Goal: Task Accomplishment & Management: Manage account settings

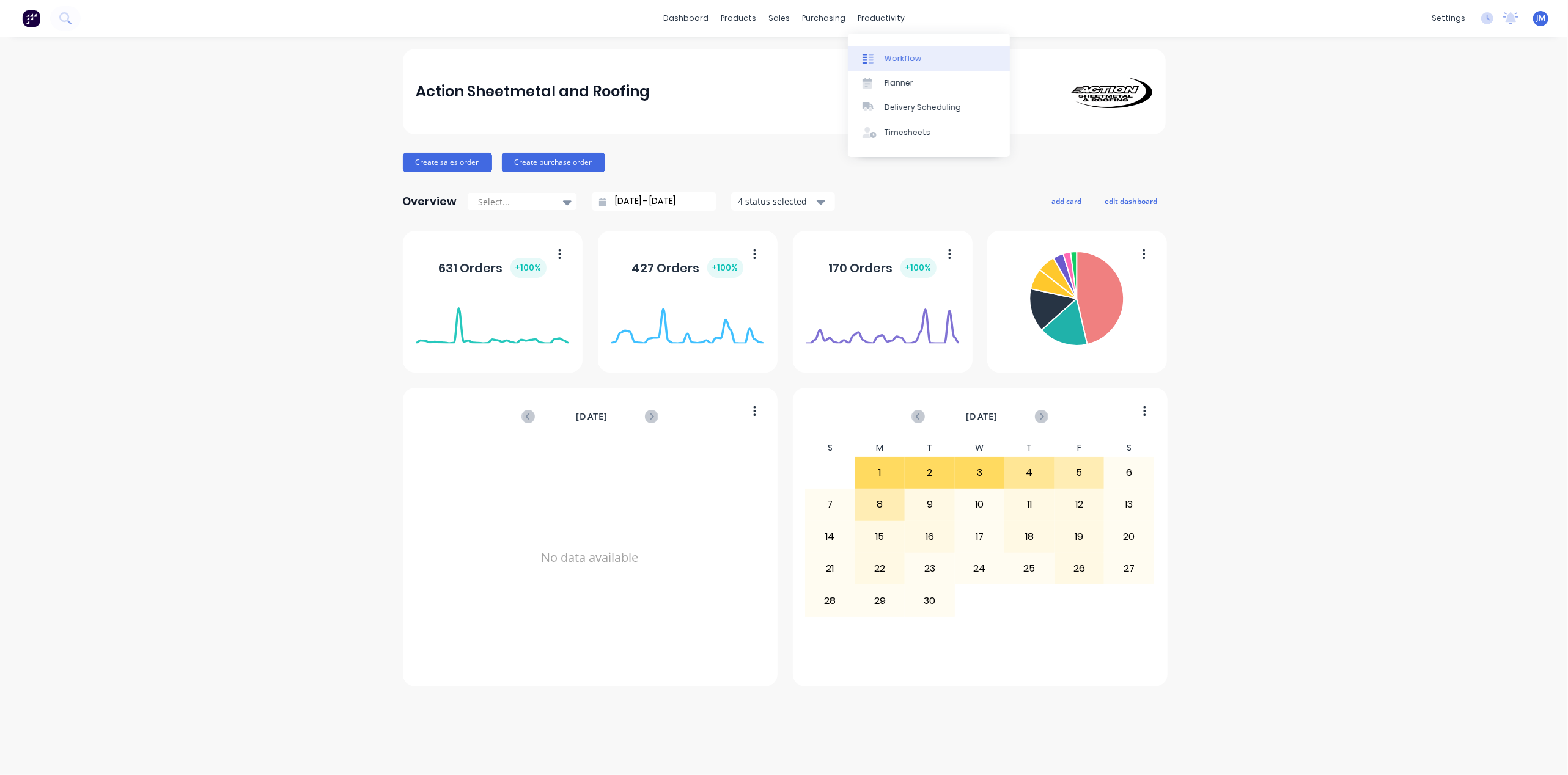
drag, startPoint x: 890, startPoint y: 60, endPoint x: 879, endPoint y: 60, distance: 11.0
click at [890, 60] on div "Workflow" at bounding box center [902, 58] width 37 height 11
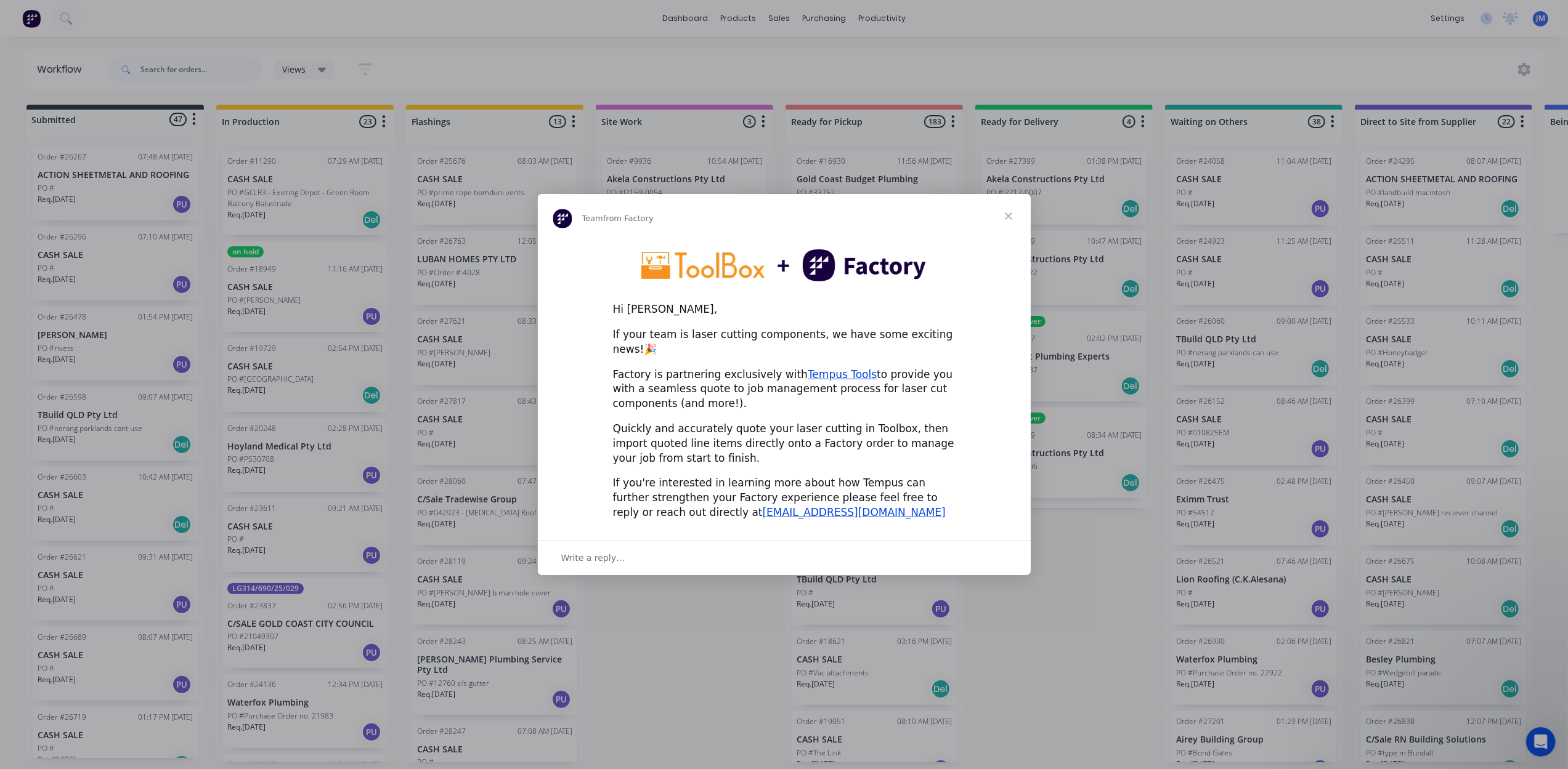
click at [1009, 224] on span "Close" at bounding box center [1009, 216] width 45 height 45
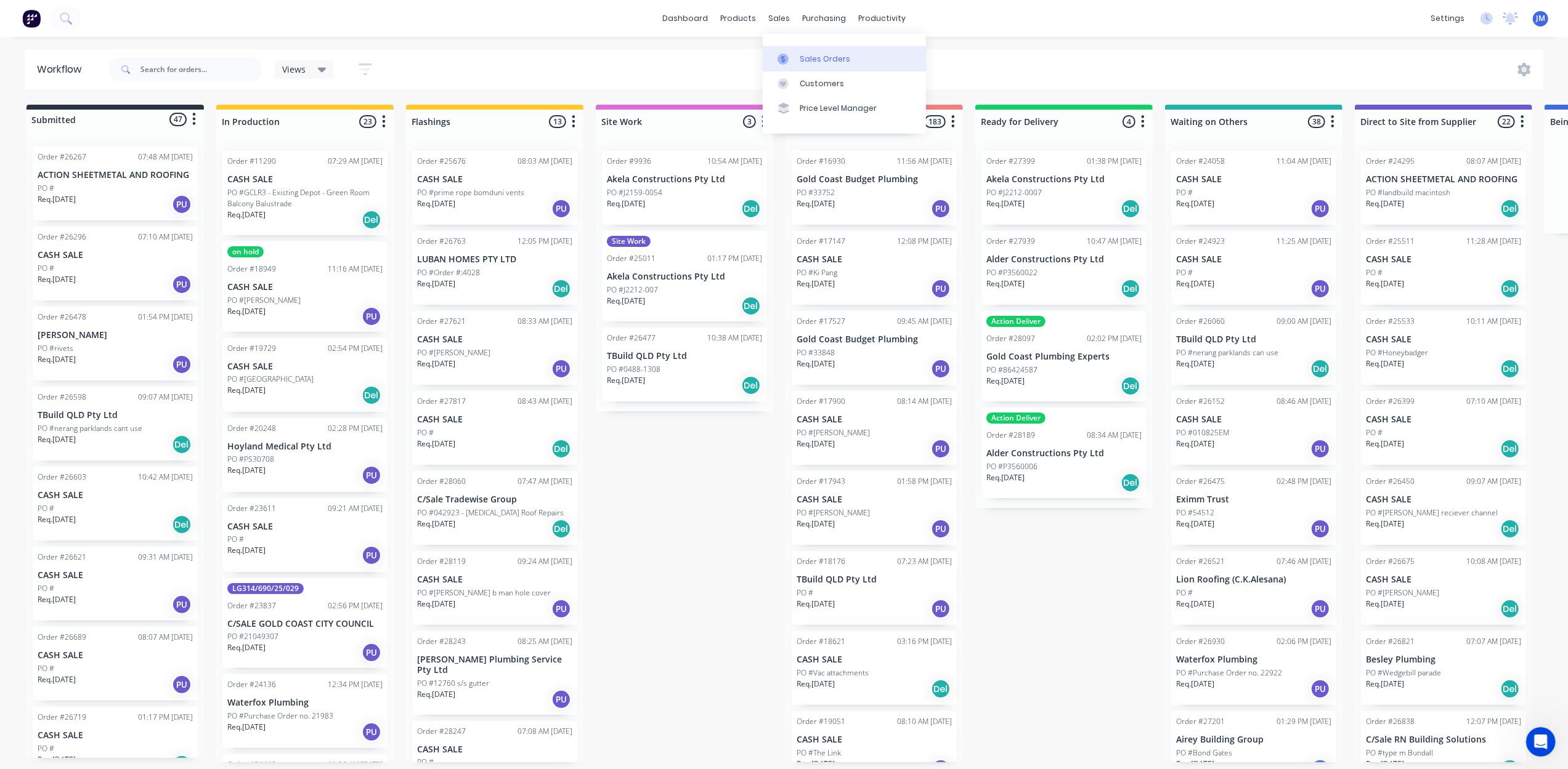
drag, startPoint x: 787, startPoint y: 49, endPoint x: 794, endPoint y: 57, distance: 10.6
click at [787, 50] on link "Sales Orders" at bounding box center [844, 58] width 163 height 25
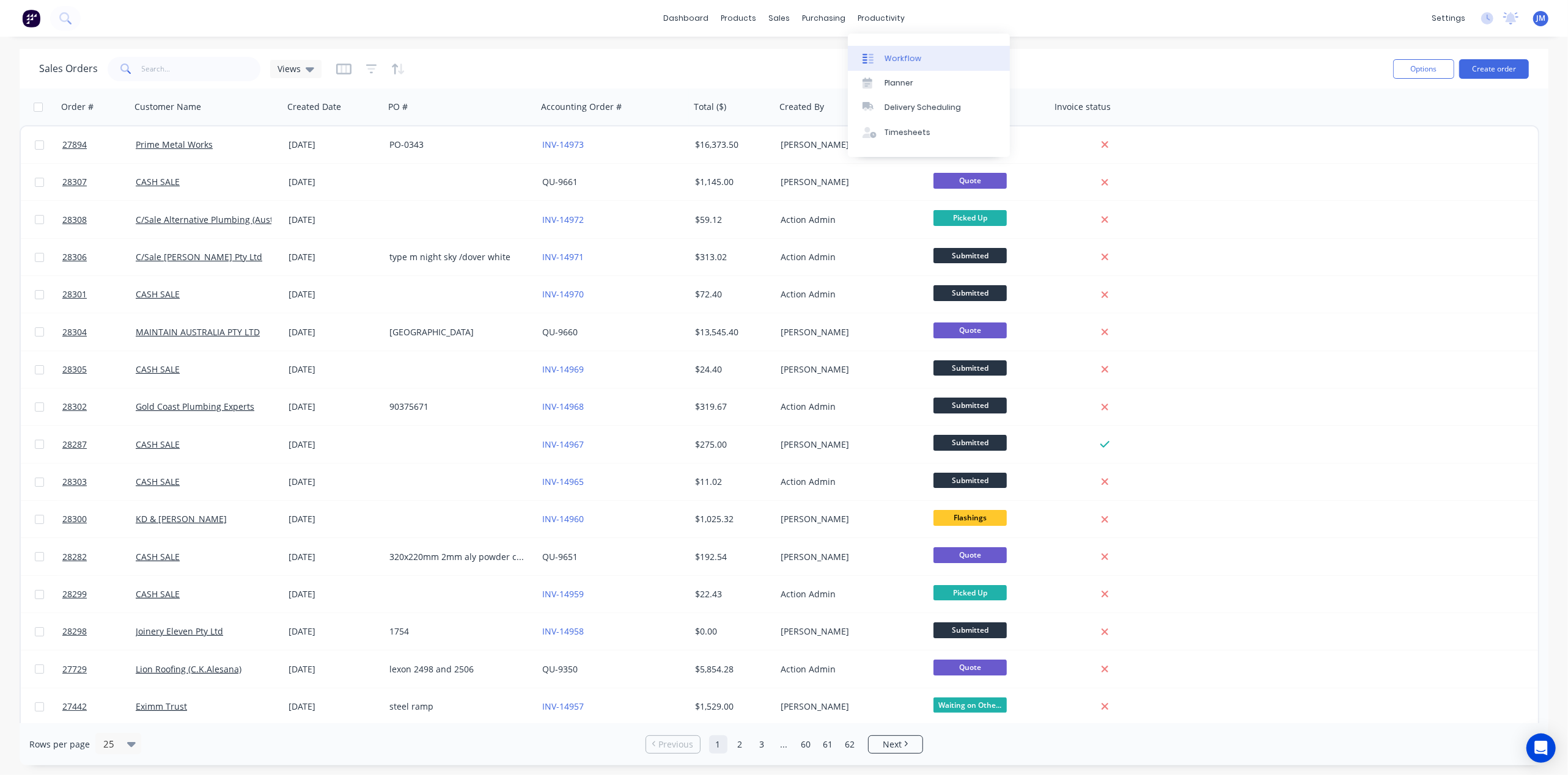
click at [891, 57] on div "Workflow" at bounding box center [902, 58] width 37 height 11
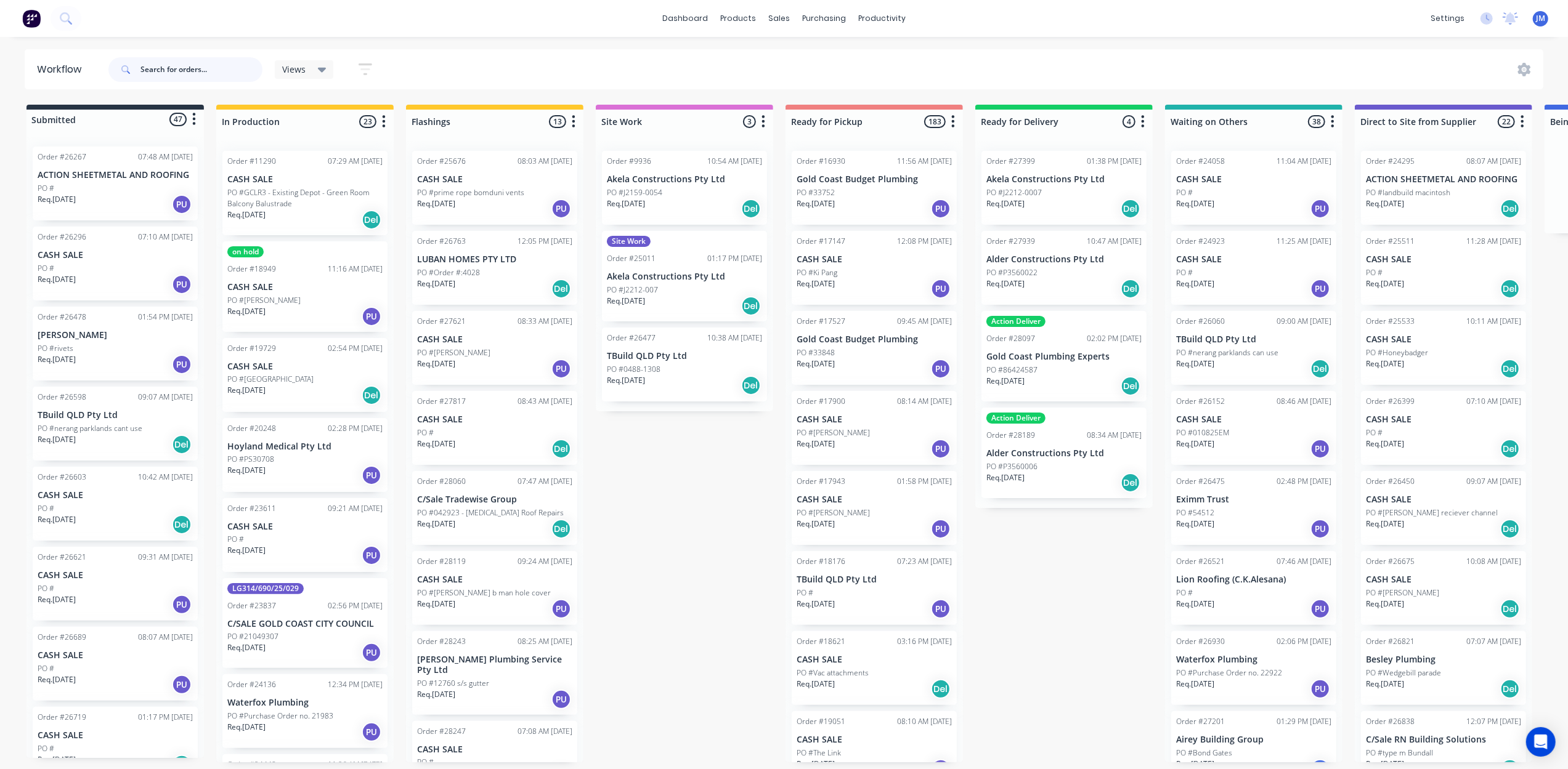
click at [186, 74] on input "text" at bounding box center [202, 69] width 122 height 25
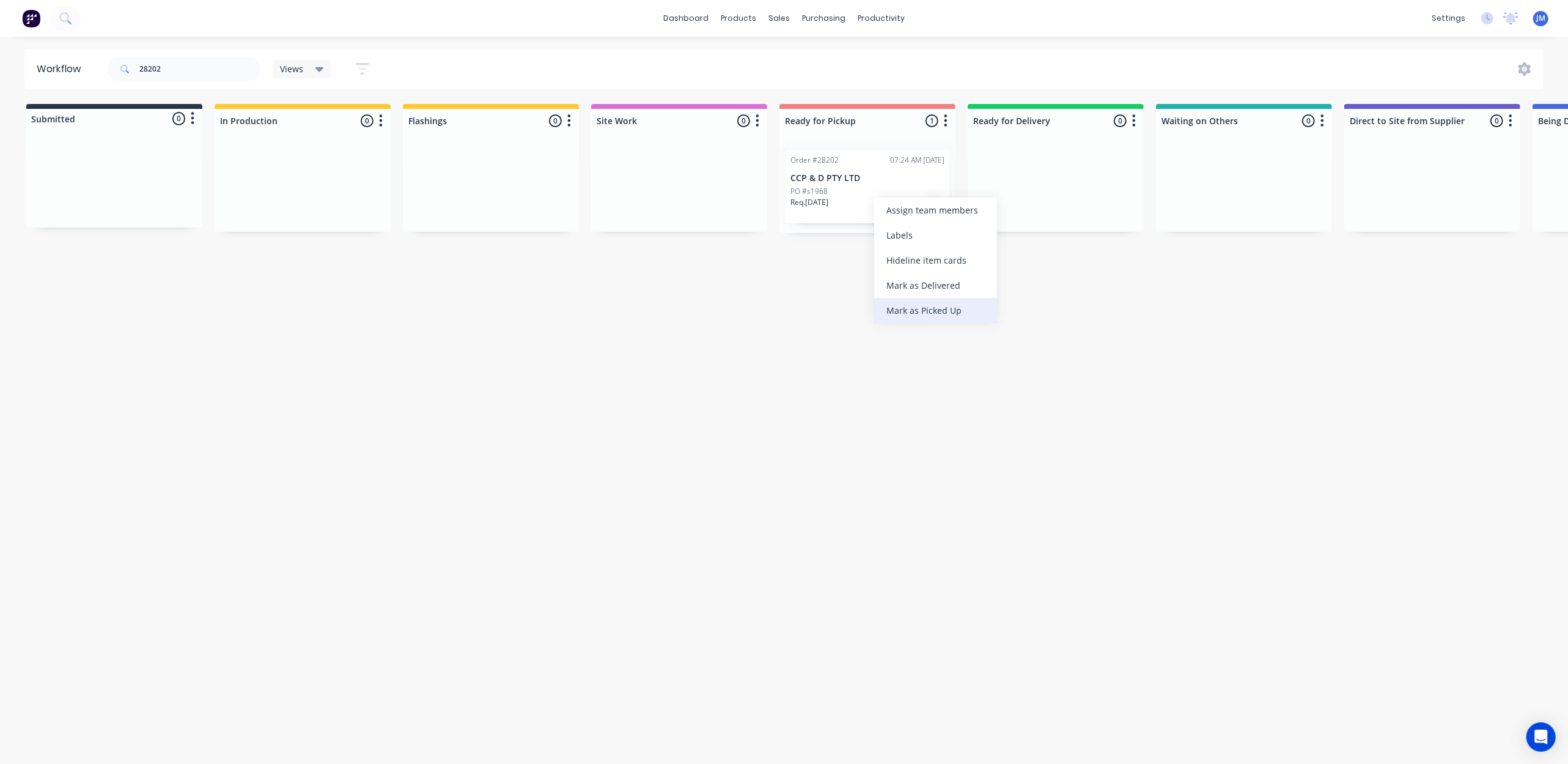
click at [932, 307] on div "Mark as Picked Up" at bounding box center [936, 310] width 123 height 25
click at [186, 64] on input "28202" at bounding box center [200, 69] width 121 height 25
drag, startPoint x: 277, startPoint y: 205, endPoint x: 800, endPoint y: 211, distance: 523.0
click at [804, 201] on div "Submitted 0 Status colour #273444 hex #273444 Save Cancel Summaries Total order…" at bounding box center [1098, 169] width 2216 height 129
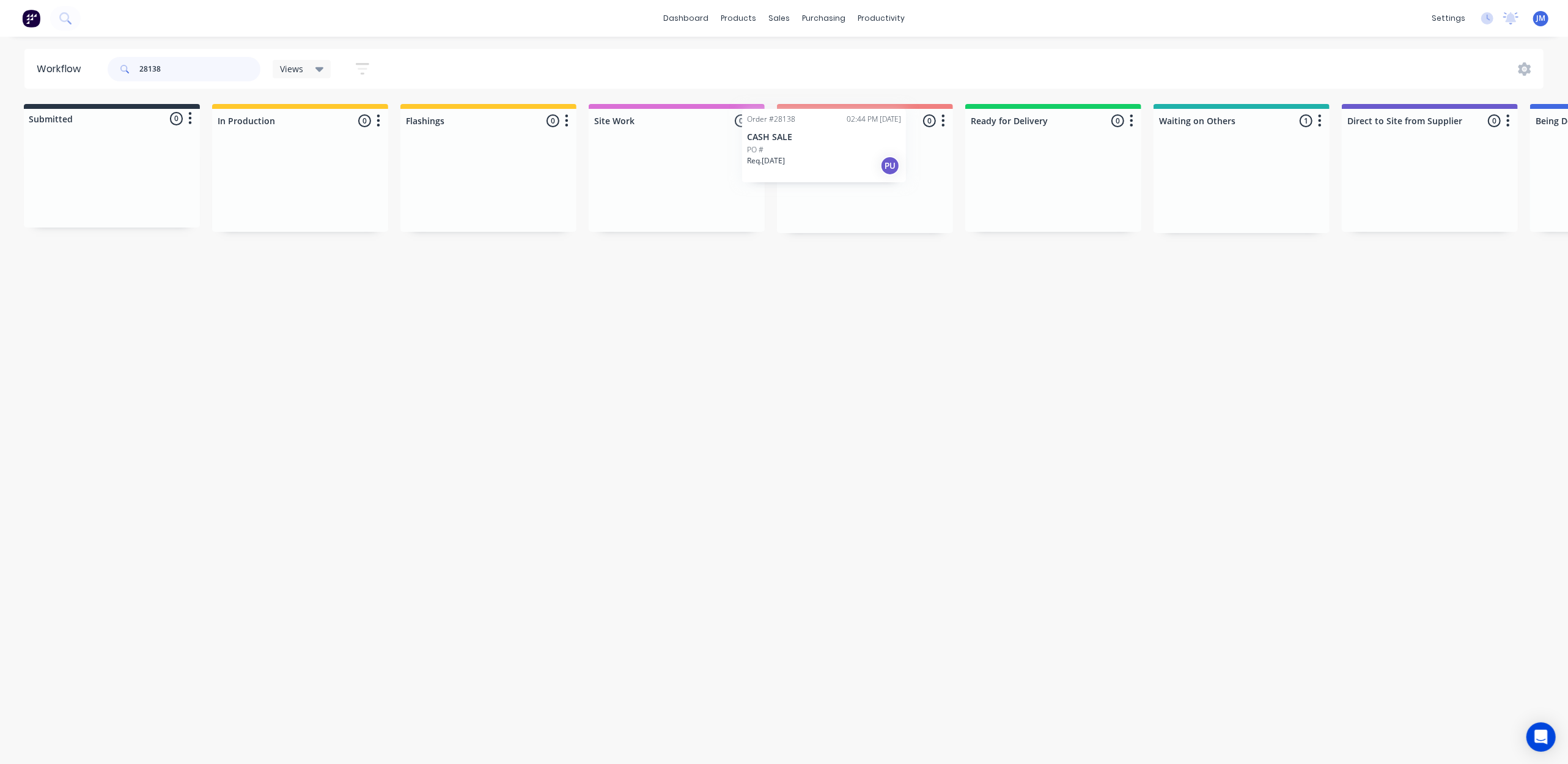
drag, startPoint x: 1244, startPoint y: 188, endPoint x: 861, endPoint y: 164, distance: 383.8
click at [854, 152] on div "Submitted 0 Status colour #273444 hex #273444 Save Cancel Summaries Total order…" at bounding box center [1096, 169] width 2216 height 129
click at [921, 320] on div "Mark as Picked Up" at bounding box center [939, 319] width 123 height 25
drag, startPoint x: 211, startPoint y: 73, endPoint x: 218, endPoint y: 68, distance: 8.6
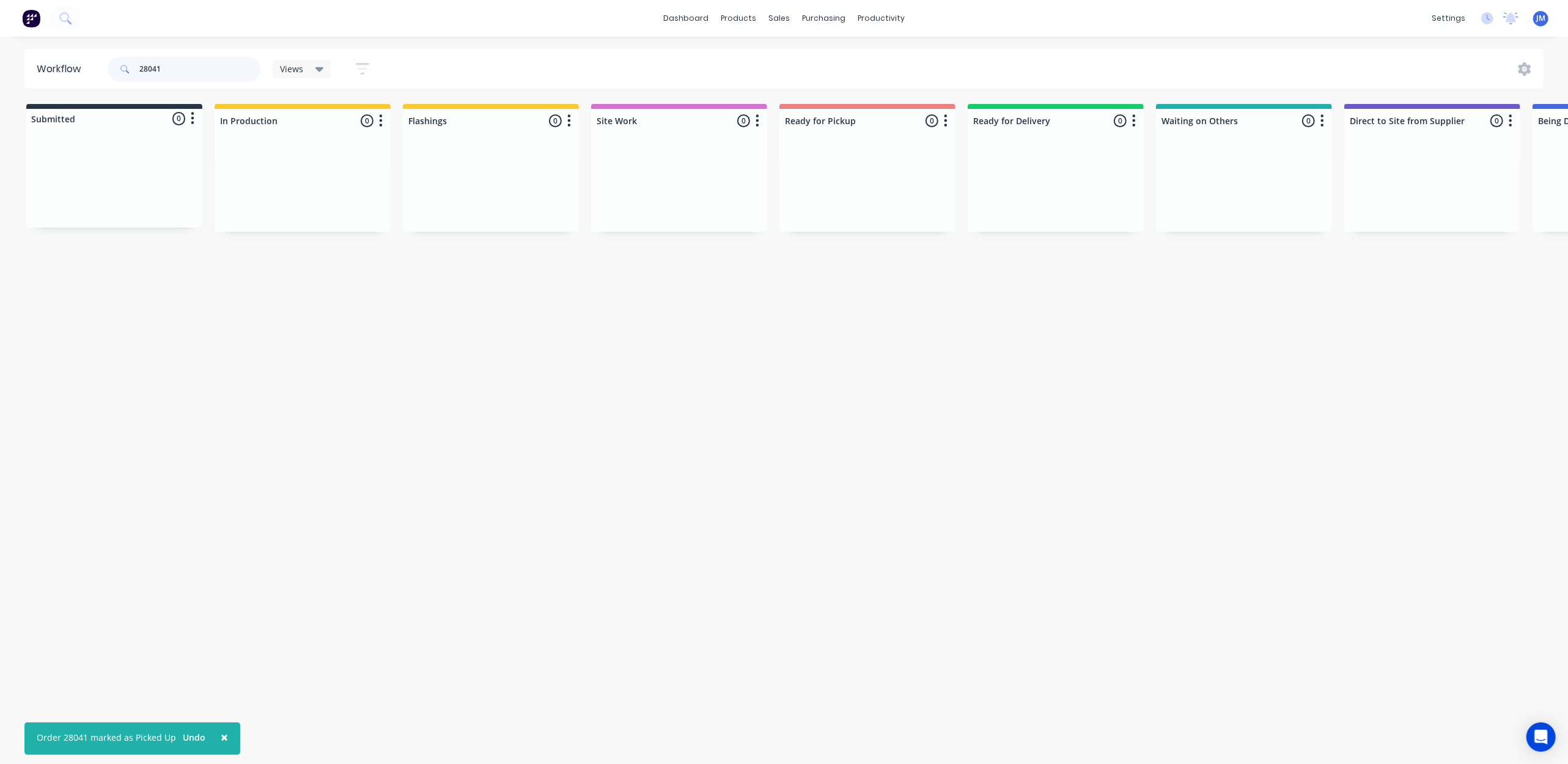
click at [213, 72] on input "28041" at bounding box center [200, 69] width 121 height 25
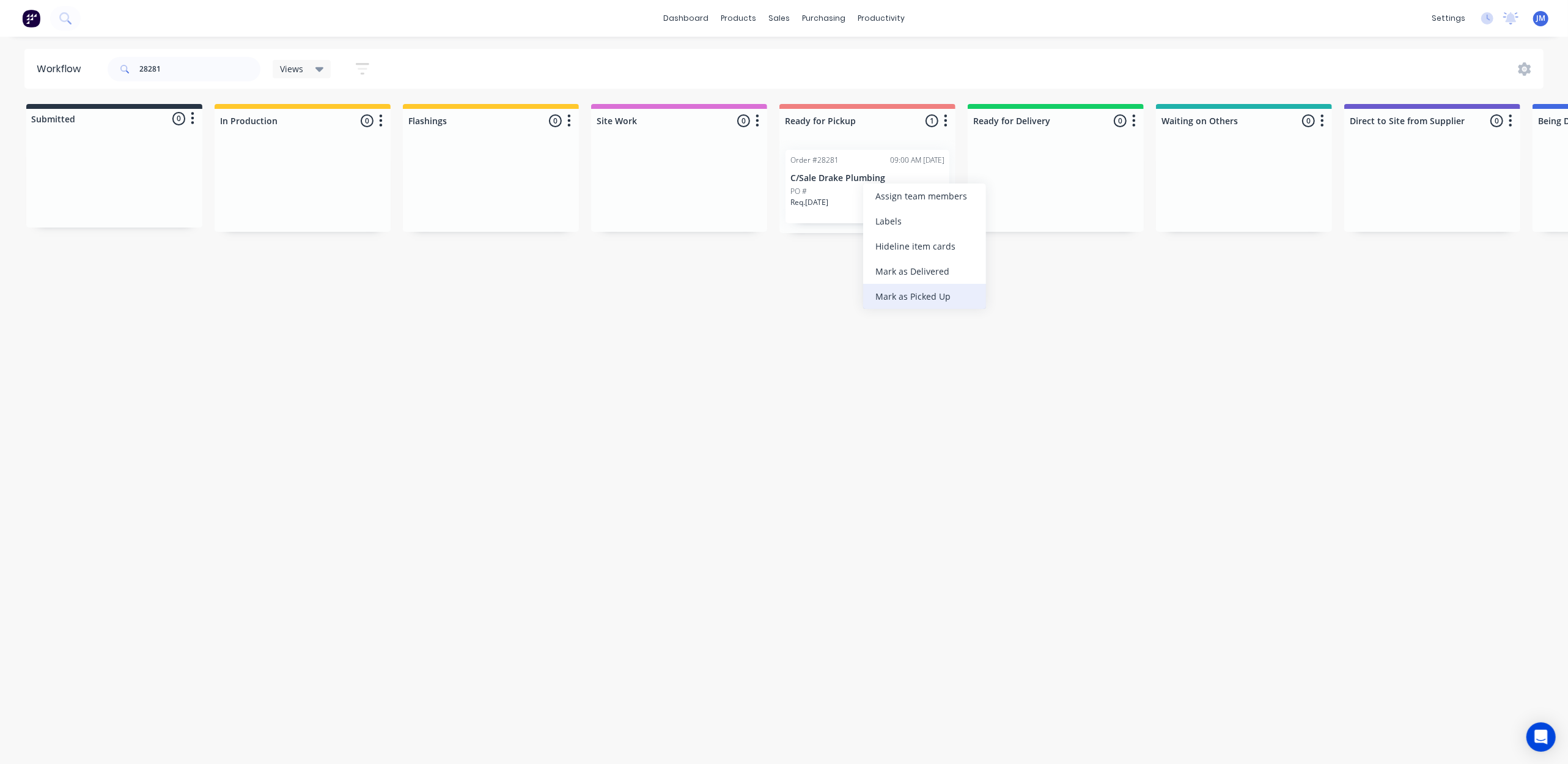
click at [918, 296] on div "Mark as Picked Up" at bounding box center [924, 296] width 123 height 25
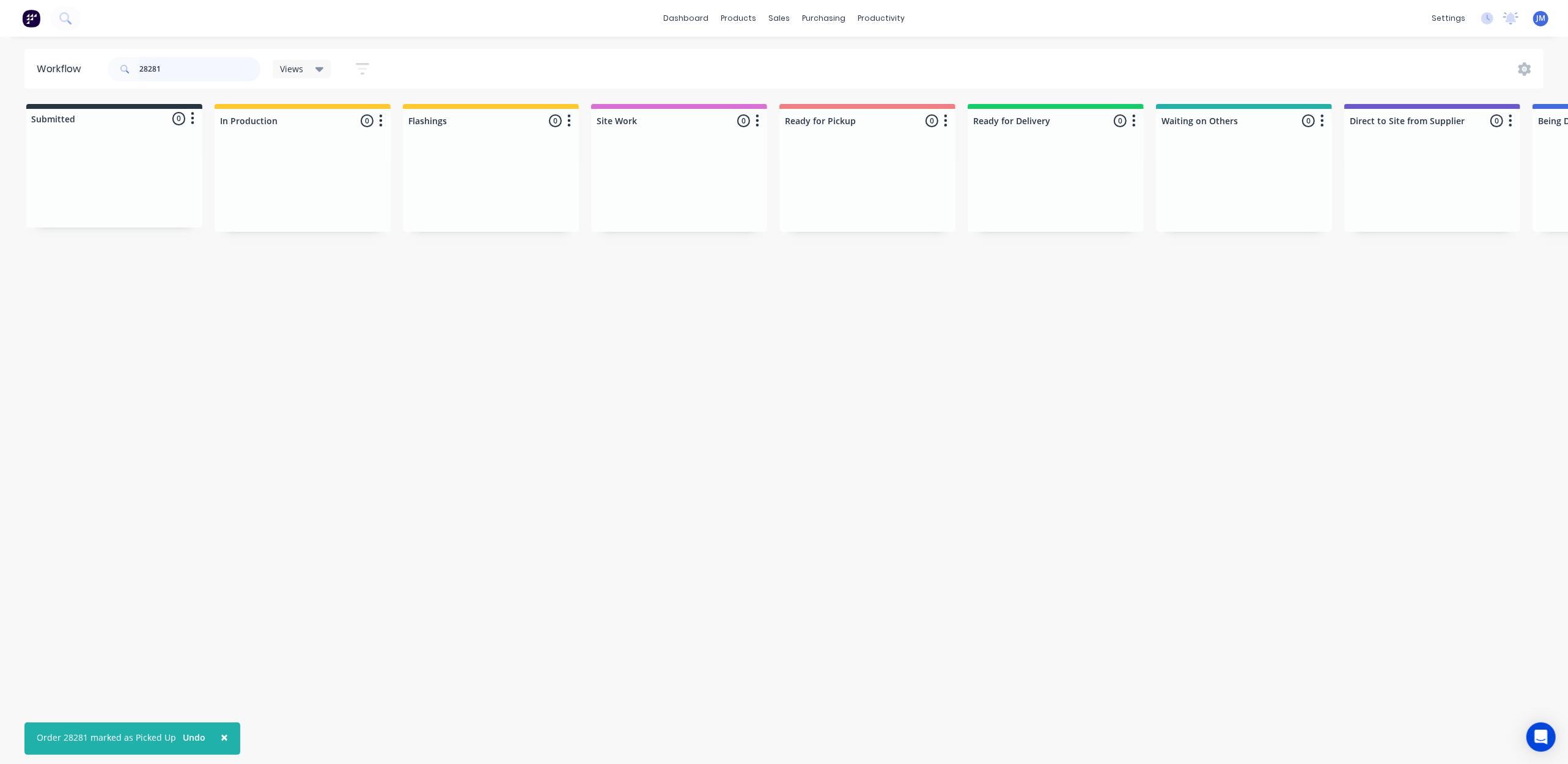
click at [179, 78] on input "28281" at bounding box center [200, 69] width 121 height 25
drag, startPoint x: 861, startPoint y: 182, endPoint x: 838, endPoint y: 197, distance: 27.5
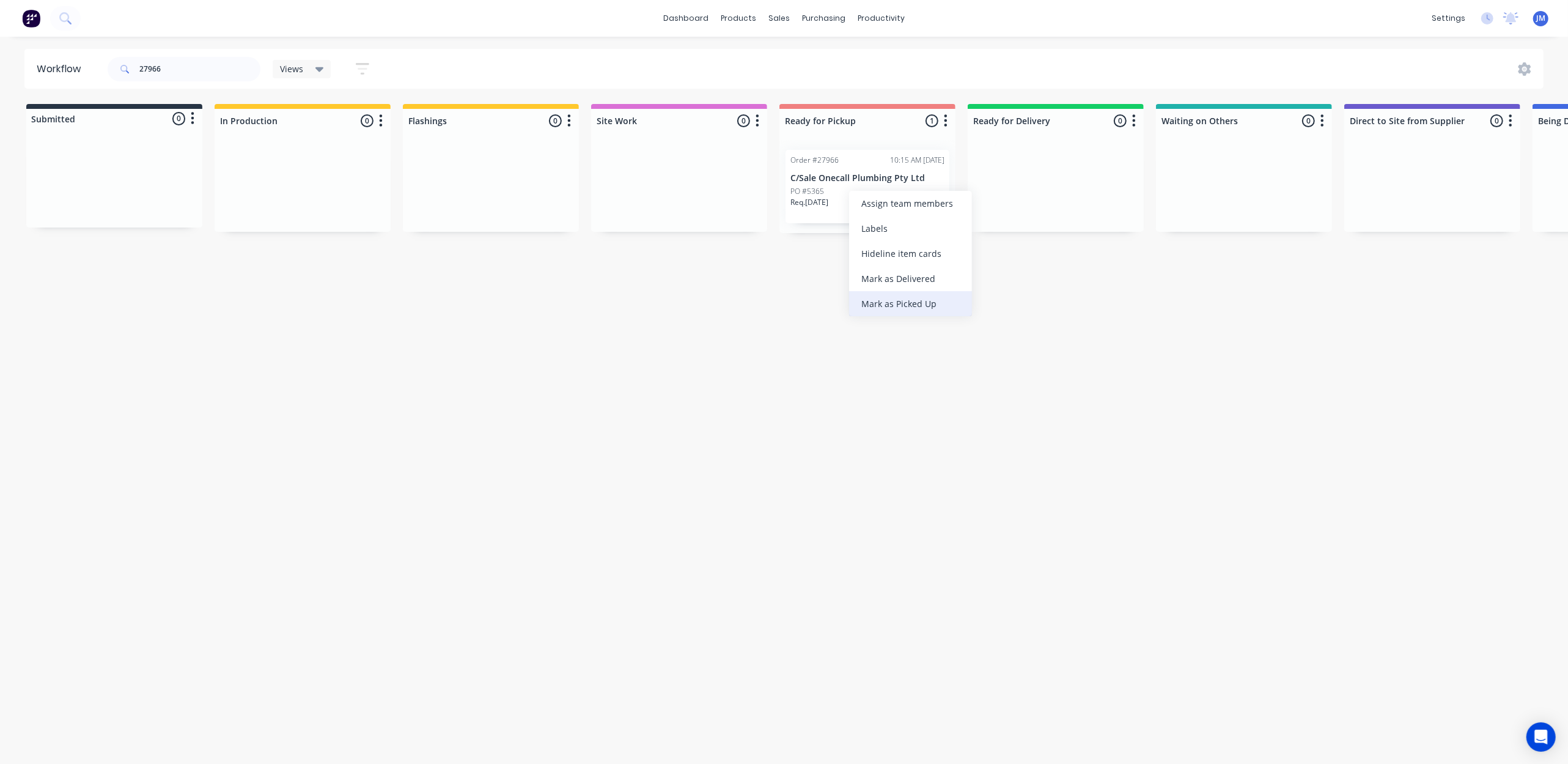
click at [910, 309] on div "Mark as Picked Up" at bounding box center [911, 303] width 123 height 25
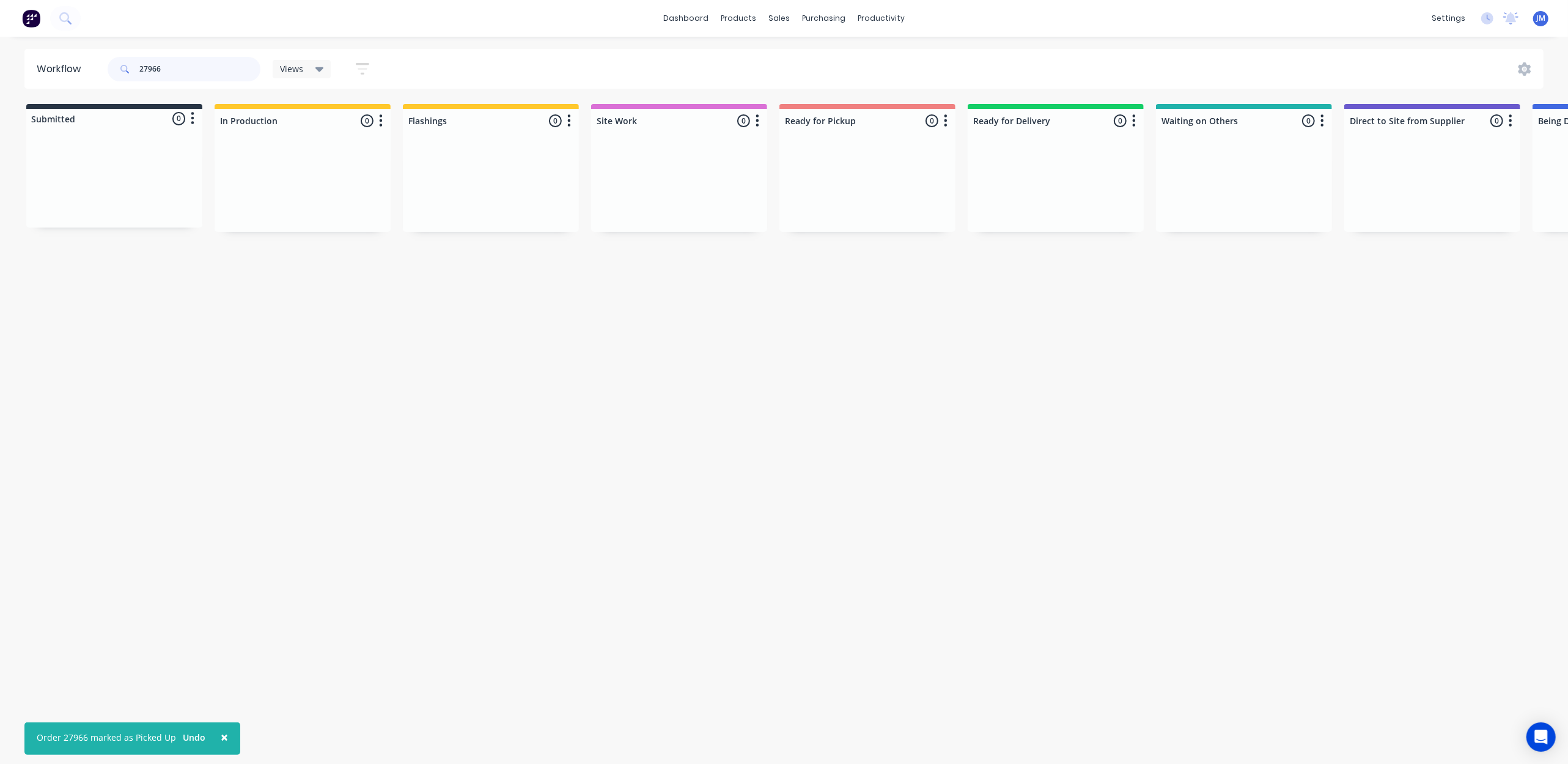
click at [192, 64] on input "27966" at bounding box center [200, 69] width 121 height 25
type input "2"
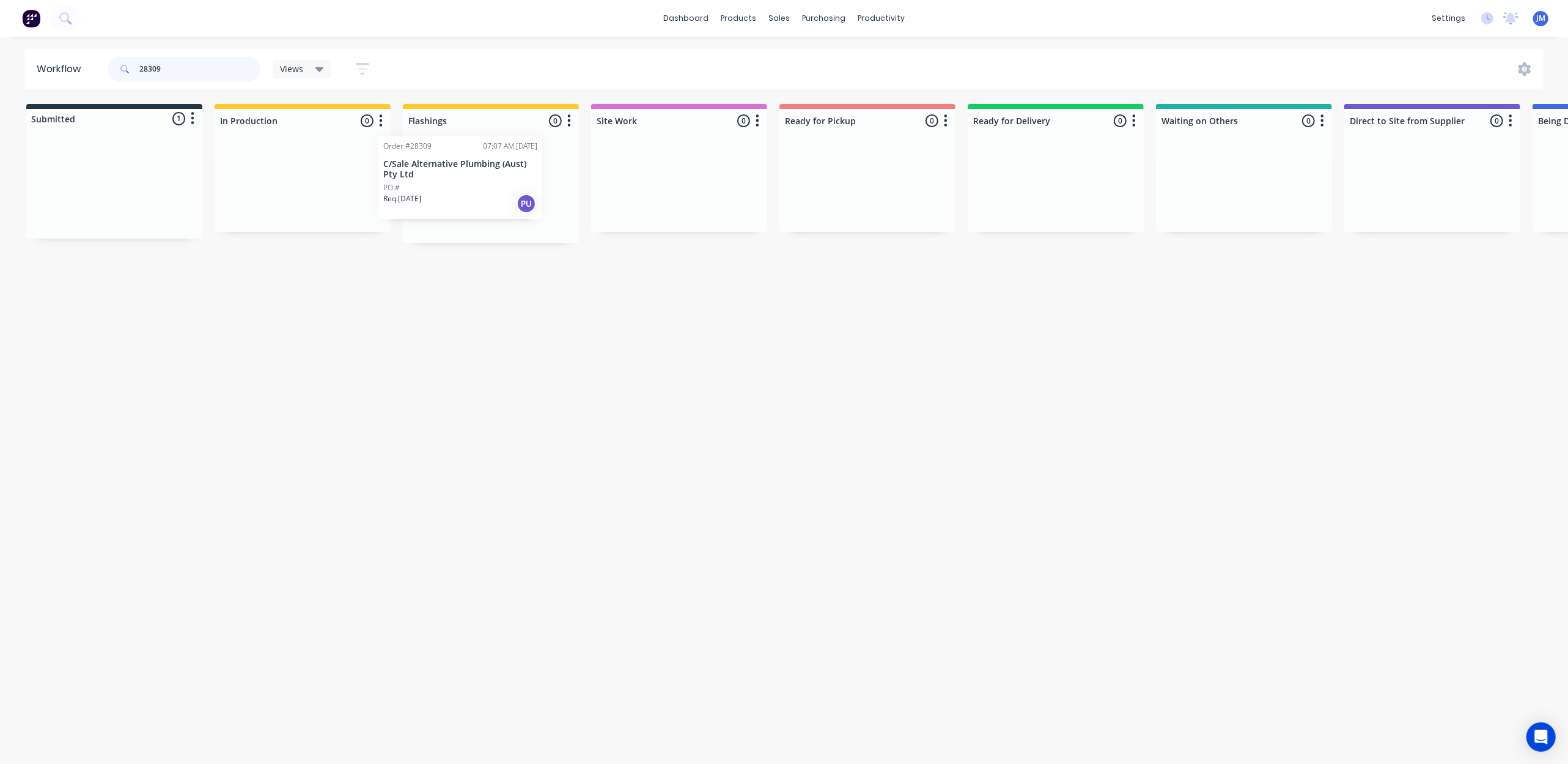
drag, startPoint x: 116, startPoint y: 177, endPoint x: 466, endPoint y: 168, distance: 350.1
click at [466, 168] on div "Submitted 1 Status colour #273444 hex #273444 Save Cancel Summaries Total order…" at bounding box center [1098, 173] width 2216 height 139
drag, startPoint x: 137, startPoint y: 211, endPoint x: 889, endPoint y: 202, distance: 752.1
click at [889, 202] on div "Submitted 1 Status colour #273444 hex #273444 Save Cancel Summaries Total order…" at bounding box center [1098, 169] width 2216 height 129
drag, startPoint x: 465, startPoint y: 187, endPoint x: 798, endPoint y: 176, distance: 333.2
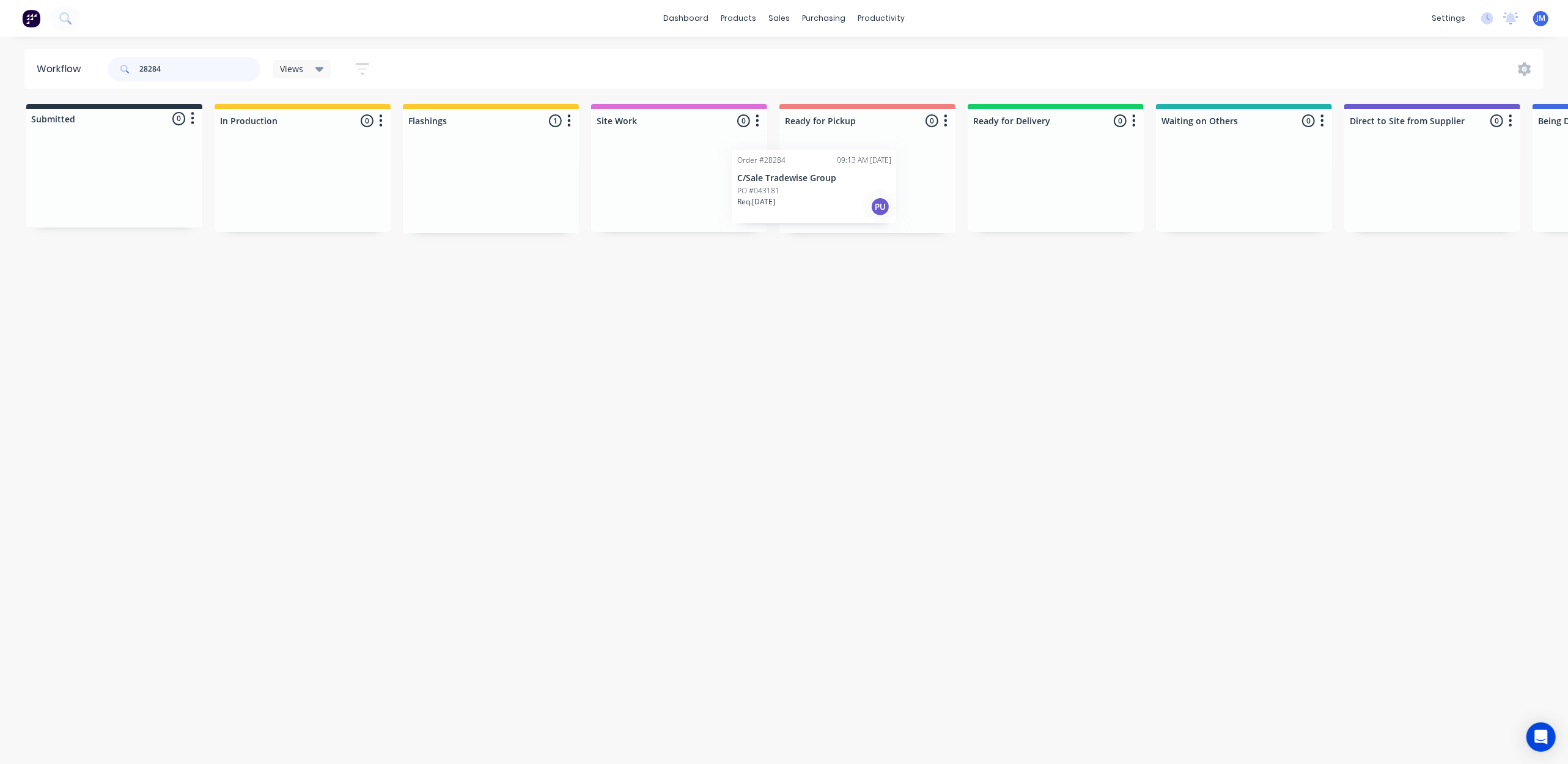
click at [795, 181] on div "Submitted 0 Status colour #273444 hex #273444 Save Cancel Summaries Total order…" at bounding box center [1098, 169] width 2216 height 129
drag, startPoint x: 495, startPoint y: 210, endPoint x: 903, endPoint y: 192, distance: 408.4
click at [903, 192] on div "Submitted 0 Status colour #273444 hex #273444 Save Cancel Summaries Total order…" at bounding box center [1098, 169] width 2216 height 129
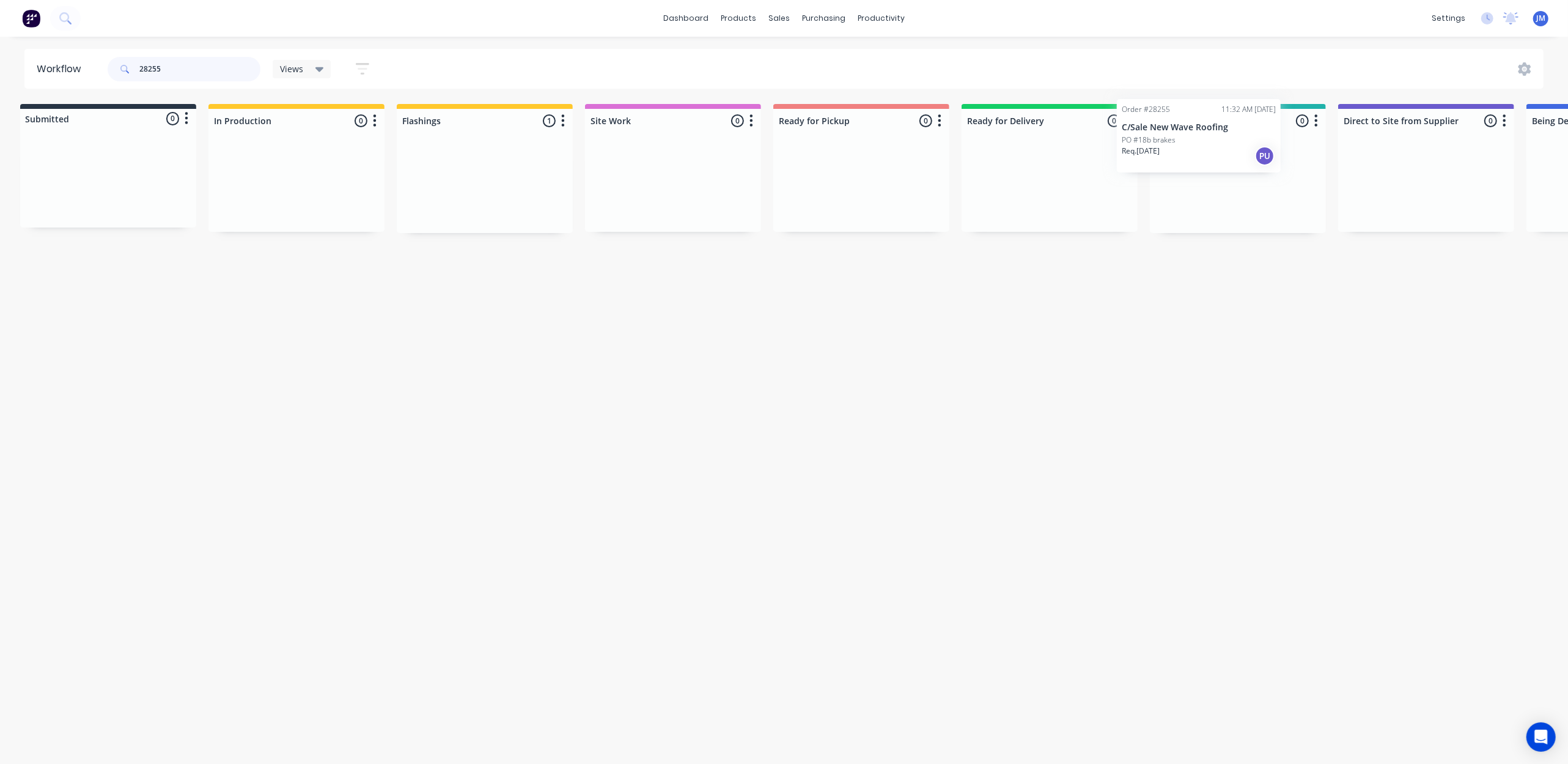
scroll to position [0, 12]
drag, startPoint x: 451, startPoint y: 188, endPoint x: 1174, endPoint y: 140, distance: 724.6
click at [1170, 140] on div "Submitted 0 Status colour #273444 hex #273444 Save Cancel Summaries Total order…" at bounding box center [1086, 169] width 2216 height 129
type input "2"
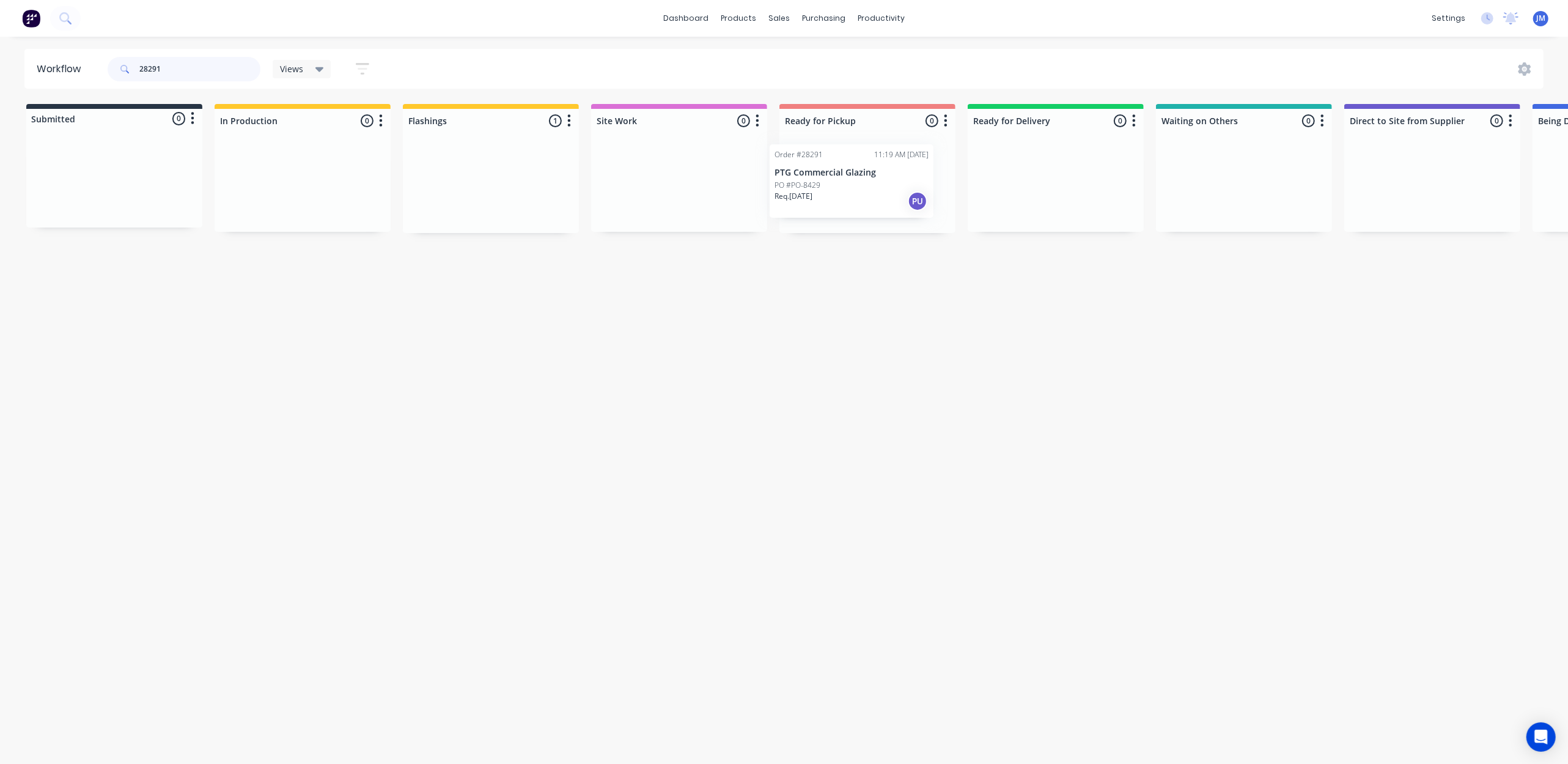
drag, startPoint x: 485, startPoint y: 174, endPoint x: 850, endPoint y: 168, distance: 365.0
click at [850, 168] on div "Submitted 0 Status colour #273444 hex #273444 Save Cancel Summaries Total order…" at bounding box center [1098, 169] width 2216 height 129
type input "2"
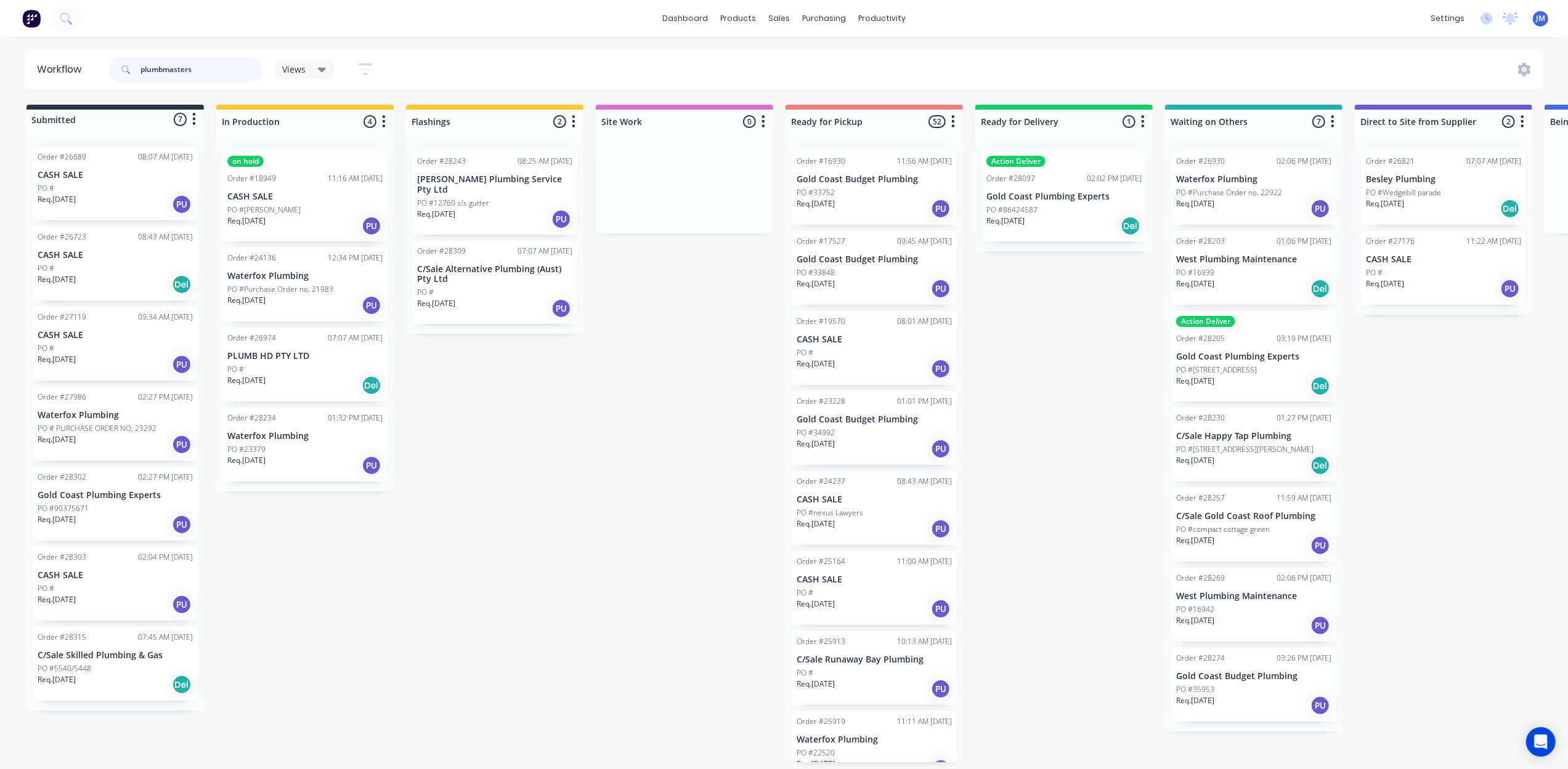
type input "plumbmasters"
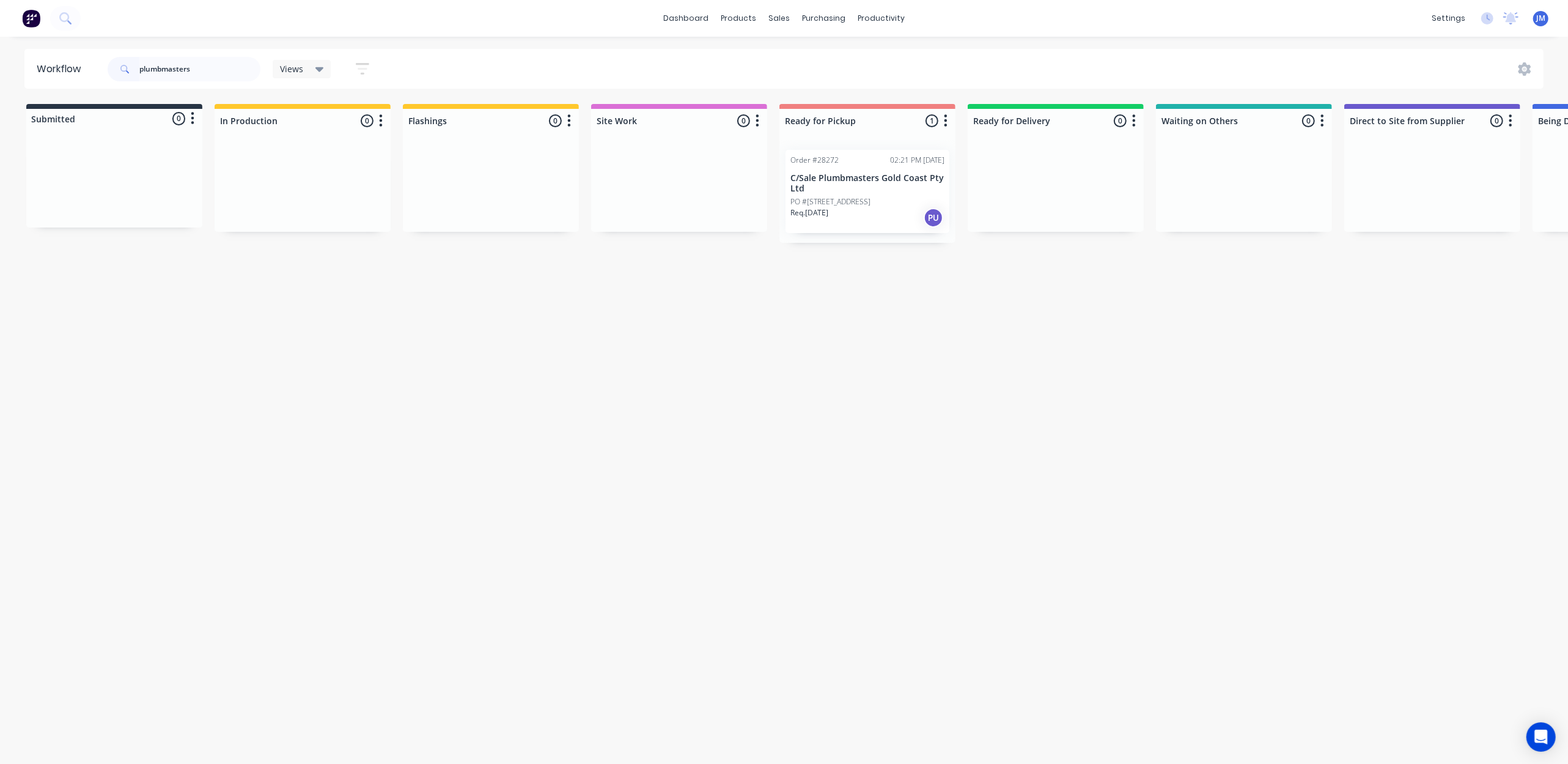
click at [885, 208] on div "Req. 03/09/25 PU" at bounding box center [867, 217] width 154 height 20
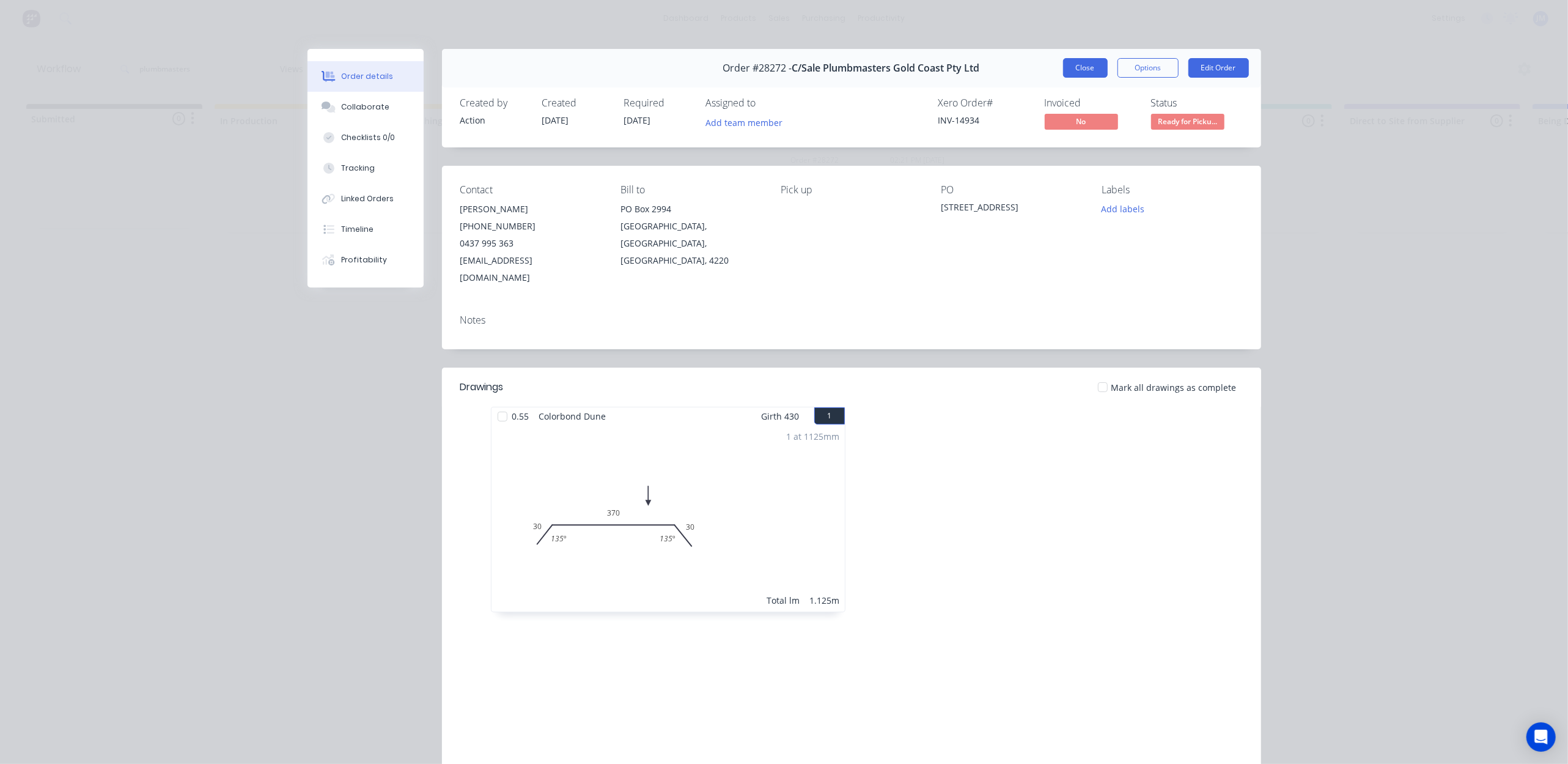
click at [1079, 67] on button "Close" at bounding box center [1085, 67] width 44 height 20
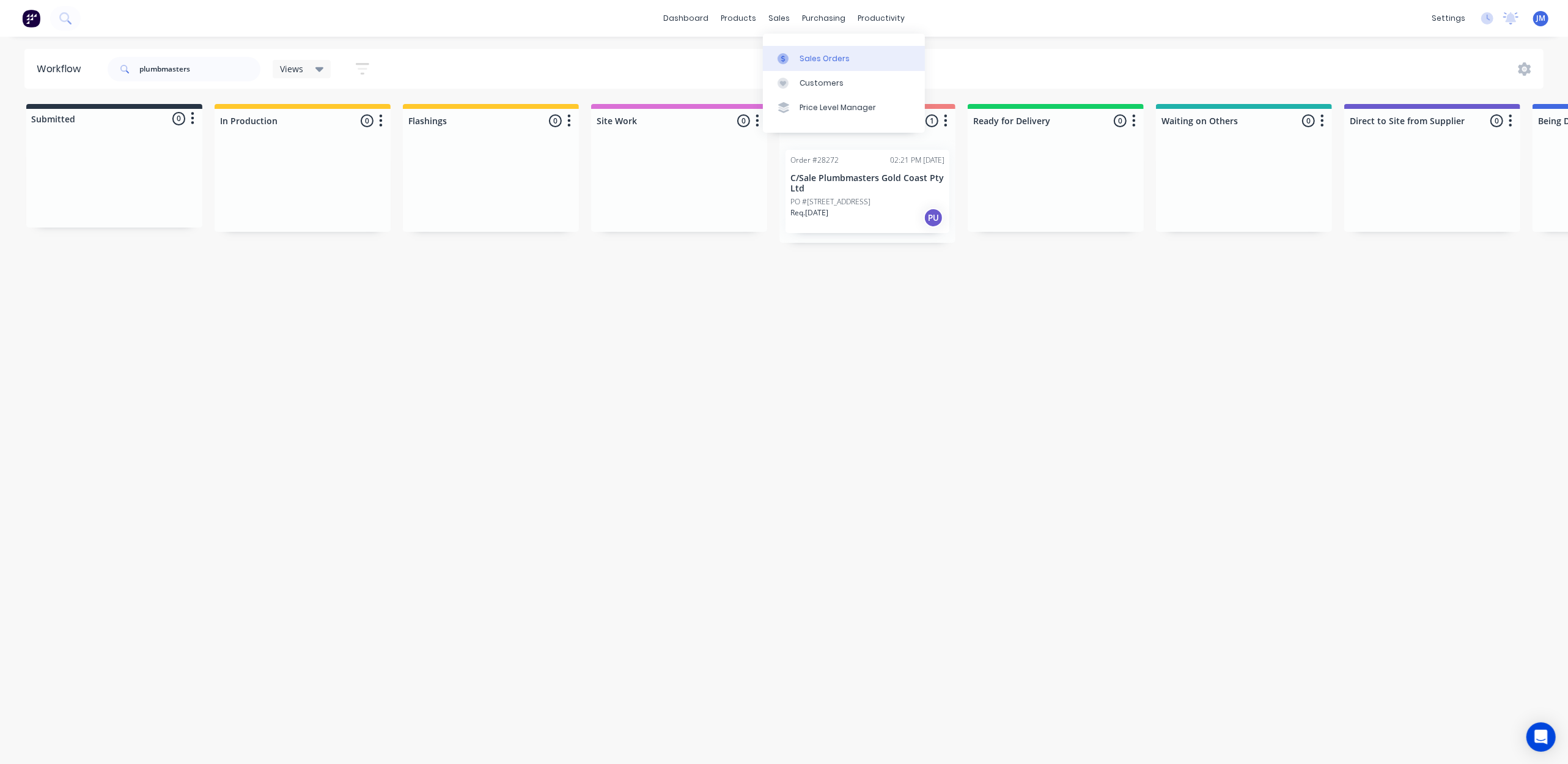
click at [815, 58] on div "Sales Orders" at bounding box center [824, 58] width 50 height 11
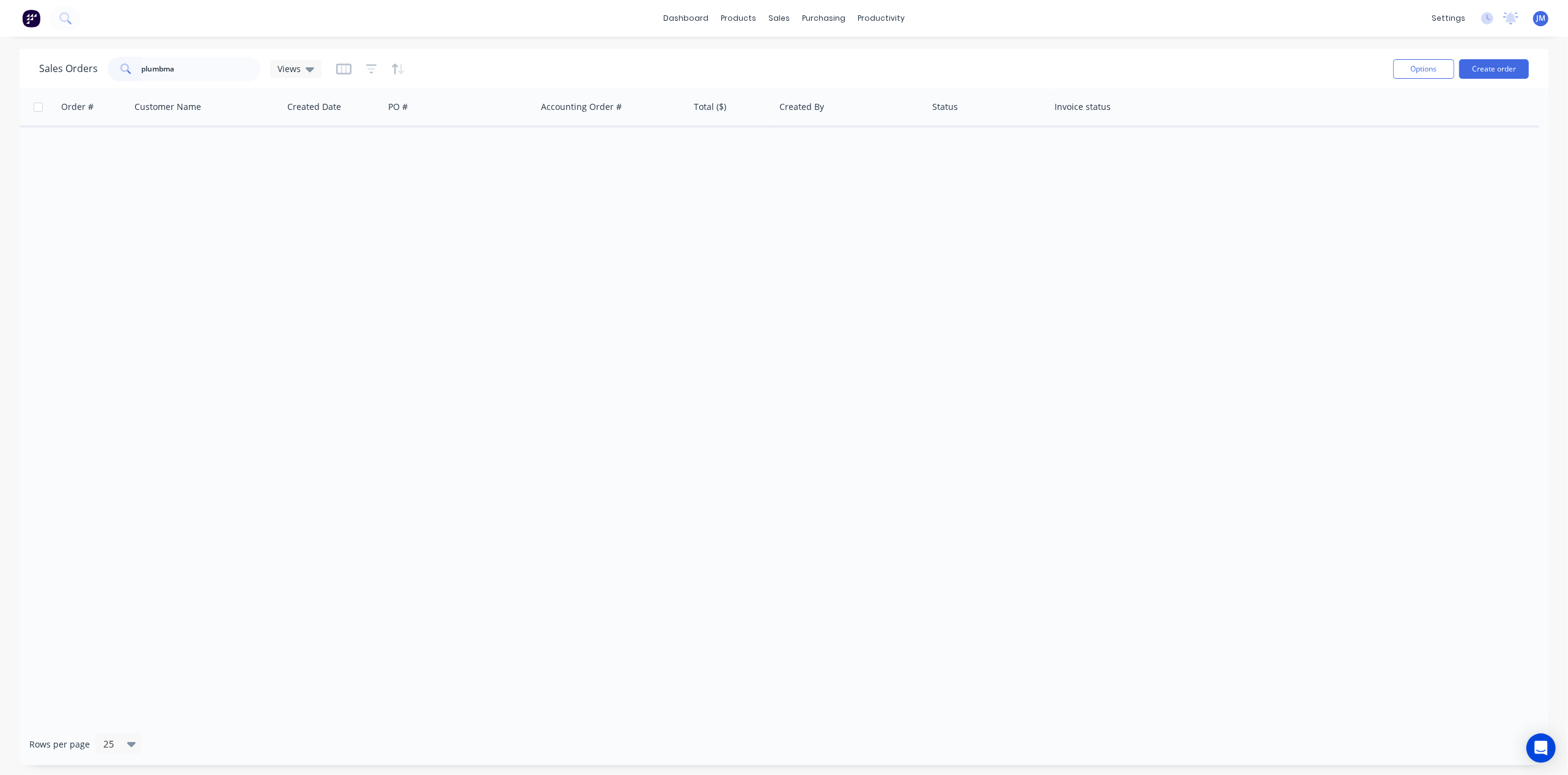
type input "plumbmas"
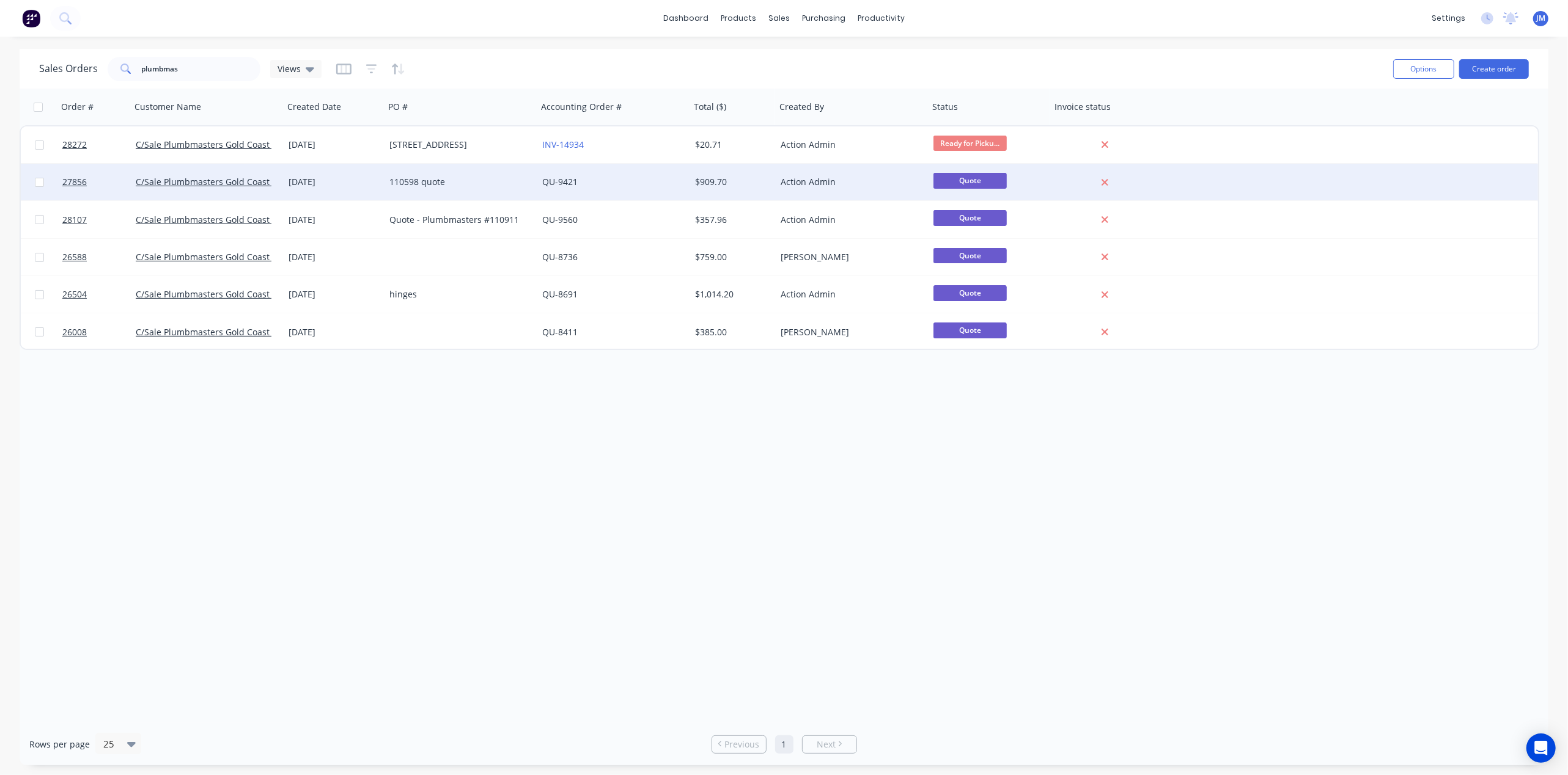
click at [522, 193] on div "110598 quote" at bounding box center [461, 181] width 153 height 37
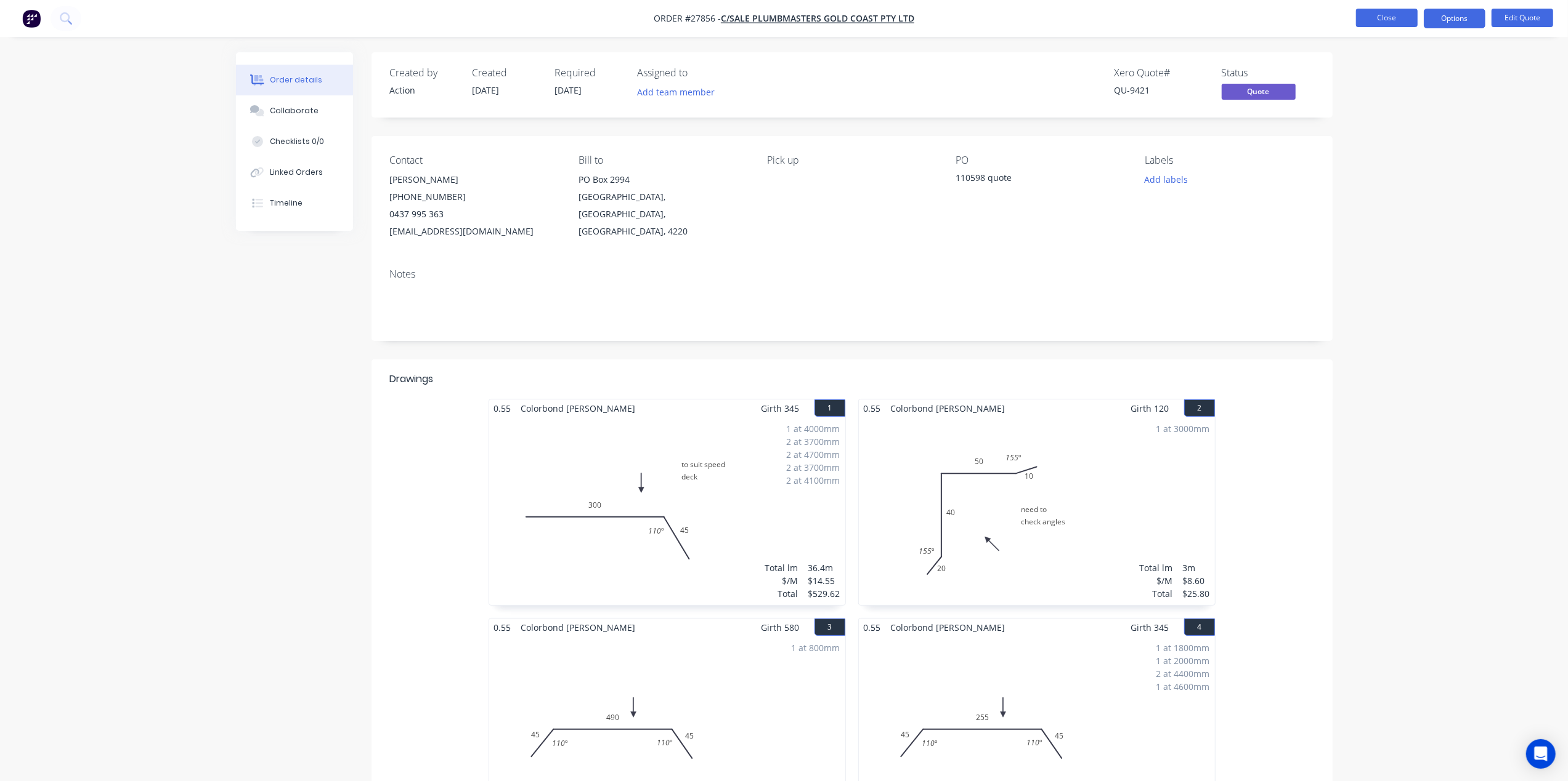
click at [1376, 21] on button "Close" at bounding box center [1387, 18] width 62 height 19
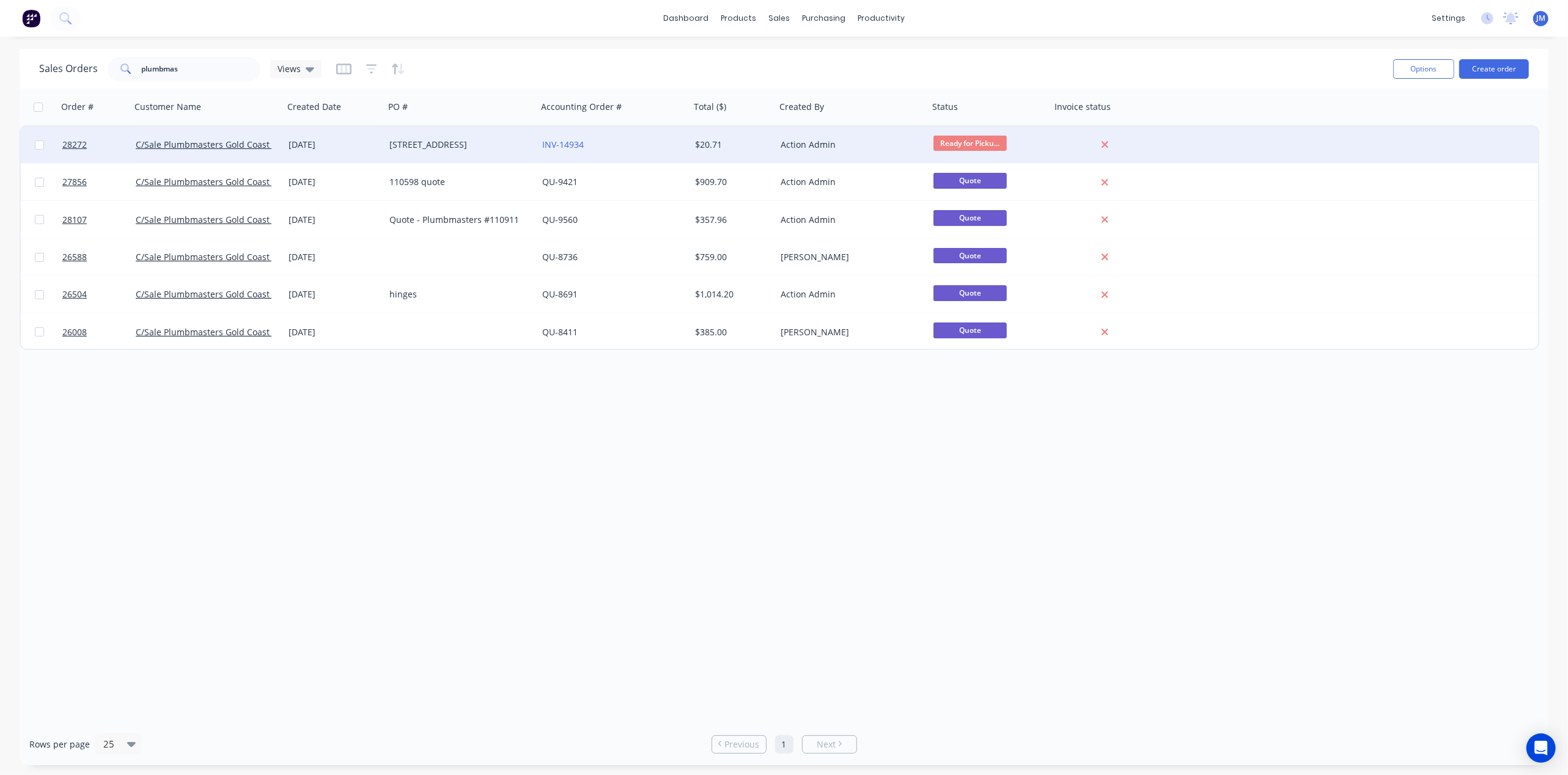
click at [867, 135] on div "Action Admin" at bounding box center [852, 145] width 153 height 37
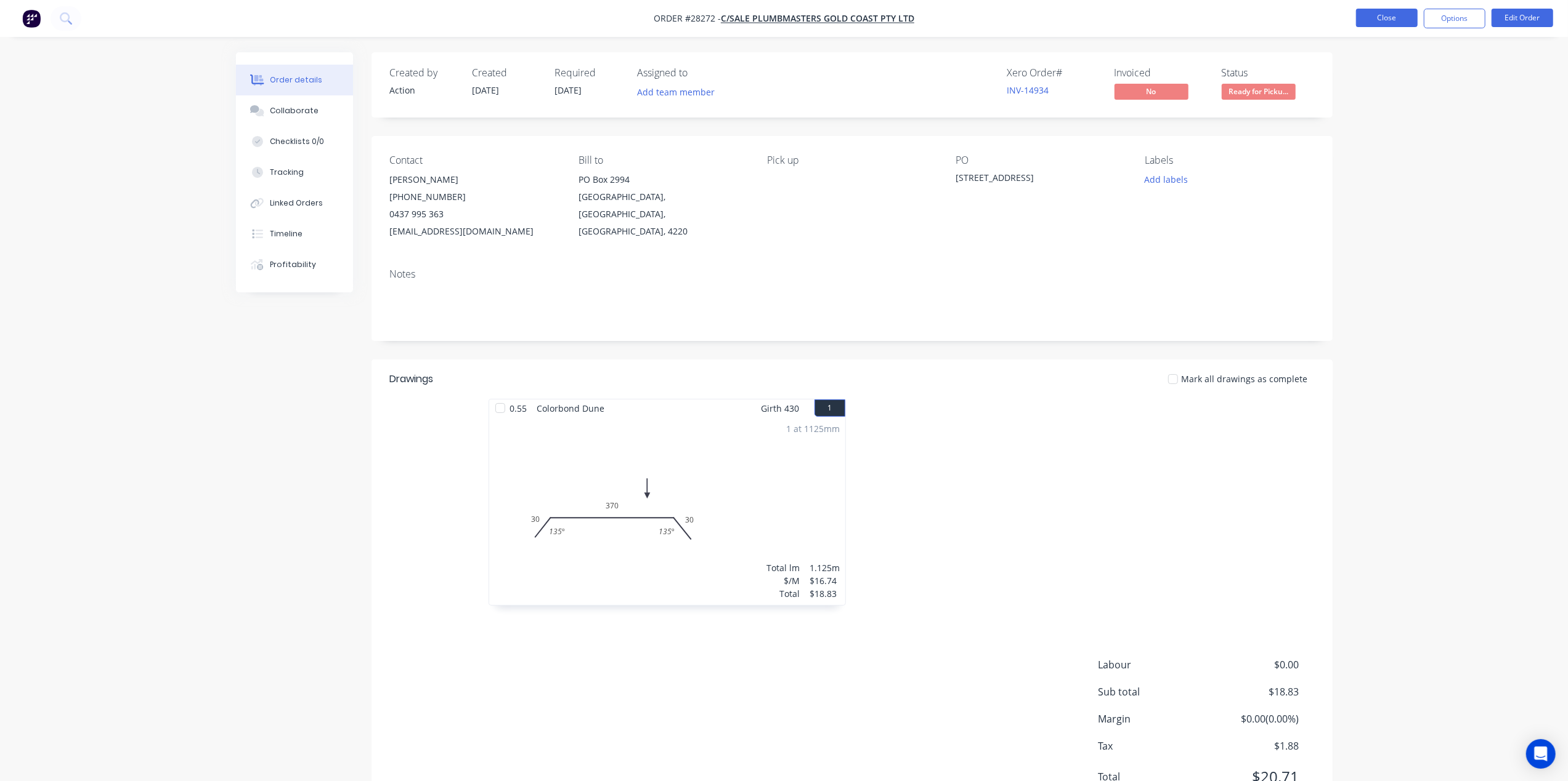
click at [1401, 15] on button "Close" at bounding box center [1387, 18] width 62 height 19
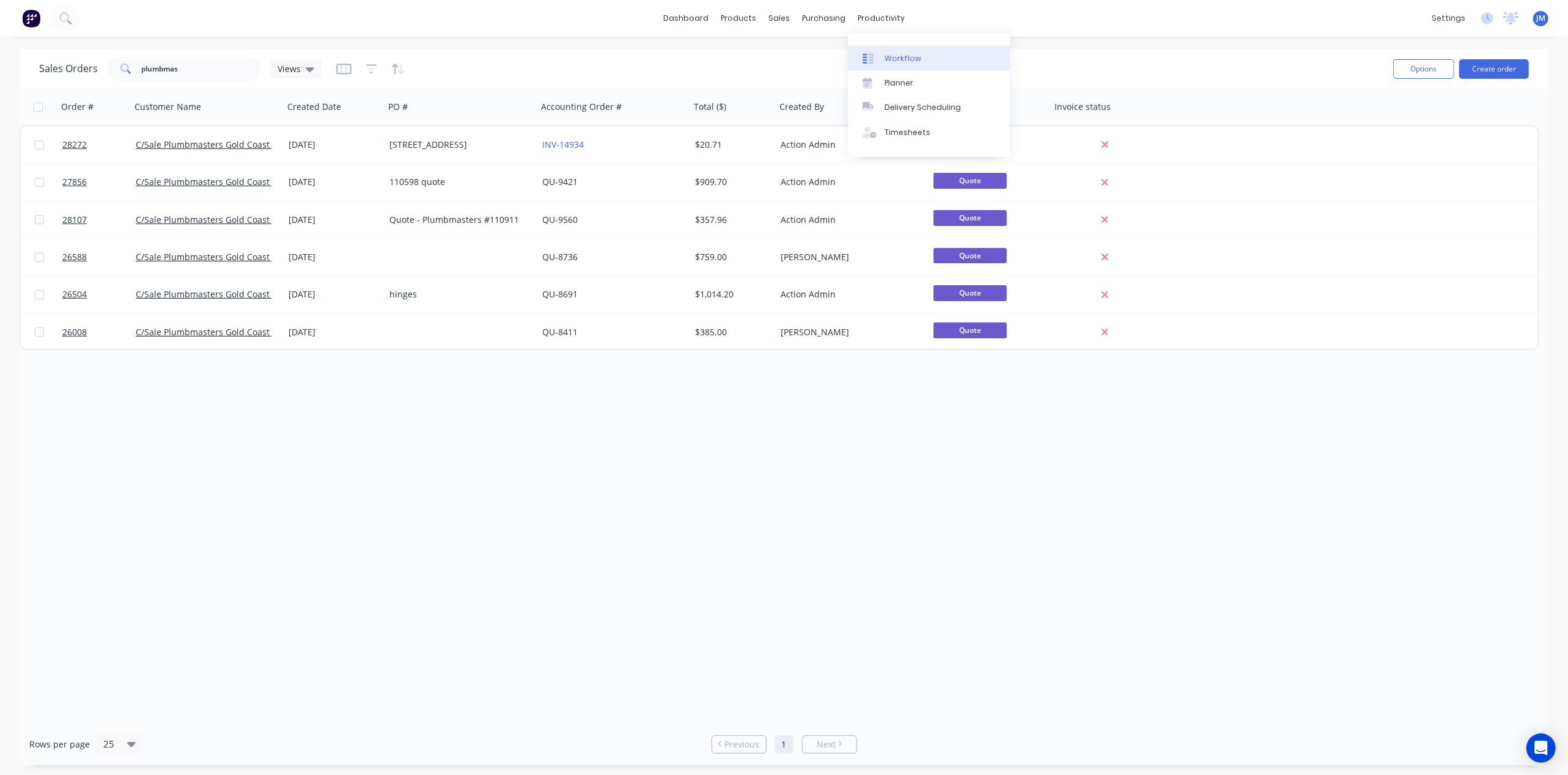
click at [884, 55] on div "Workflow" at bounding box center [902, 58] width 37 height 11
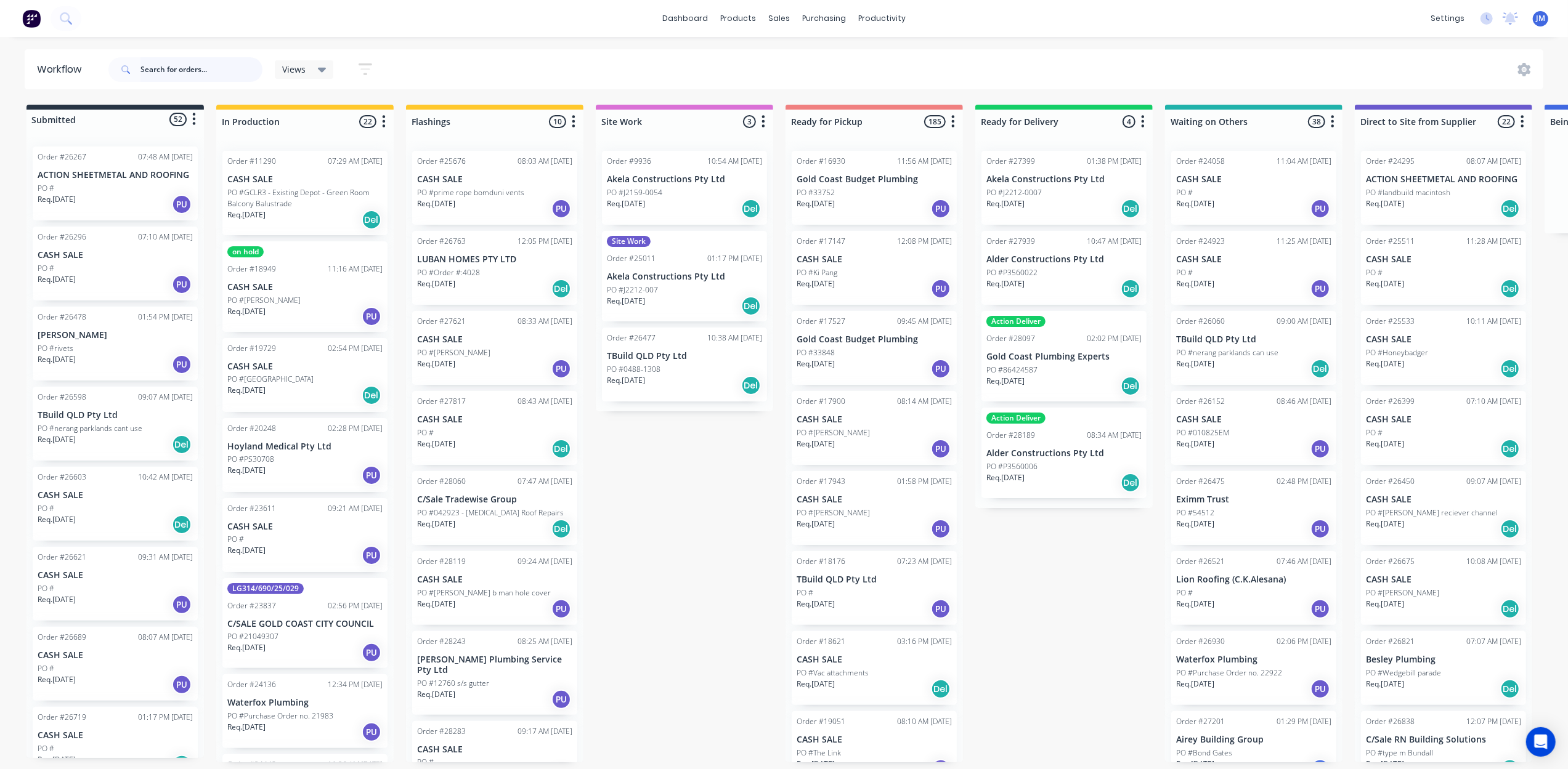
click at [160, 67] on input "text" at bounding box center [202, 69] width 122 height 25
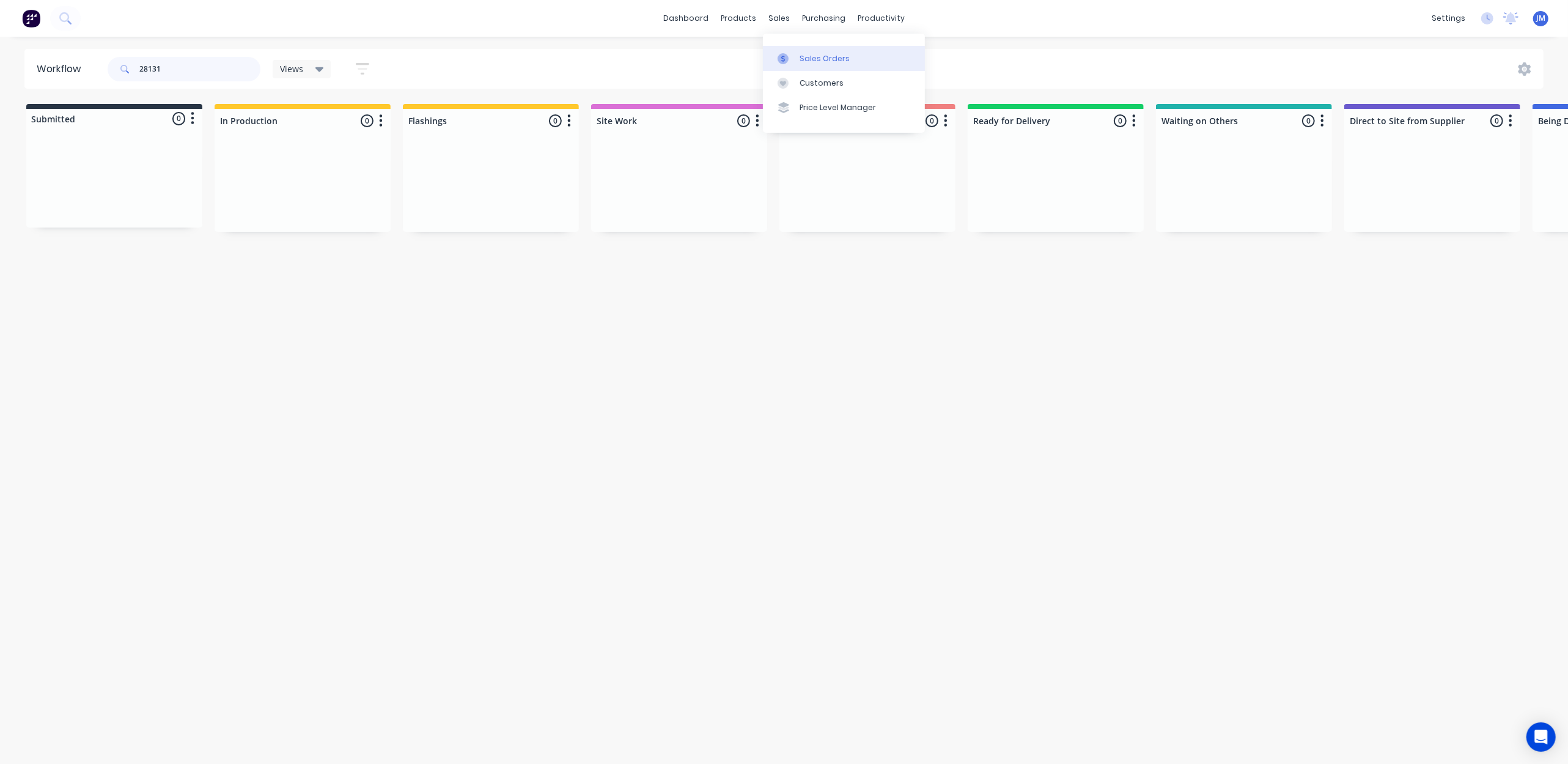
type input "28131"
click at [793, 56] on div at bounding box center [787, 58] width 19 height 11
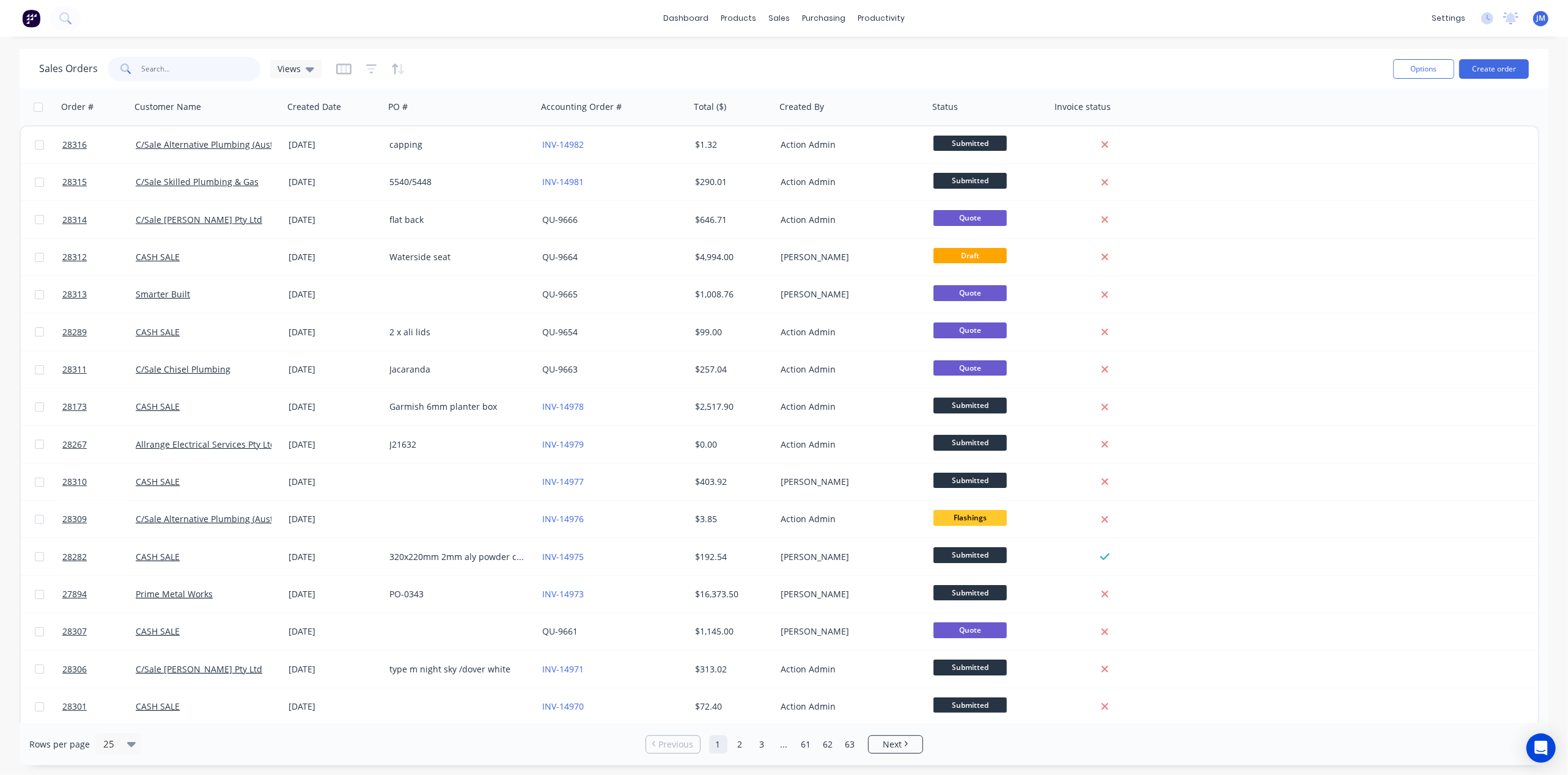
click at [190, 66] on input "text" at bounding box center [202, 69] width 119 height 25
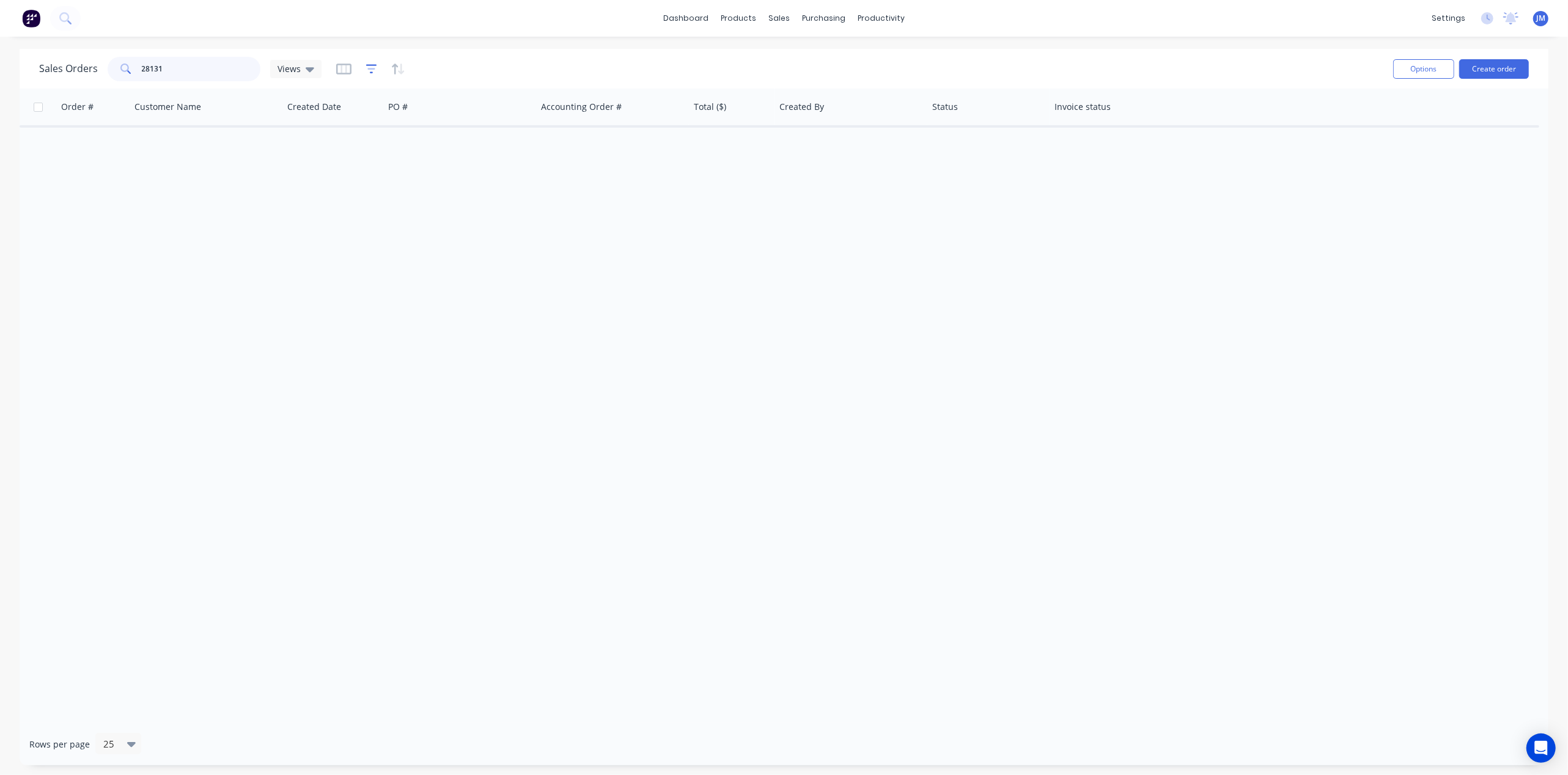
type input "28131"
click at [366, 64] on icon "button" at bounding box center [371, 69] width 11 height 12
click at [426, 231] on div "Order # Customer Name Created Date PO # Accounting Order # Total ($) Created By…" at bounding box center [784, 406] width 1529 height 635
click at [803, 53] on div "Sales Orders" at bounding box center [824, 58] width 50 height 11
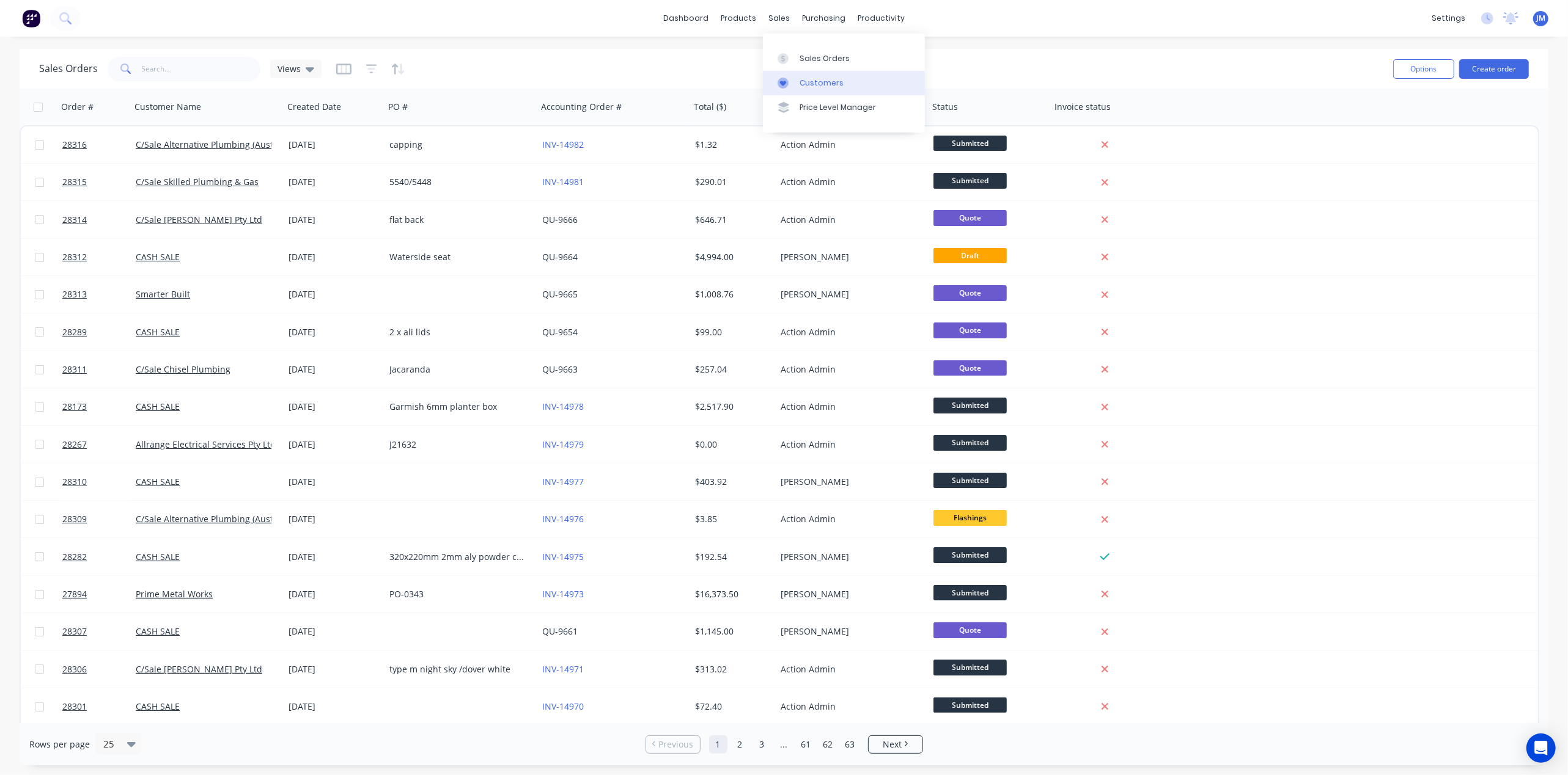
click at [798, 76] on link "Customers" at bounding box center [844, 83] width 162 height 25
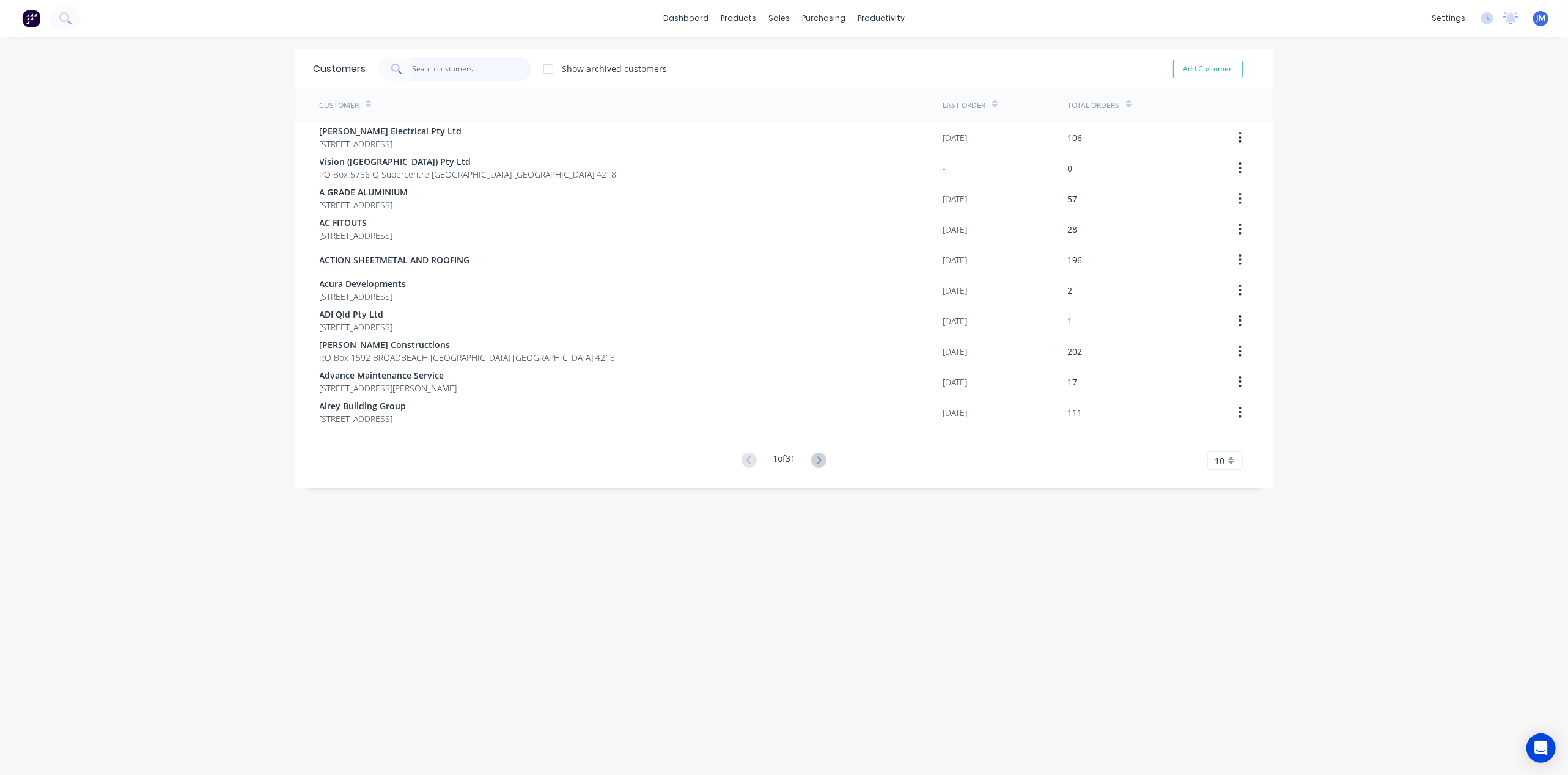
click at [437, 76] on input "text" at bounding box center [472, 69] width 119 height 25
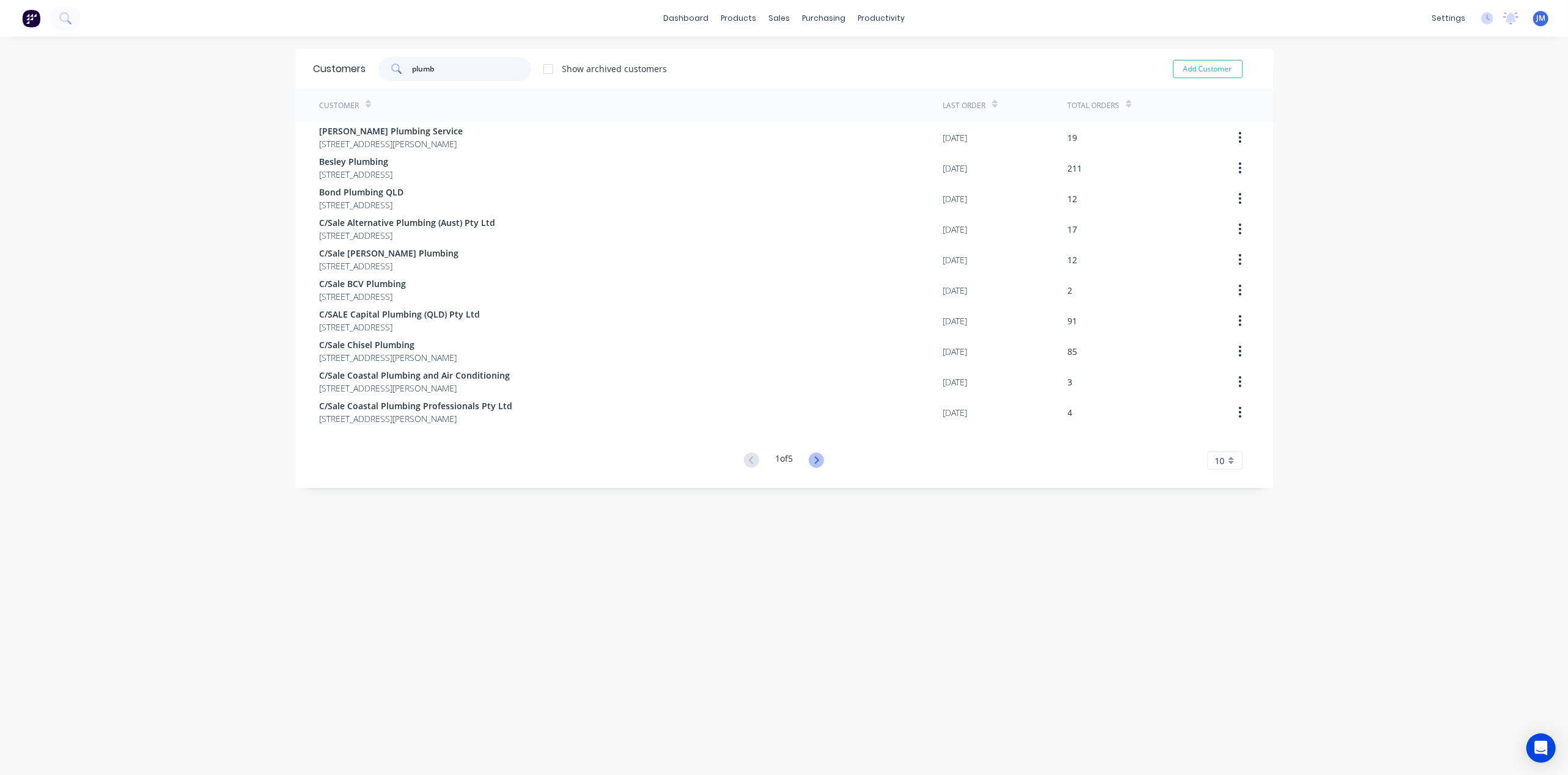
type input "plumb"
click at [810, 459] on icon at bounding box center [816, 460] width 15 height 15
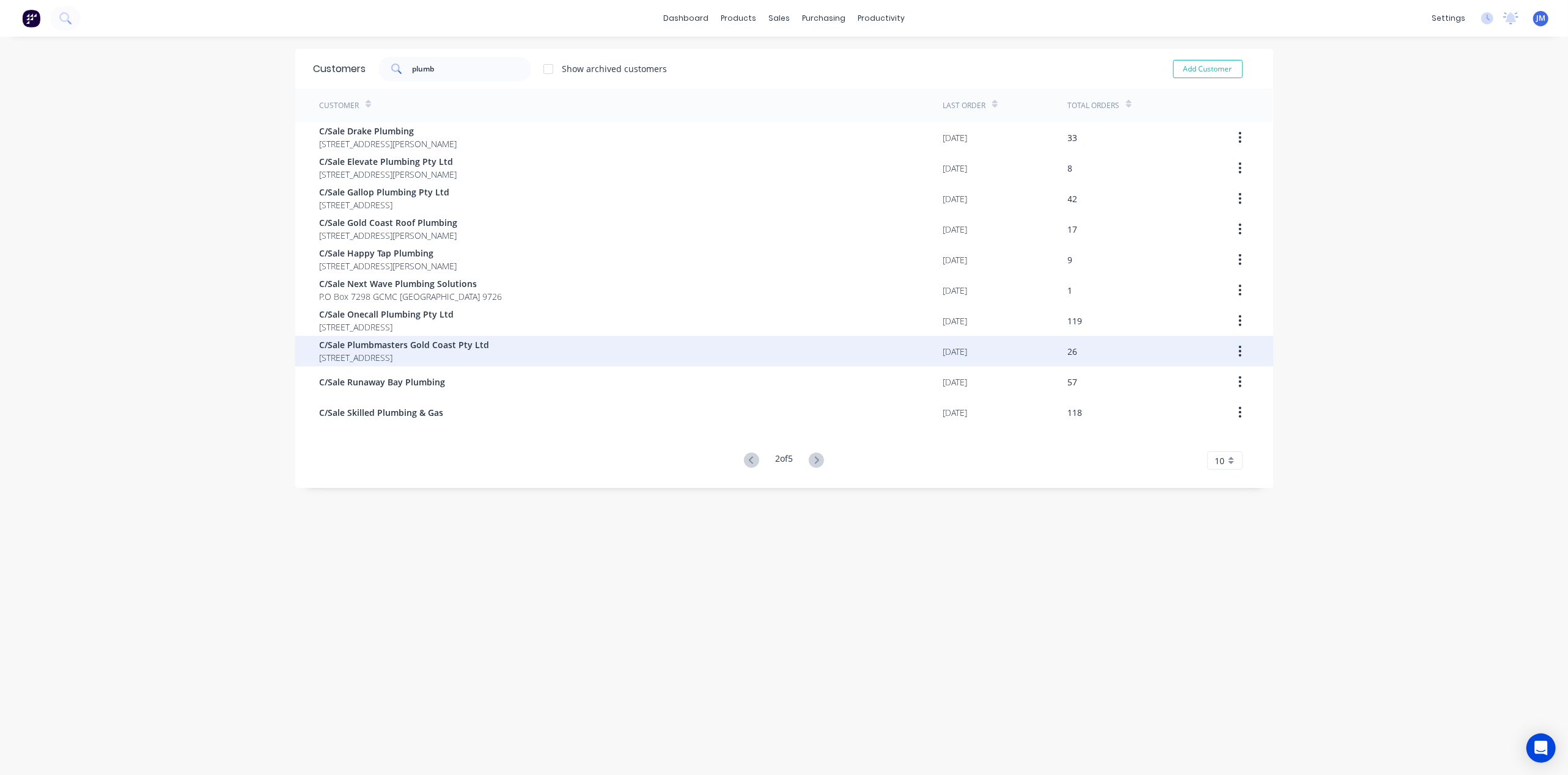
click at [455, 350] on span "C/Sale Plumbmasters Gold Coast Pty Ltd" at bounding box center [405, 345] width 170 height 13
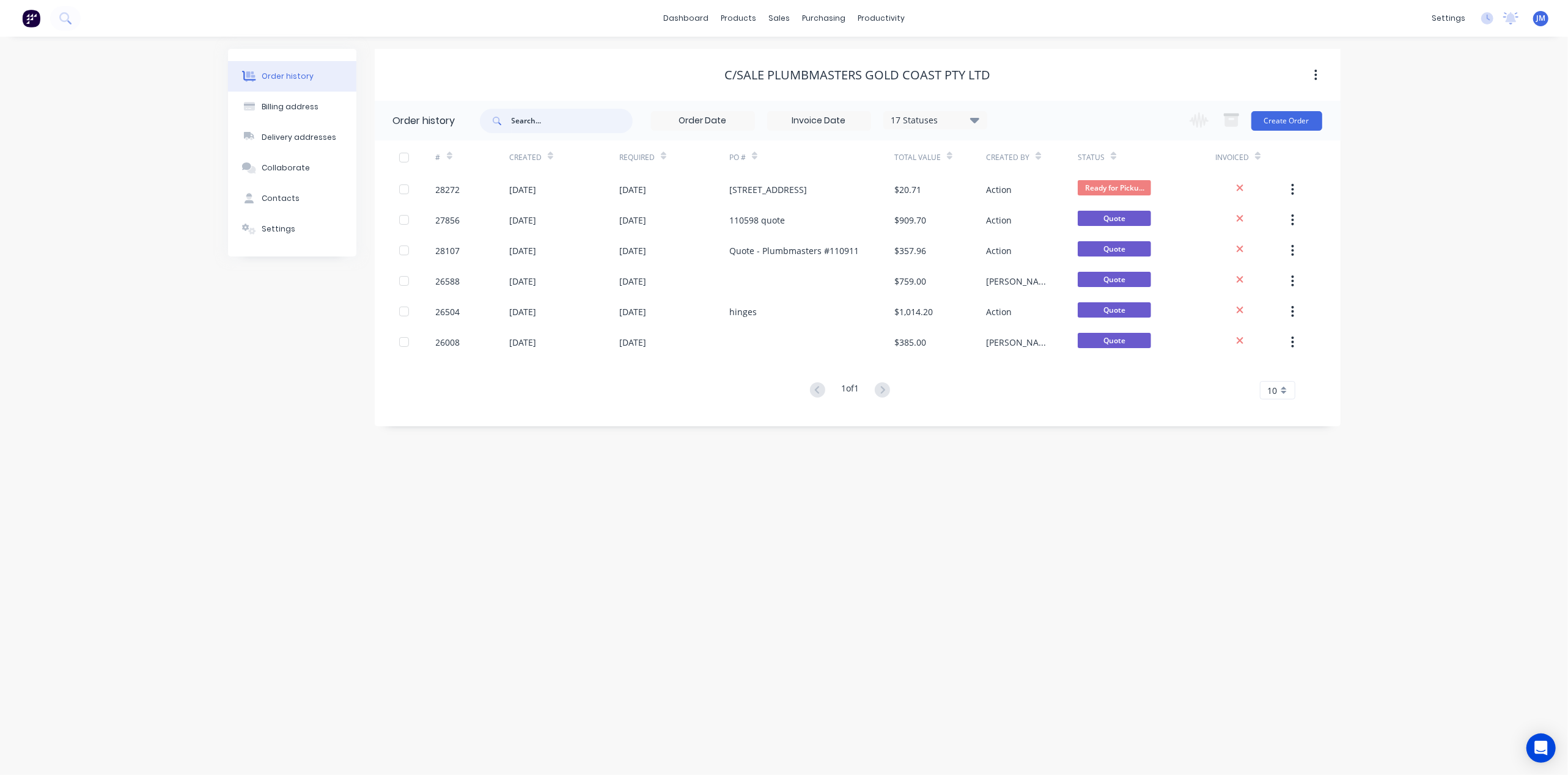
click at [532, 123] on input "text" at bounding box center [572, 121] width 121 height 25
type input "28131"
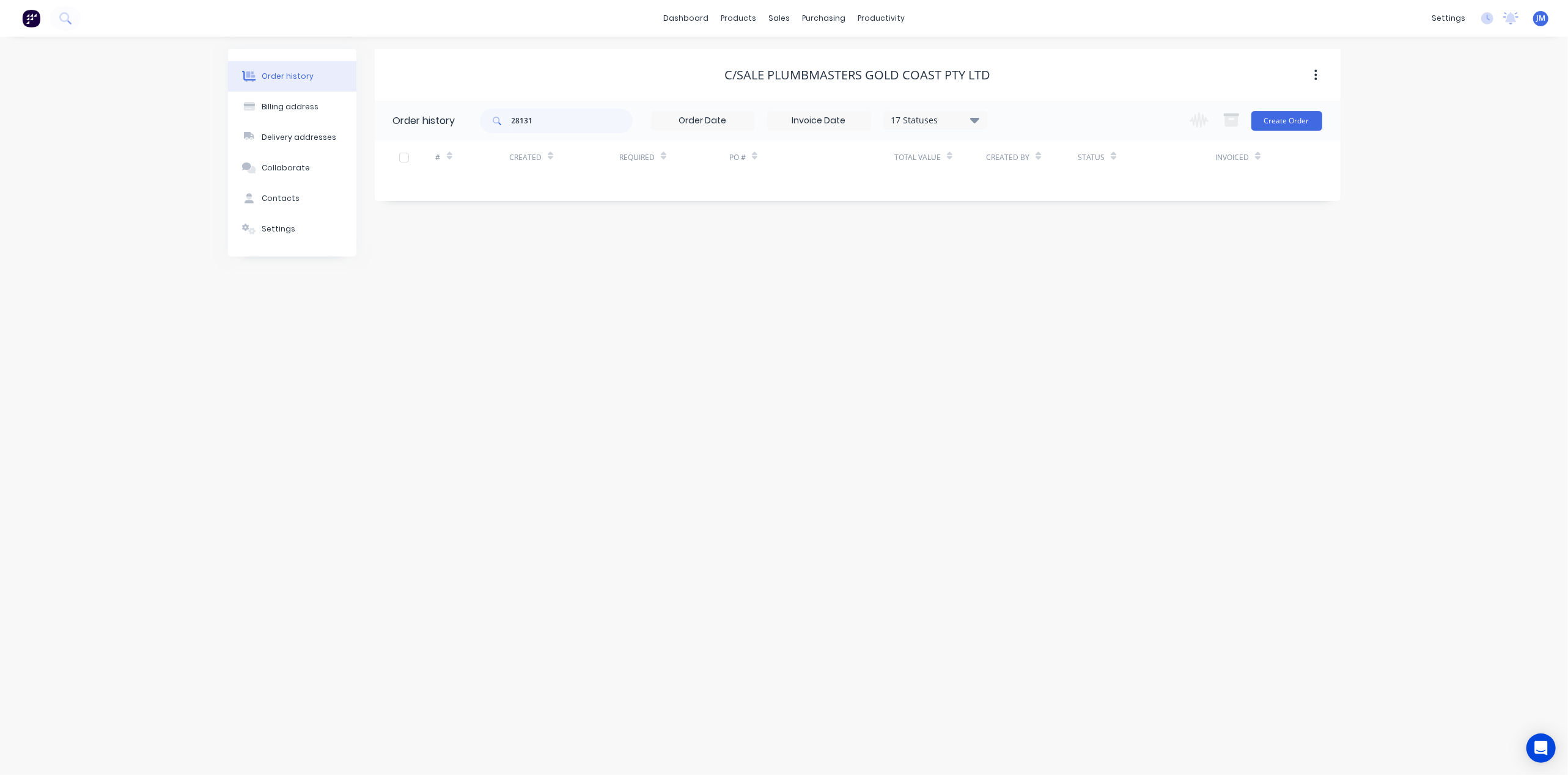
click at [971, 118] on icon at bounding box center [974, 120] width 9 height 5
click at [1036, 285] on label at bounding box center [1036, 285] width 0 height 0
click at [1036, 292] on input "checkbox" at bounding box center [1040, 291] width 9 height 12
checkbox input "true"
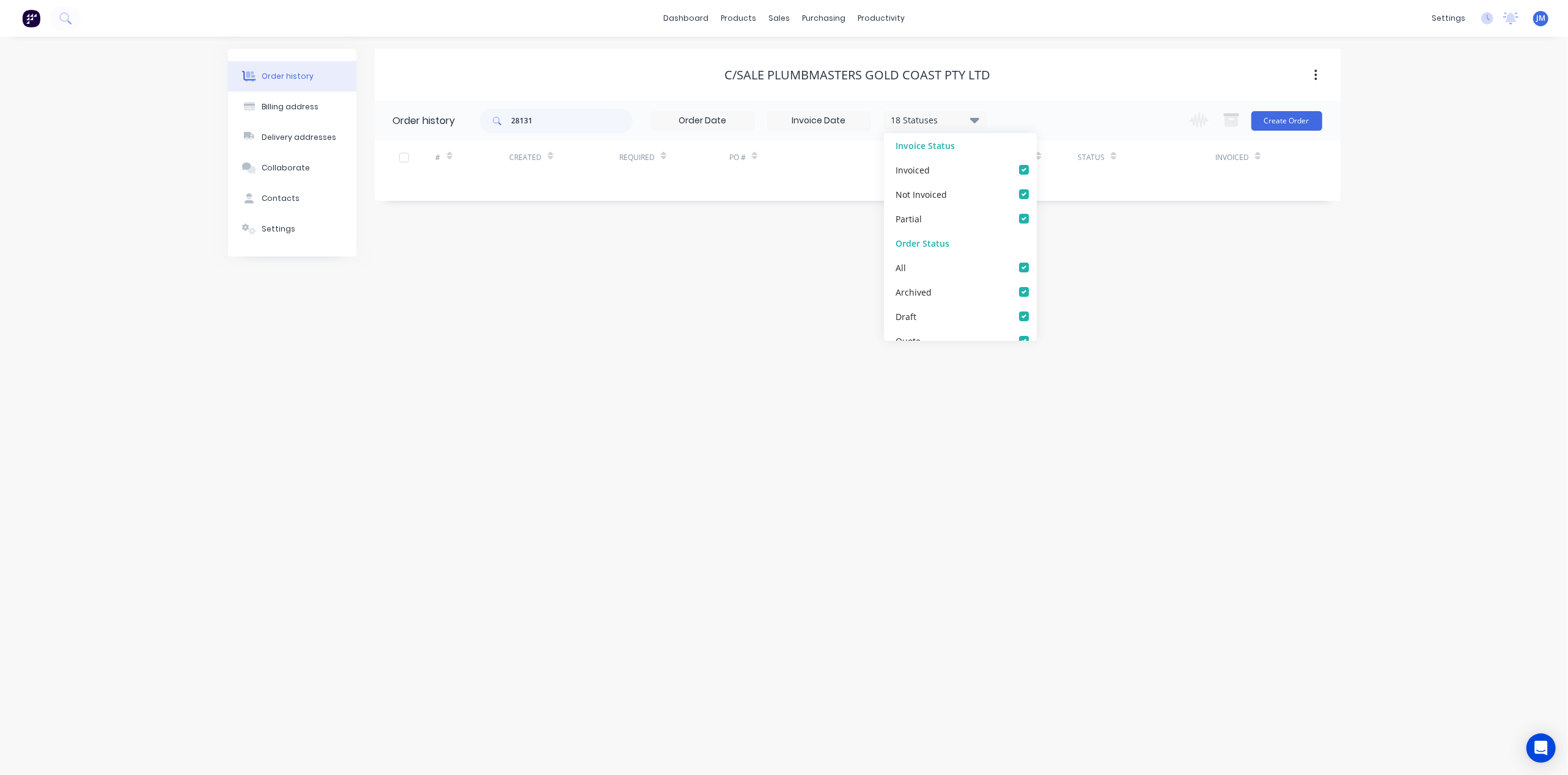
click at [913, 521] on div "Order history Billing address Delivery addresses Collaborate Contacts Settings …" at bounding box center [784, 406] width 1568 height 738
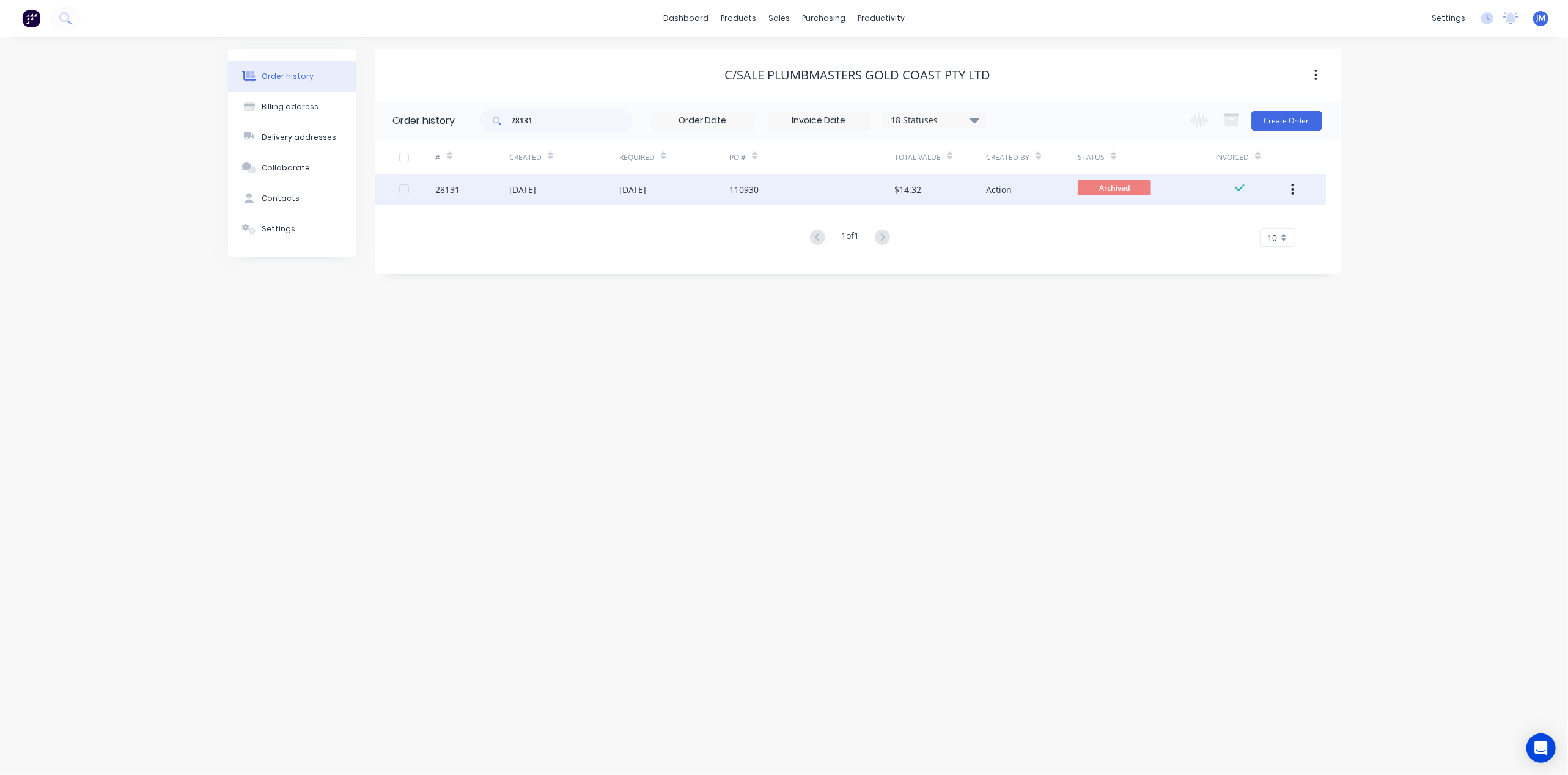
click at [815, 187] on div "110930" at bounding box center [812, 190] width 165 height 31
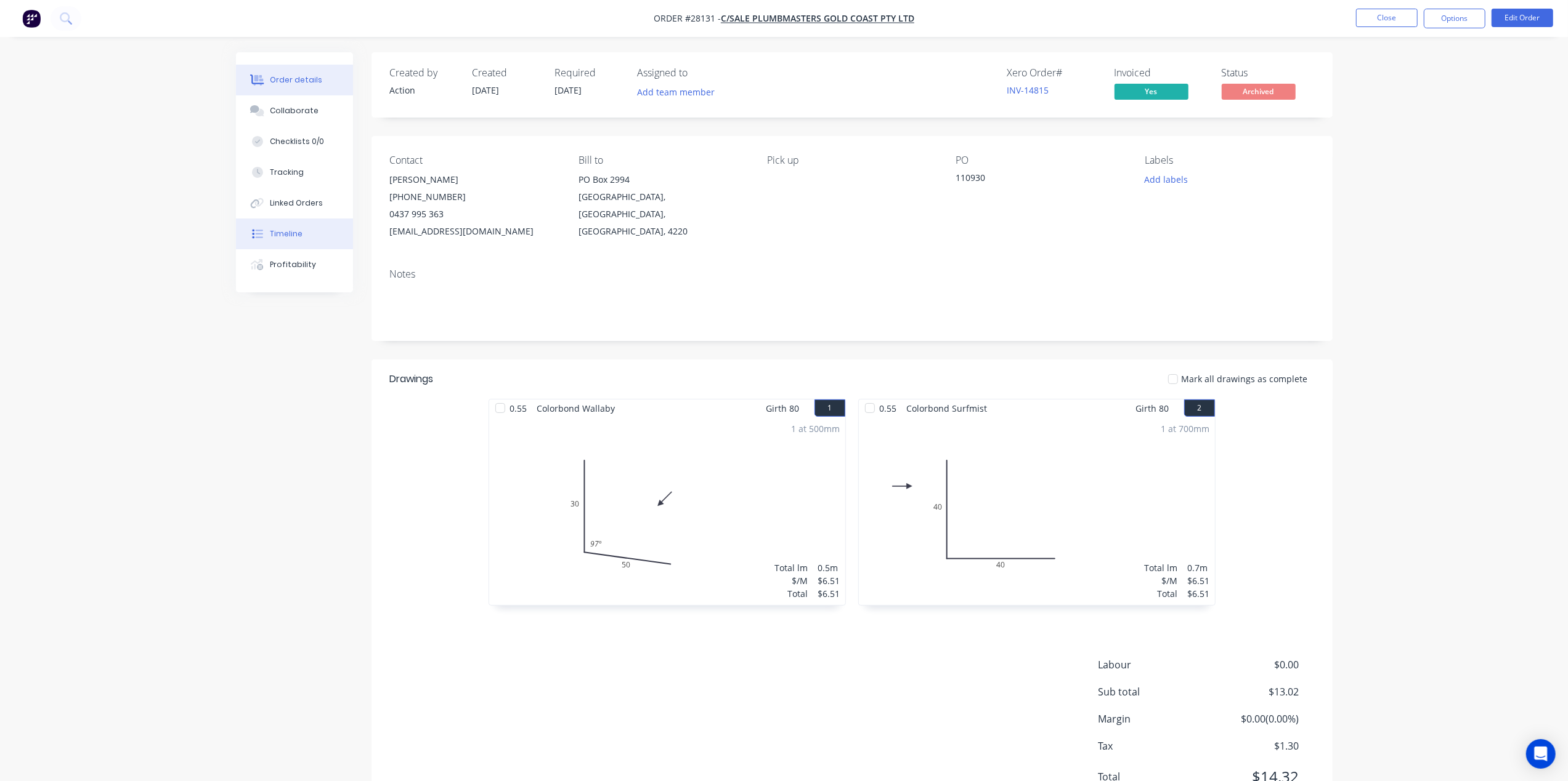
click at [325, 235] on button "Timeline" at bounding box center [294, 234] width 117 height 31
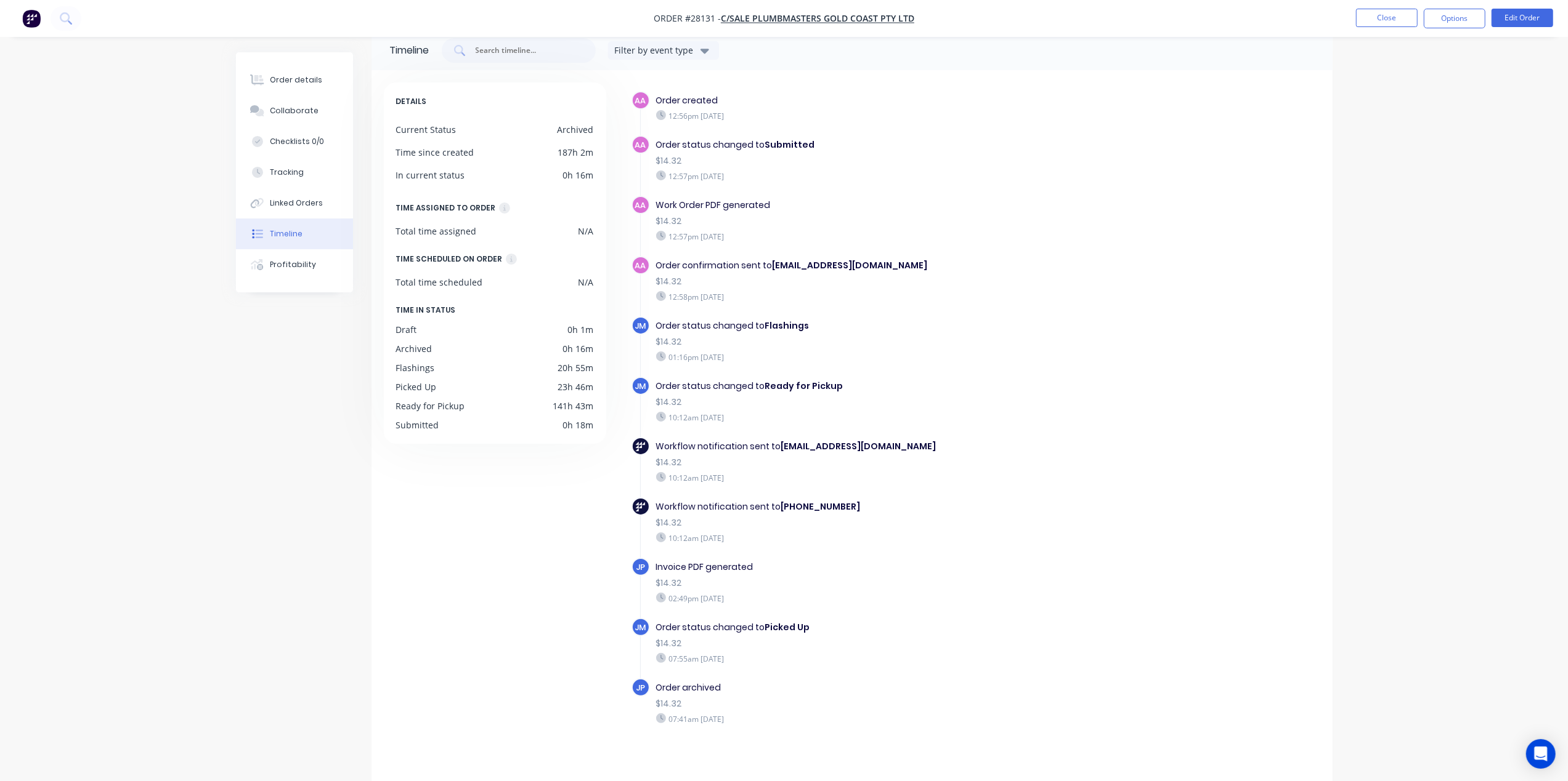
scroll to position [34, 0]
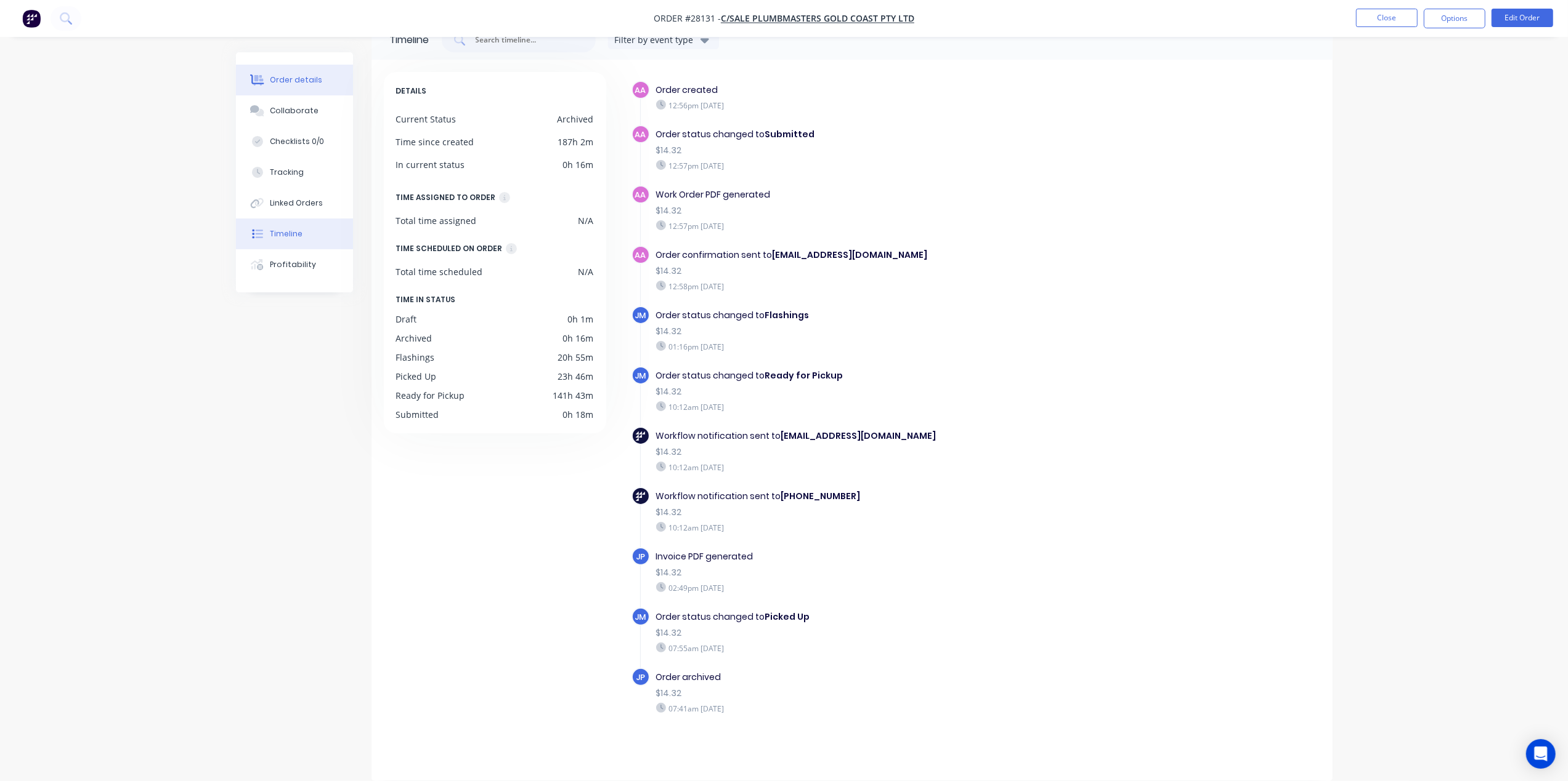
click at [276, 80] on div "Order details" at bounding box center [296, 80] width 52 height 11
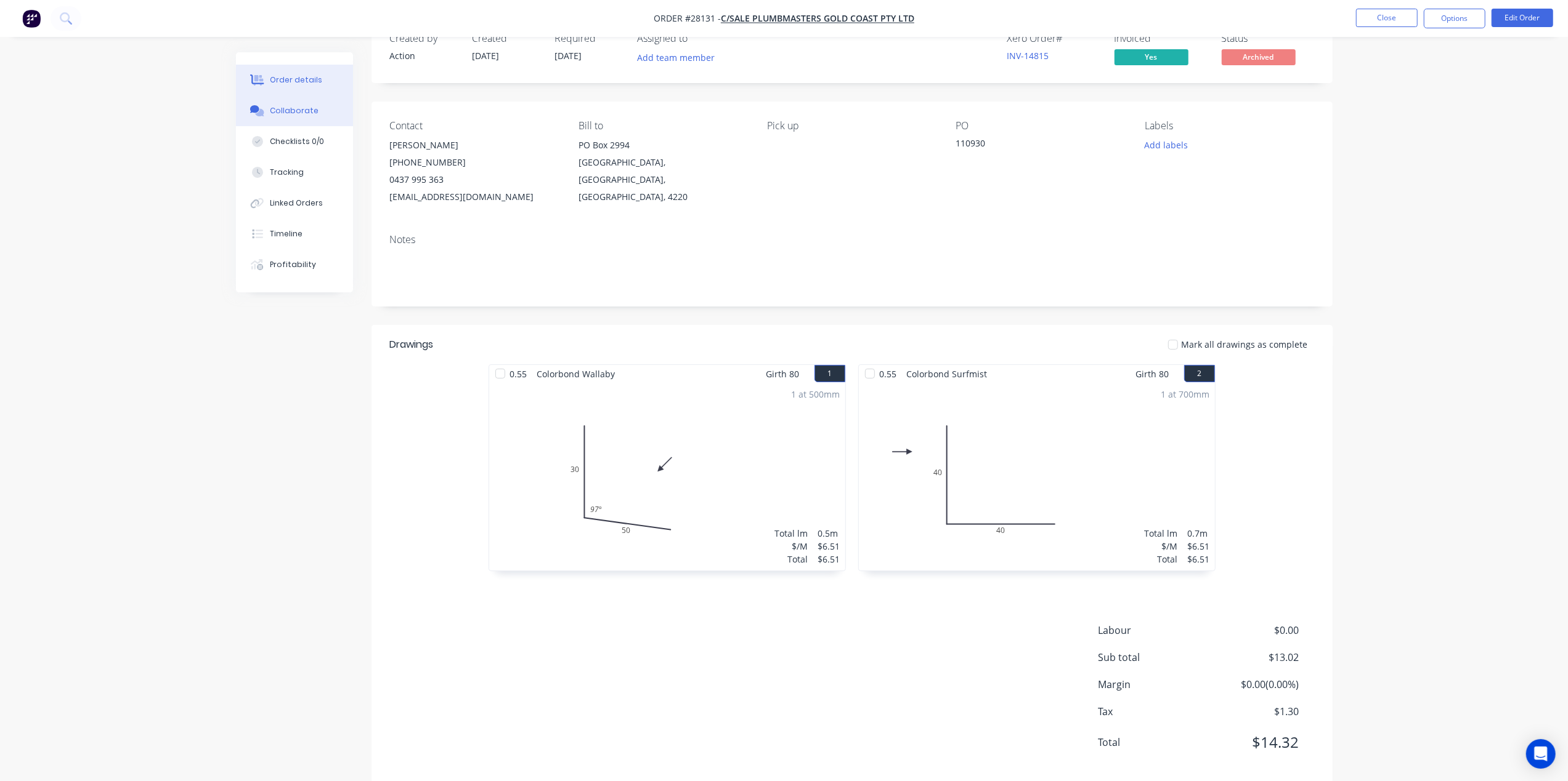
click at [317, 117] on button "Collaborate" at bounding box center [294, 111] width 117 height 31
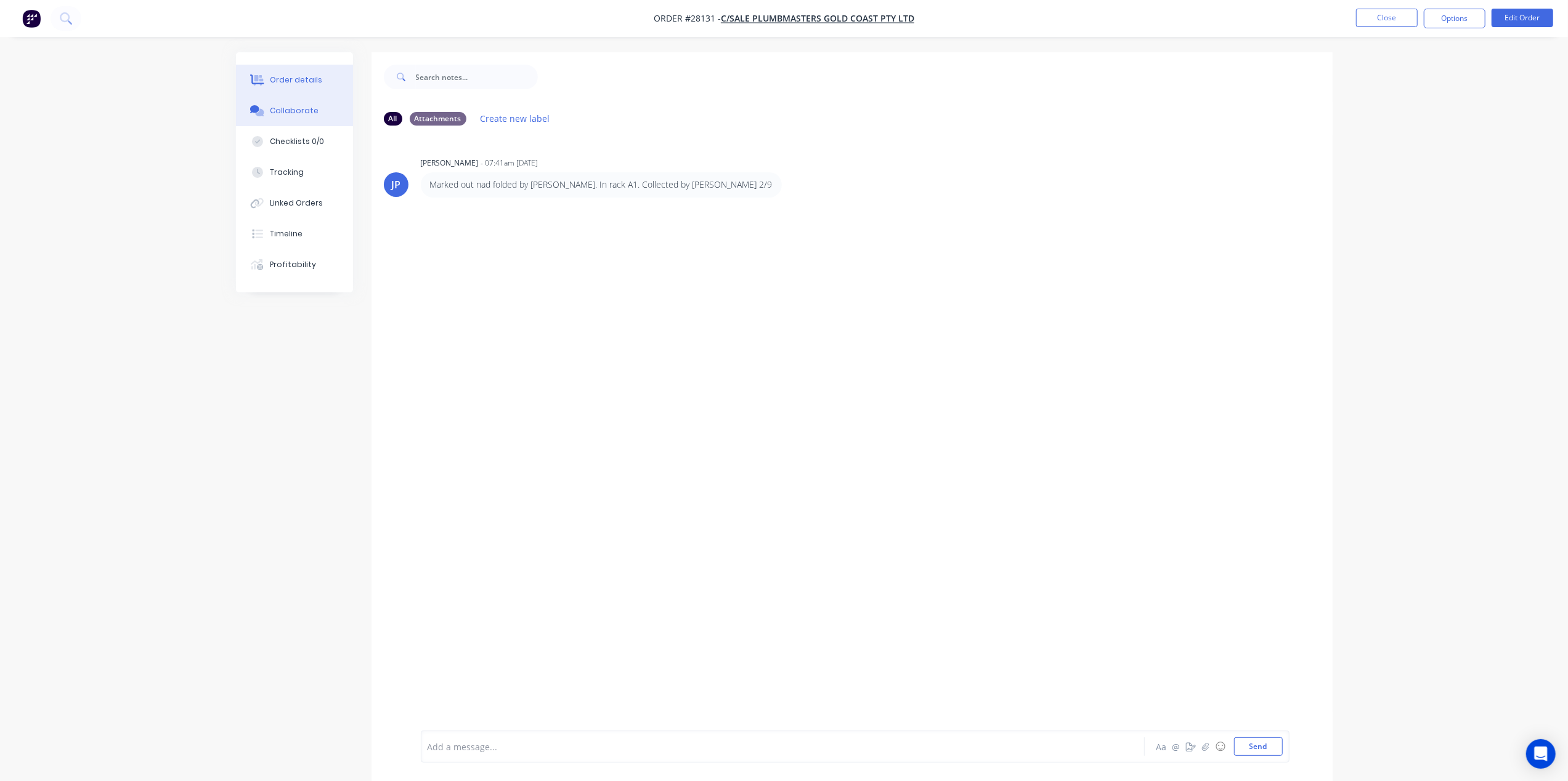
click at [324, 87] on button "Order details" at bounding box center [294, 80] width 117 height 31
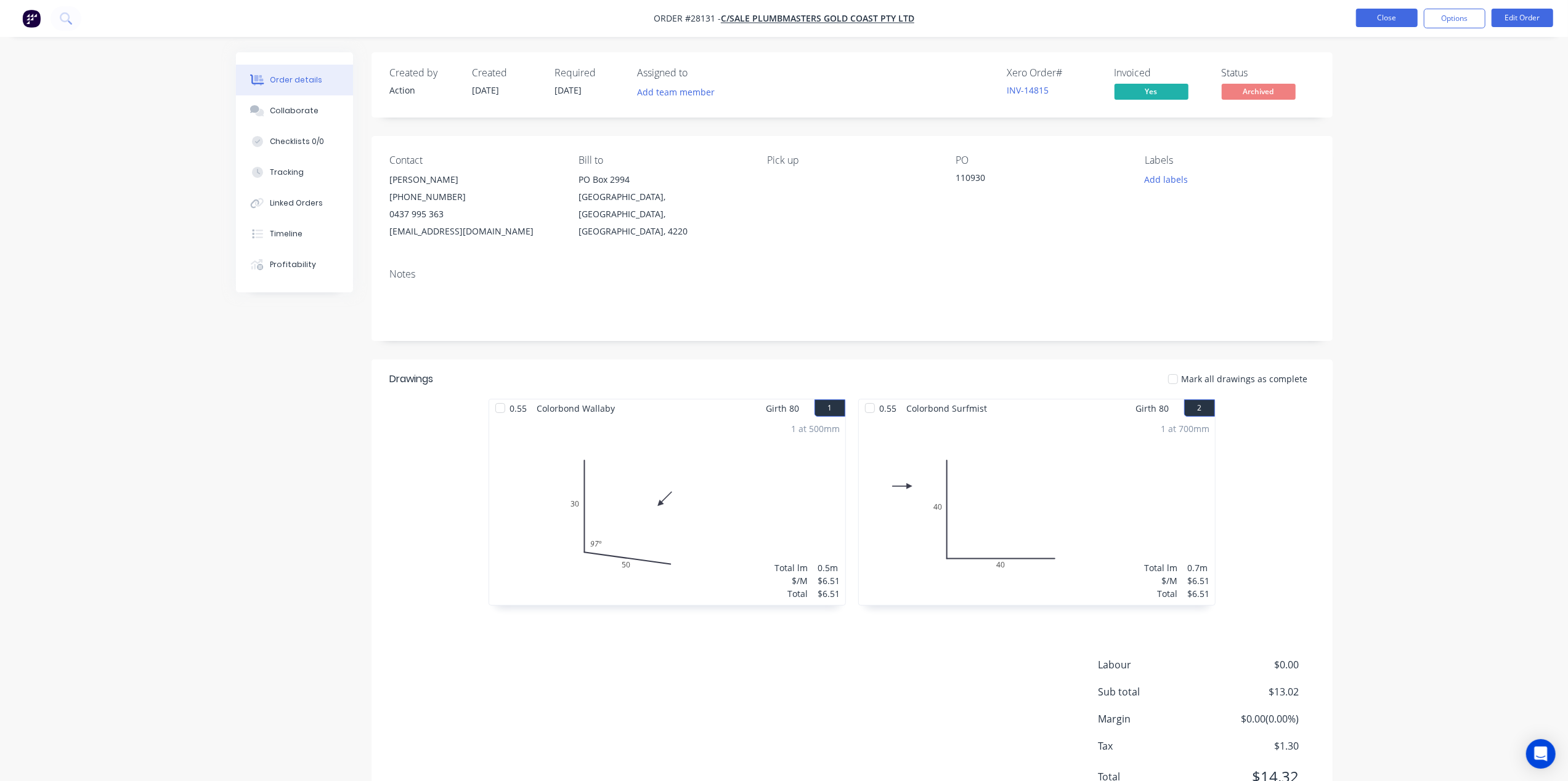
click at [1361, 13] on button "Close" at bounding box center [1387, 18] width 62 height 19
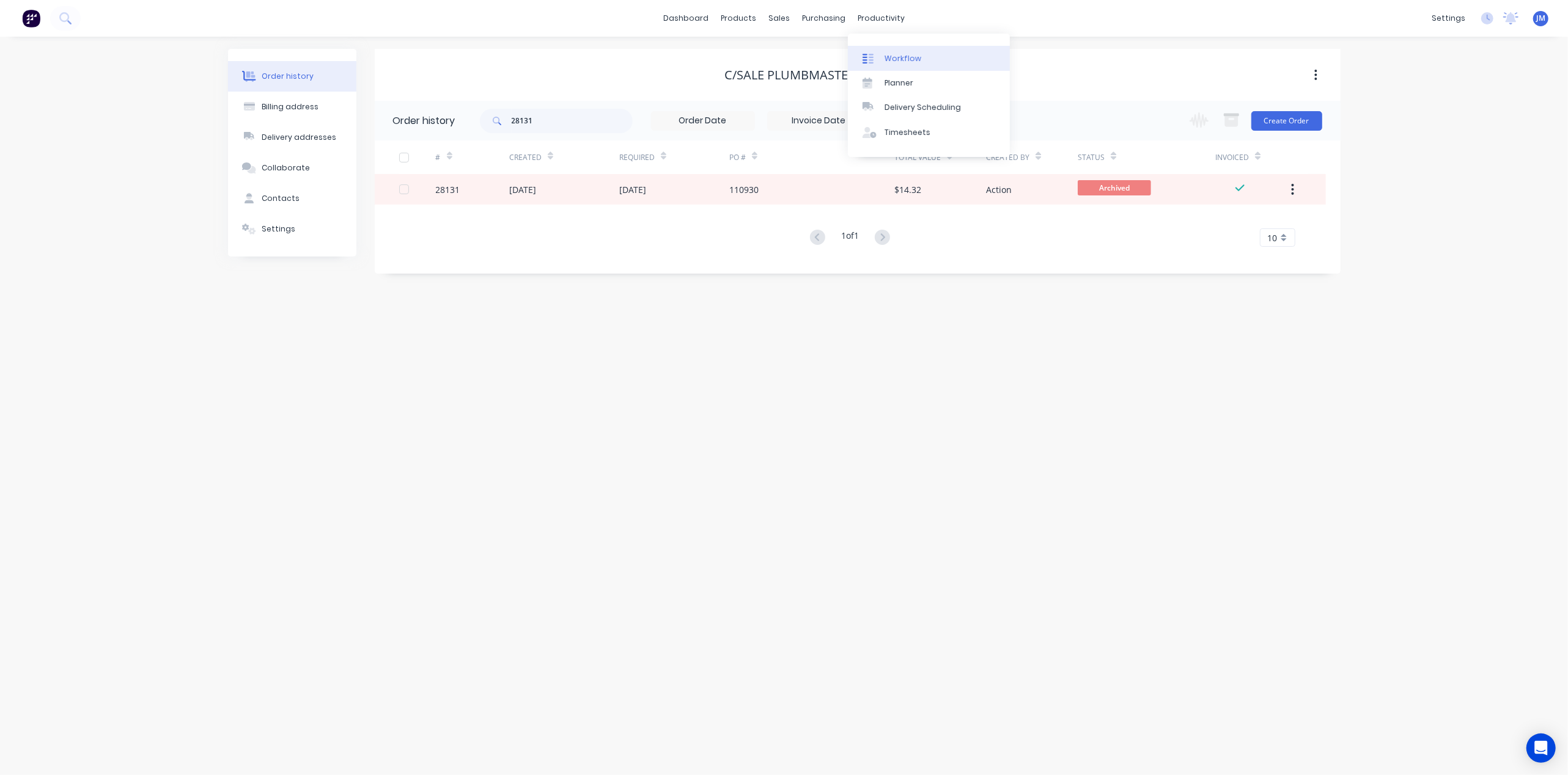
click at [896, 54] on div "Workflow" at bounding box center [902, 58] width 37 height 11
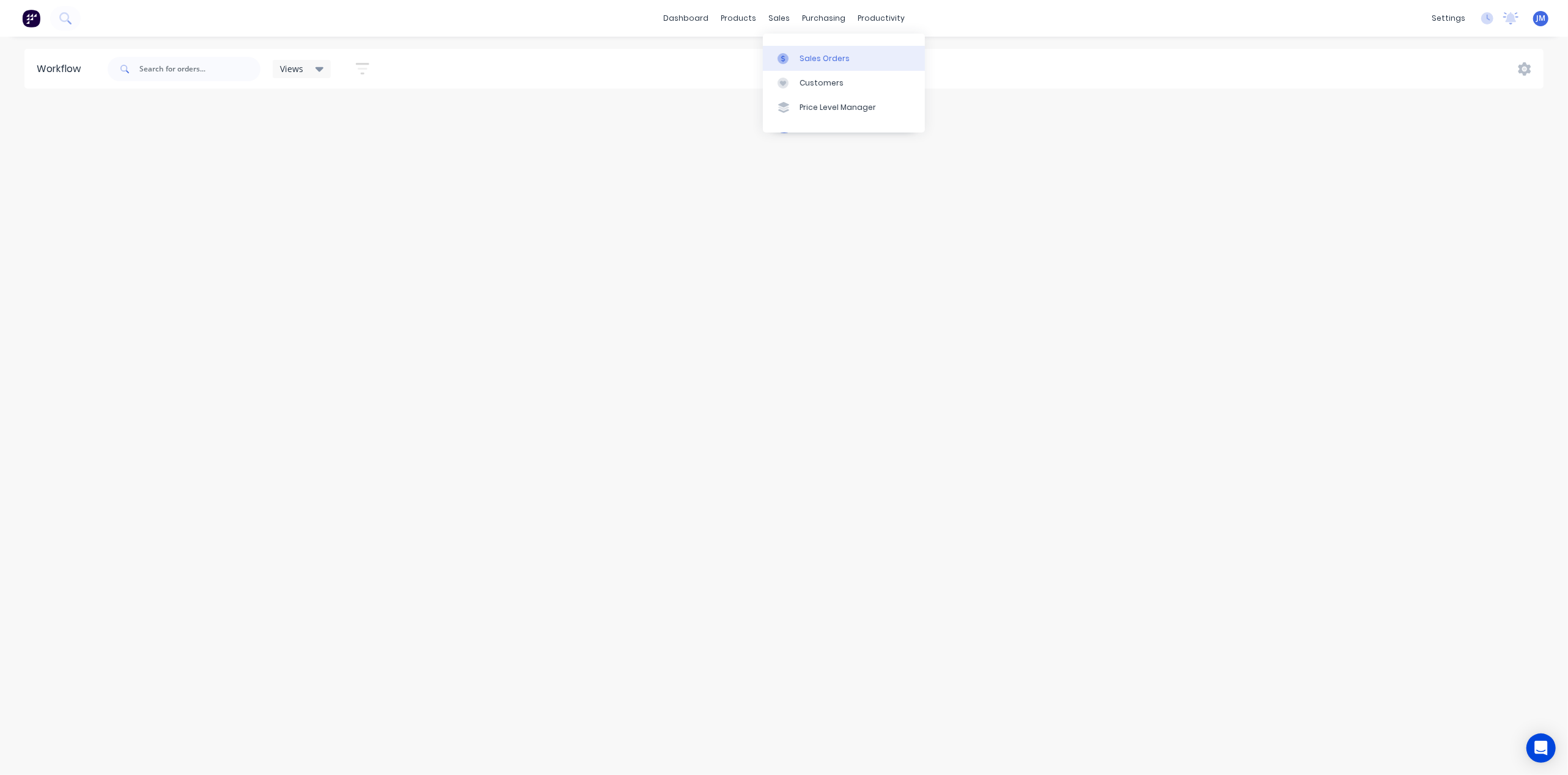
drag, startPoint x: 805, startPoint y: 60, endPoint x: 798, endPoint y: 58, distance: 7.3
click at [804, 60] on div "Sales Orders" at bounding box center [824, 58] width 50 height 11
drag, startPoint x: 169, startPoint y: 73, endPoint x: 193, endPoint y: 69, distance: 24.3
click at [170, 73] on input "text" at bounding box center [202, 69] width 119 height 25
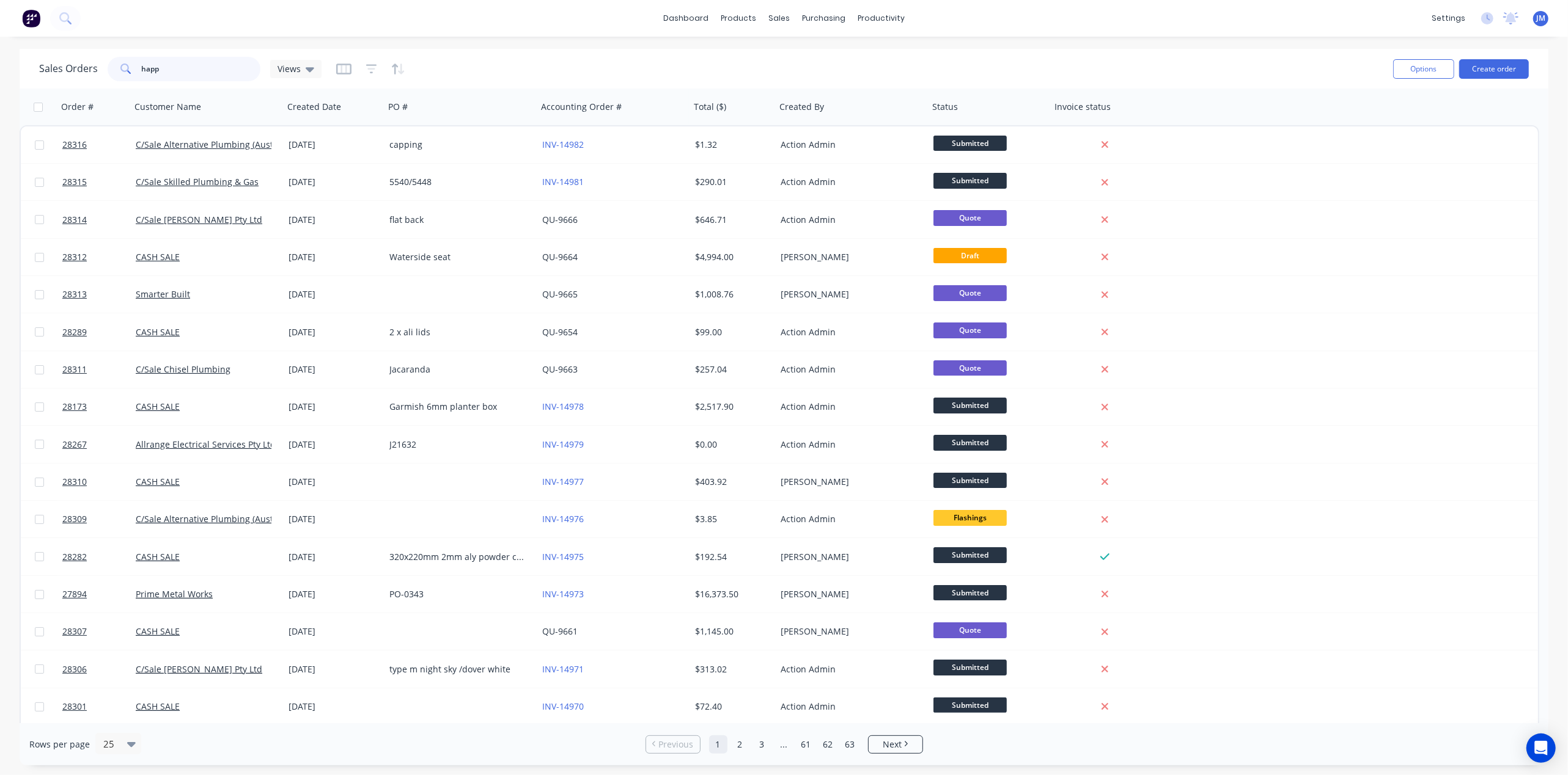
type input "happy"
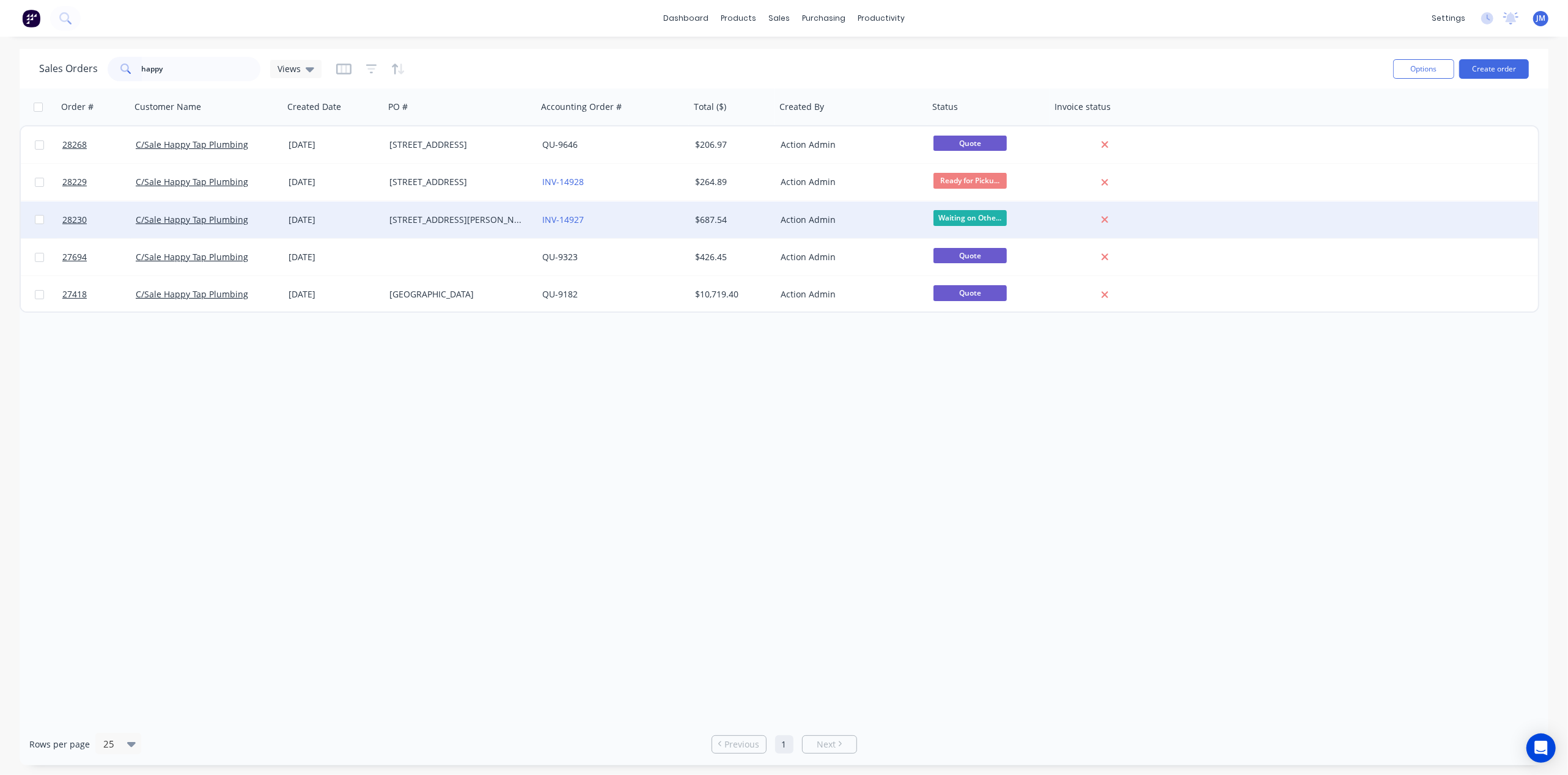
click at [324, 221] on div "01 Sep 2025" at bounding box center [334, 219] width 91 height 12
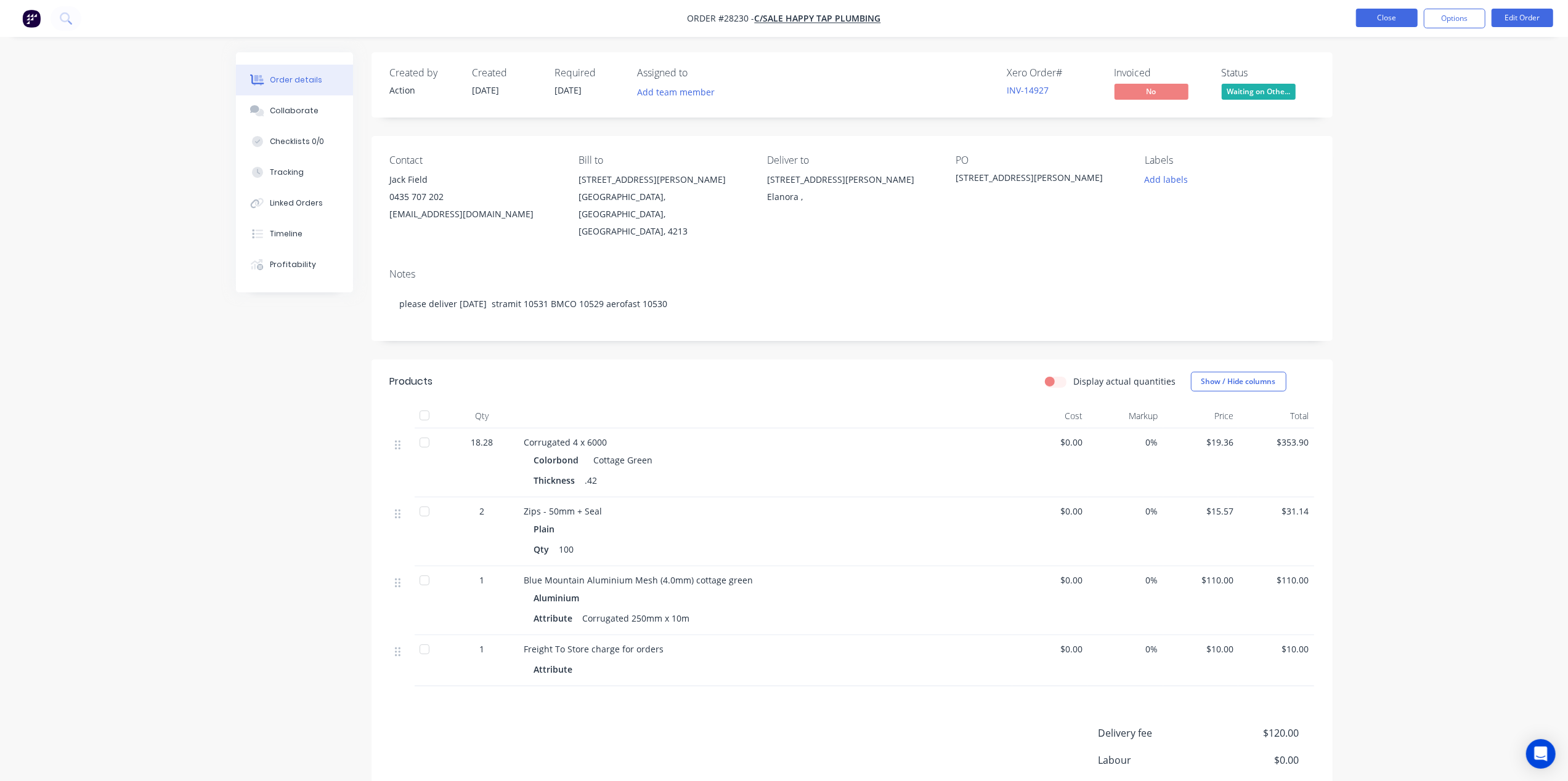
click at [1390, 18] on button "Close" at bounding box center [1387, 18] width 62 height 19
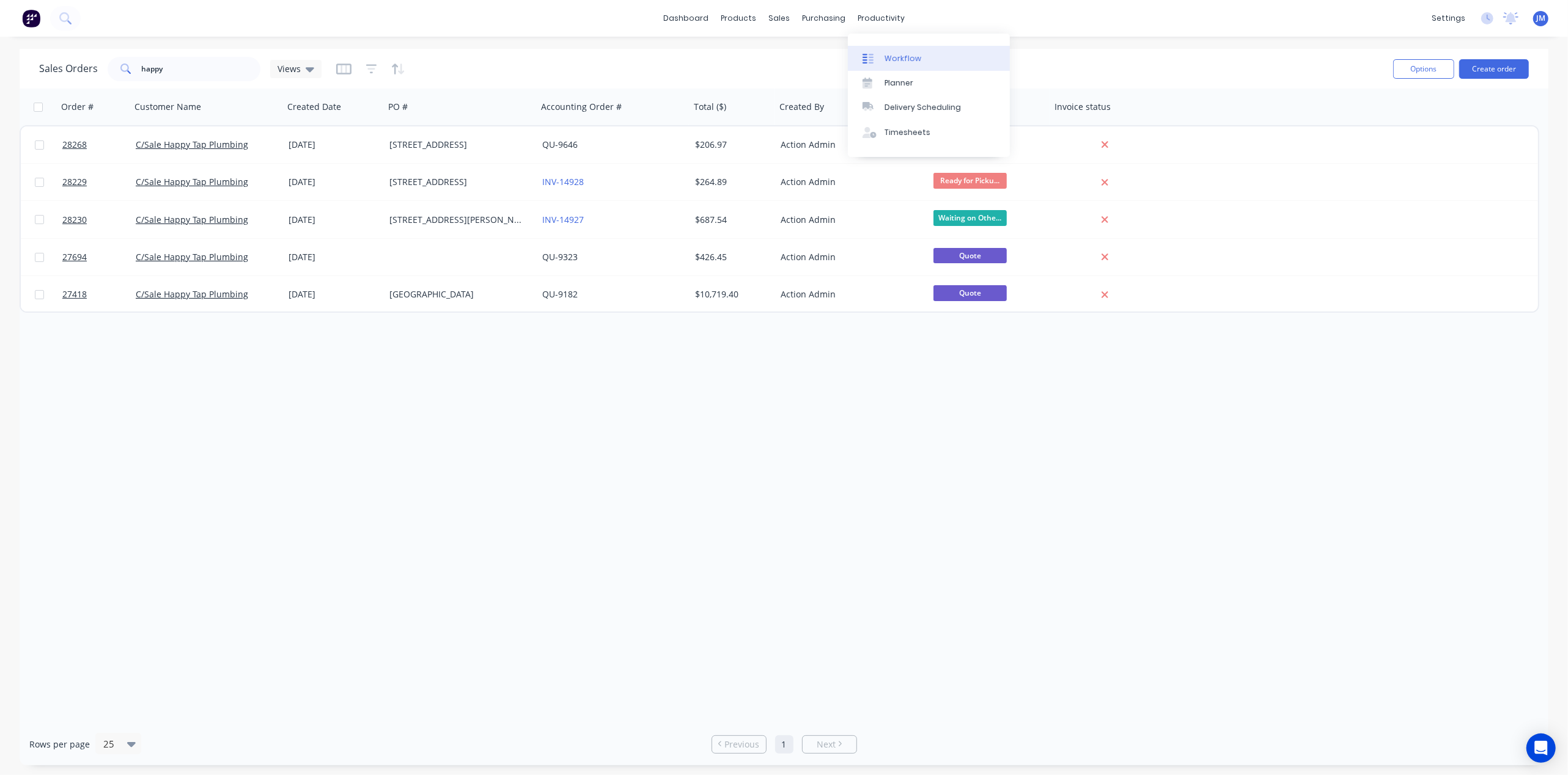
click at [918, 57] on link "Workflow" at bounding box center [929, 58] width 162 height 25
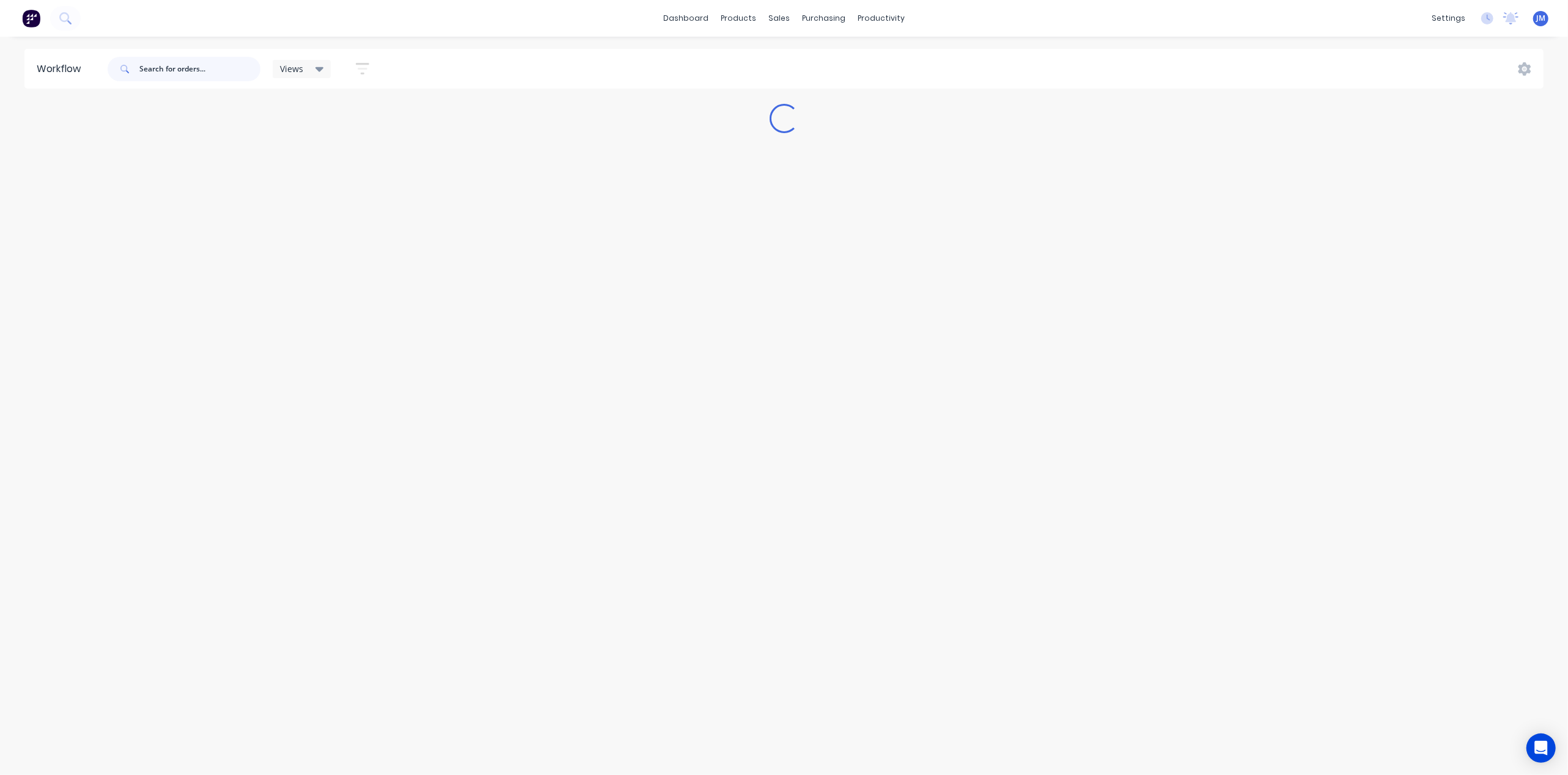
drag, startPoint x: 162, startPoint y: 67, endPoint x: 223, endPoint y: 101, distance: 69.8
click at [162, 67] on input "text" at bounding box center [200, 69] width 121 height 25
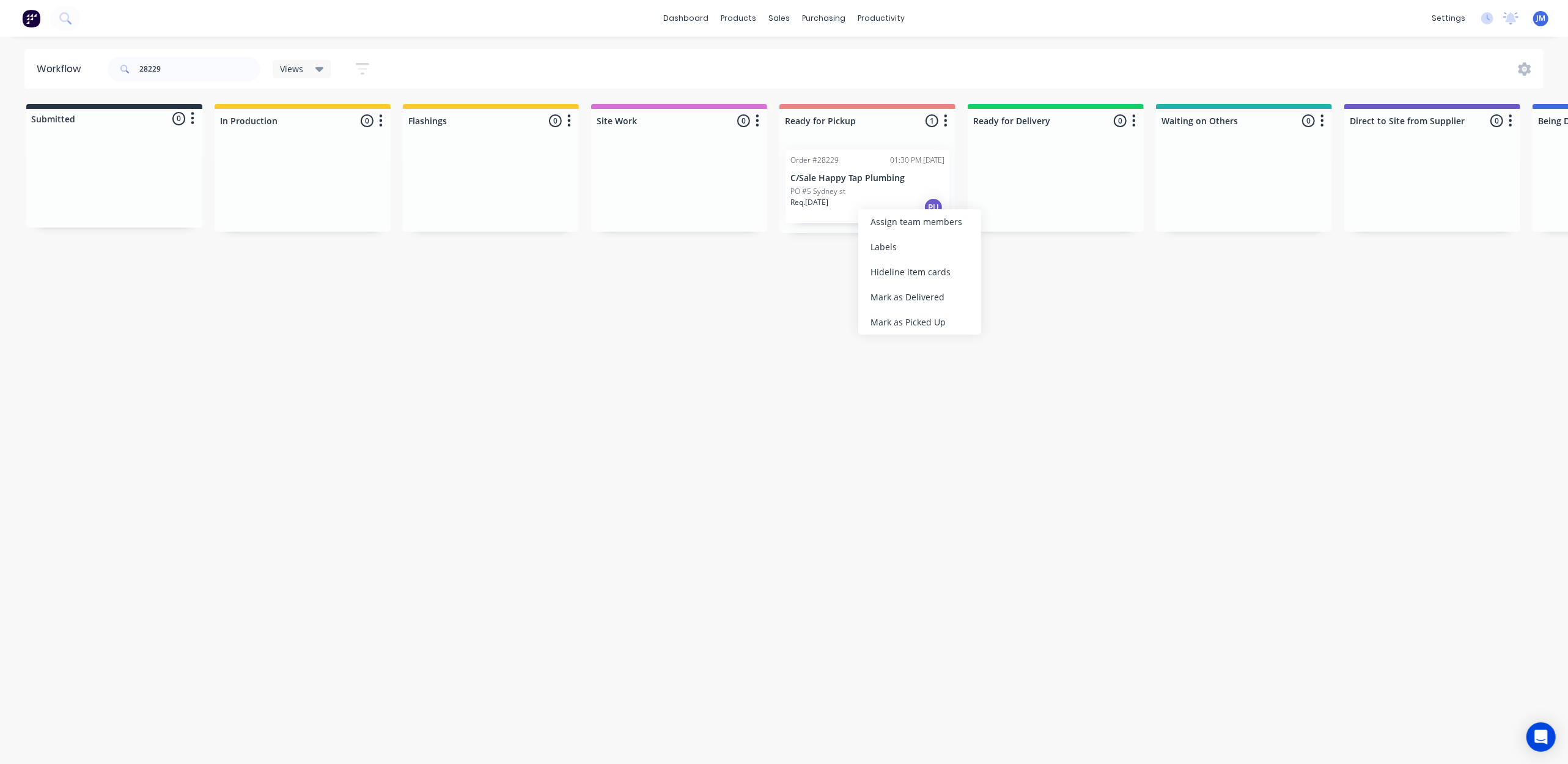
drag, startPoint x: 922, startPoint y: 319, endPoint x: 467, endPoint y: 290, distance: 455.9
click at [920, 319] on div "Mark as Picked Up" at bounding box center [919, 321] width 123 height 25
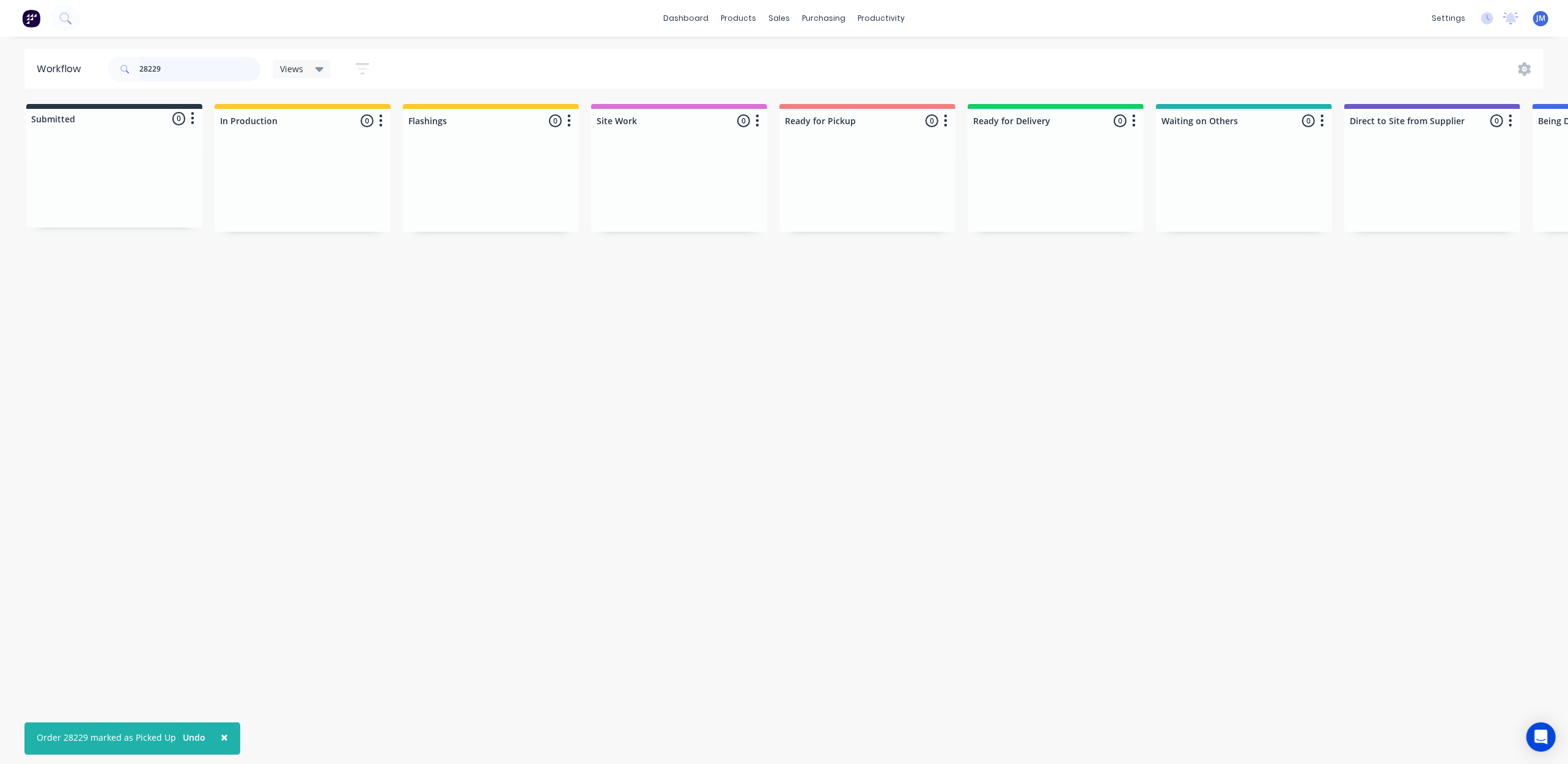
click at [179, 68] on input "28229" at bounding box center [200, 69] width 121 height 25
type input "2"
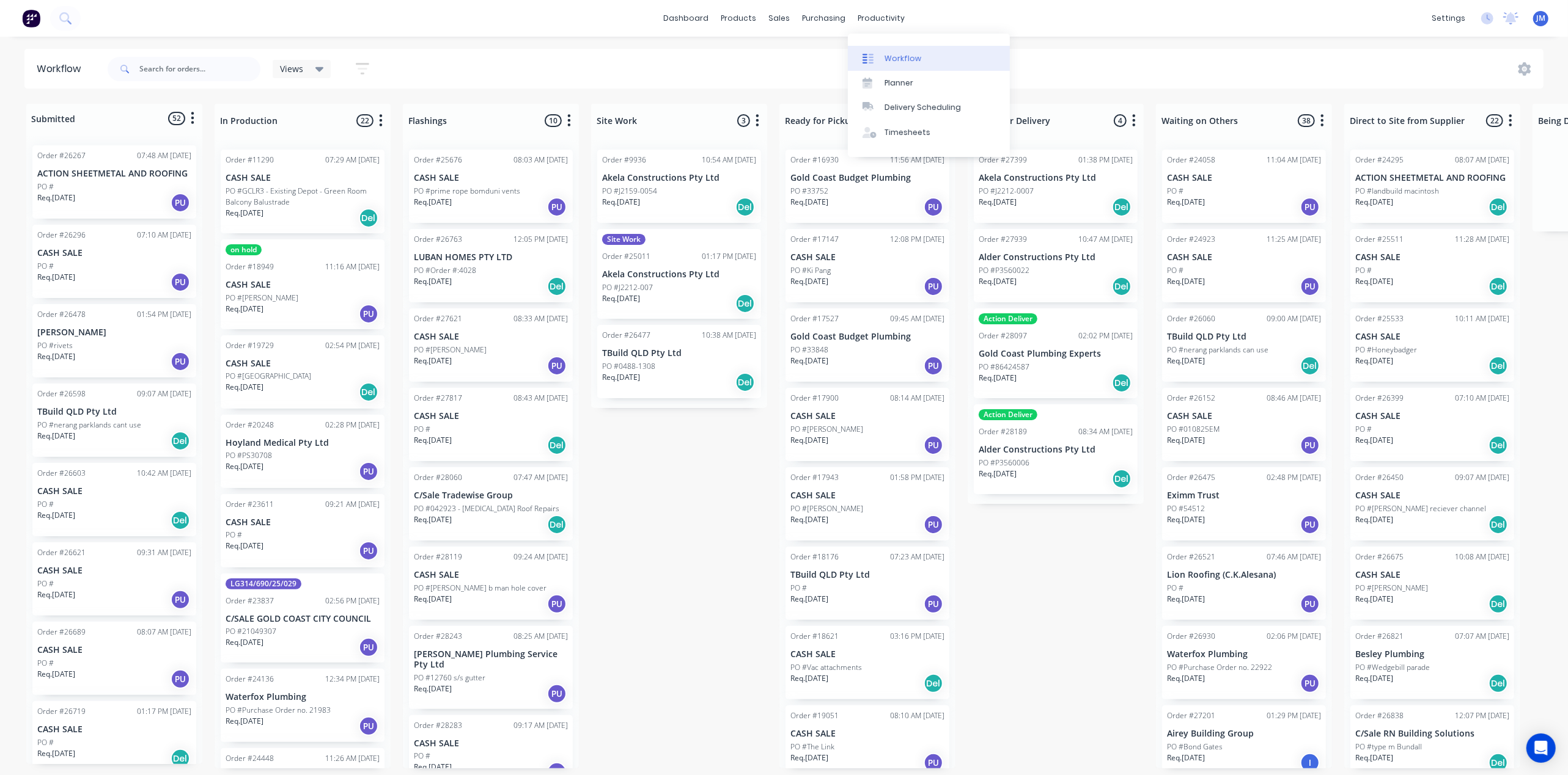
click at [897, 57] on div "Workflow" at bounding box center [902, 58] width 37 height 11
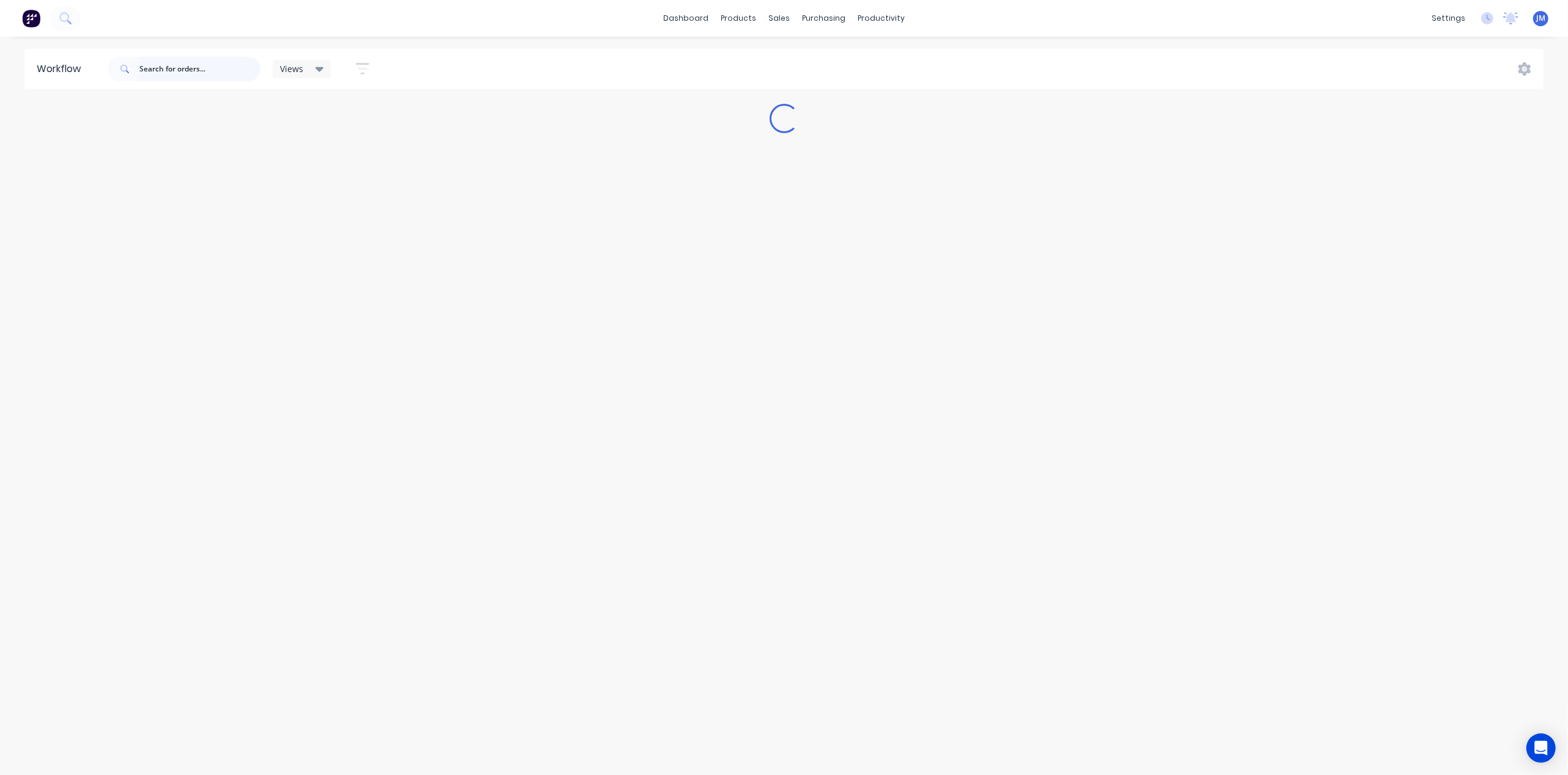
click at [162, 75] on input "text" at bounding box center [200, 69] width 121 height 25
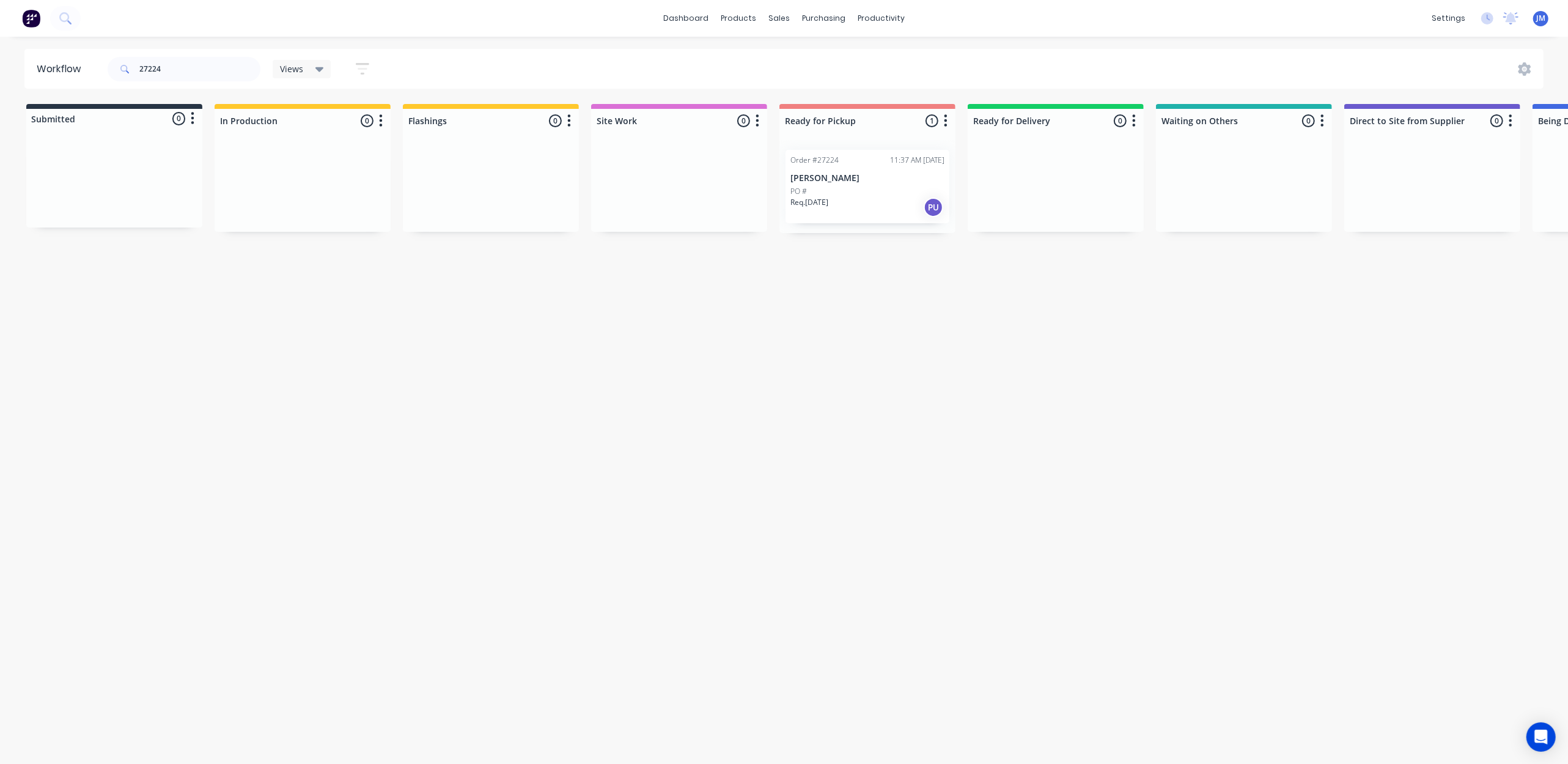
drag, startPoint x: 970, startPoint y: 324, endPoint x: 922, endPoint y: 316, distance: 48.7
click at [969, 324] on div "Workflow 27224 Views Save new view None (Default) edit Show/Hide statuses Show …" at bounding box center [784, 393] width 1568 height 691
drag, startPoint x: 952, startPoint y: 296, endPoint x: 925, endPoint y: 292, distance: 27.3
click at [952, 296] on div "Mark as Picked Up" at bounding box center [964, 297] width 123 height 25
click at [175, 60] on input "27224" at bounding box center [200, 69] width 121 height 25
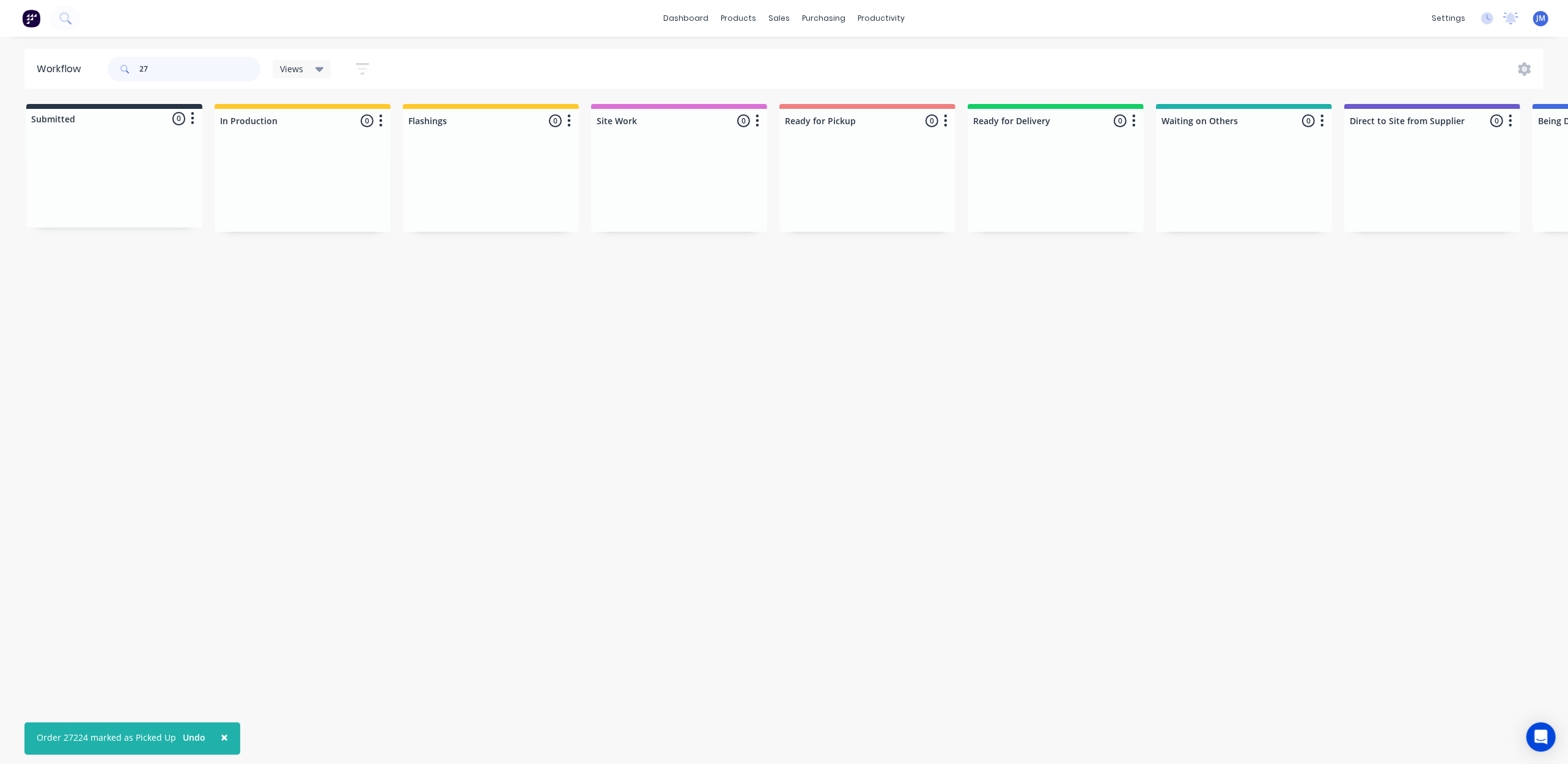
type input "2"
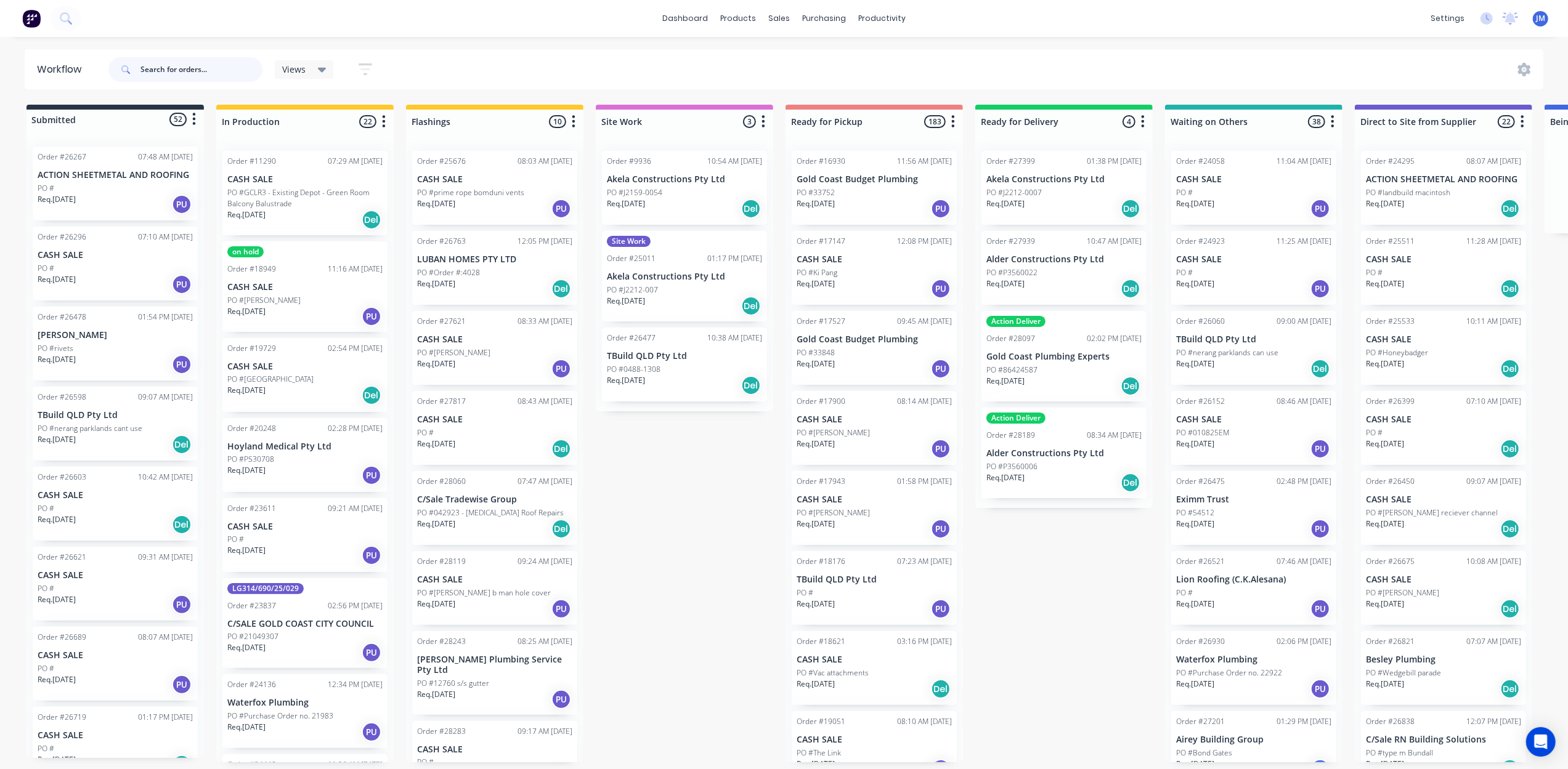
click at [190, 79] on input "text" at bounding box center [202, 69] width 122 height 25
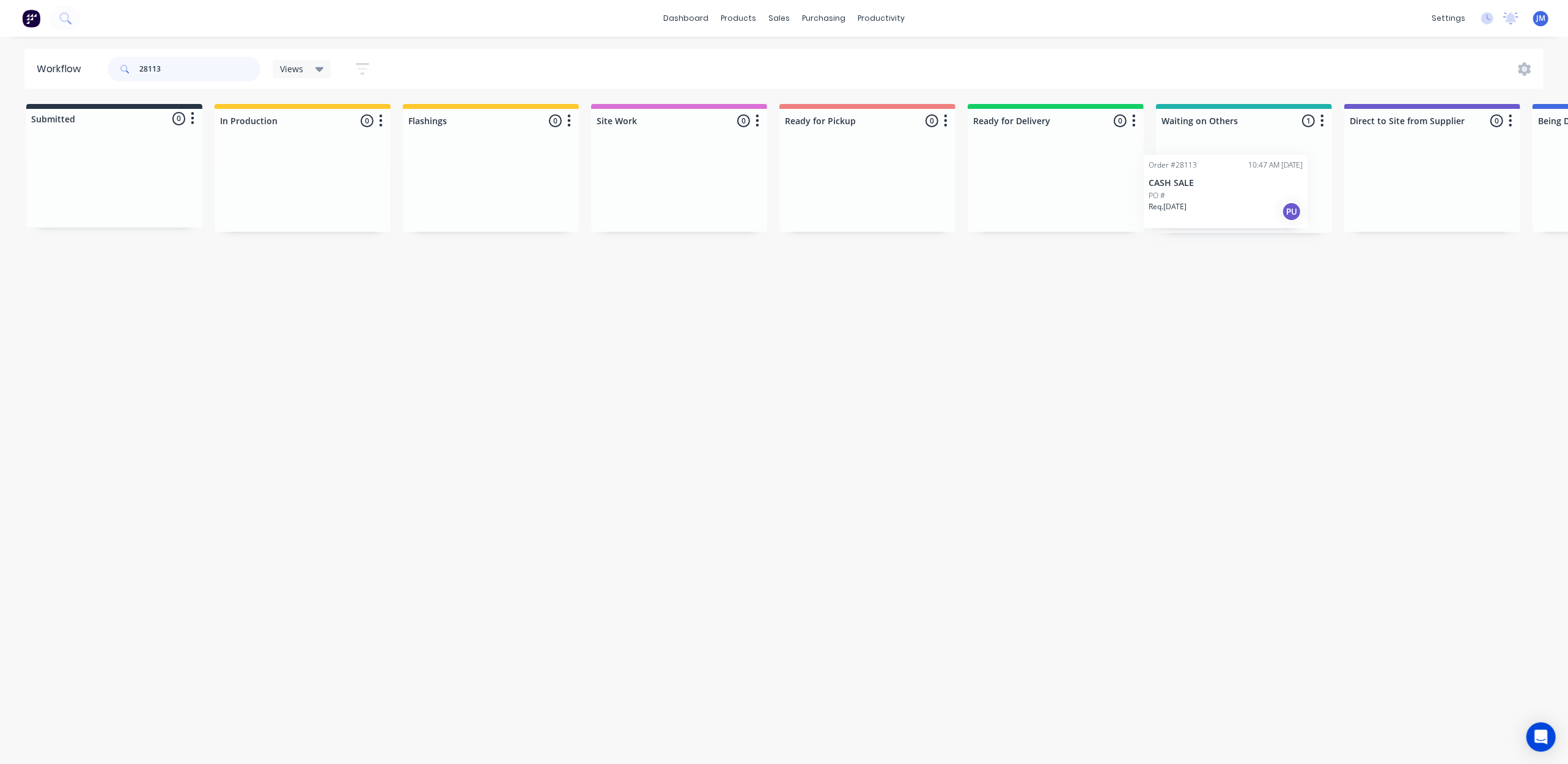
scroll to position [0, 3]
drag, startPoint x: 1250, startPoint y: 198, endPoint x: 872, endPoint y: 190, distance: 378.1
click at [873, 190] on div "Submitted 0 Status colour #273444 hex #273444 Save Cancel Summaries Total order…" at bounding box center [1096, 169] width 2216 height 129
type input "2"
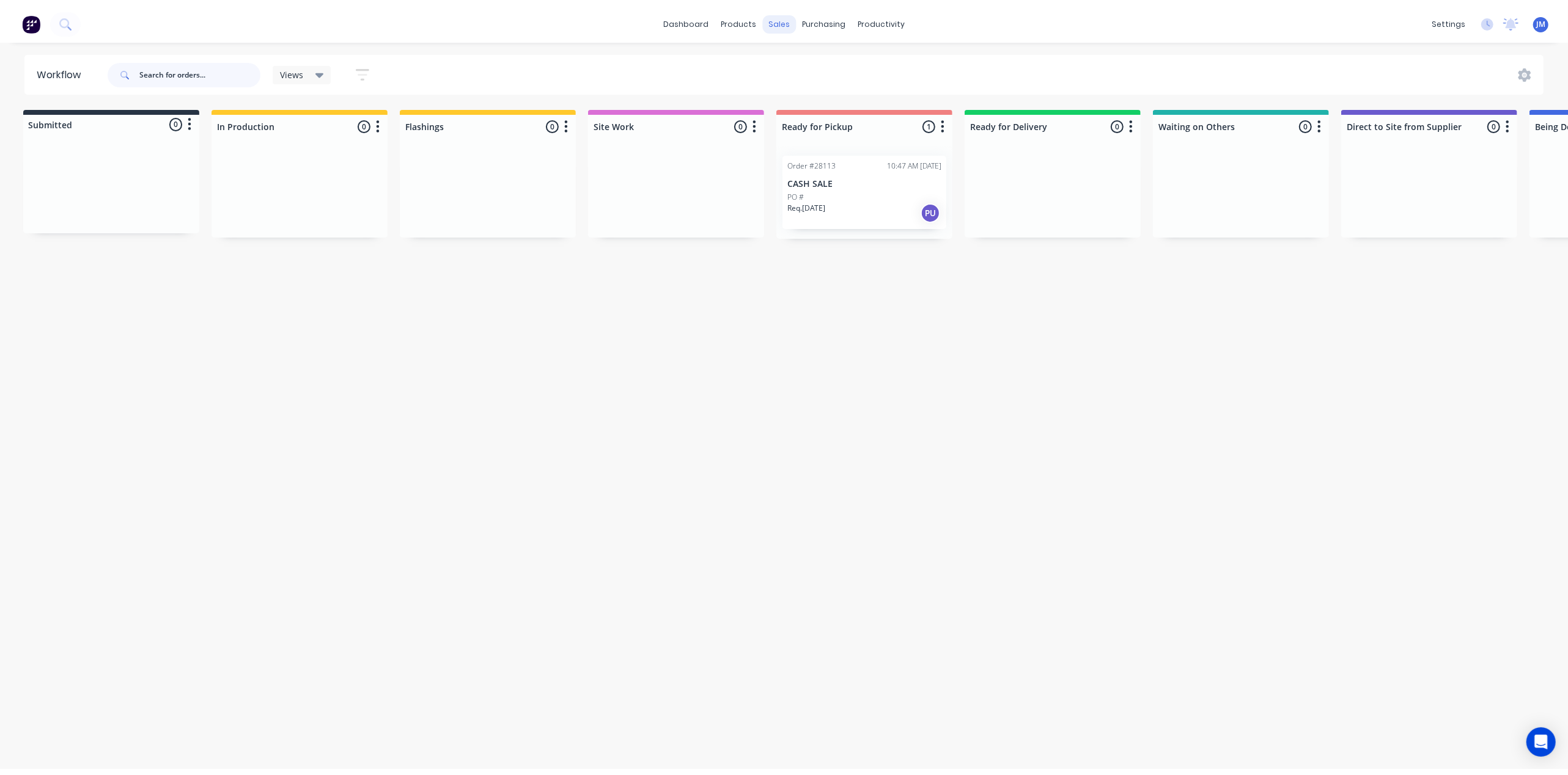
scroll to position [0, 0]
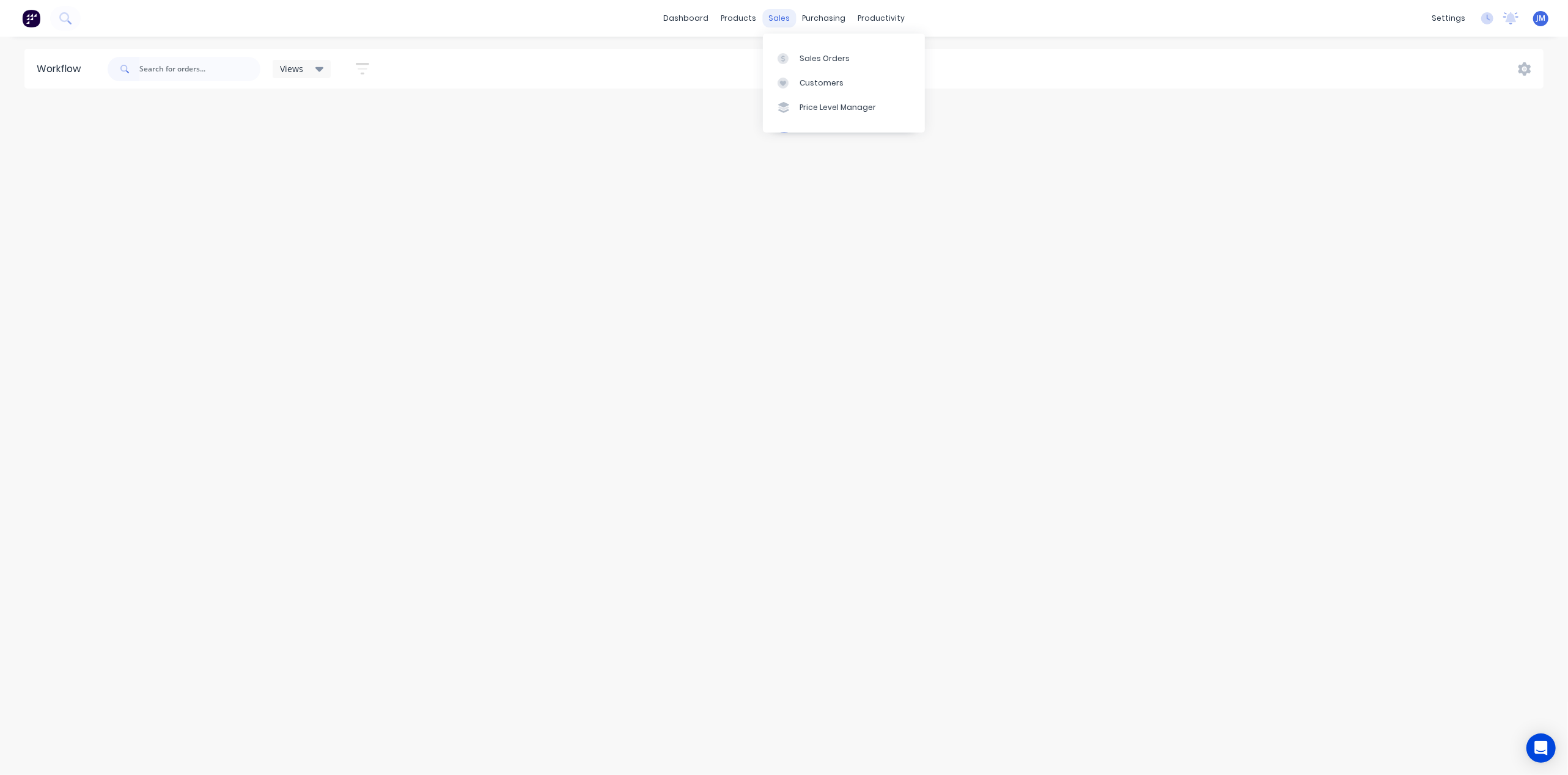
click at [785, 14] on div "sales" at bounding box center [780, 19] width 34 height 19
drag, startPoint x: 812, startPoint y: 61, endPoint x: 781, endPoint y: 99, distance: 49.0
click at [813, 61] on div "Sales Orders" at bounding box center [824, 58] width 50 height 11
click at [201, 76] on input "text" at bounding box center [202, 69] width 119 height 25
click at [793, 50] on link "Sales Orders" at bounding box center [844, 58] width 162 height 25
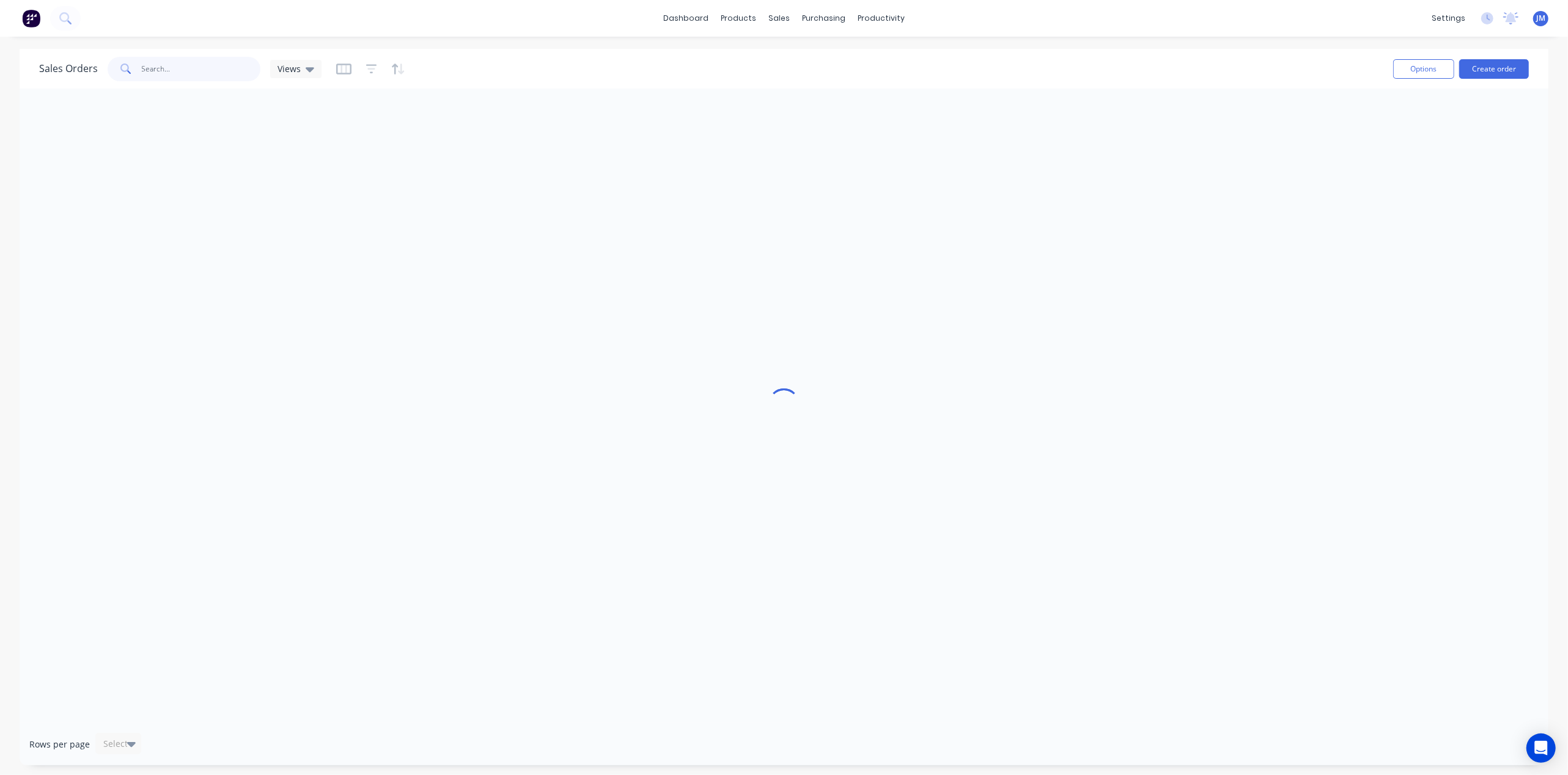
click at [186, 59] on input "text" at bounding box center [202, 69] width 119 height 25
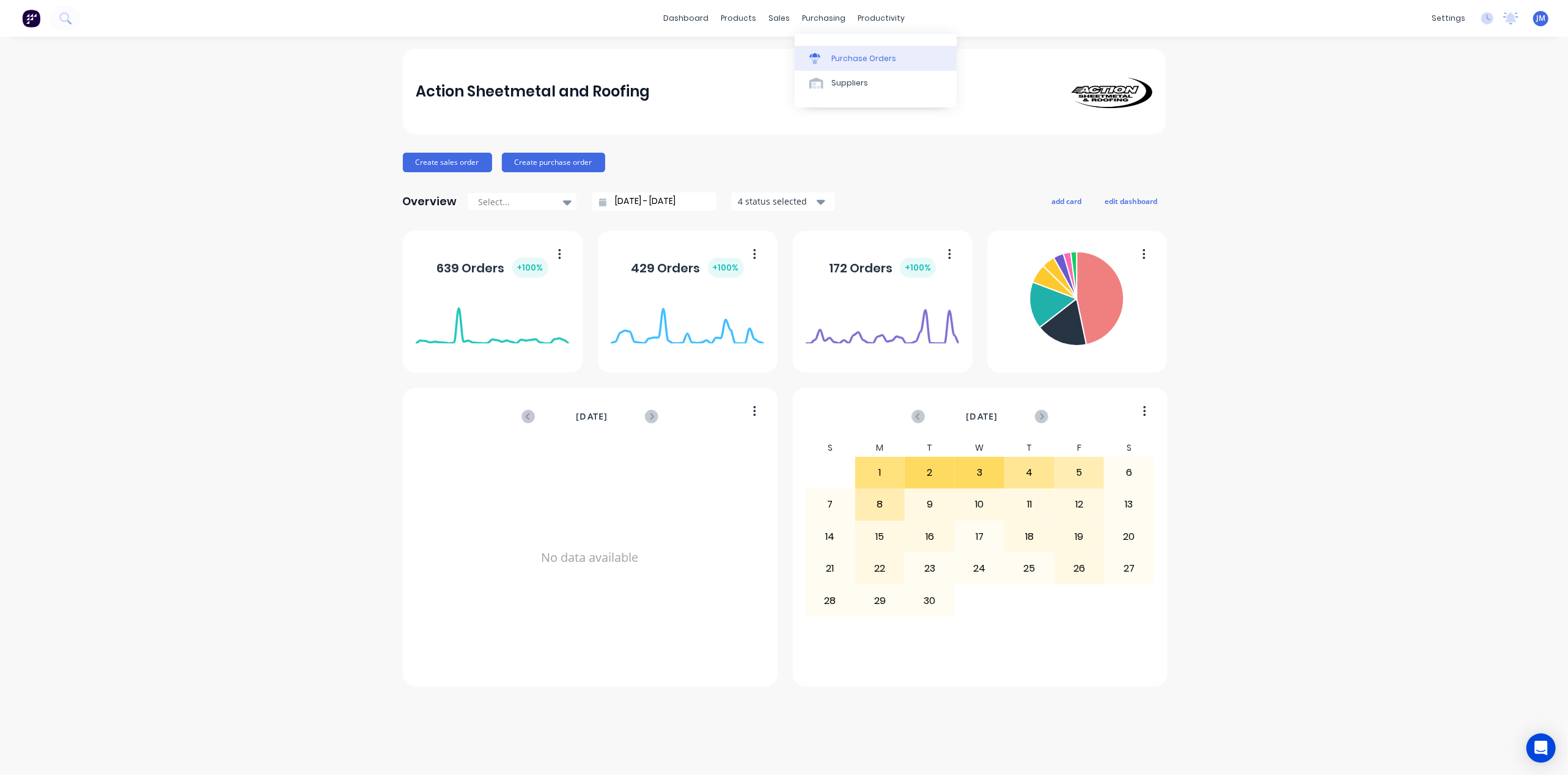
click at [832, 64] on link "Purchase Orders" at bounding box center [876, 58] width 162 height 25
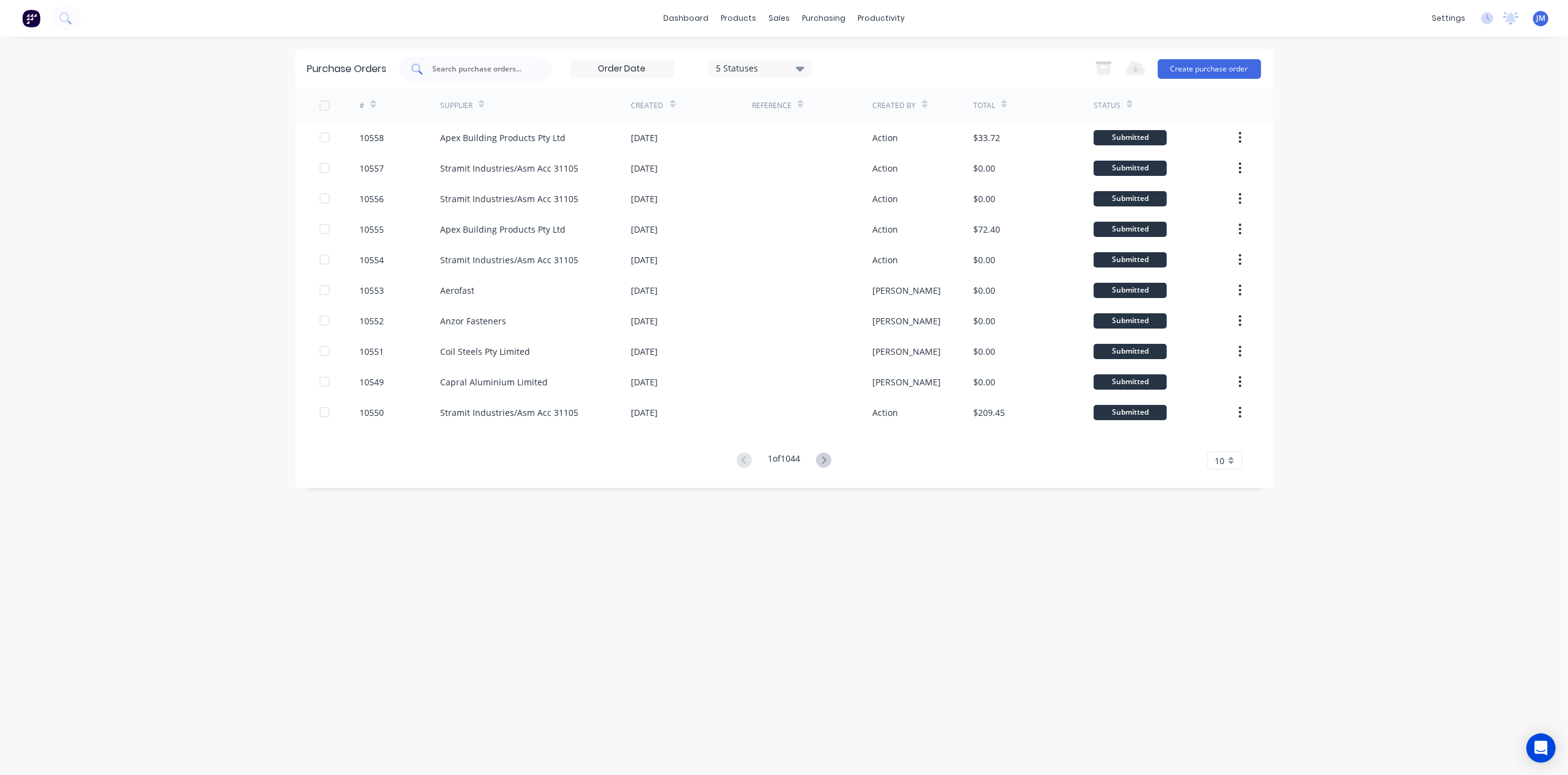
drag, startPoint x: 445, startPoint y: 60, endPoint x: 492, endPoint y: 74, distance: 49.0
click at [446, 60] on div at bounding box center [476, 69] width 153 height 25
type input "9937"
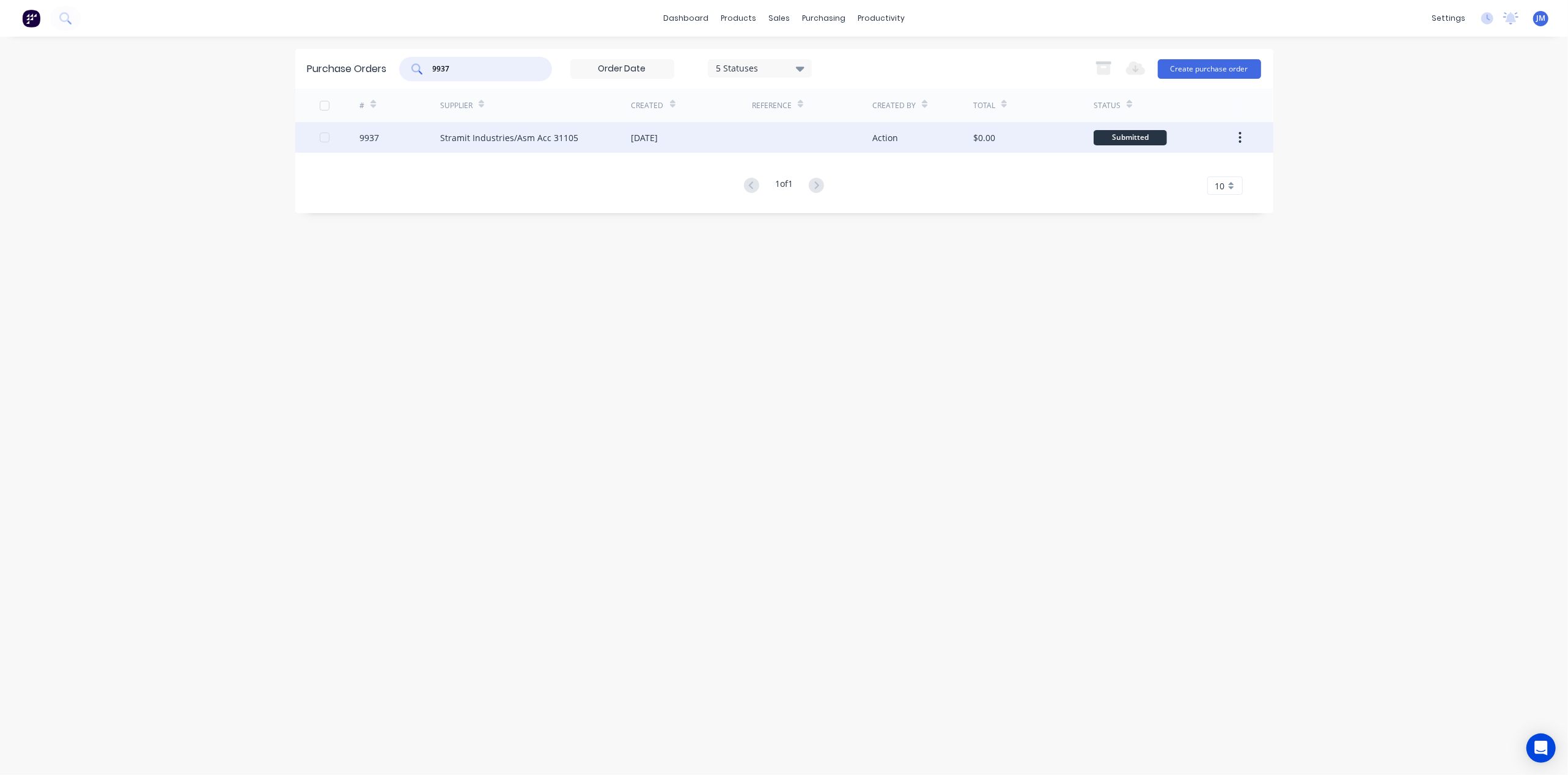
click at [627, 145] on div "Stramit Industries/Asm Acc 31105" at bounding box center [535, 138] width 192 height 31
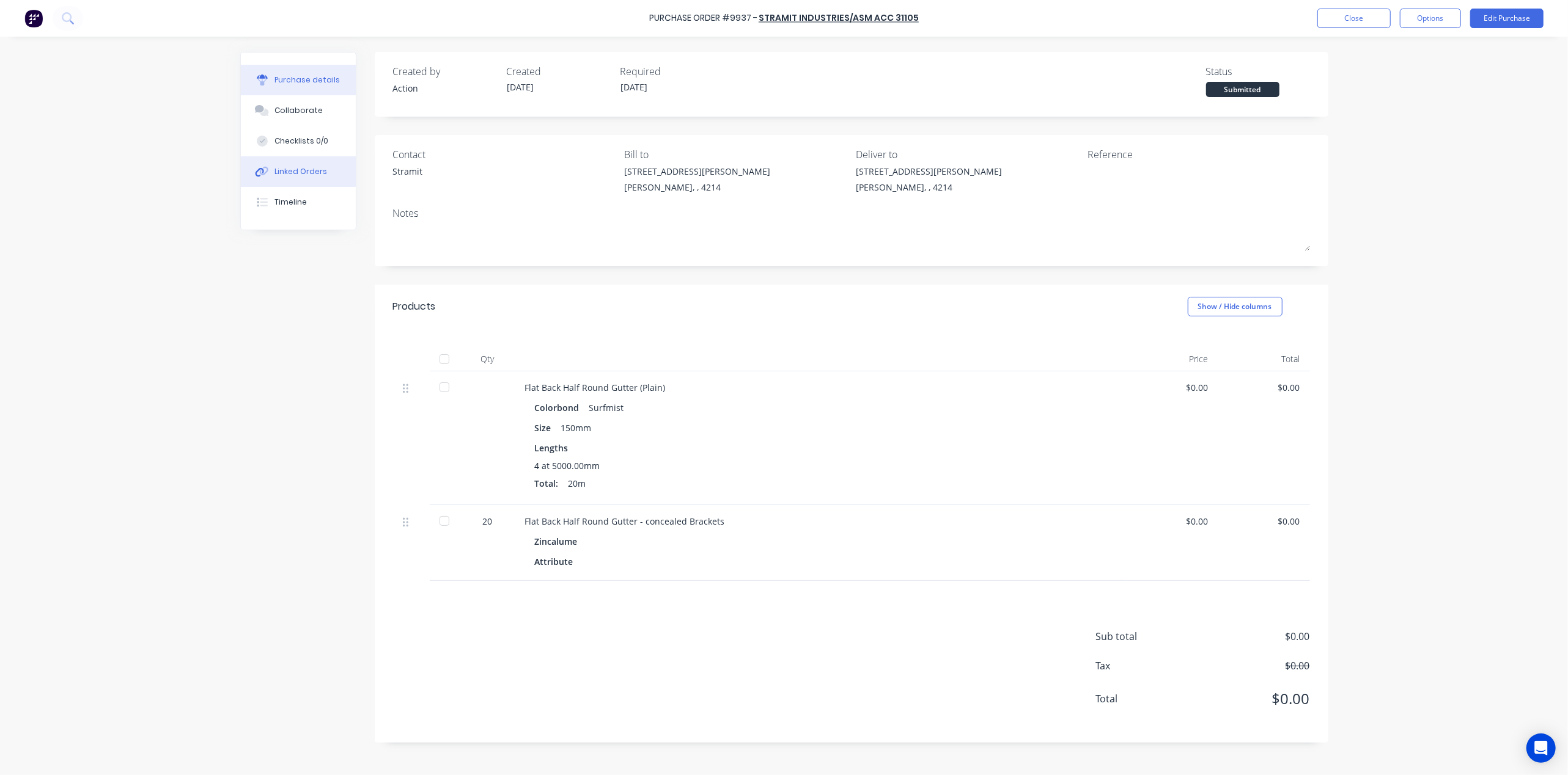
click at [296, 173] on div "Linked Orders" at bounding box center [300, 171] width 53 height 11
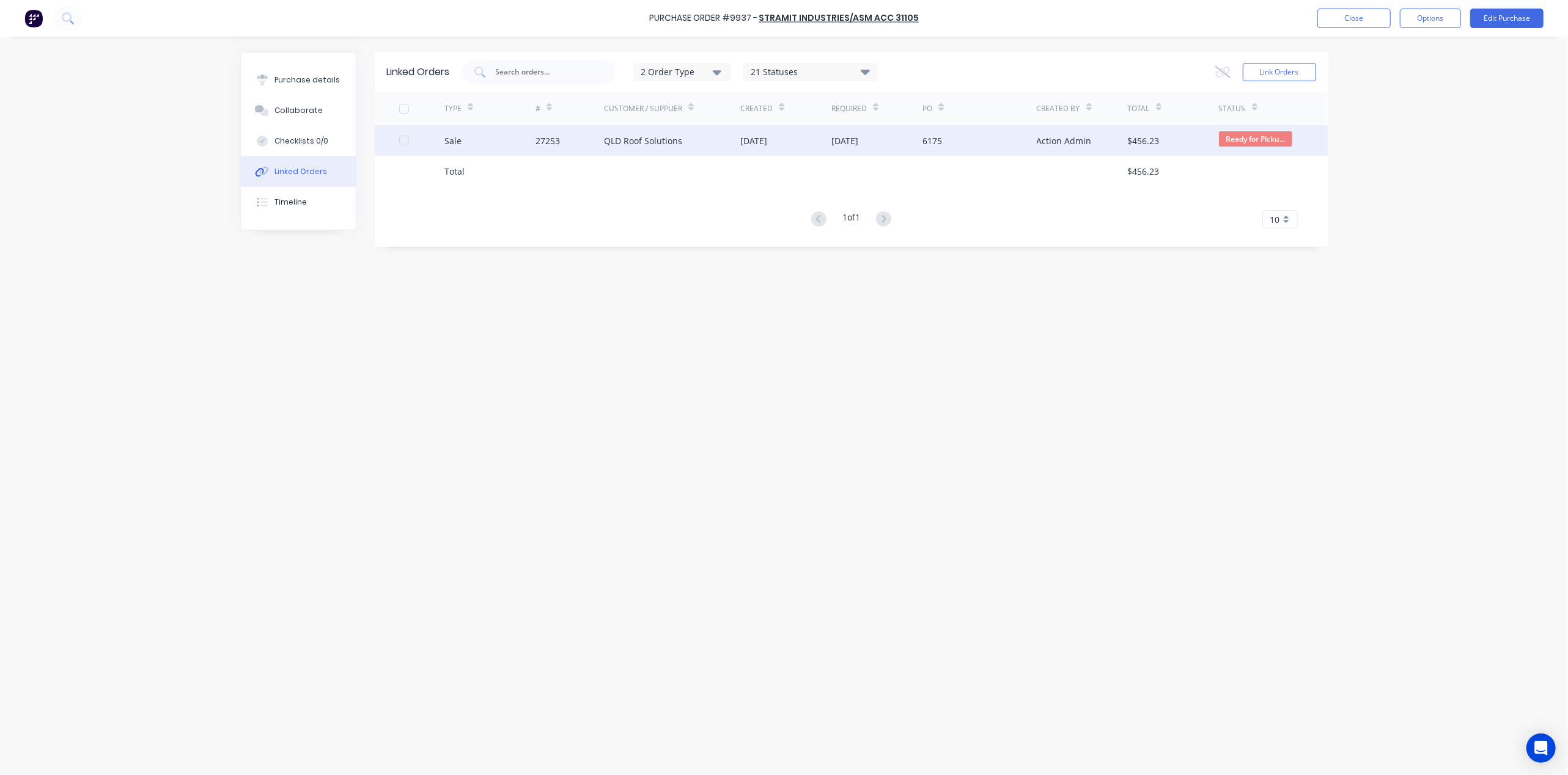
click at [966, 135] on div "6175" at bounding box center [980, 140] width 114 height 31
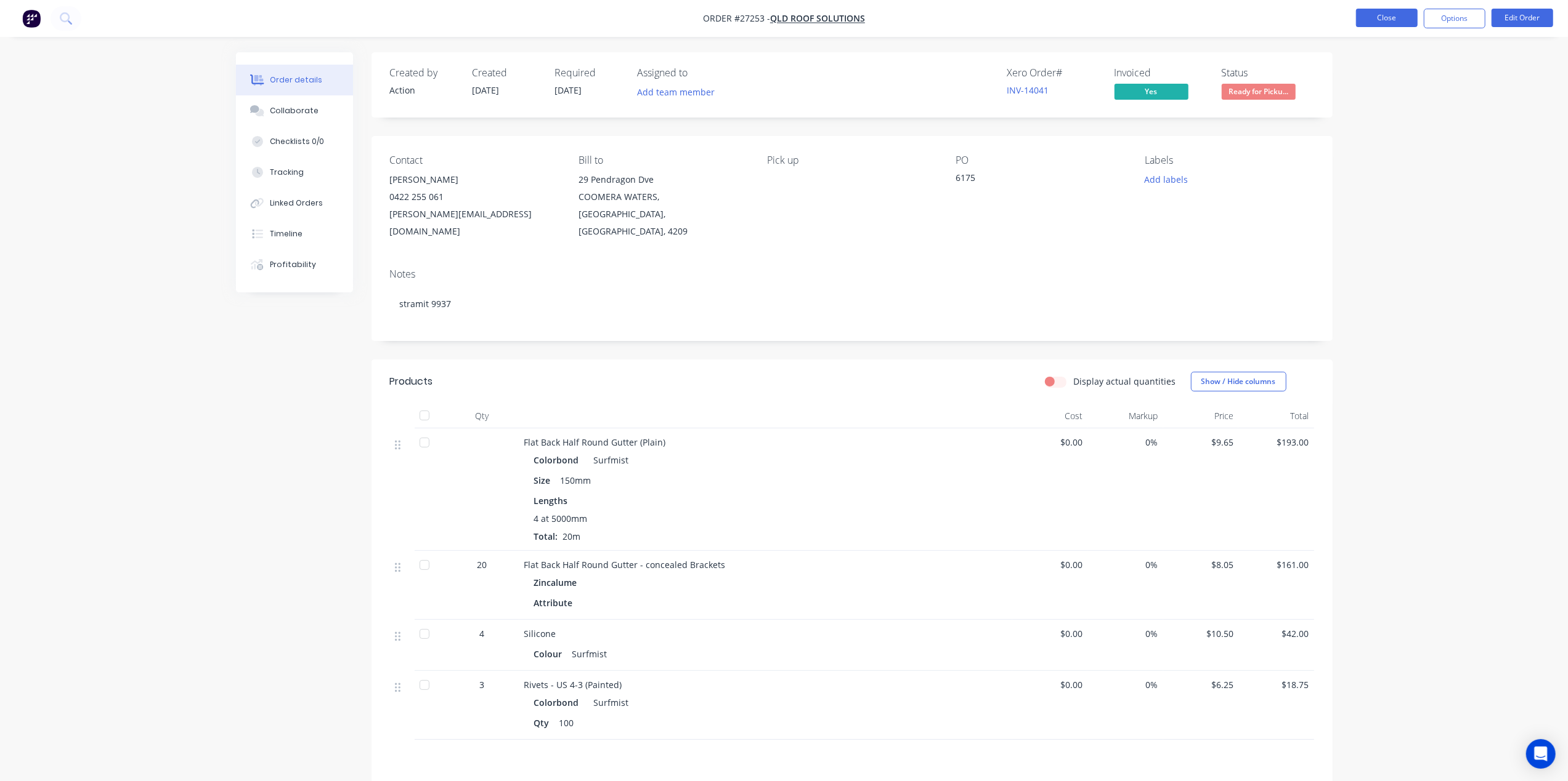
click at [1394, 9] on button "Close" at bounding box center [1387, 18] width 62 height 19
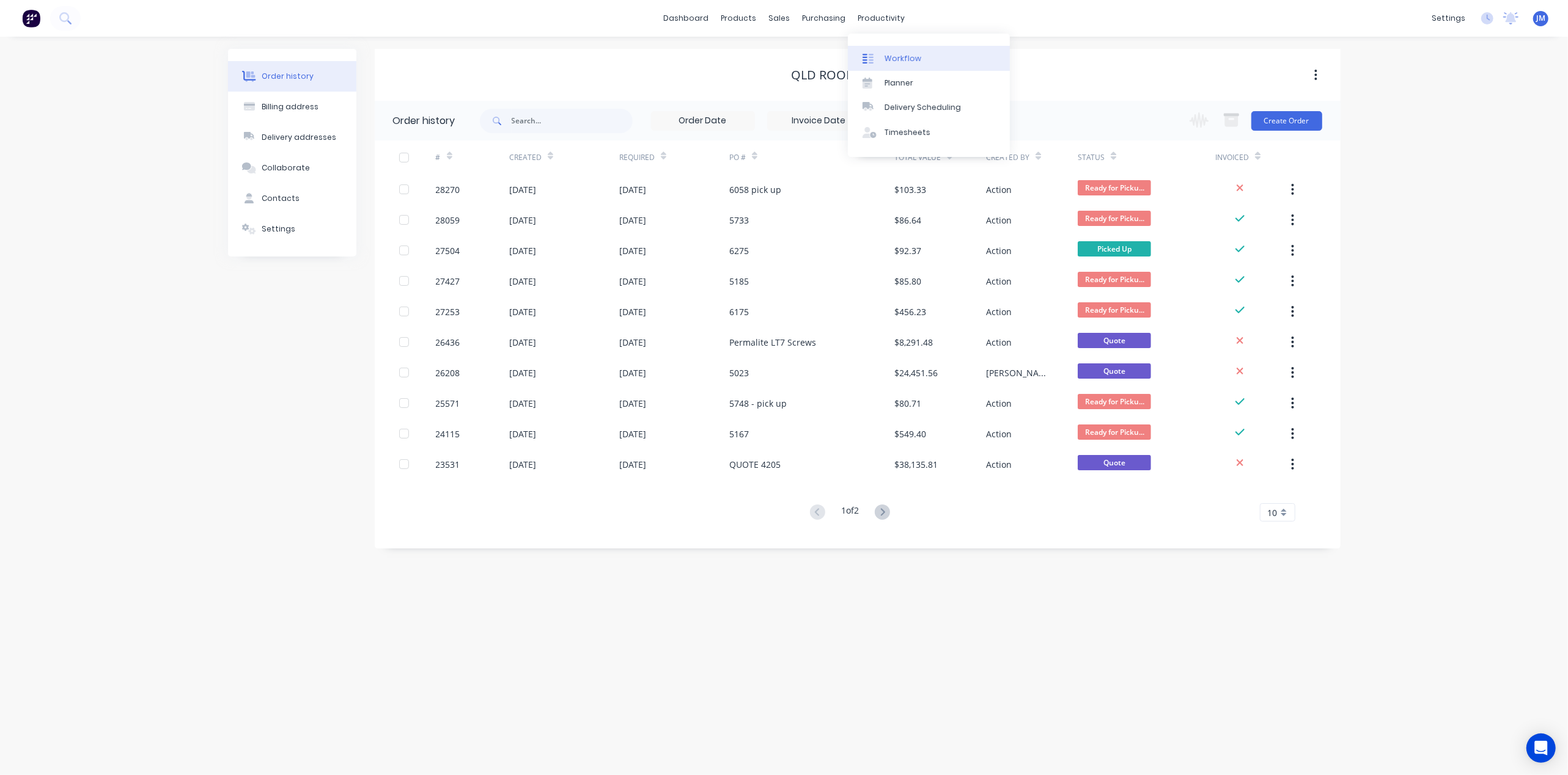
click at [889, 62] on div "Workflow" at bounding box center [902, 58] width 37 height 11
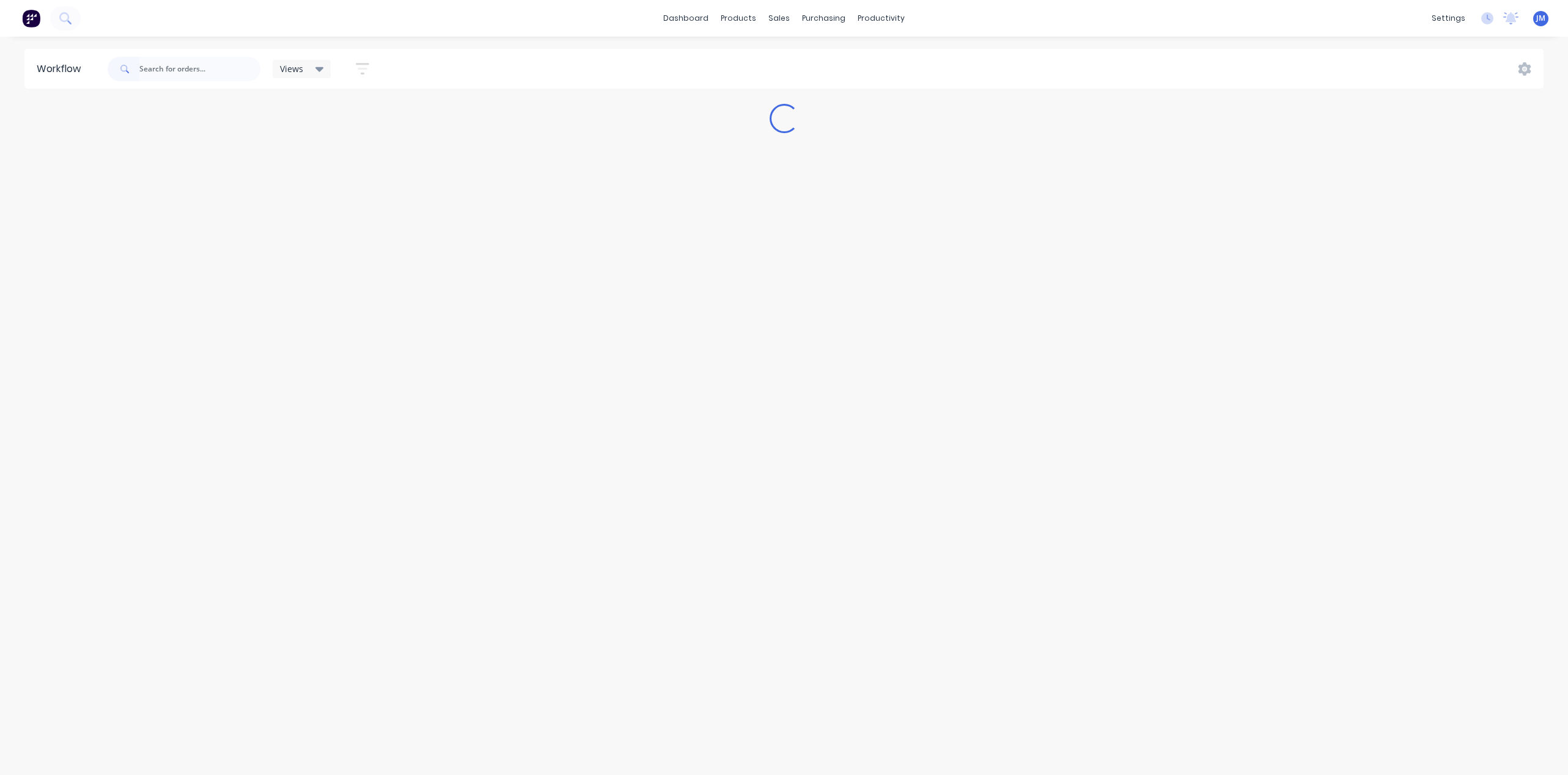
click at [192, 62] on input "text" at bounding box center [200, 69] width 121 height 25
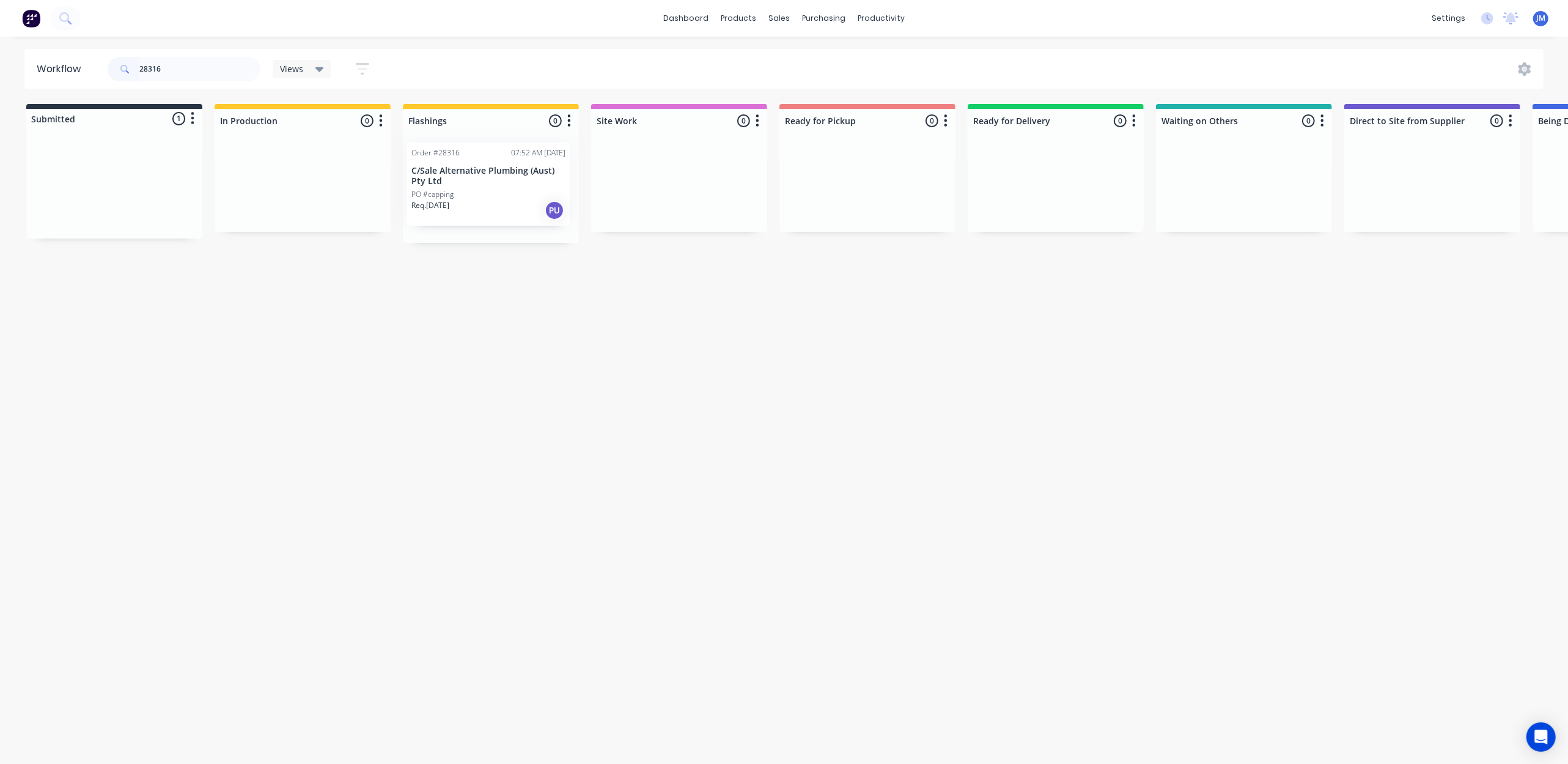
drag, startPoint x: 123, startPoint y: 187, endPoint x: 501, endPoint y: 184, distance: 378.0
click at [501, 184] on div "Submitted 1 Status colour #273444 hex #273444 Save Cancel Summaries Total order…" at bounding box center [1098, 173] width 2216 height 139
click at [1233, 196] on div "PO #" at bounding box center [1244, 191] width 154 height 11
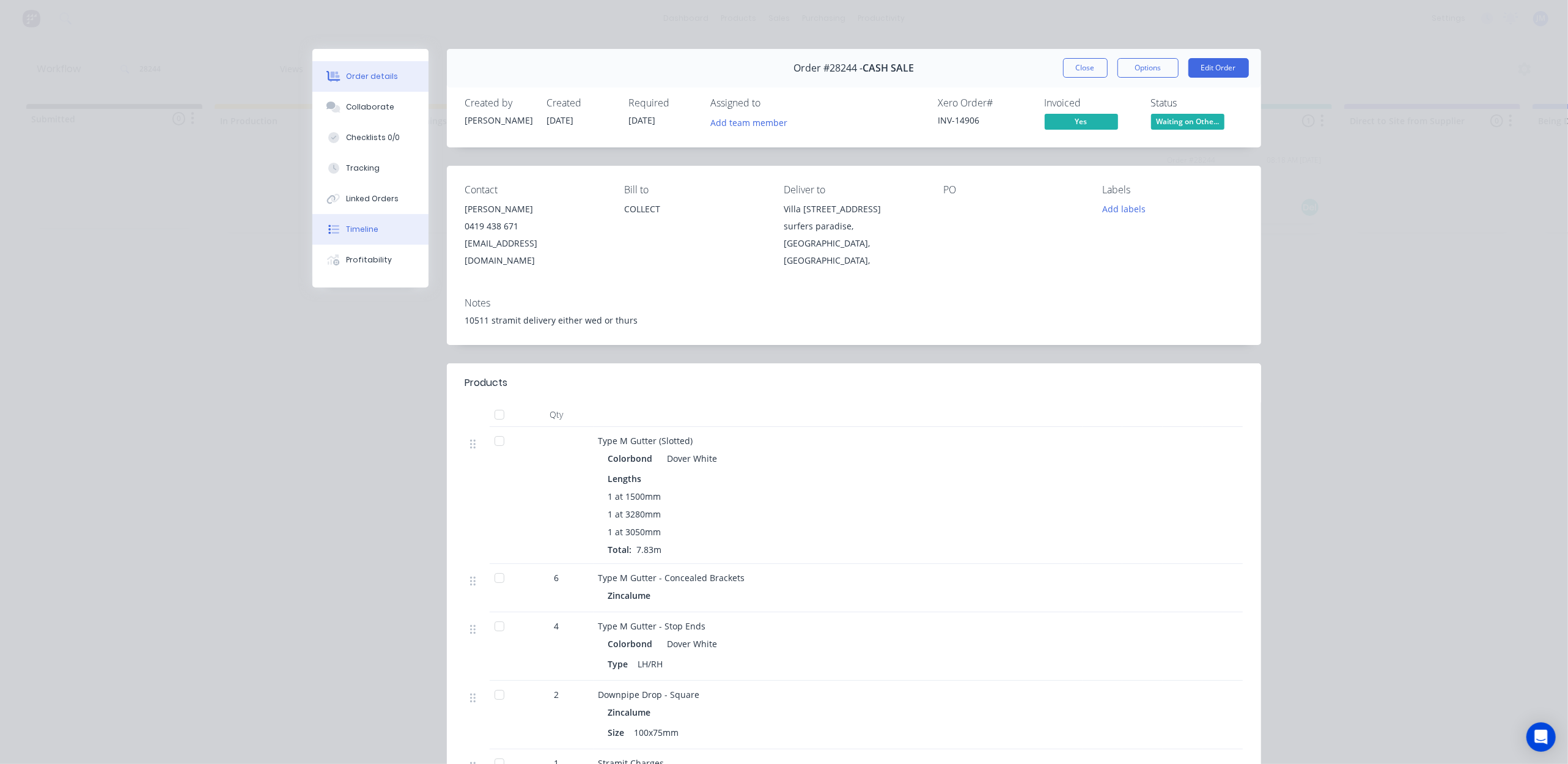
click at [372, 233] on button "Timeline" at bounding box center [370, 229] width 116 height 31
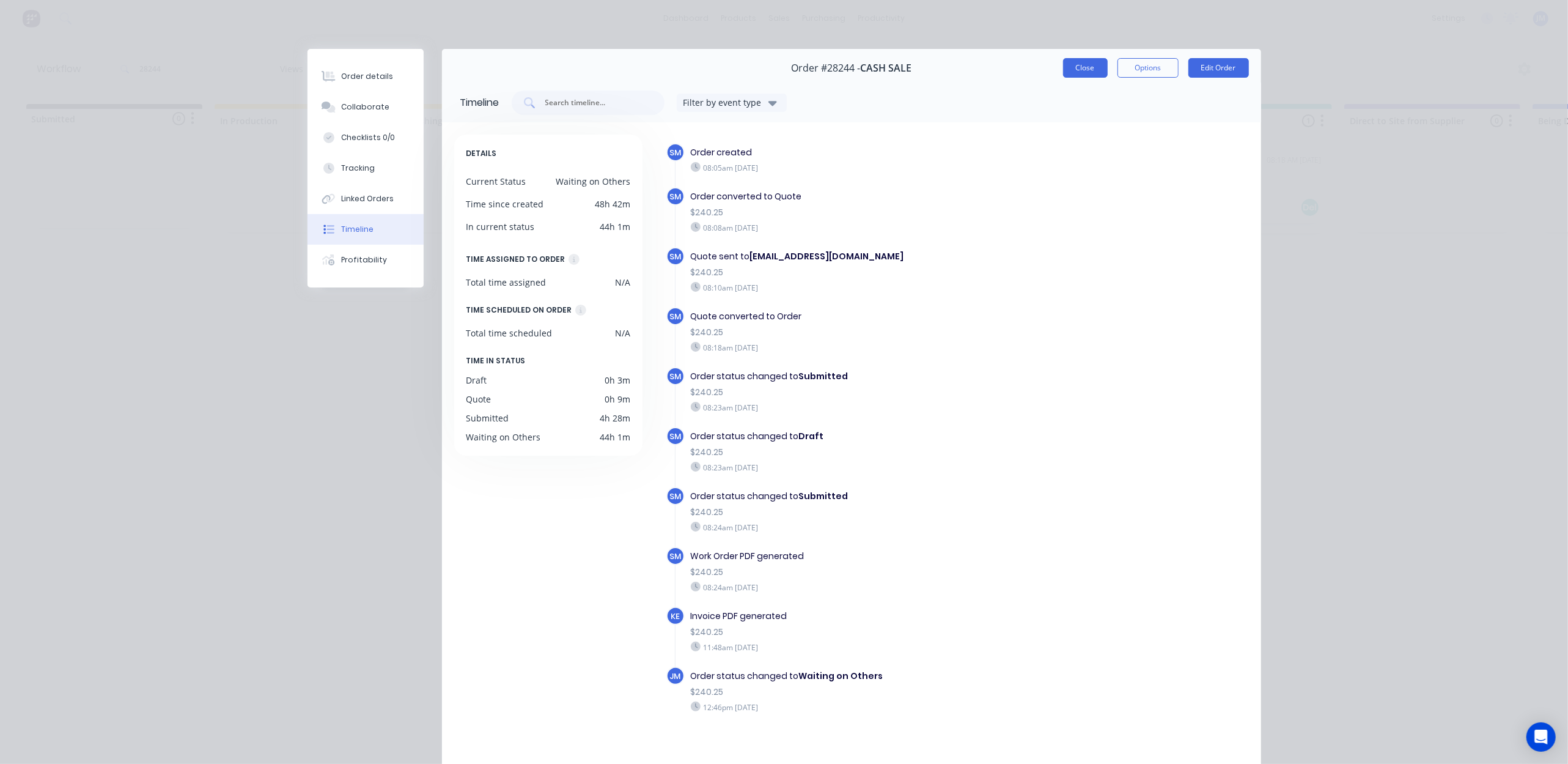
click at [1064, 64] on button "Close" at bounding box center [1085, 67] width 44 height 20
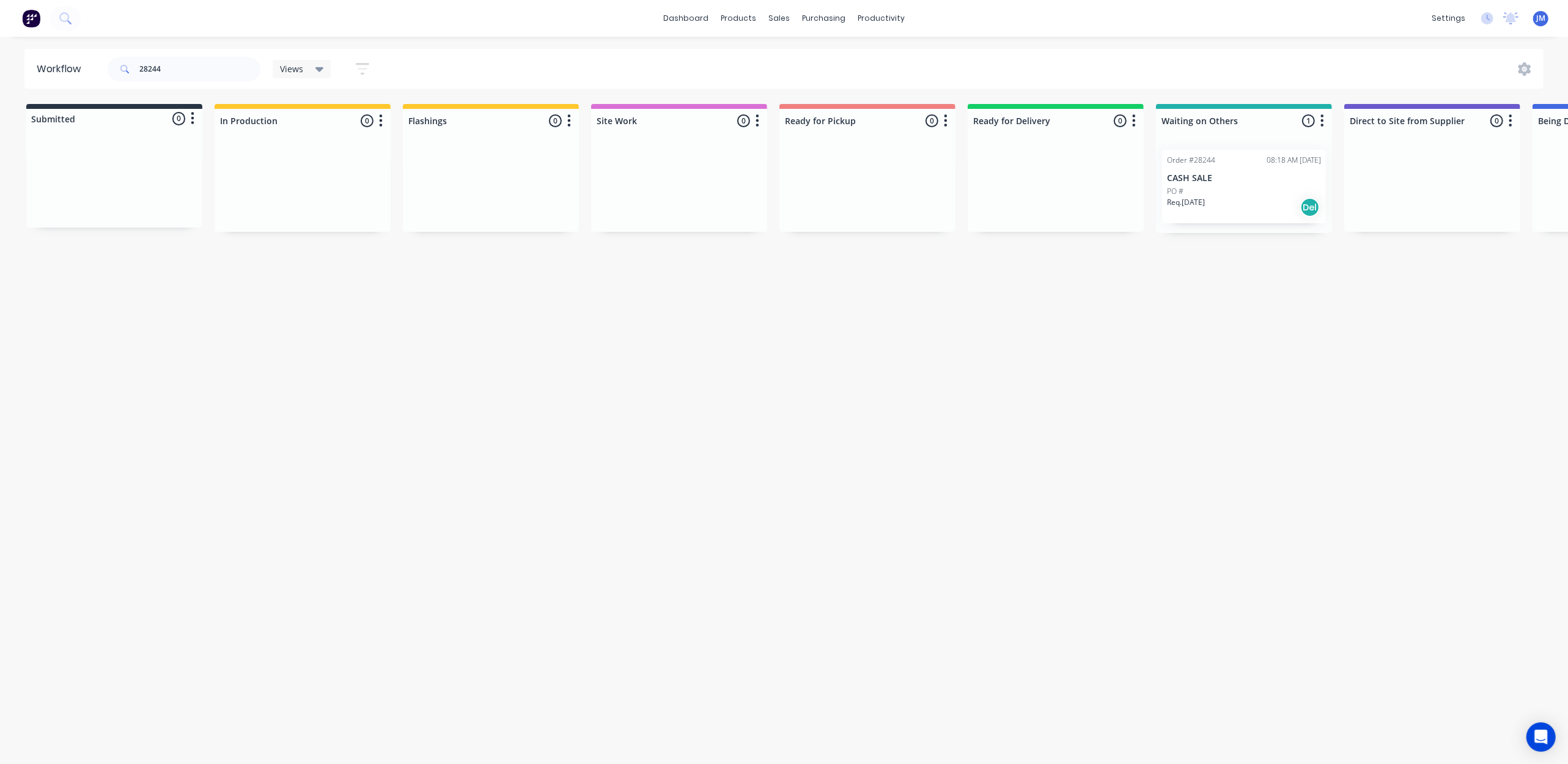
click at [1230, 182] on p "CASH SALE" at bounding box center [1244, 178] width 154 height 10
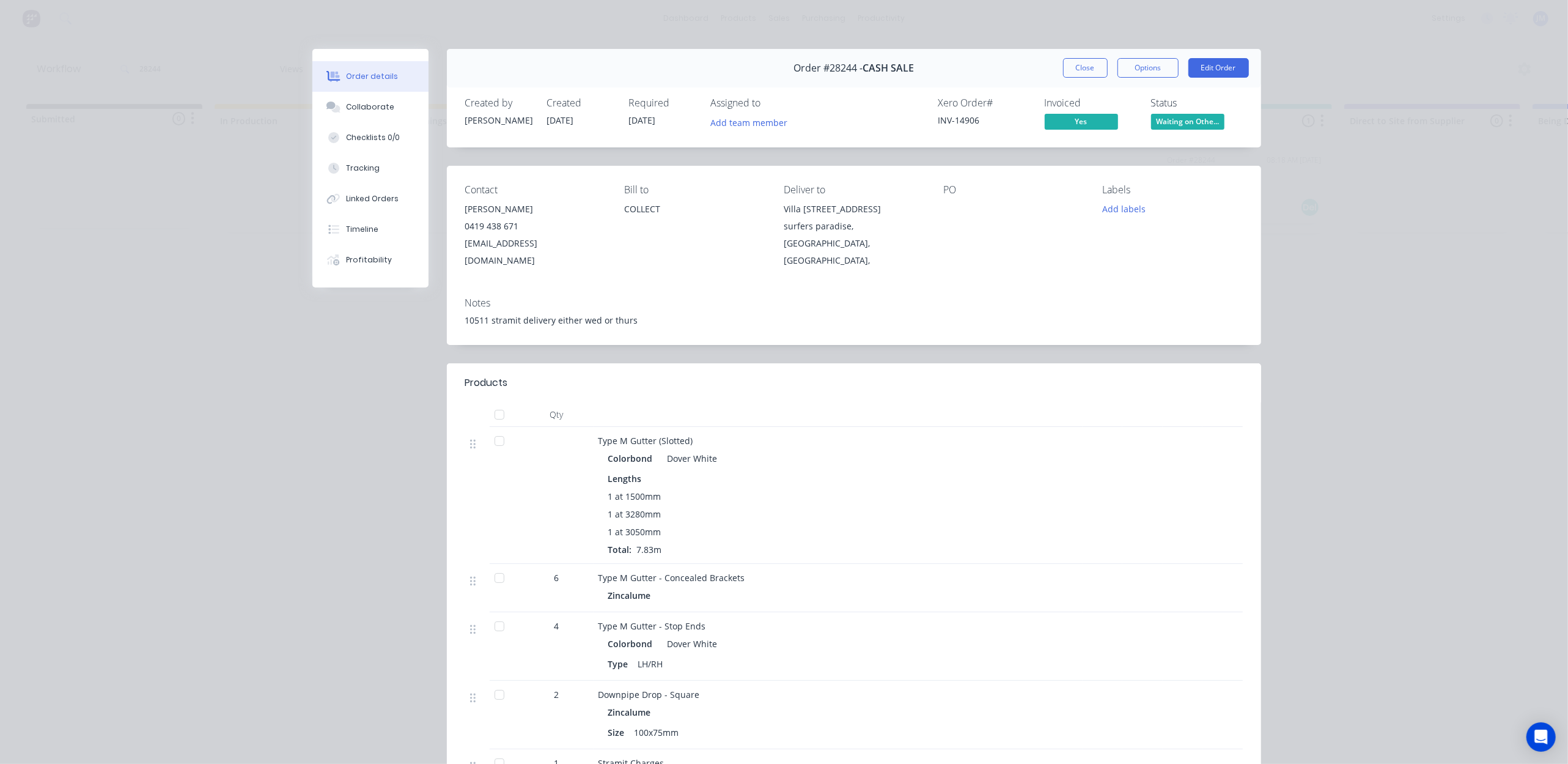
click at [1188, 127] on span "Waiting on Othe..." at bounding box center [1187, 122] width 73 height 15
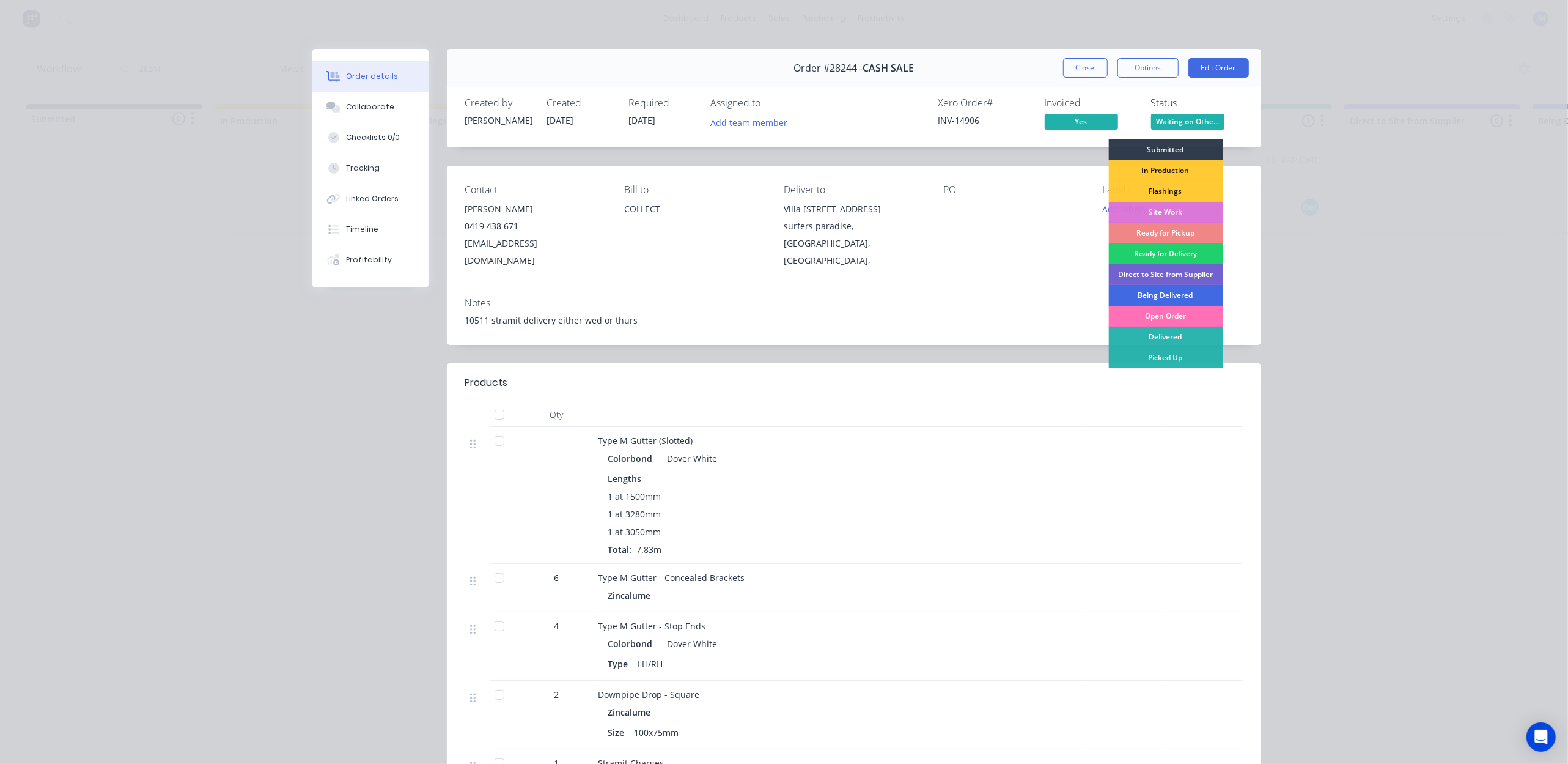
click at [1159, 292] on div "Being Delivered" at bounding box center [1165, 296] width 114 height 20
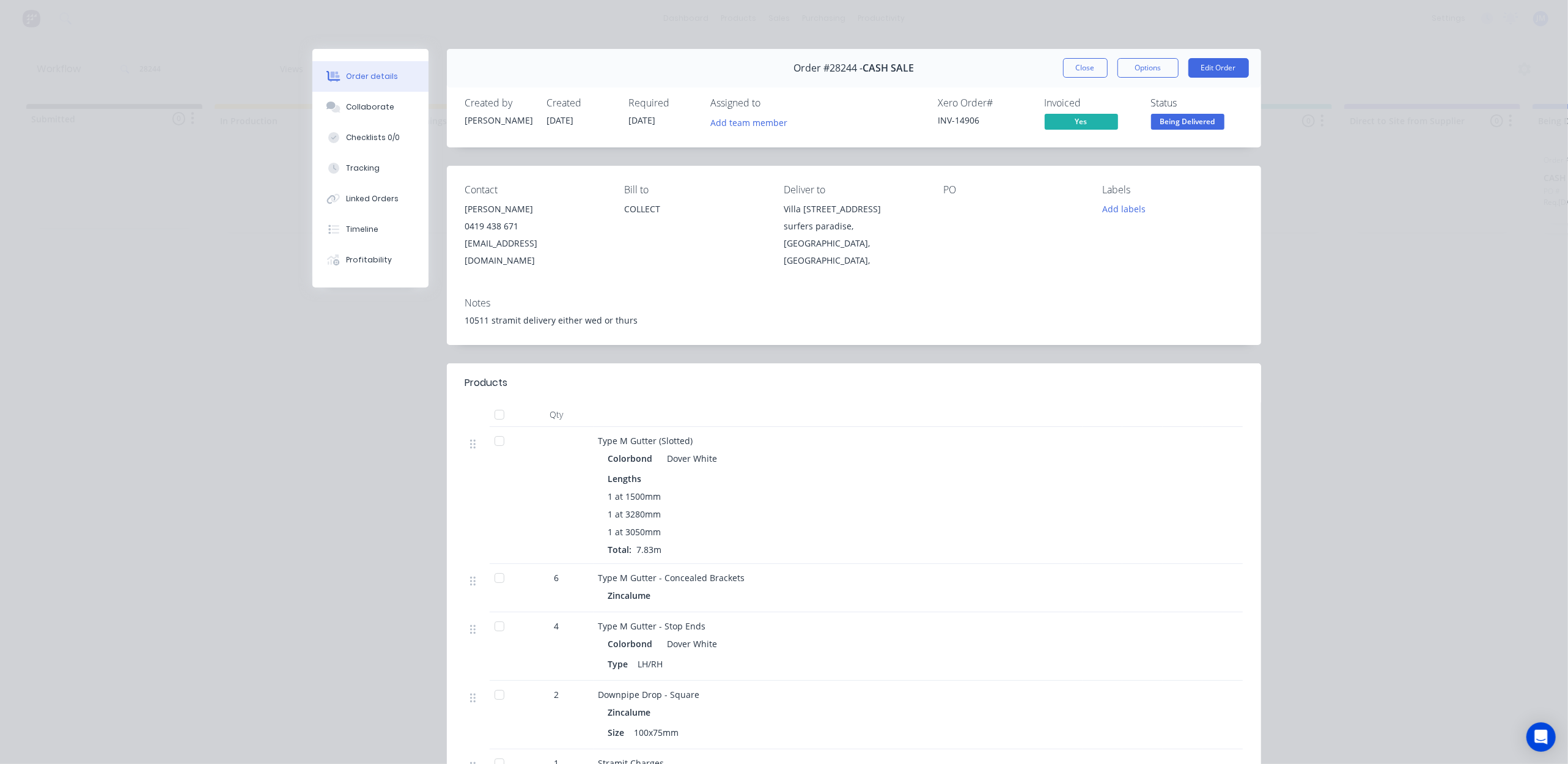
drag, startPoint x: 1081, startPoint y: 67, endPoint x: 1065, endPoint y: 67, distance: 16.0
click at [1079, 67] on button "Close" at bounding box center [1085, 67] width 44 height 20
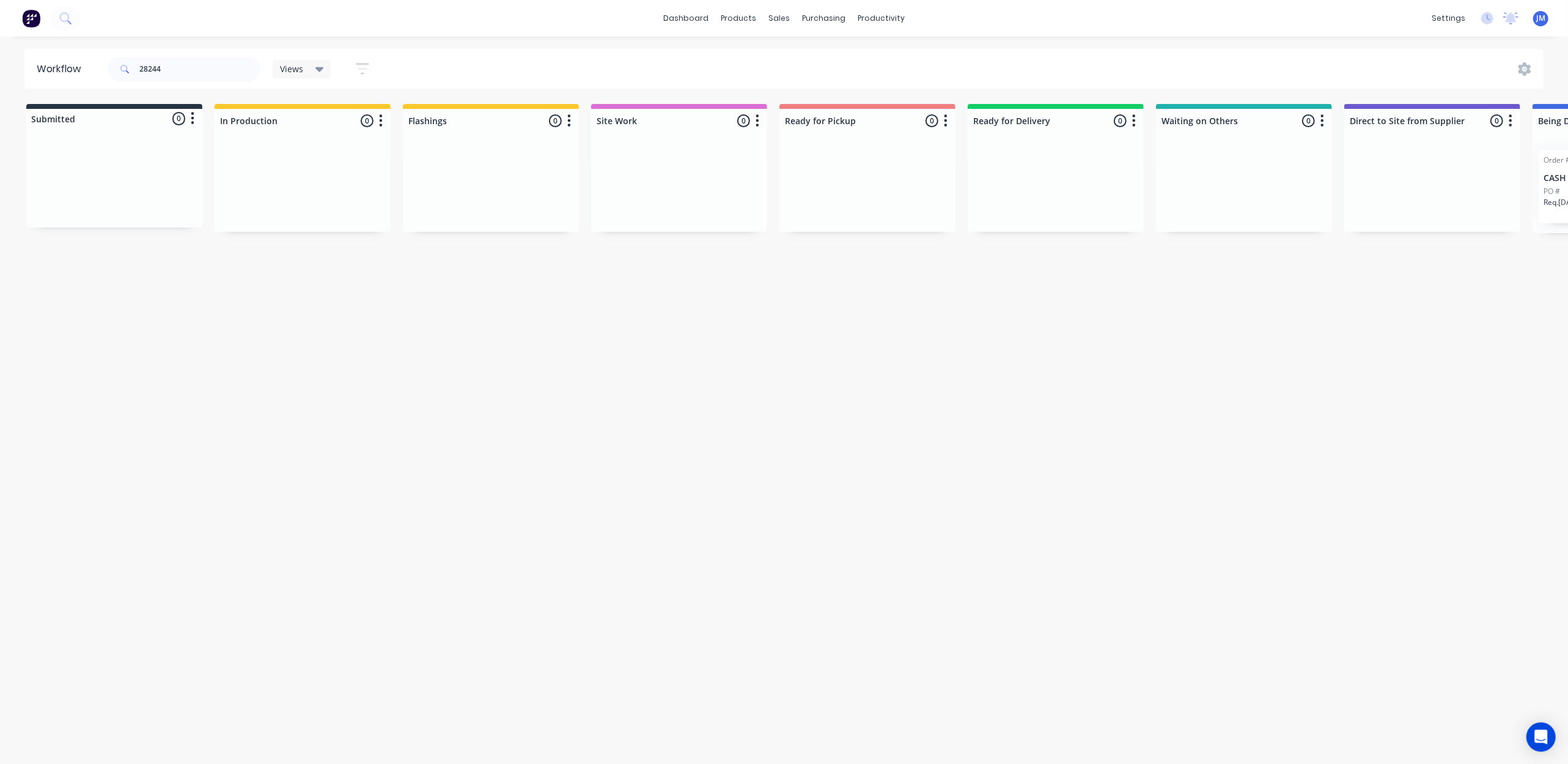
click at [203, 55] on div "28244" at bounding box center [184, 69] width 153 height 37
click at [203, 69] on input "28244" at bounding box center [200, 69] width 121 height 25
type input "2"
click at [916, 322] on div "Mark as Picked Up" at bounding box center [940, 324] width 123 height 25
click at [193, 67] on input "28154" at bounding box center [200, 69] width 121 height 25
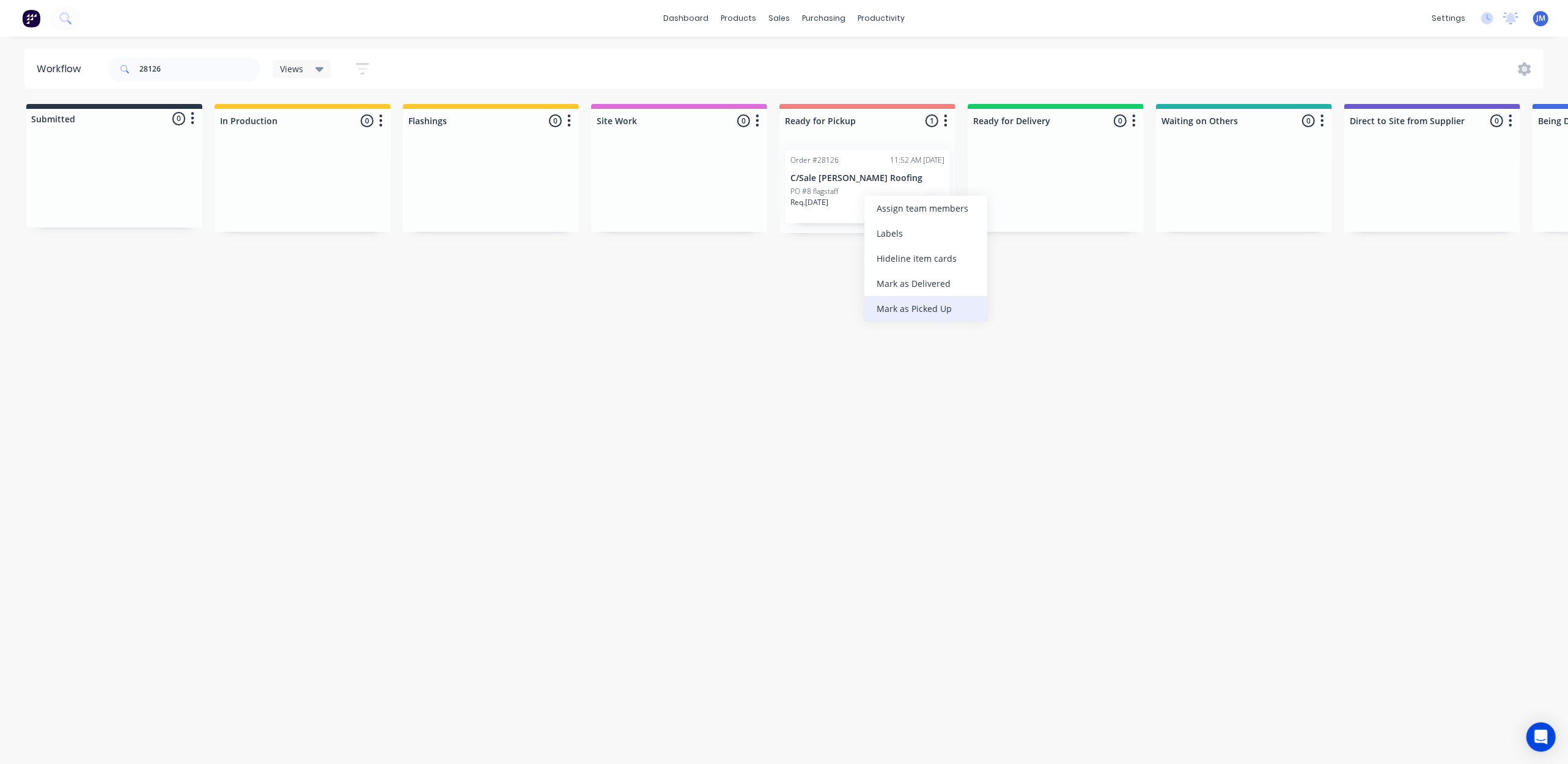
drag, startPoint x: 908, startPoint y: 311, endPoint x: 897, endPoint y: 304, distance: 13.0
click at [908, 309] on div "Mark as Picked Up" at bounding box center [926, 308] width 123 height 25
drag, startPoint x: 230, startPoint y: 75, endPoint x: 237, endPoint y: 72, distance: 7.6
click at [236, 72] on input "28126" at bounding box center [200, 69] width 121 height 25
type input "2"
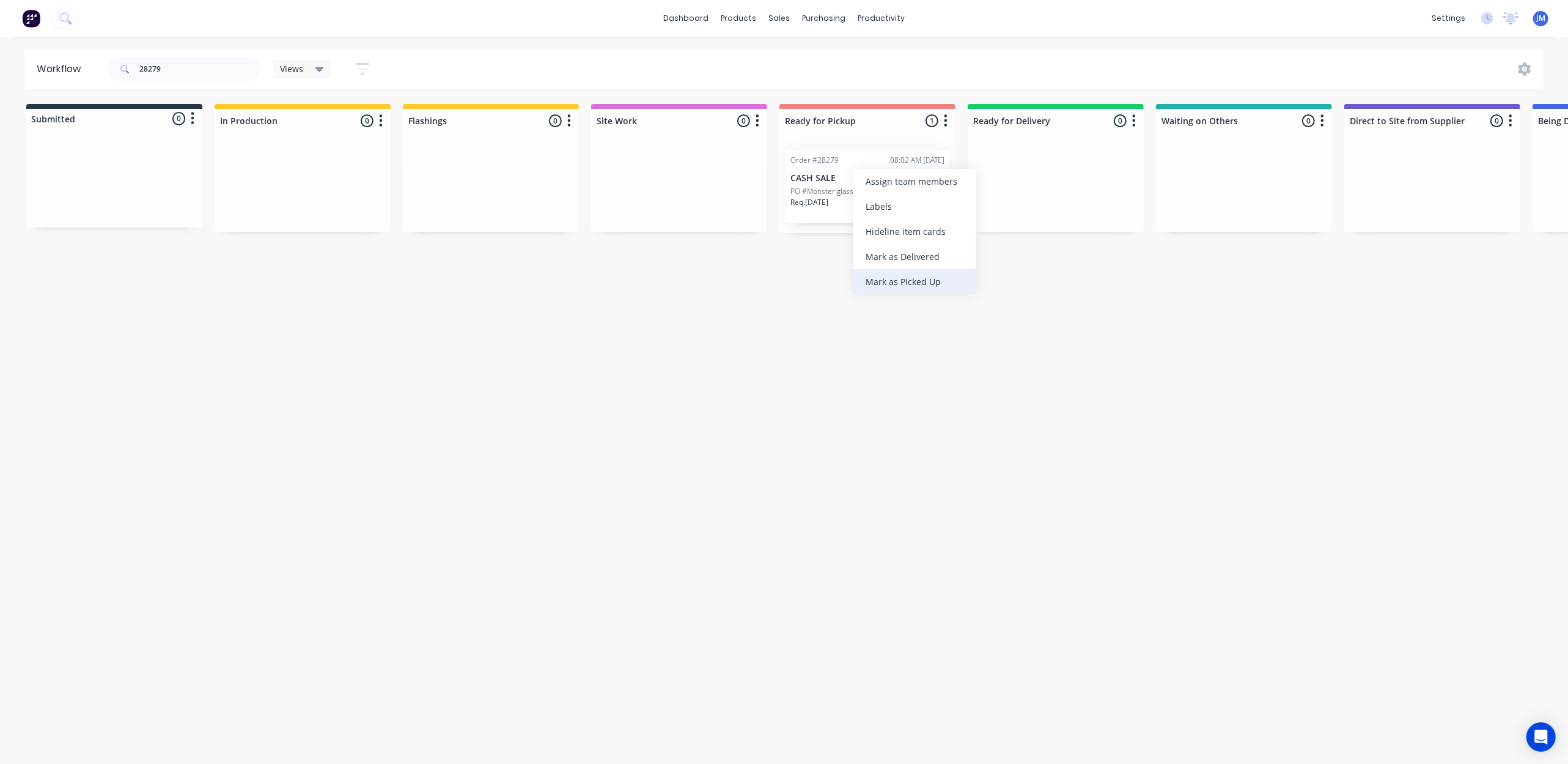
click at [901, 289] on div "Mark as Picked Up" at bounding box center [915, 281] width 123 height 25
drag, startPoint x: 171, startPoint y: 68, endPoint x: 186, endPoint y: 86, distance: 23.4
click at [172, 68] on input "28279" at bounding box center [200, 69] width 121 height 25
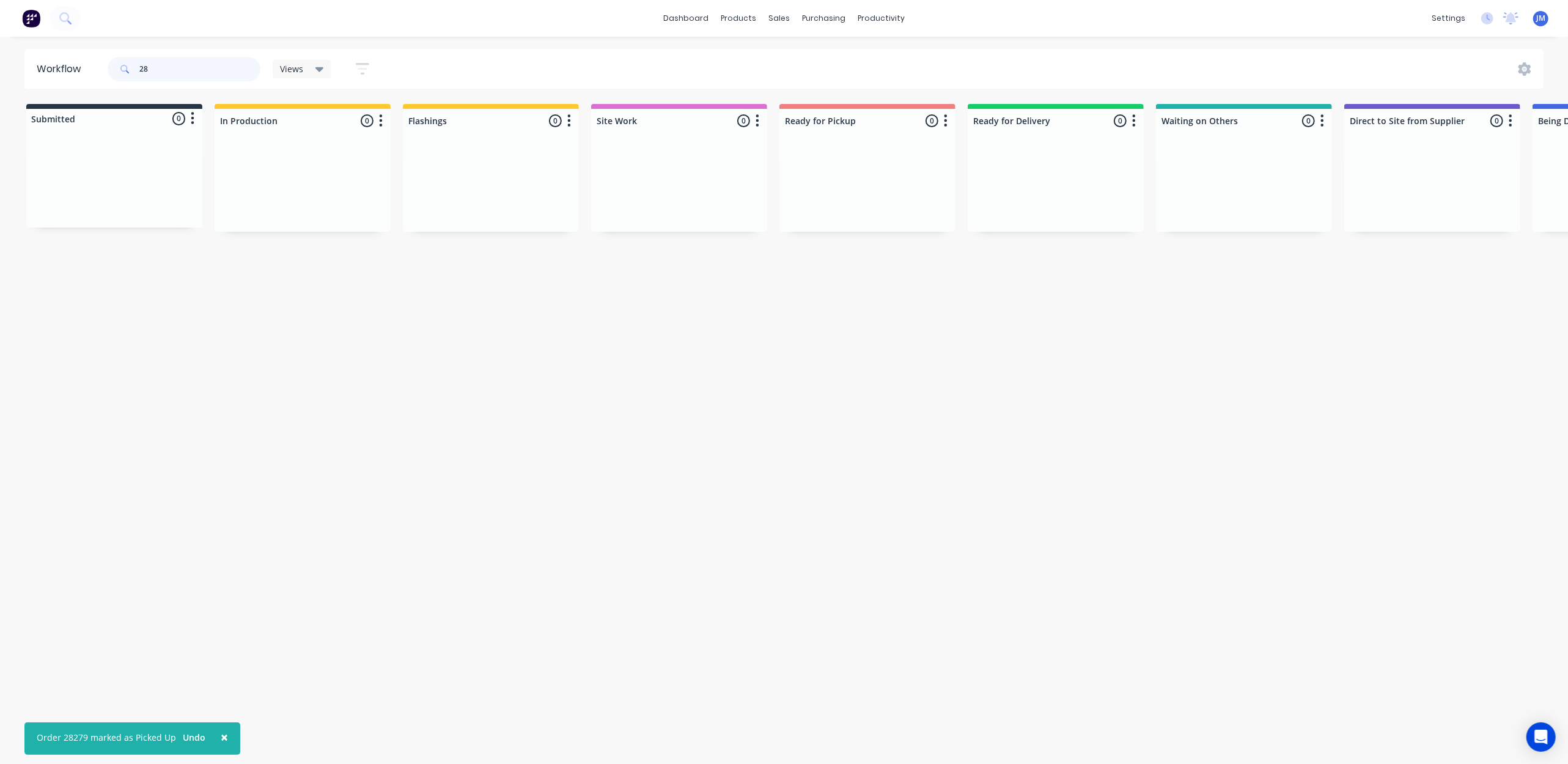
type input "2"
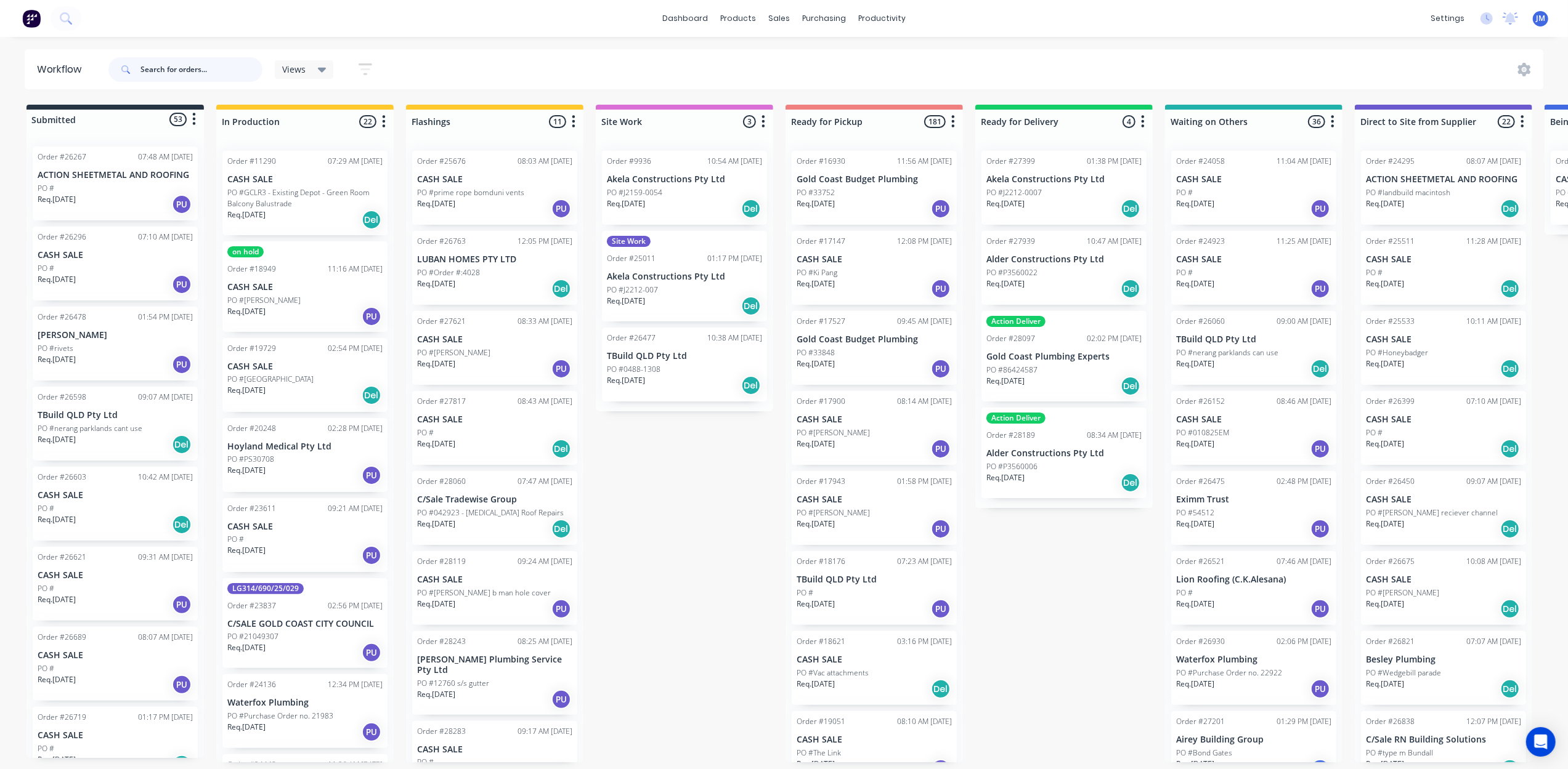
click at [195, 75] on input "text" at bounding box center [202, 69] width 122 height 25
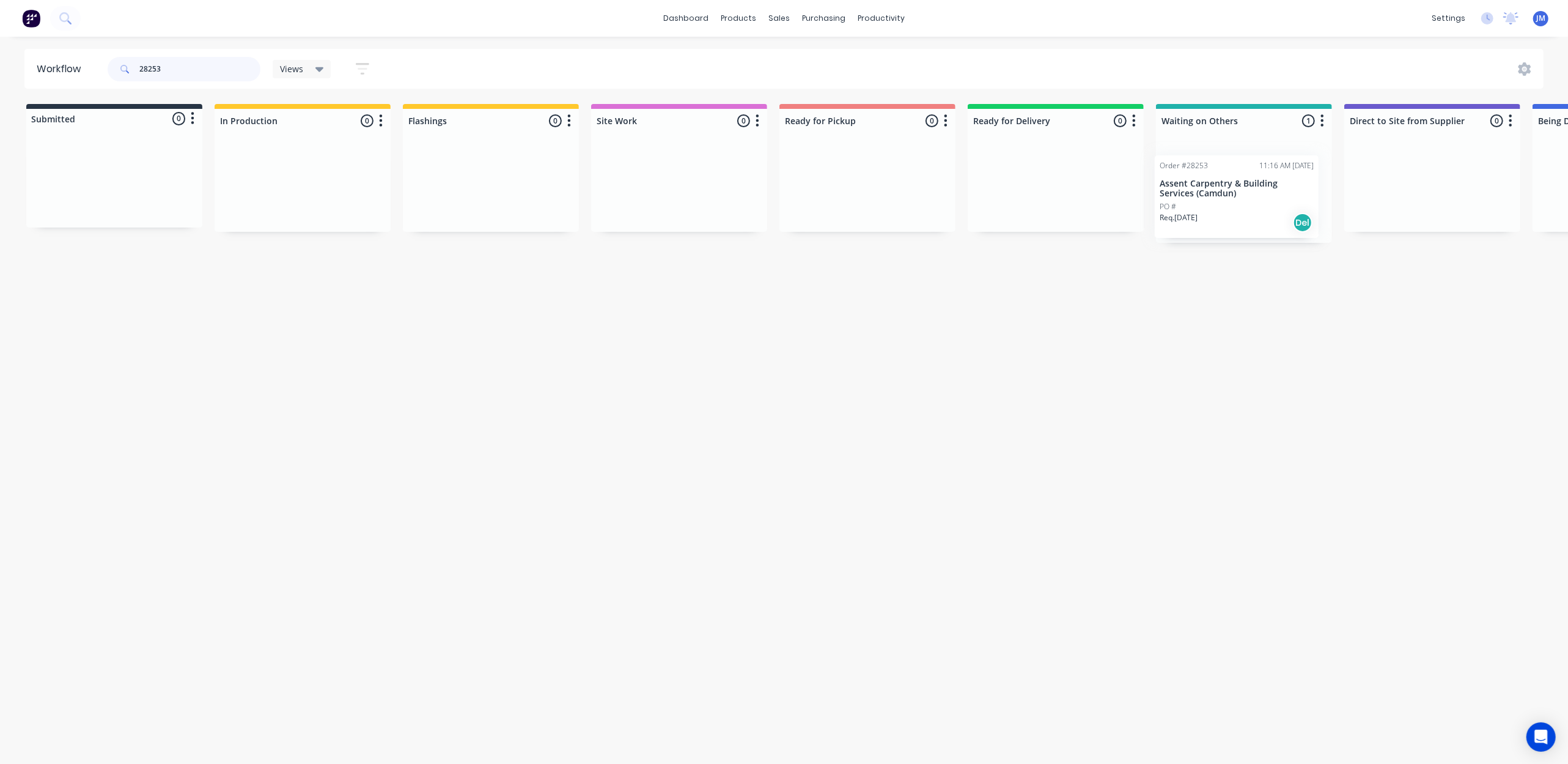
scroll to position [0, 6]
drag, startPoint x: 1250, startPoint y: 189, endPoint x: 1040, endPoint y: 182, distance: 210.1
click at [1040, 182] on div "Submitted 0 Status colour #273444 hex #273444 Save Cancel Summaries Total order…" at bounding box center [1092, 173] width 2216 height 139
drag, startPoint x: 1222, startPoint y: 187, endPoint x: 1029, endPoint y: 193, distance: 193.1
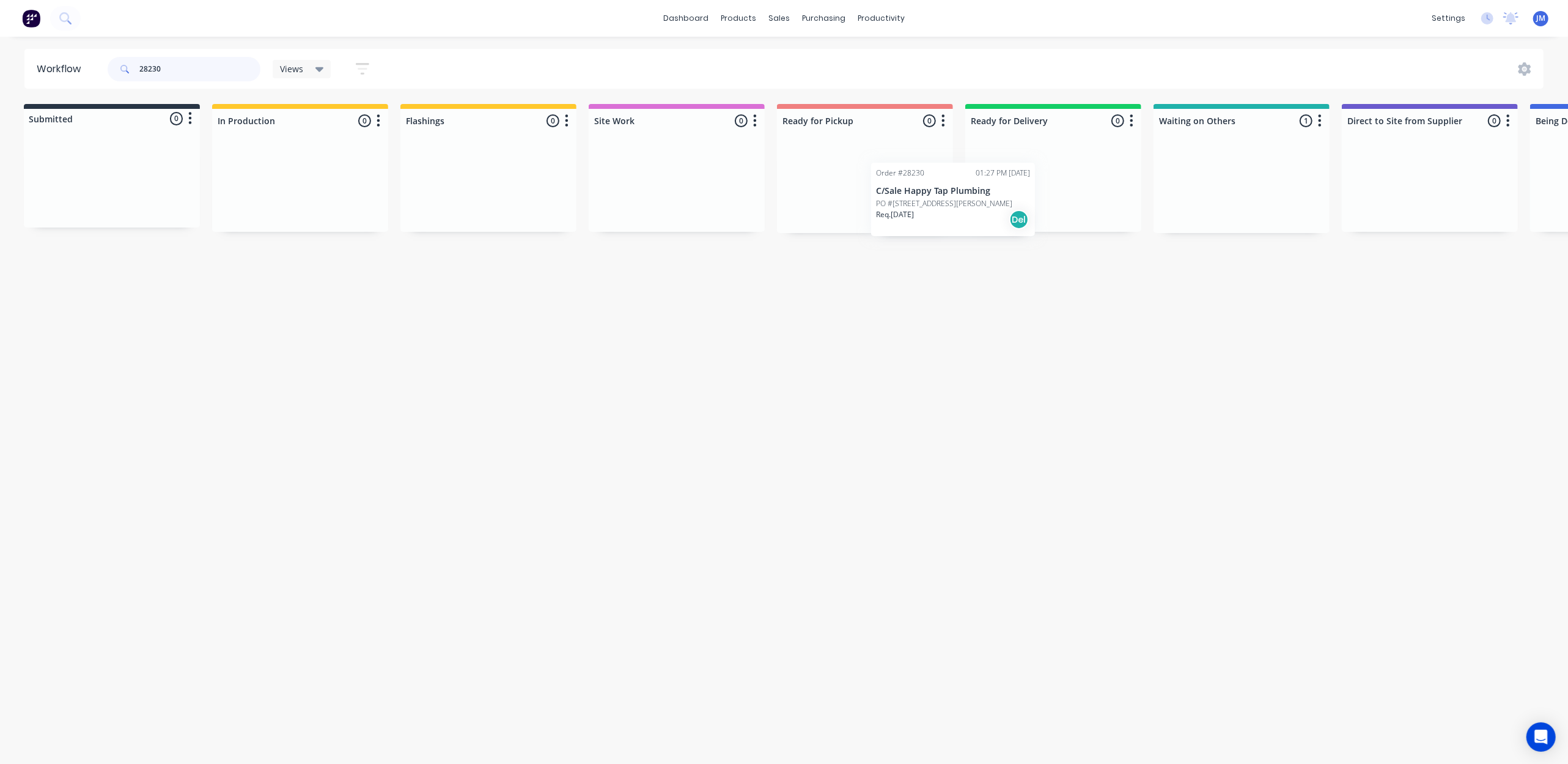
click at [1031, 196] on div "Submitted 0 Status colour #273444 hex #273444 Save Cancel Summaries Total order…" at bounding box center [1096, 169] width 2216 height 129
click at [216, 66] on input "28230" at bounding box center [200, 69] width 121 height 25
type input "2"
click at [884, 317] on div "Mark as Picked Up" at bounding box center [903, 317] width 123 height 25
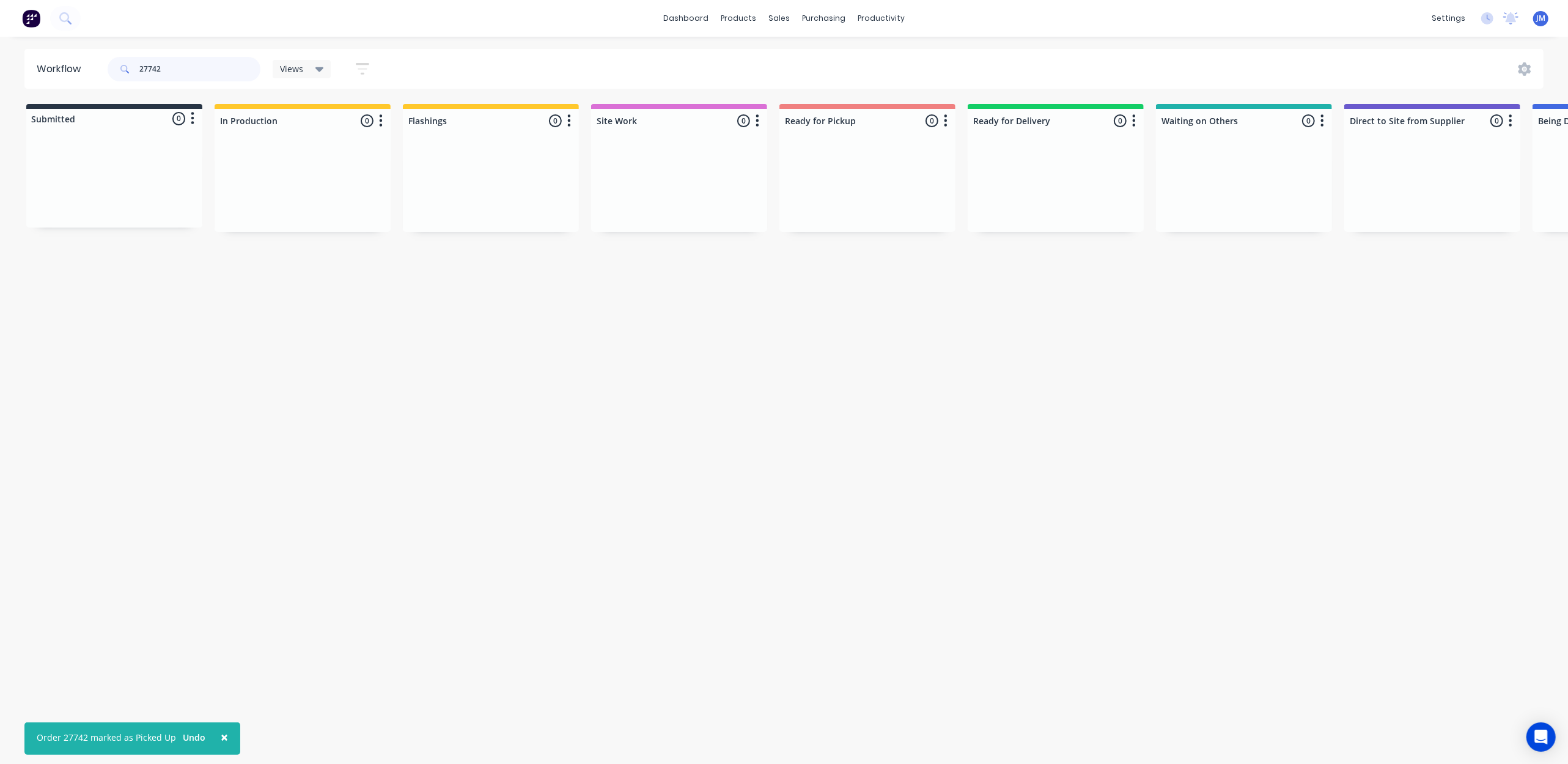
click at [172, 64] on input "27742" at bounding box center [200, 69] width 121 height 25
type input "2"
drag, startPoint x: 1155, startPoint y: 196, endPoint x: 855, endPoint y: 192, distance: 300.0
click at [867, 201] on div "Submitted 0 Status colour #273444 hex #273444 Save Cancel Summaries Total order…" at bounding box center [1096, 169] width 2216 height 129
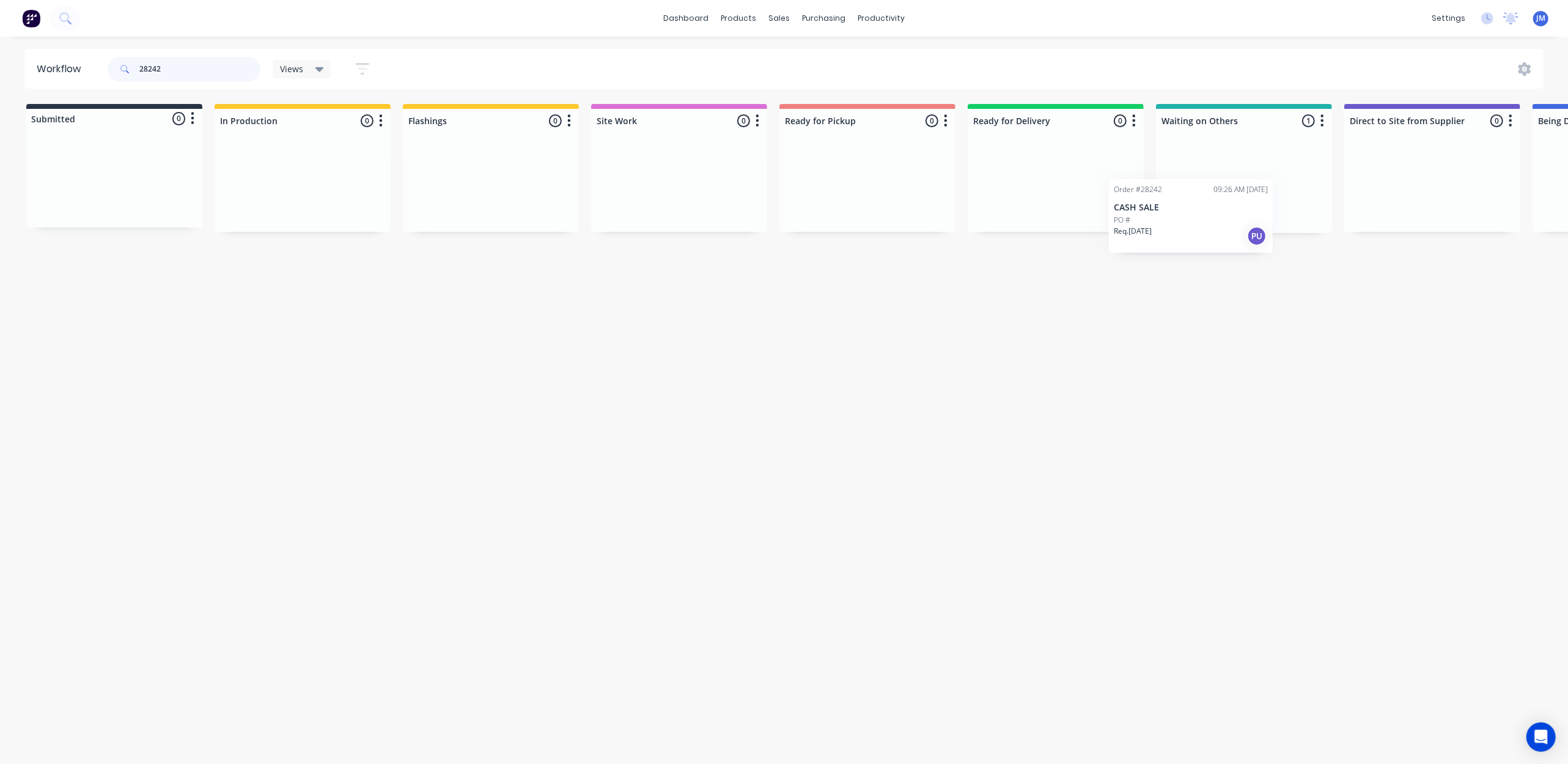
scroll to position [0, 5]
drag, startPoint x: 1226, startPoint y: 192, endPoint x: 906, endPoint y: 197, distance: 320.0
click at [895, 207] on div "Submitted 0 Status colour #273444 hex #273444 Save Cancel Summaries Total order…" at bounding box center [1093, 169] width 2216 height 129
type input "28242"
click at [838, 50] on link "Purchase Orders" at bounding box center [876, 58] width 162 height 25
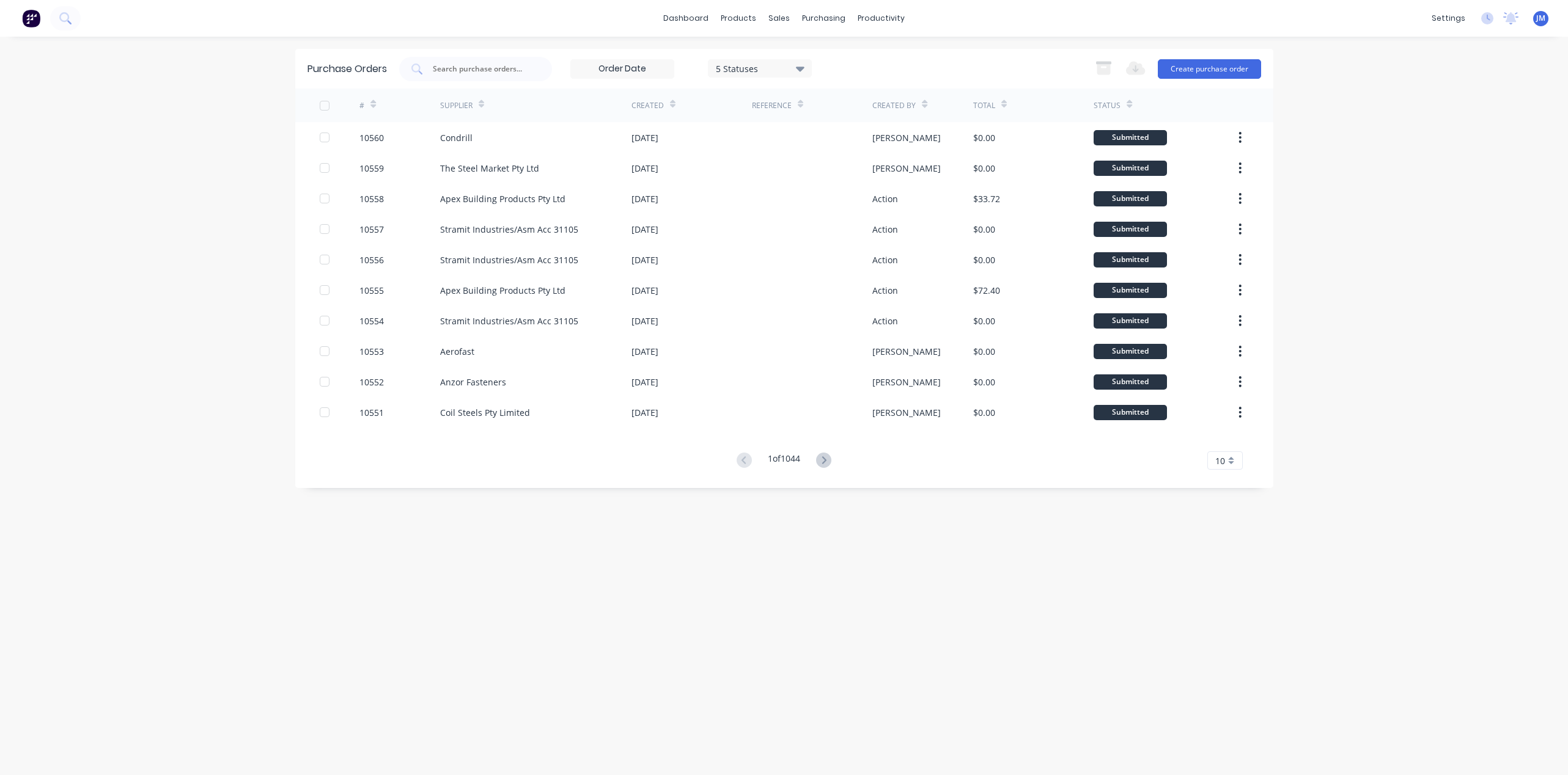
drag, startPoint x: 0, startPoint y: 0, endPoint x: 565, endPoint y: 42, distance: 566.6
click at [475, 64] on input "text" at bounding box center [482, 69] width 101 height 12
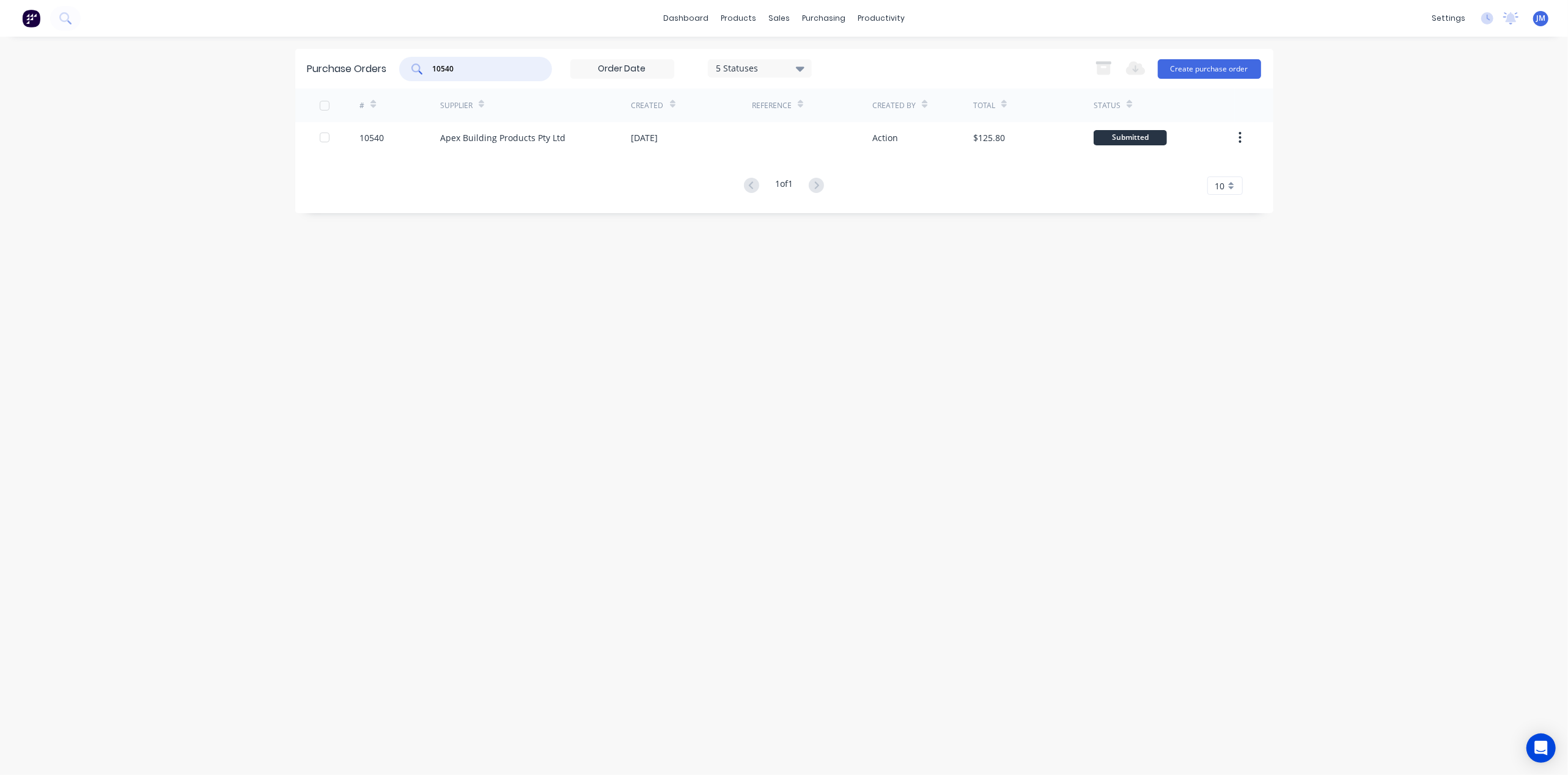
type input "10540"
click at [495, 145] on div "Apex Building Products Pty Ltd" at bounding box center [535, 138] width 192 height 31
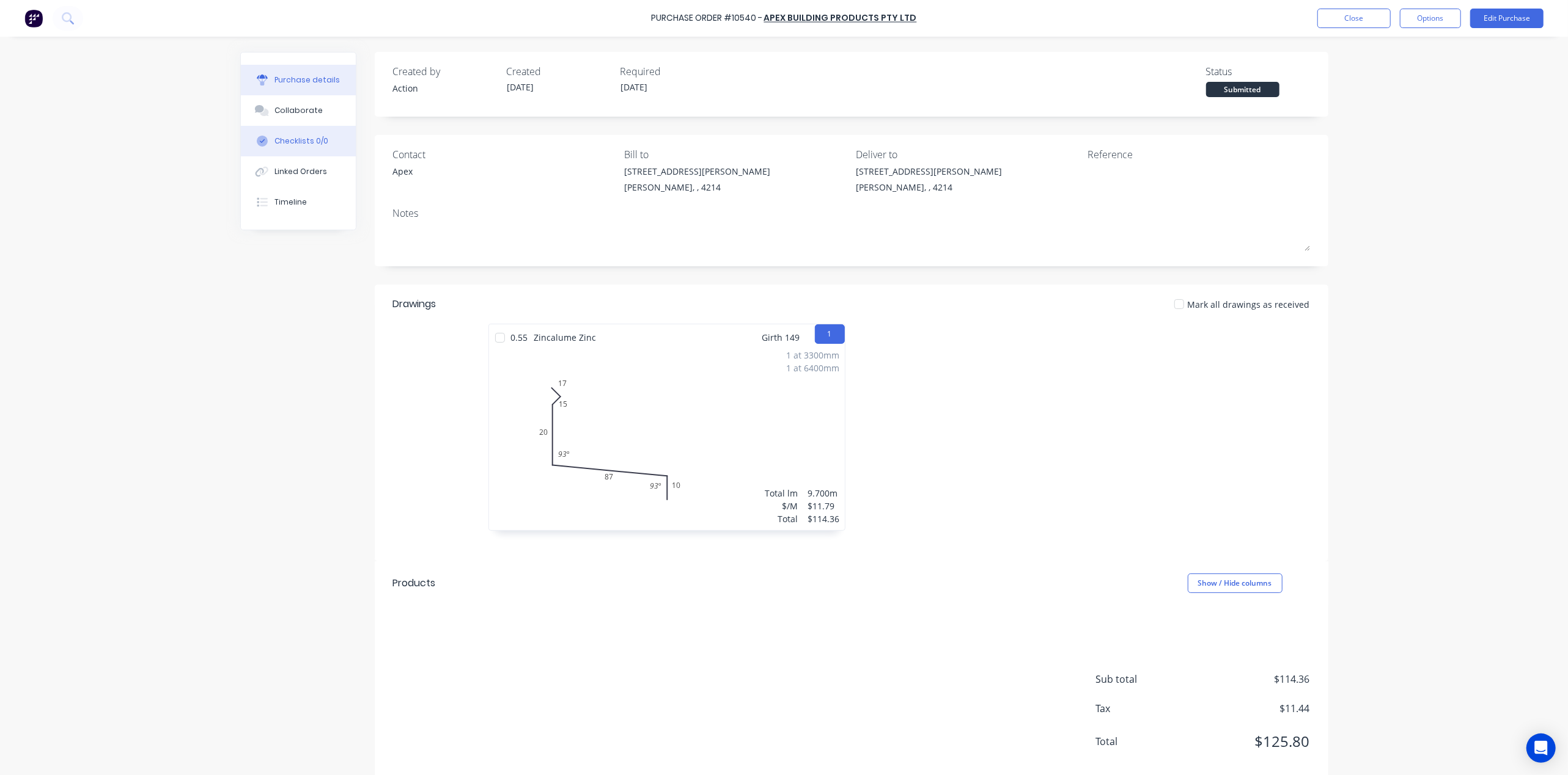
drag, startPoint x: 312, startPoint y: 170, endPoint x: 299, endPoint y: 155, distance: 19.8
click at [311, 168] on div "Linked Orders" at bounding box center [300, 171] width 53 height 11
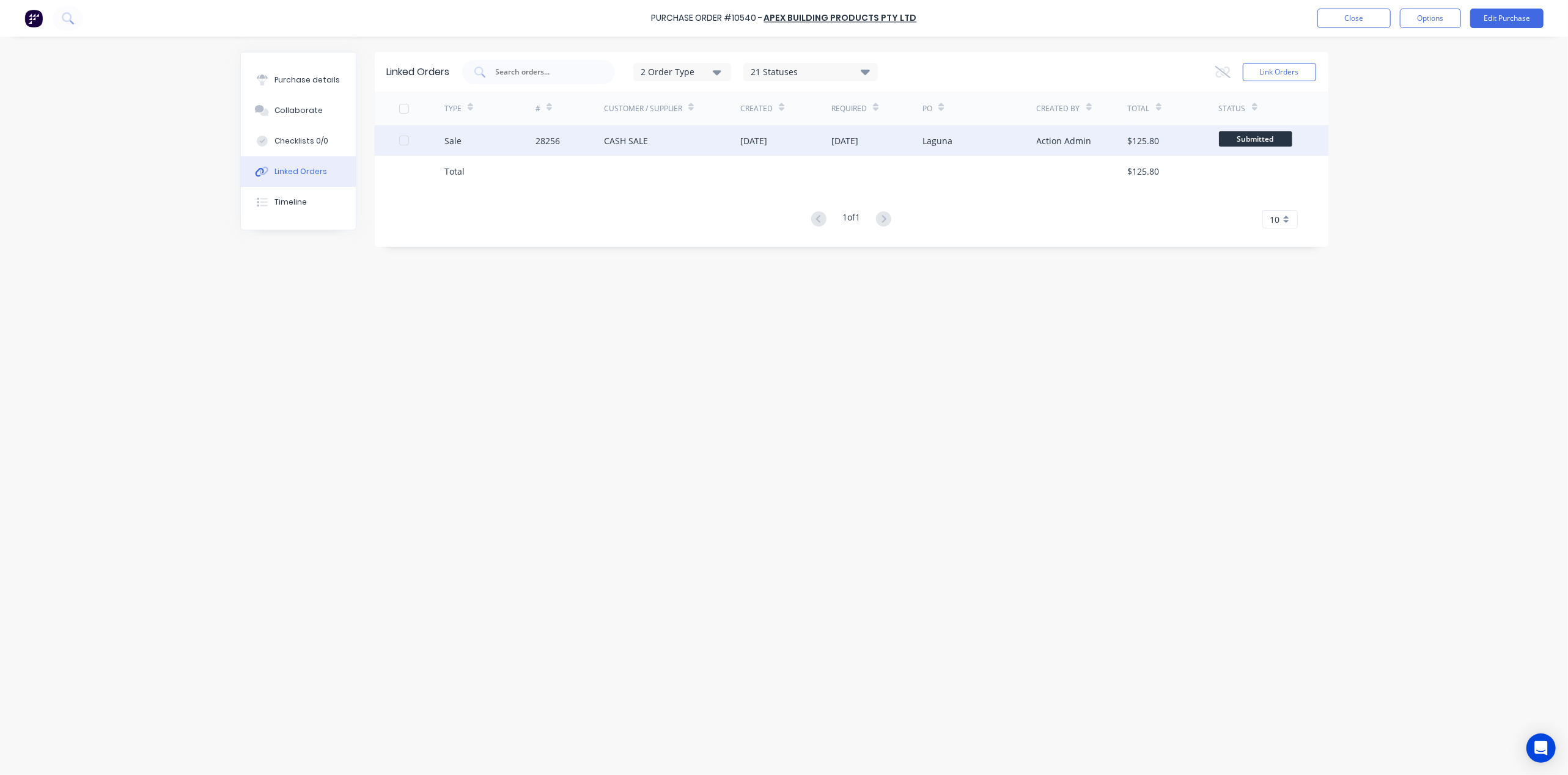
click at [723, 140] on div "CASH SALE" at bounding box center [672, 140] width 137 height 31
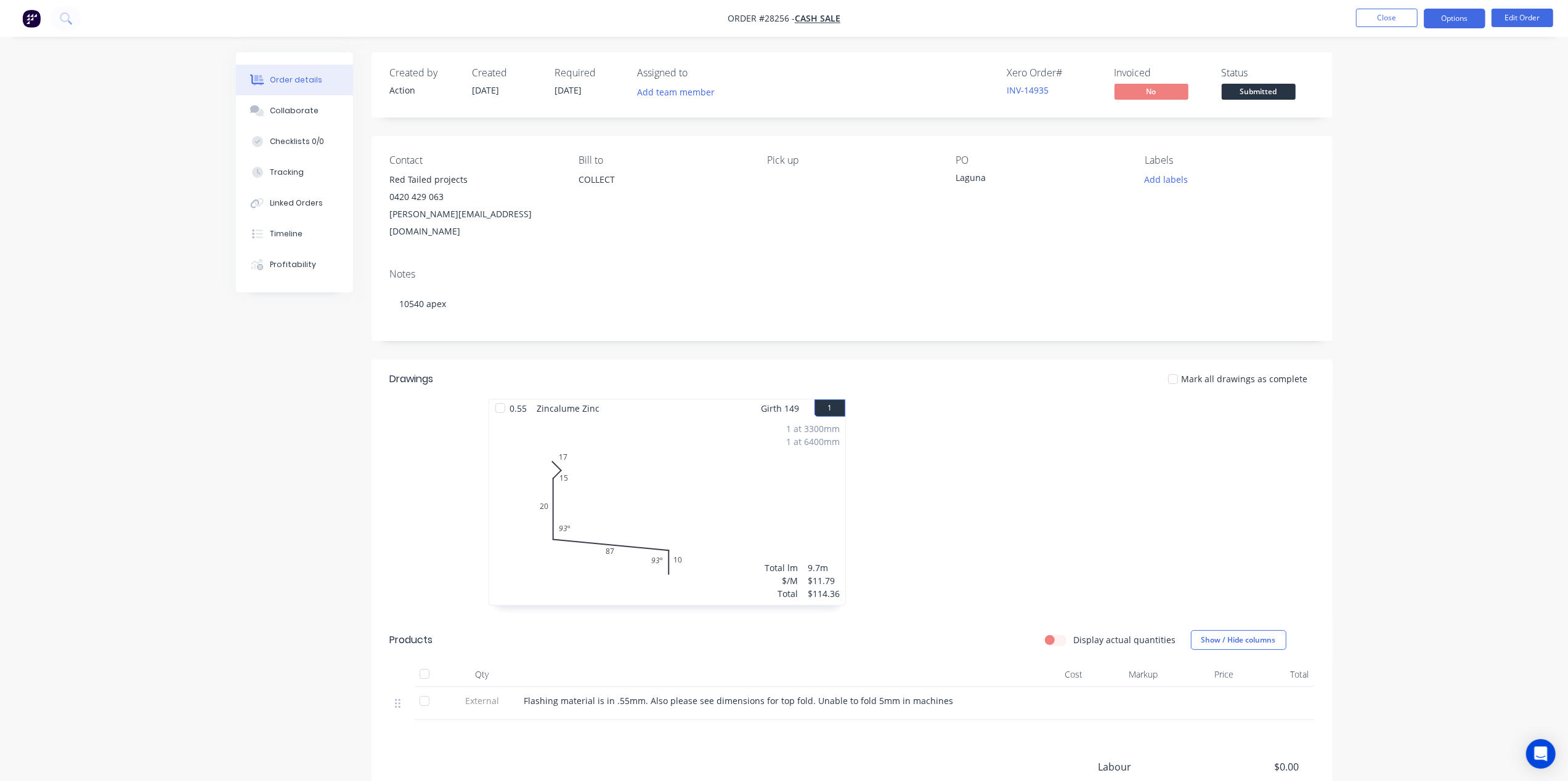
click at [1445, 21] on button "Options" at bounding box center [1455, 18] width 62 height 20
click at [1431, 136] on button "Work Order" at bounding box center [1418, 148] width 136 height 25
click at [1411, 126] on div "Without pricing" at bounding box center [1418, 123] width 113 height 18
click at [1257, 87] on span "Submitted" at bounding box center [1258, 92] width 74 height 15
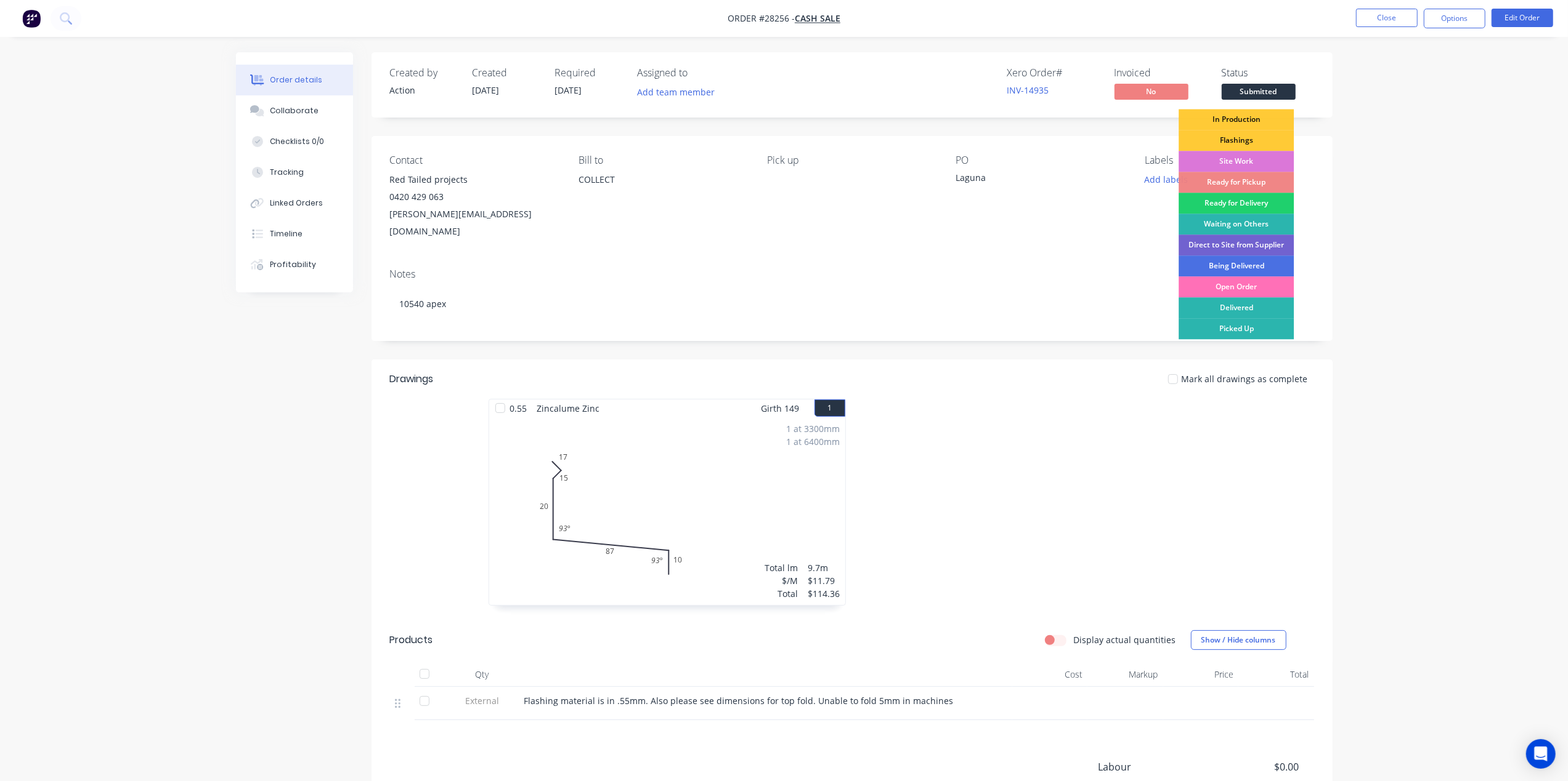
drag, startPoint x: 1228, startPoint y: 178, endPoint x: 1233, endPoint y: 183, distance: 7.1
click at [1230, 178] on div "Ready for Pickup" at bounding box center [1236, 182] width 115 height 21
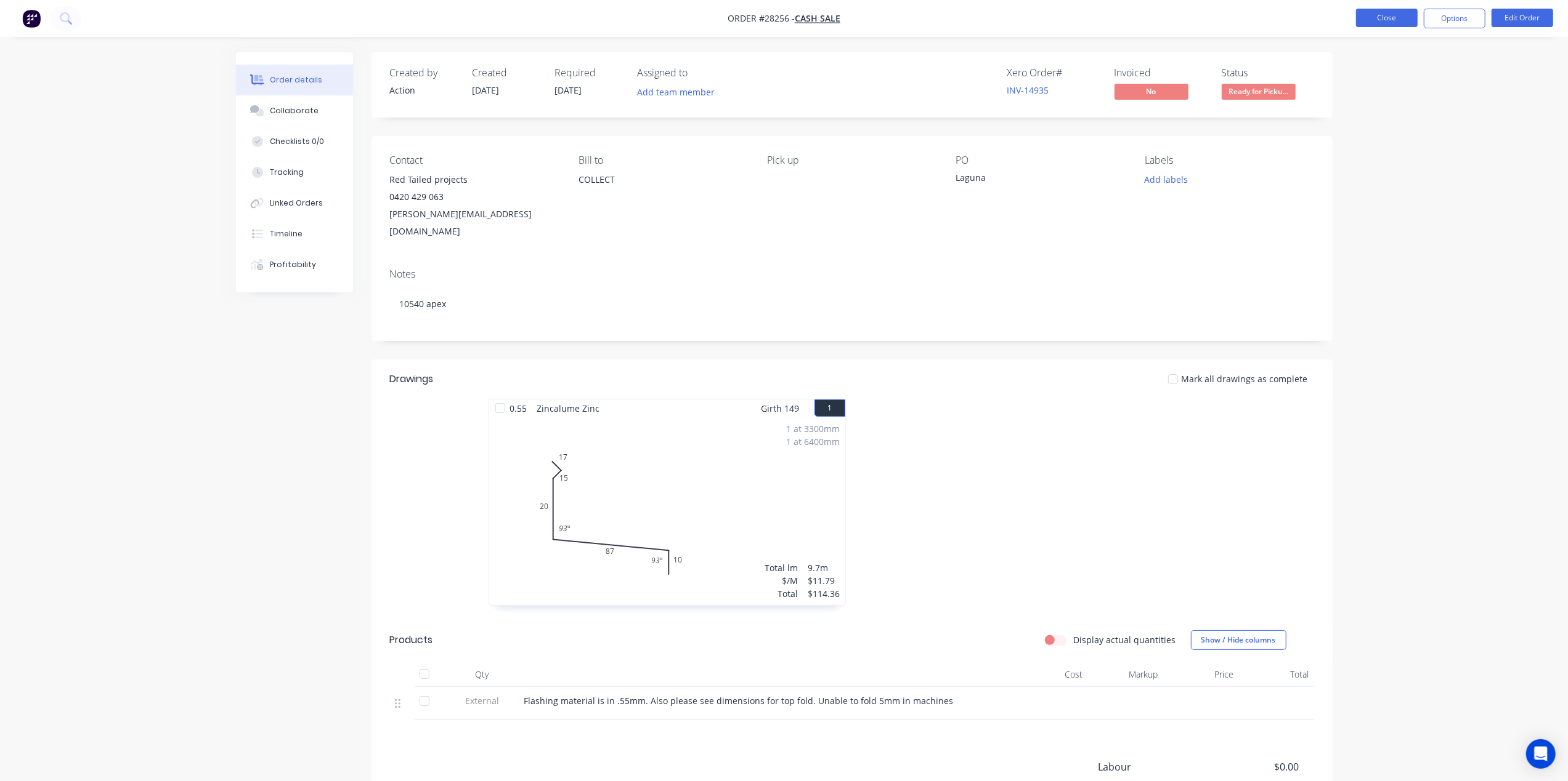
click at [1391, 20] on button "Close" at bounding box center [1387, 18] width 62 height 19
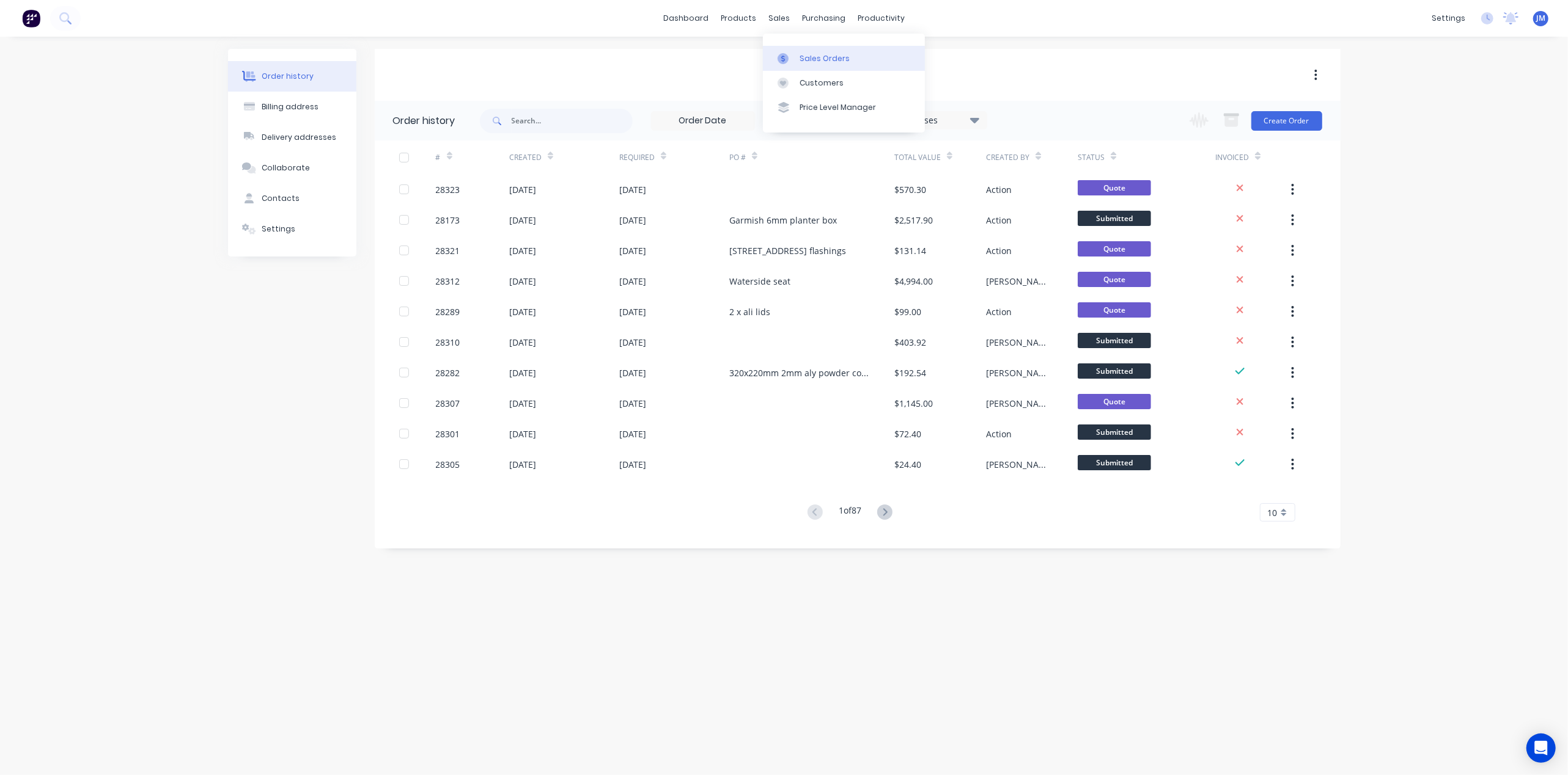
click at [795, 51] on link "Sales Orders" at bounding box center [844, 58] width 162 height 25
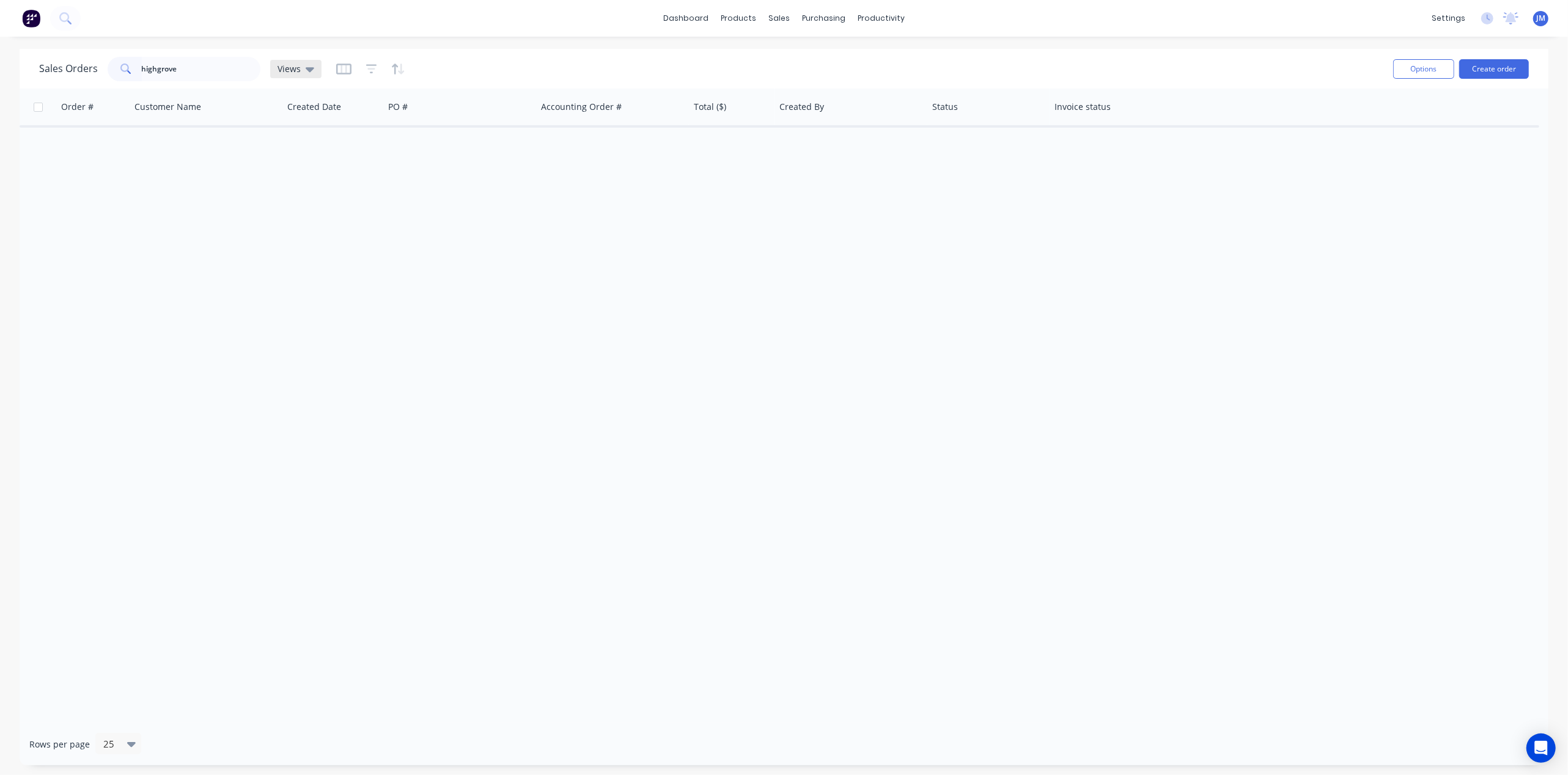
type input "highgrove"
click at [311, 66] on icon at bounding box center [310, 69] width 9 height 14
click at [317, 197] on button "Archived" at bounding box center [344, 197] width 140 height 14
click at [636, 210] on div at bounding box center [784, 406] width 1529 height 635
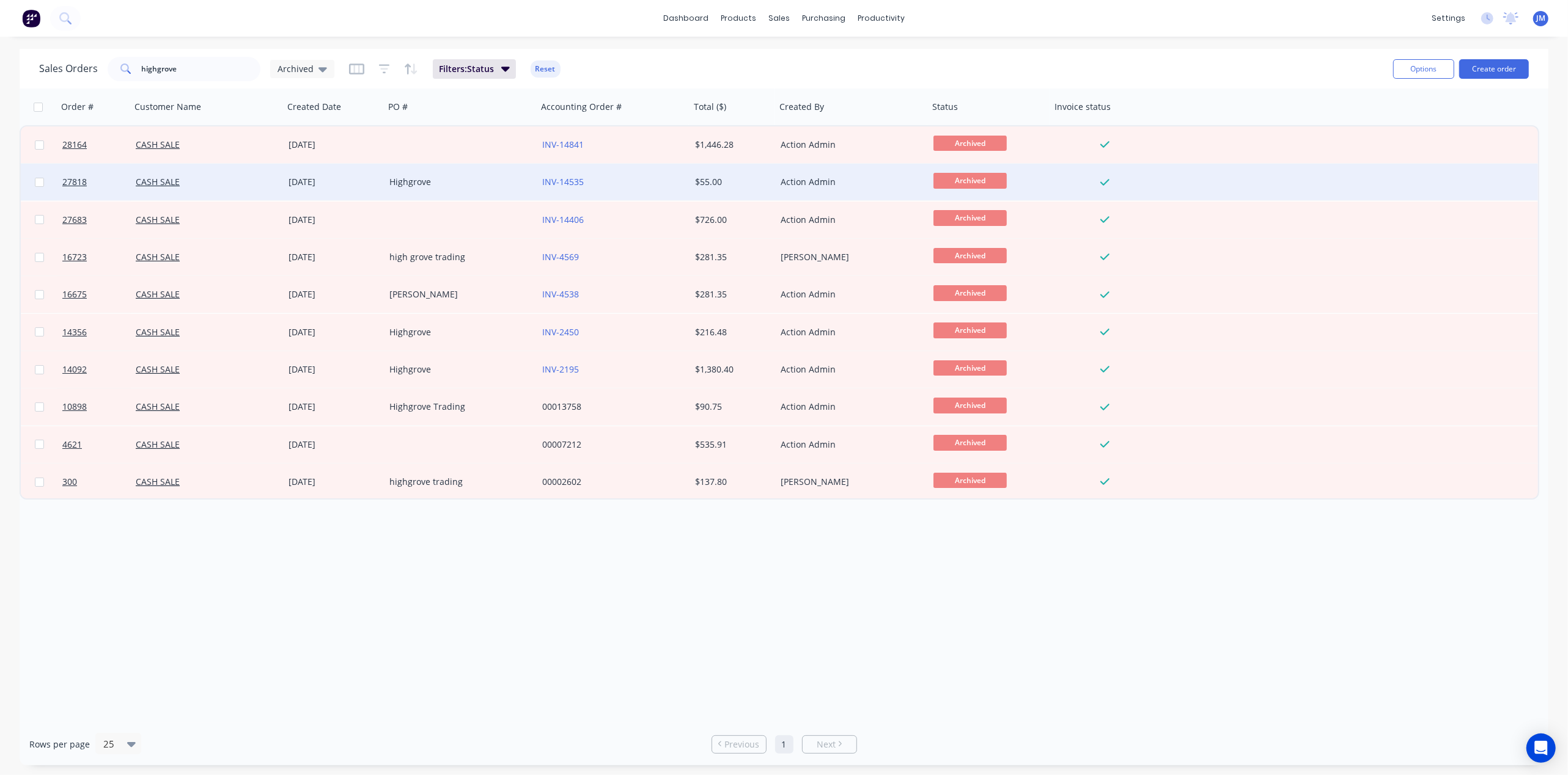
click at [279, 180] on div "CASH SALE" at bounding box center [208, 181] width 153 height 37
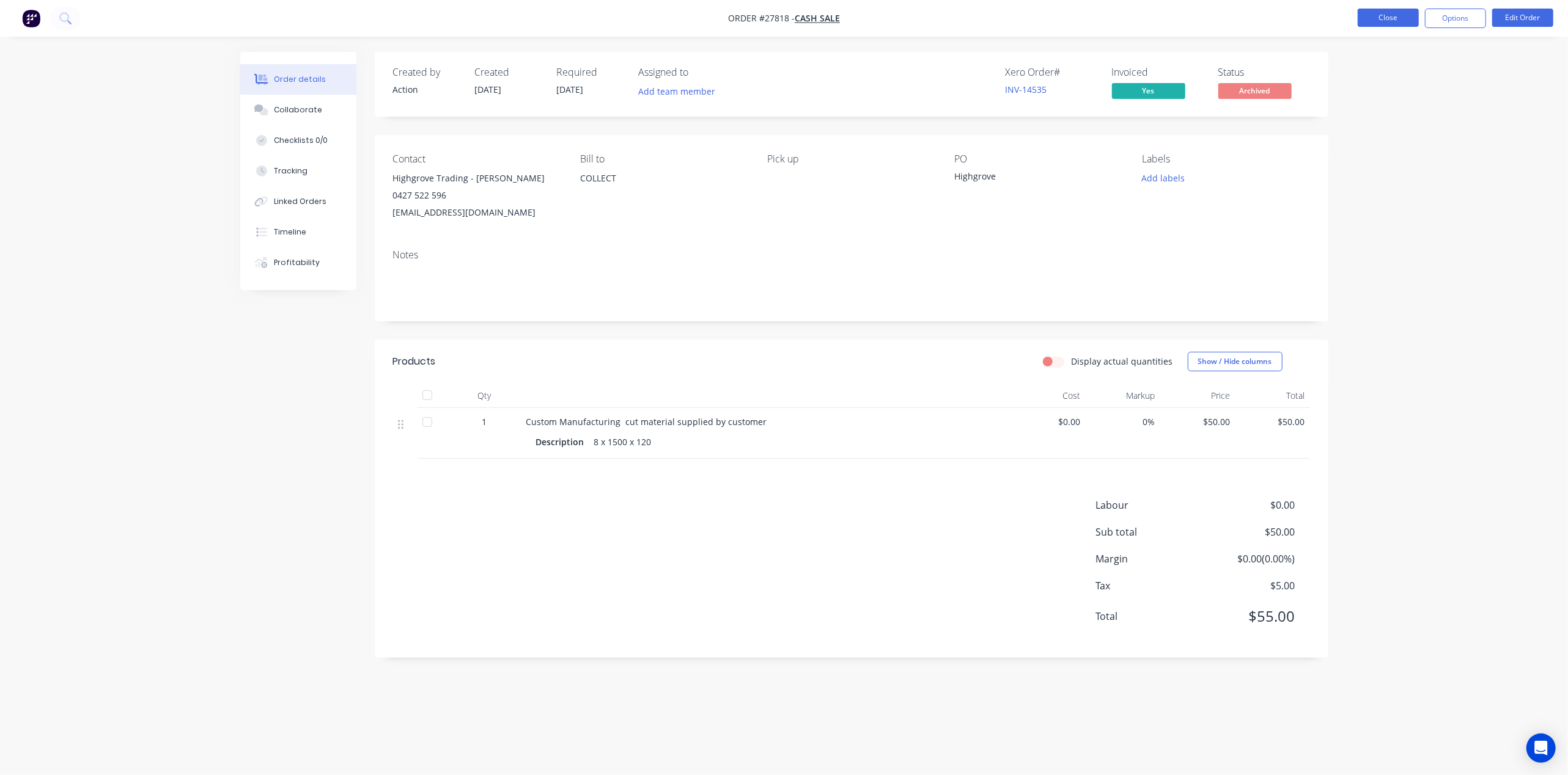
click at [1375, 19] on button "Close" at bounding box center [1388, 18] width 61 height 19
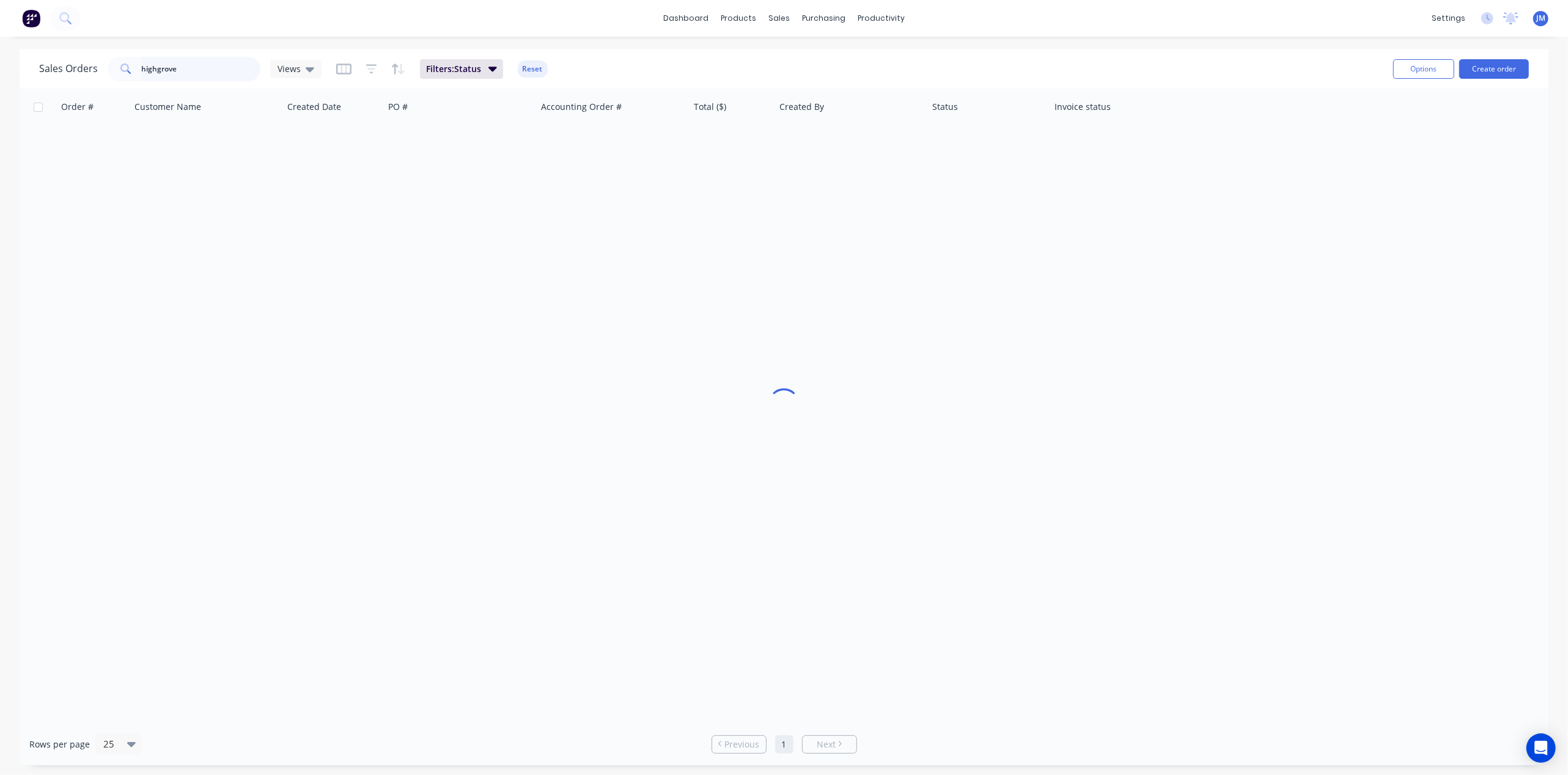
click at [184, 64] on input "highgrove" at bounding box center [202, 69] width 119 height 25
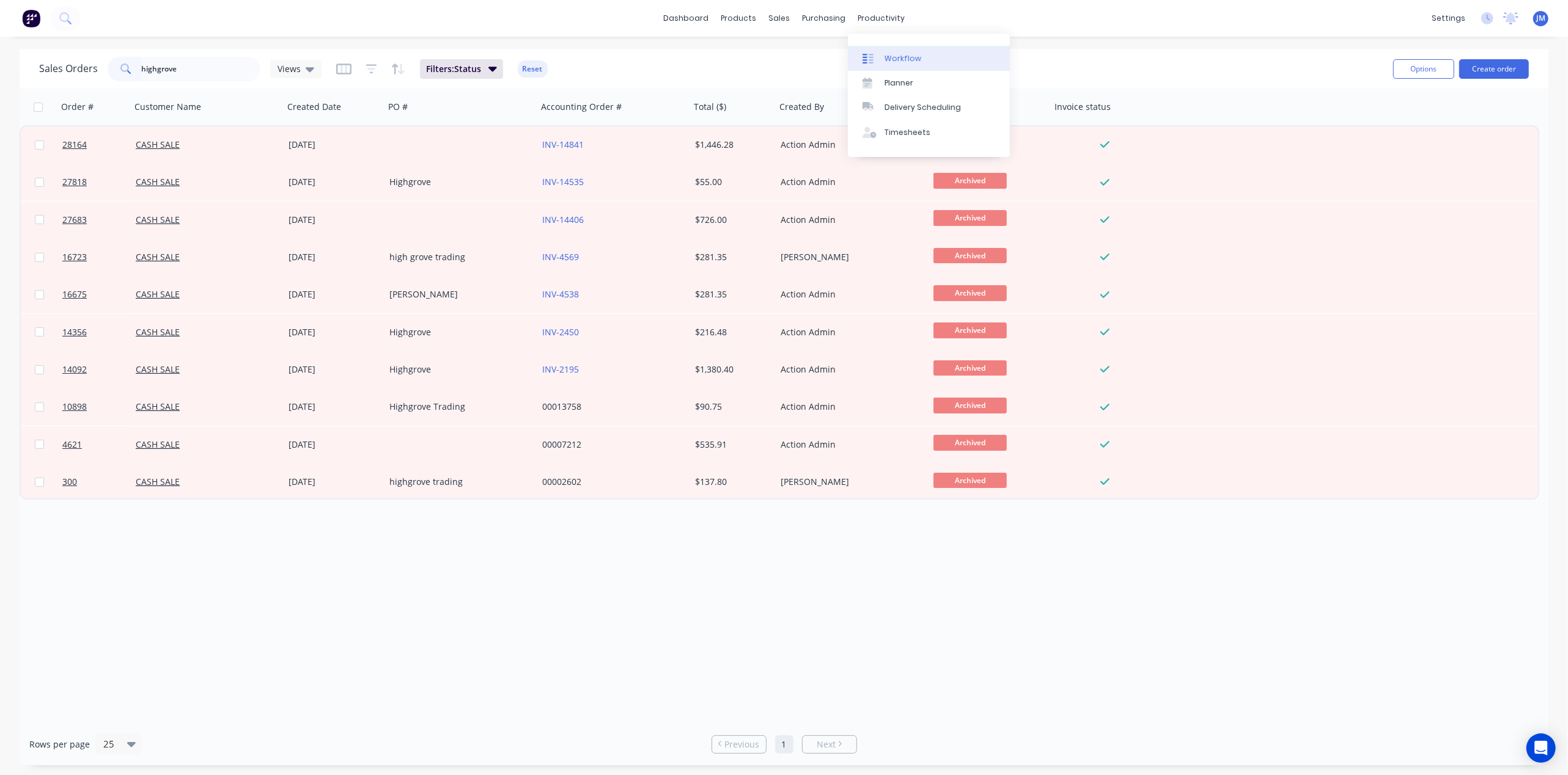
click at [878, 62] on div at bounding box center [872, 58] width 19 height 11
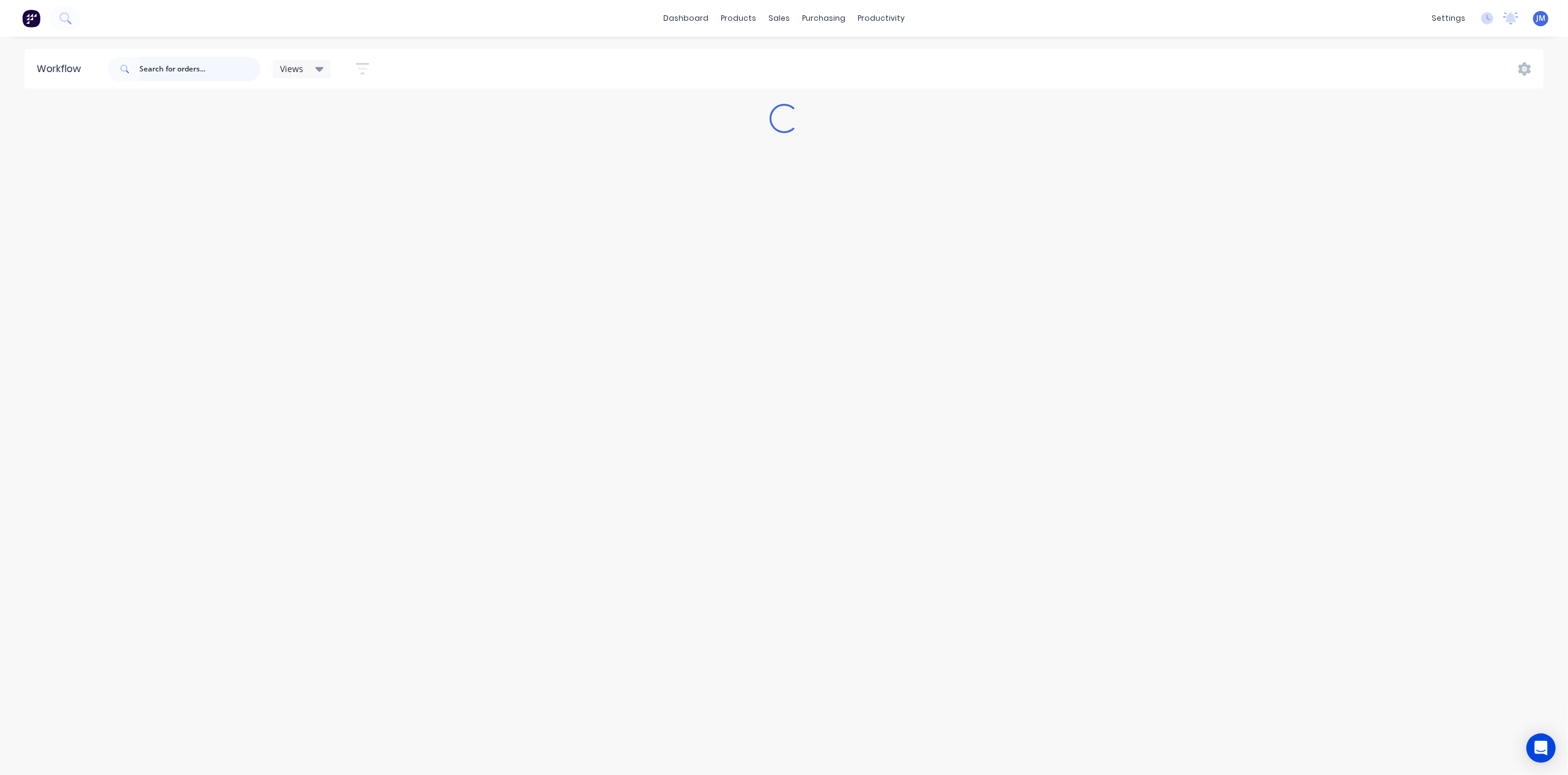
click at [187, 73] on input "text" at bounding box center [200, 69] width 121 height 25
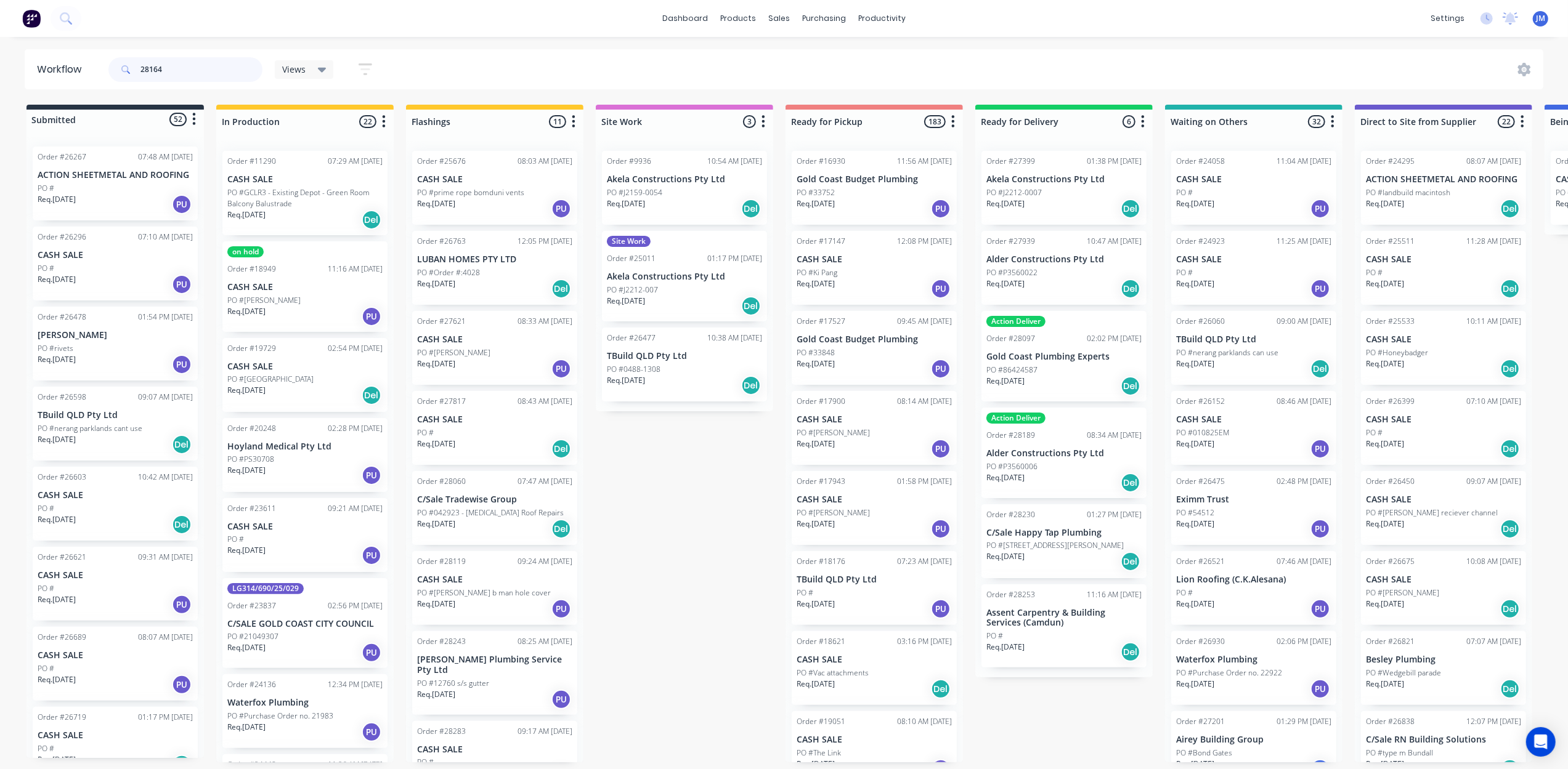
click at [173, 77] on input "28164" at bounding box center [202, 69] width 122 height 25
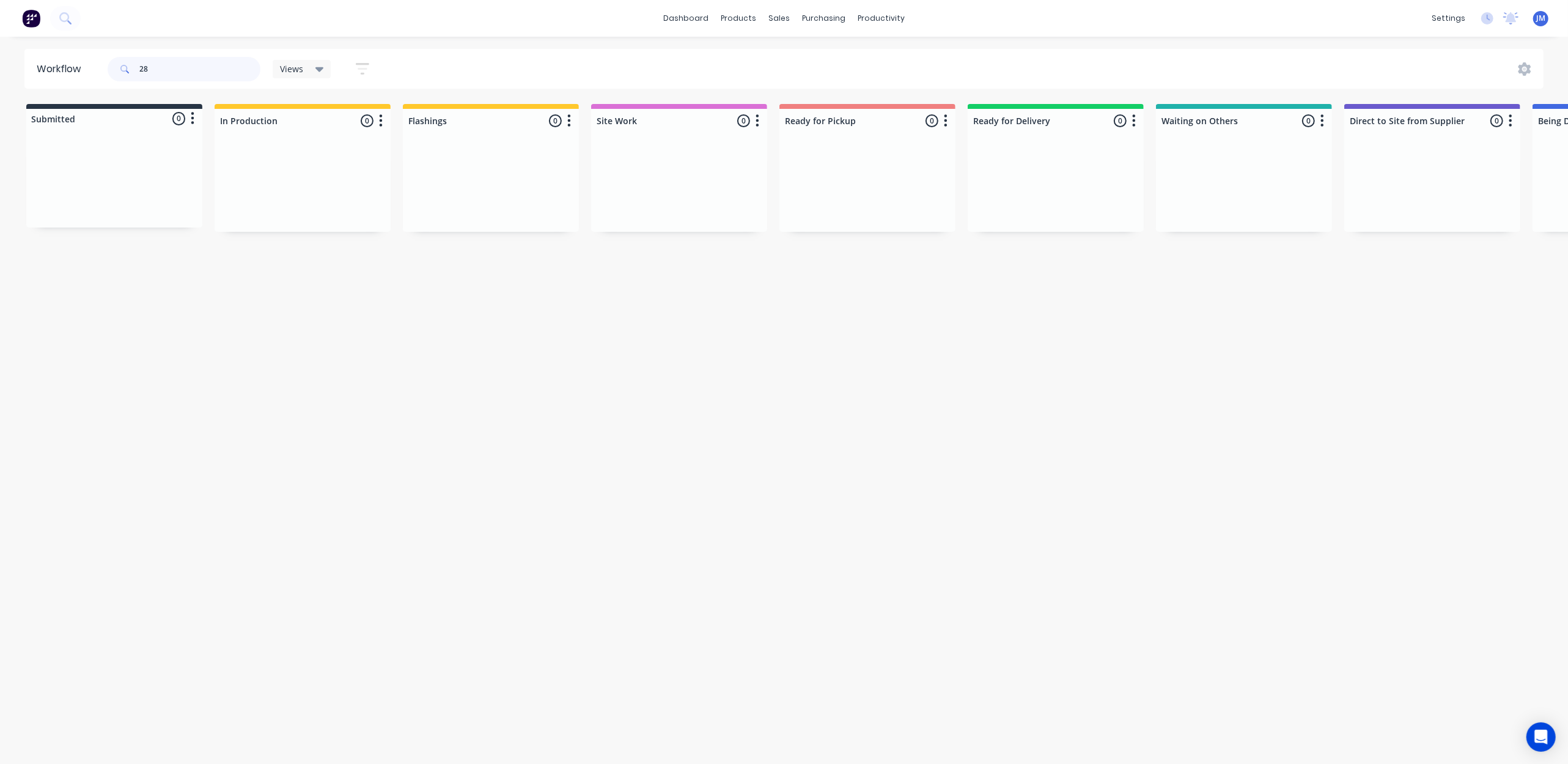
type input "2"
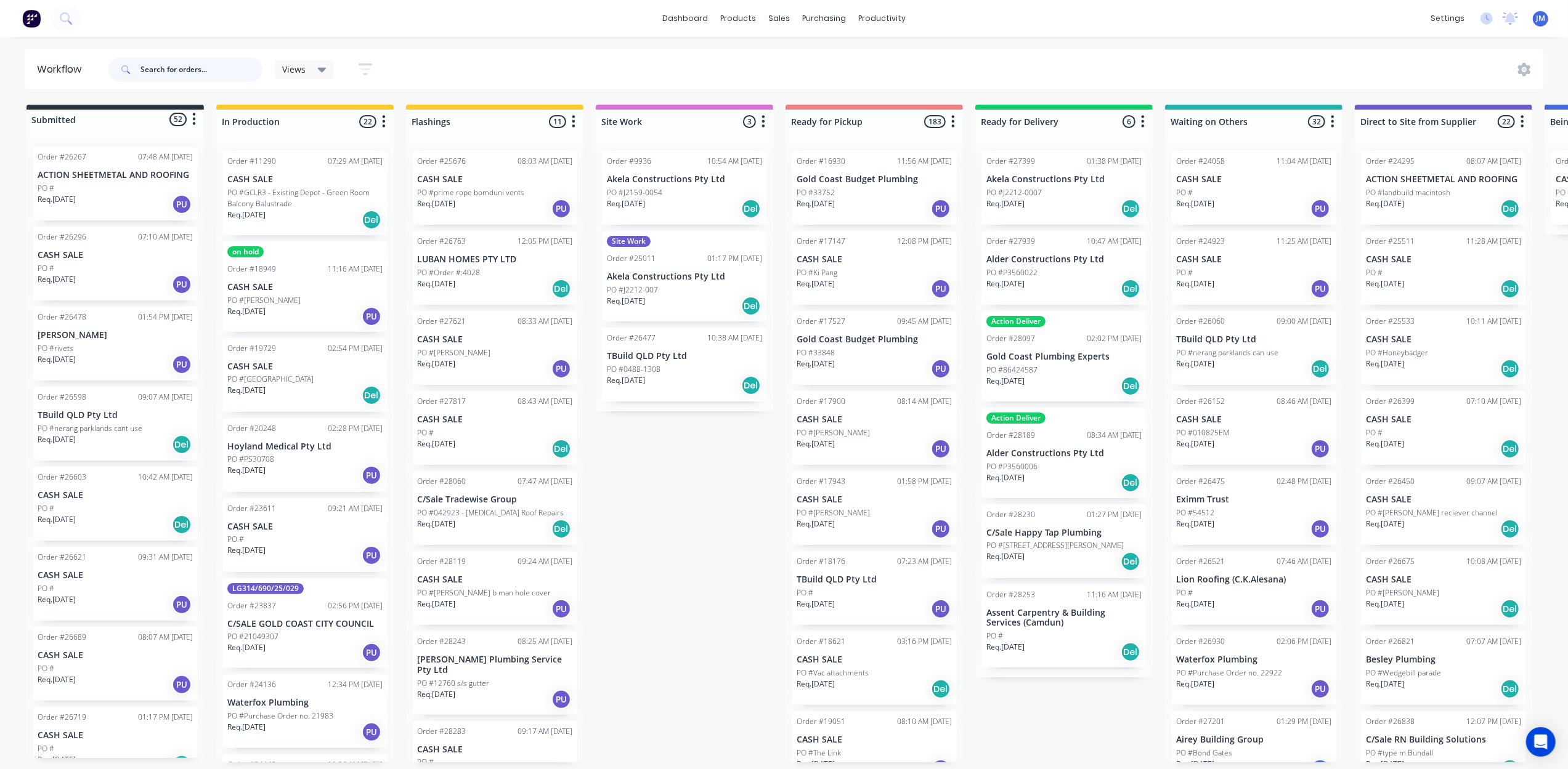
click at [224, 77] on input "text" at bounding box center [202, 69] width 122 height 25
click at [208, 75] on input "text" at bounding box center [202, 69] width 122 height 25
click at [760, 19] on div "products" at bounding box center [738, 19] width 48 height 19
click at [773, 25] on div "sales" at bounding box center [779, 19] width 34 height 19
click at [804, 57] on div "Sales Orders" at bounding box center [824, 58] width 51 height 11
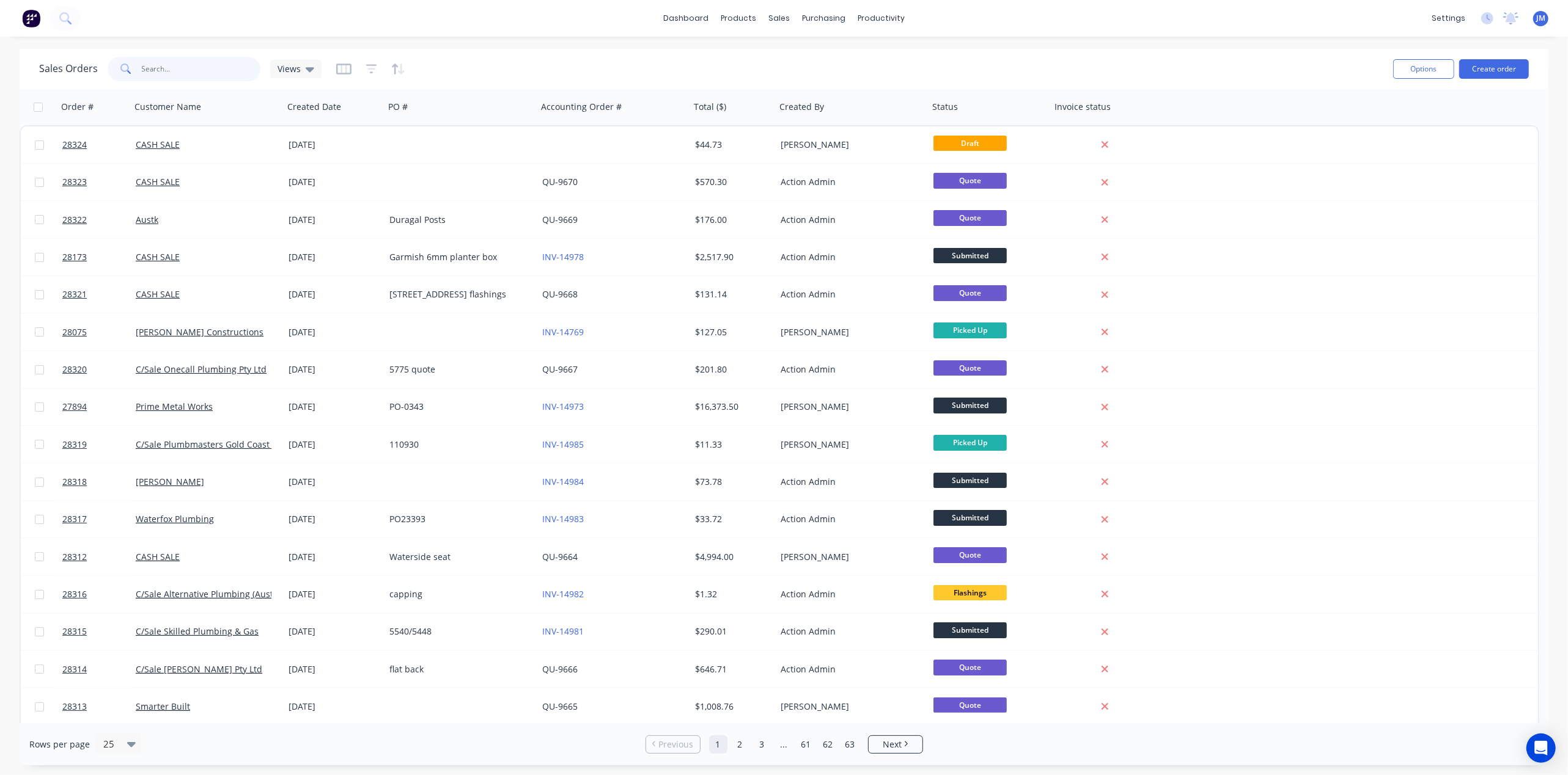
drag, startPoint x: 209, startPoint y: 62, endPoint x: 218, endPoint y: 64, distance: 9.2
click at [209, 64] on input "text" at bounding box center [202, 69] width 119 height 25
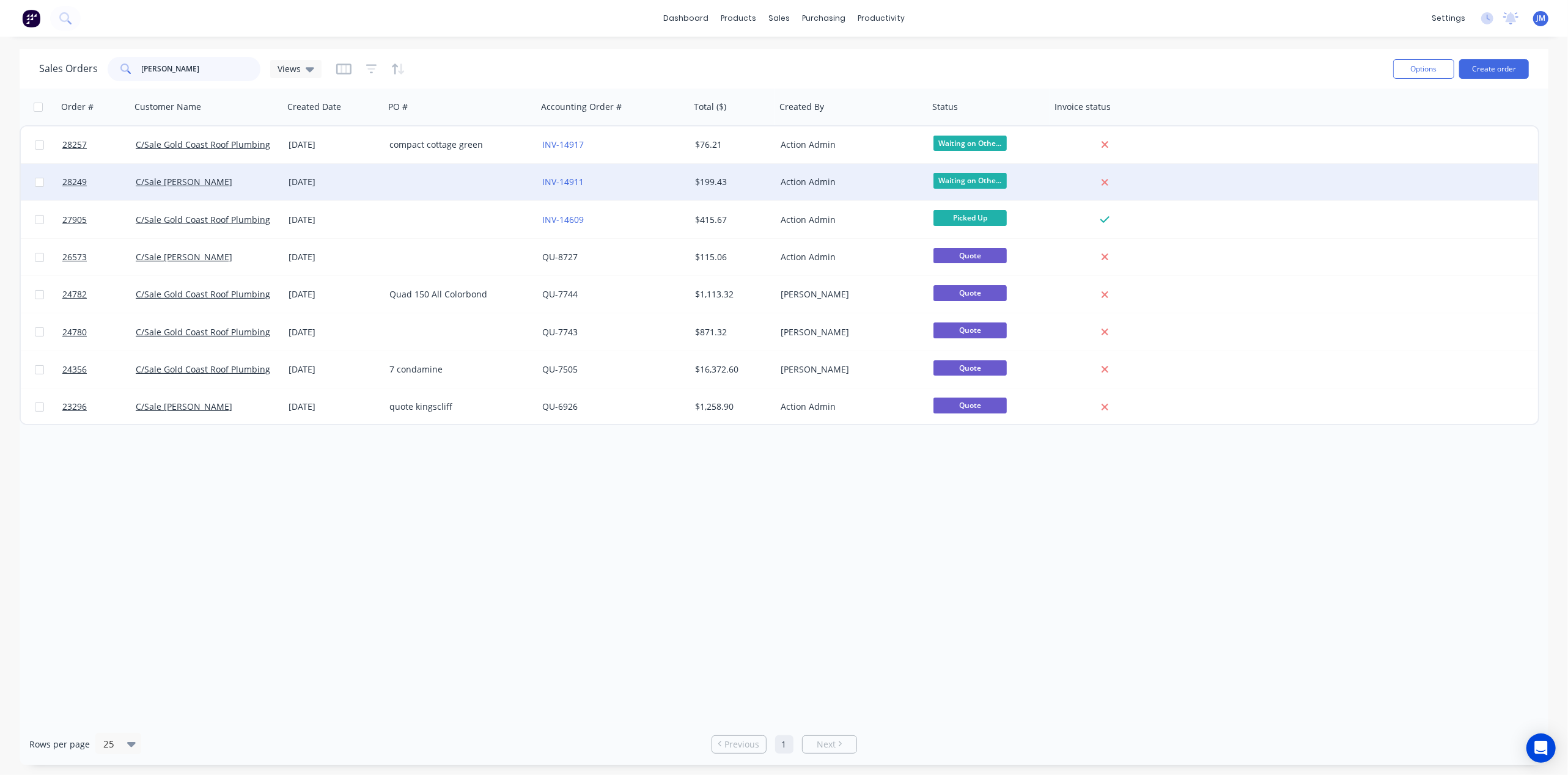
type input "[PERSON_NAME]"
click at [645, 179] on div "INV-14911" at bounding box center [609, 182] width 135 height 12
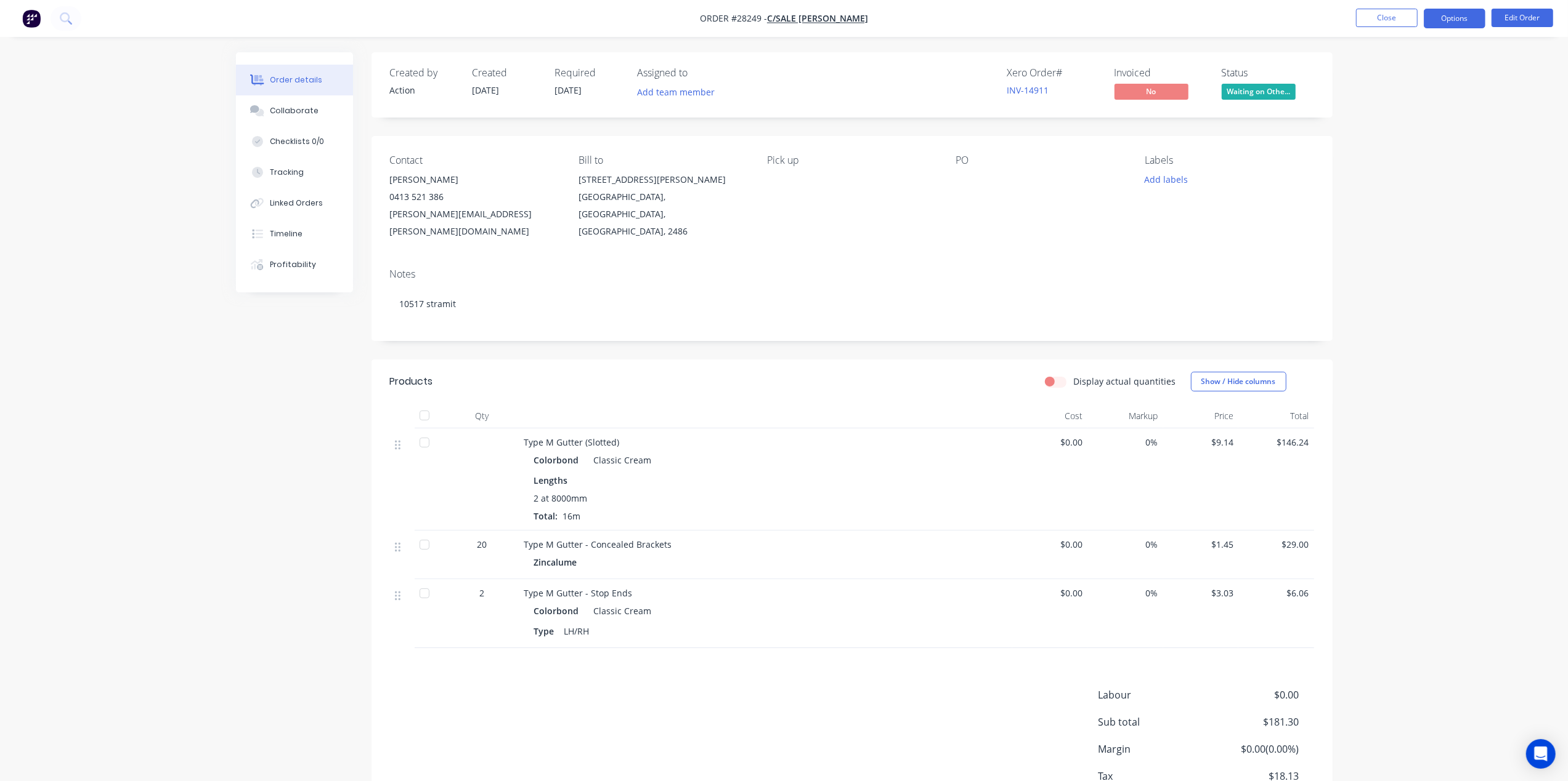
click at [1438, 14] on button "Options" at bounding box center [1455, 18] width 62 height 20
click at [1292, 209] on div "Labels Add labels" at bounding box center [1228, 197] width 169 height 86
click at [1253, 95] on span "Waiting on Othe..." at bounding box center [1258, 92] width 74 height 15
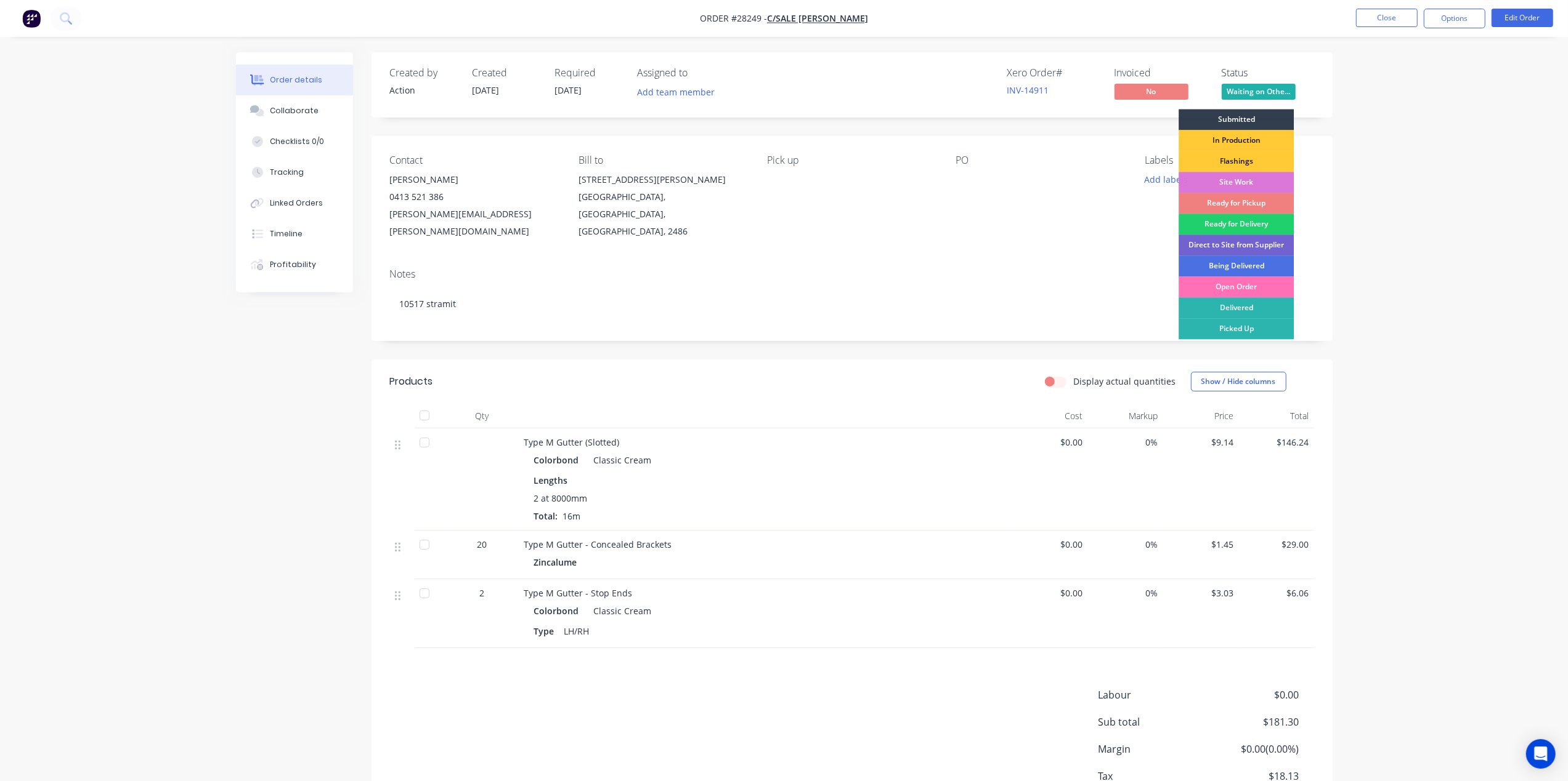
click at [1238, 201] on div "Ready for Pickup" at bounding box center [1236, 203] width 115 height 21
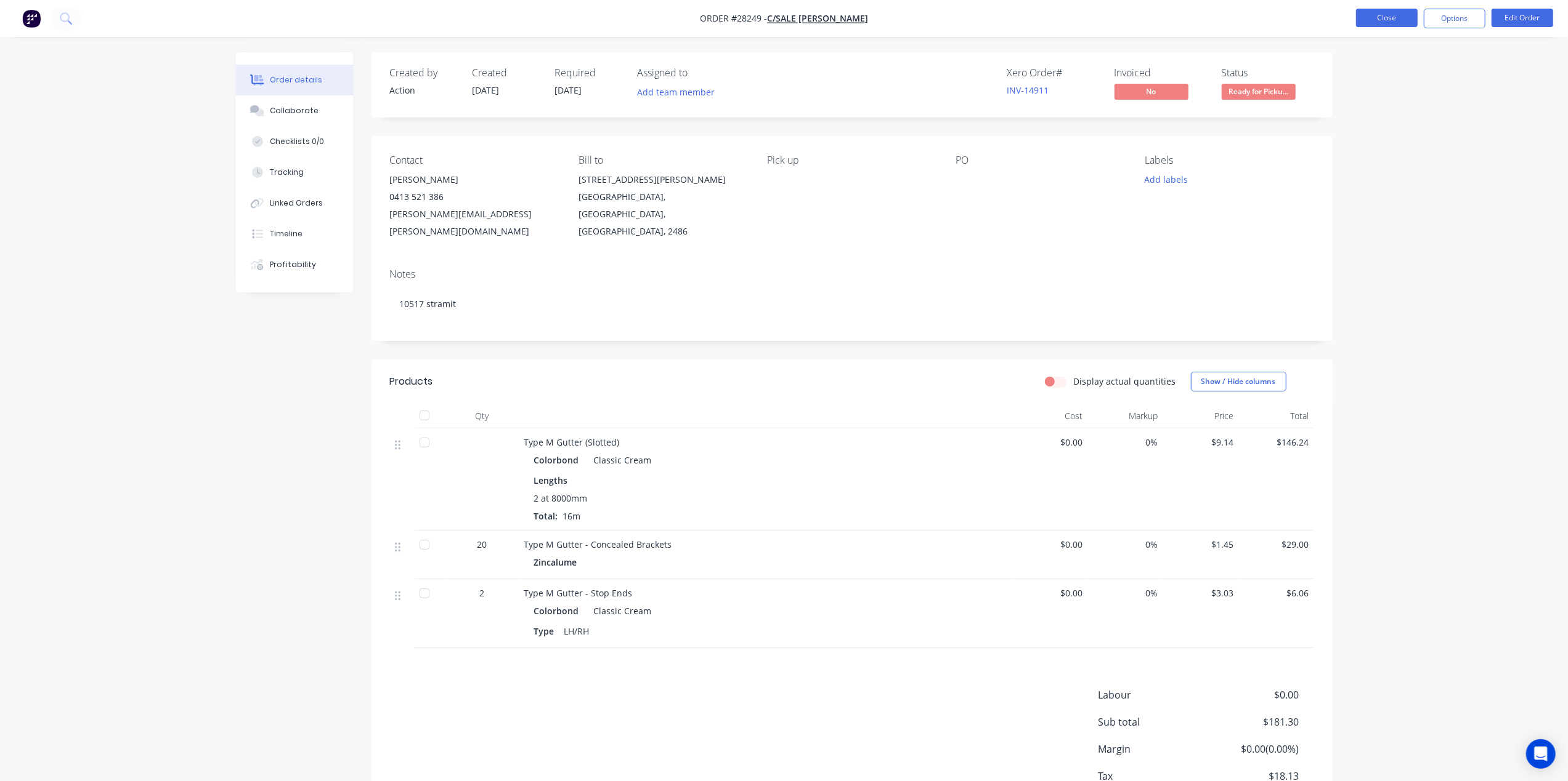
click at [1380, 18] on button "Close" at bounding box center [1387, 18] width 62 height 19
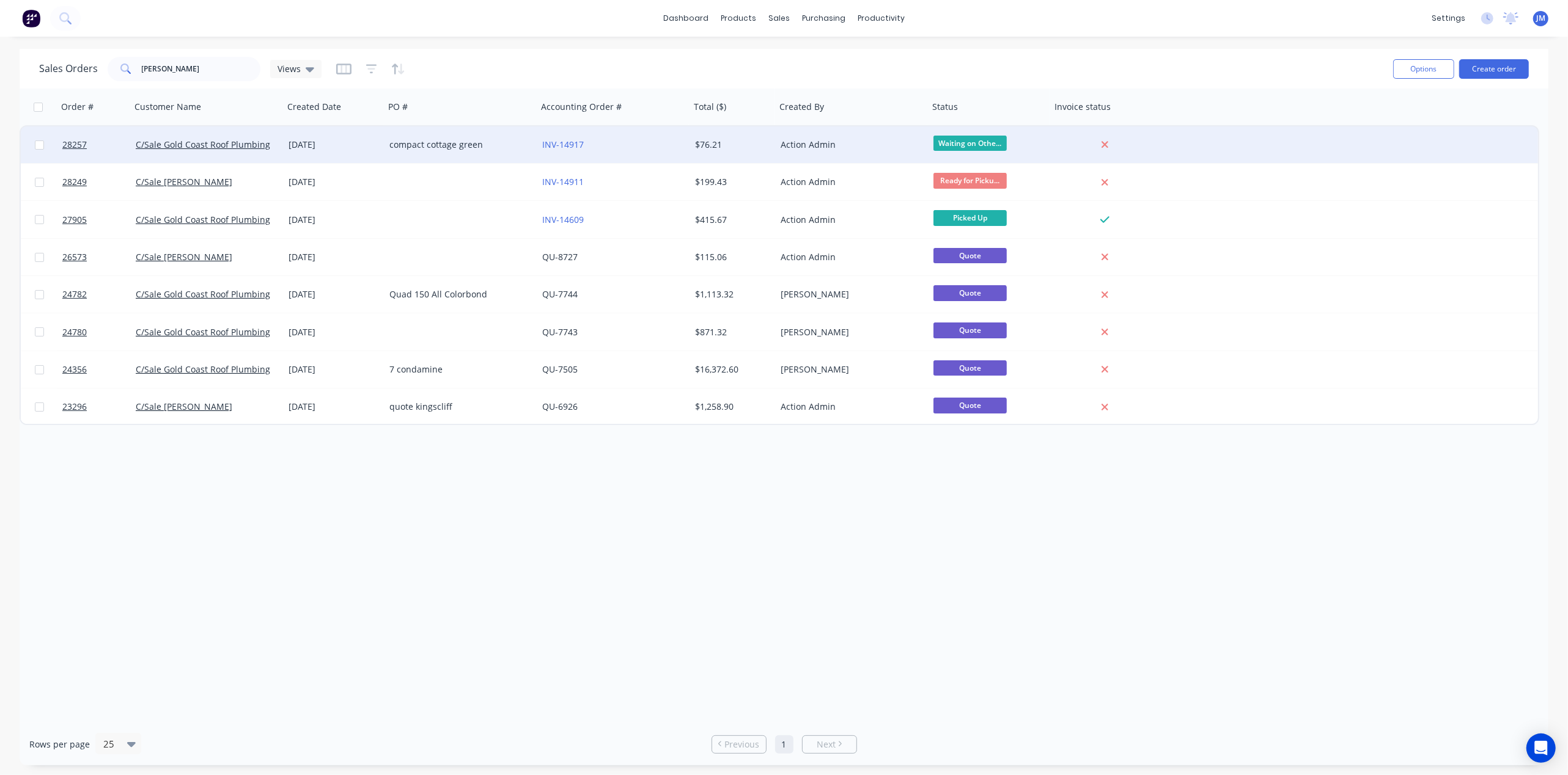
click at [406, 142] on div "compact cottage green" at bounding box center [456, 145] width 135 height 12
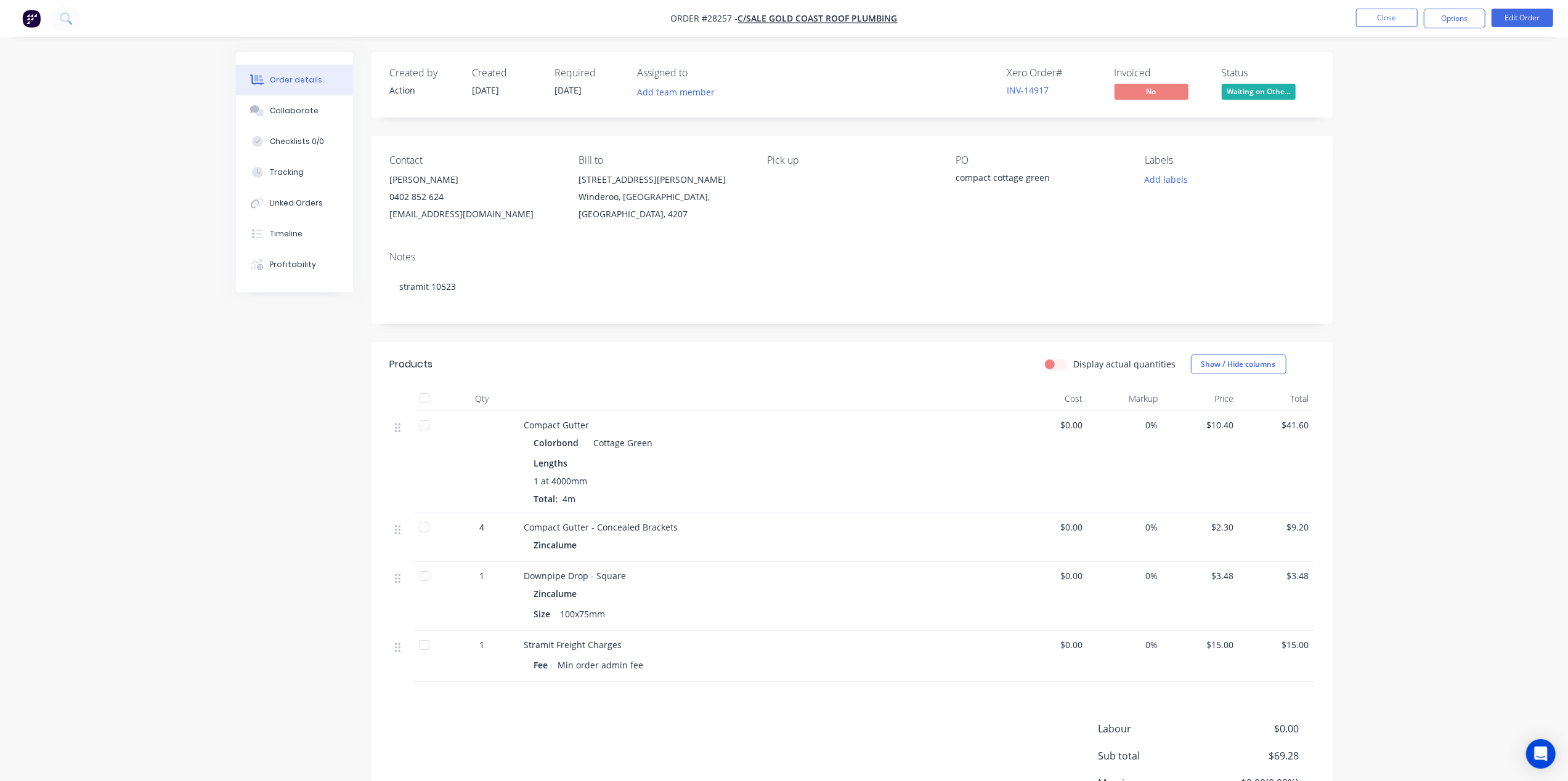
click at [1245, 96] on span "Waiting on Othe..." at bounding box center [1258, 92] width 74 height 15
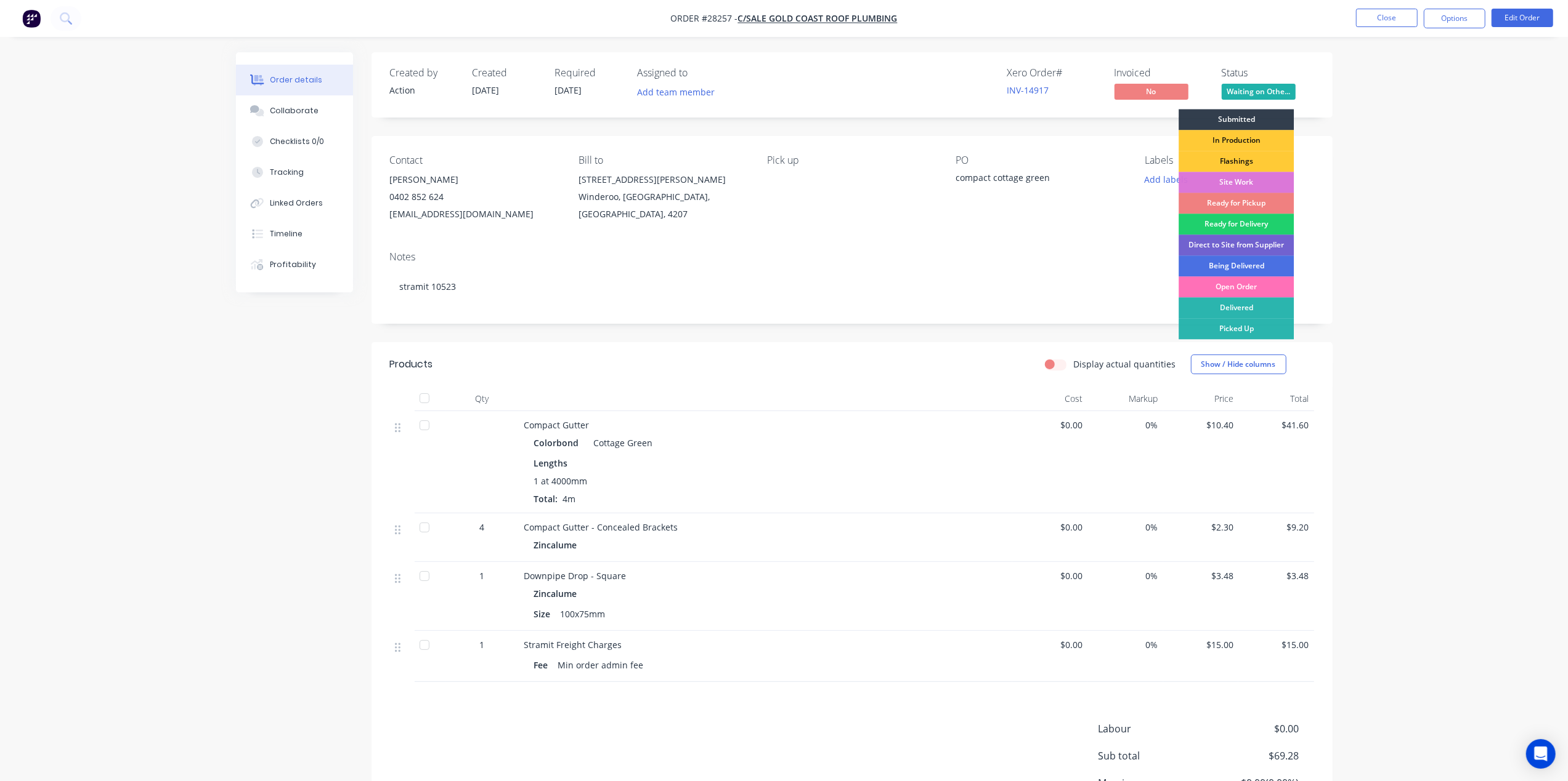
click at [1238, 202] on div "Ready for Pickup" at bounding box center [1236, 203] width 115 height 21
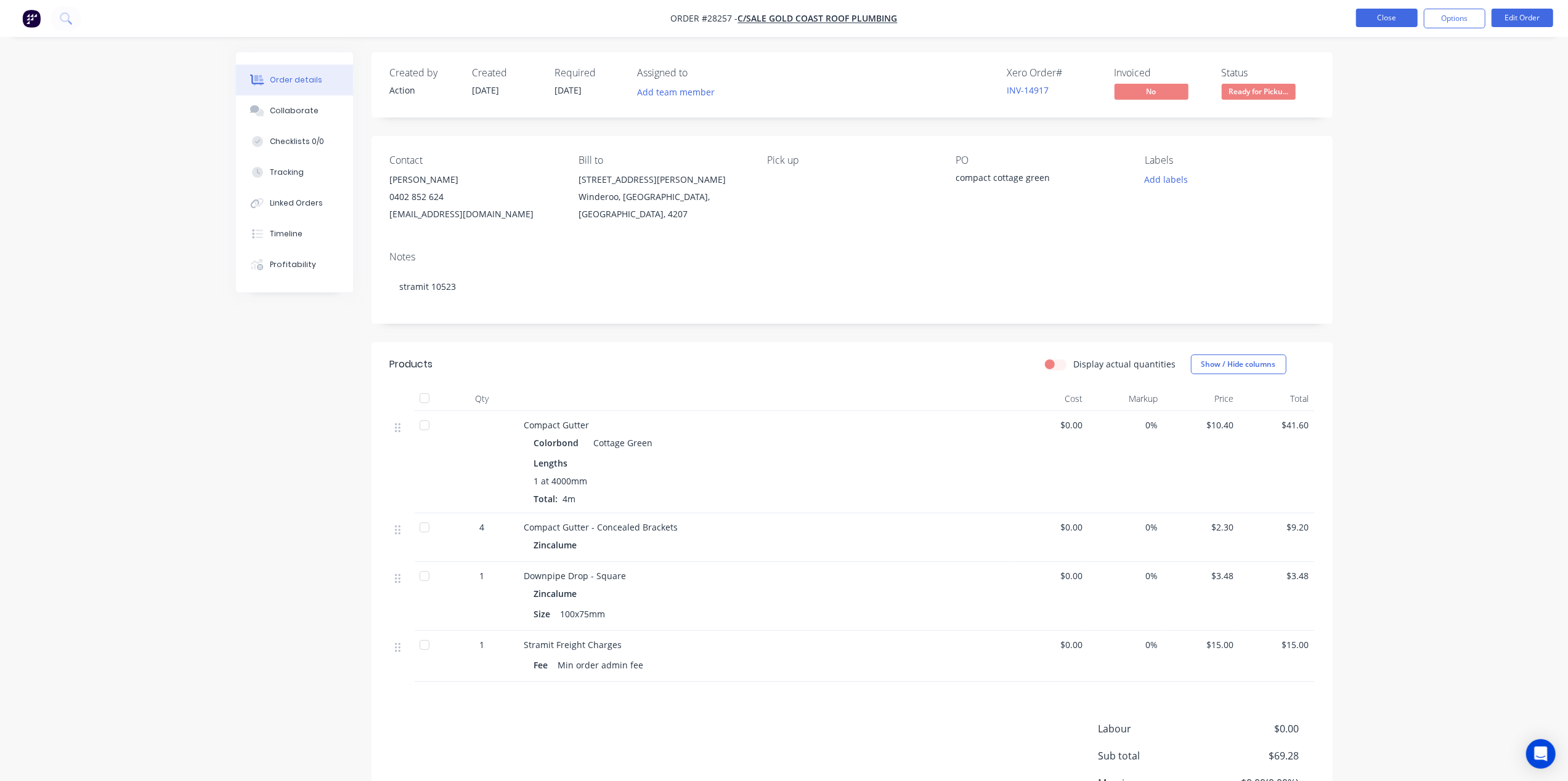
click at [1385, 17] on button "Close" at bounding box center [1387, 18] width 62 height 19
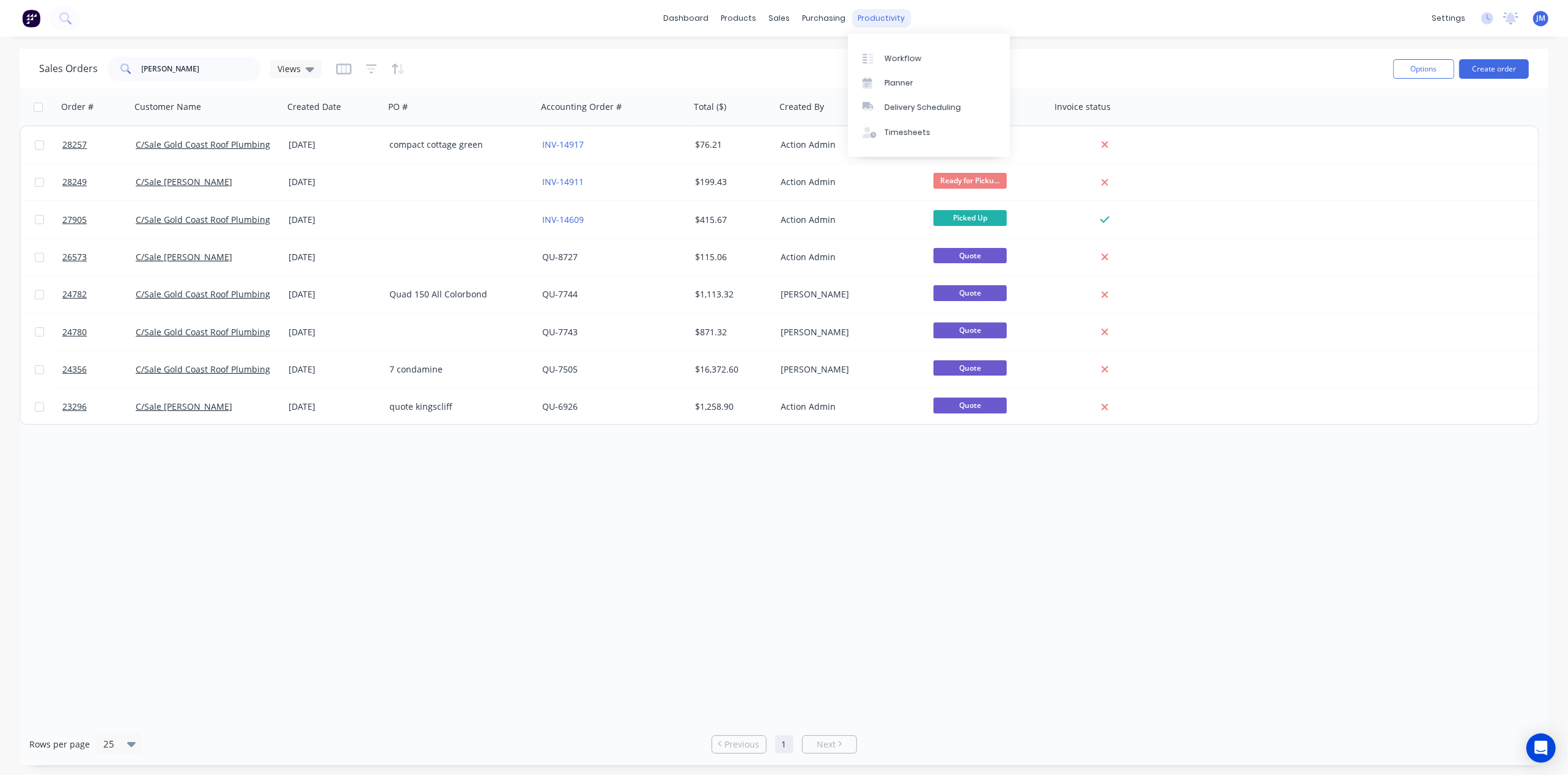
click at [869, 18] on div "productivity" at bounding box center [881, 19] width 60 height 19
click at [894, 53] on div "Workflow" at bounding box center [902, 58] width 37 height 11
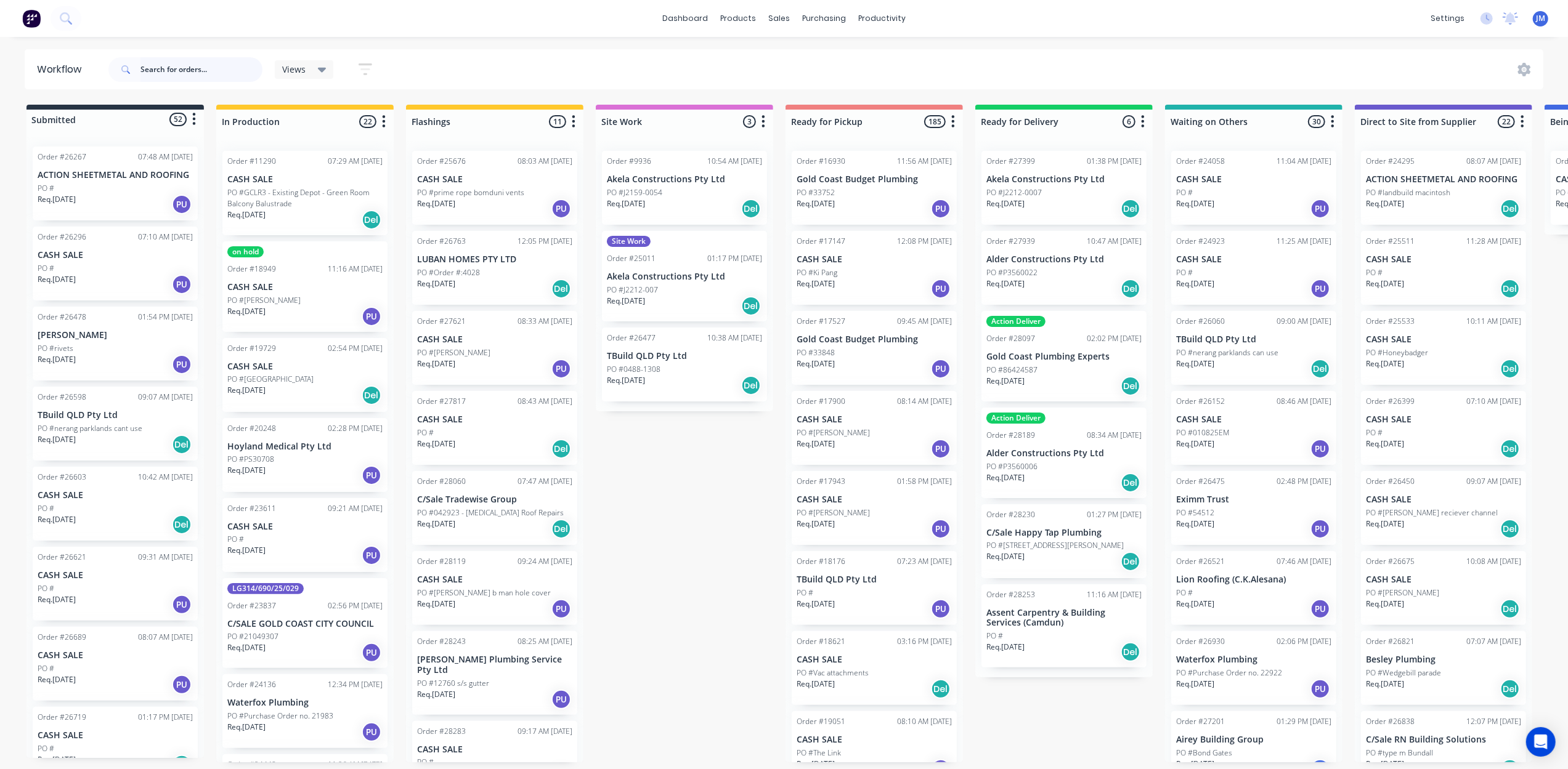
click at [204, 74] on input "text" at bounding box center [202, 69] width 122 height 25
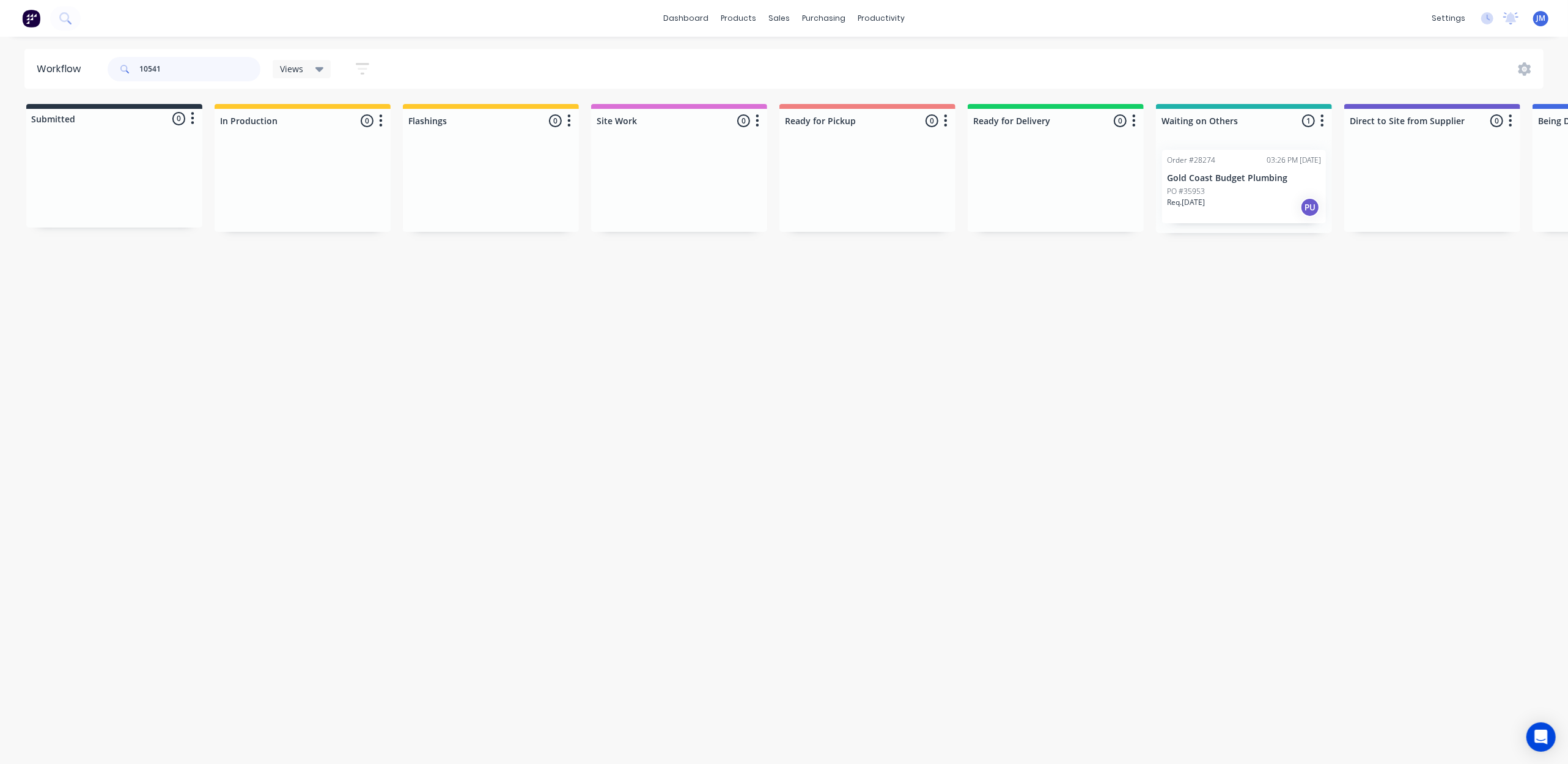
type input "10541"
click at [1201, 204] on p "Req. 03/09/25" at bounding box center [1186, 202] width 38 height 11
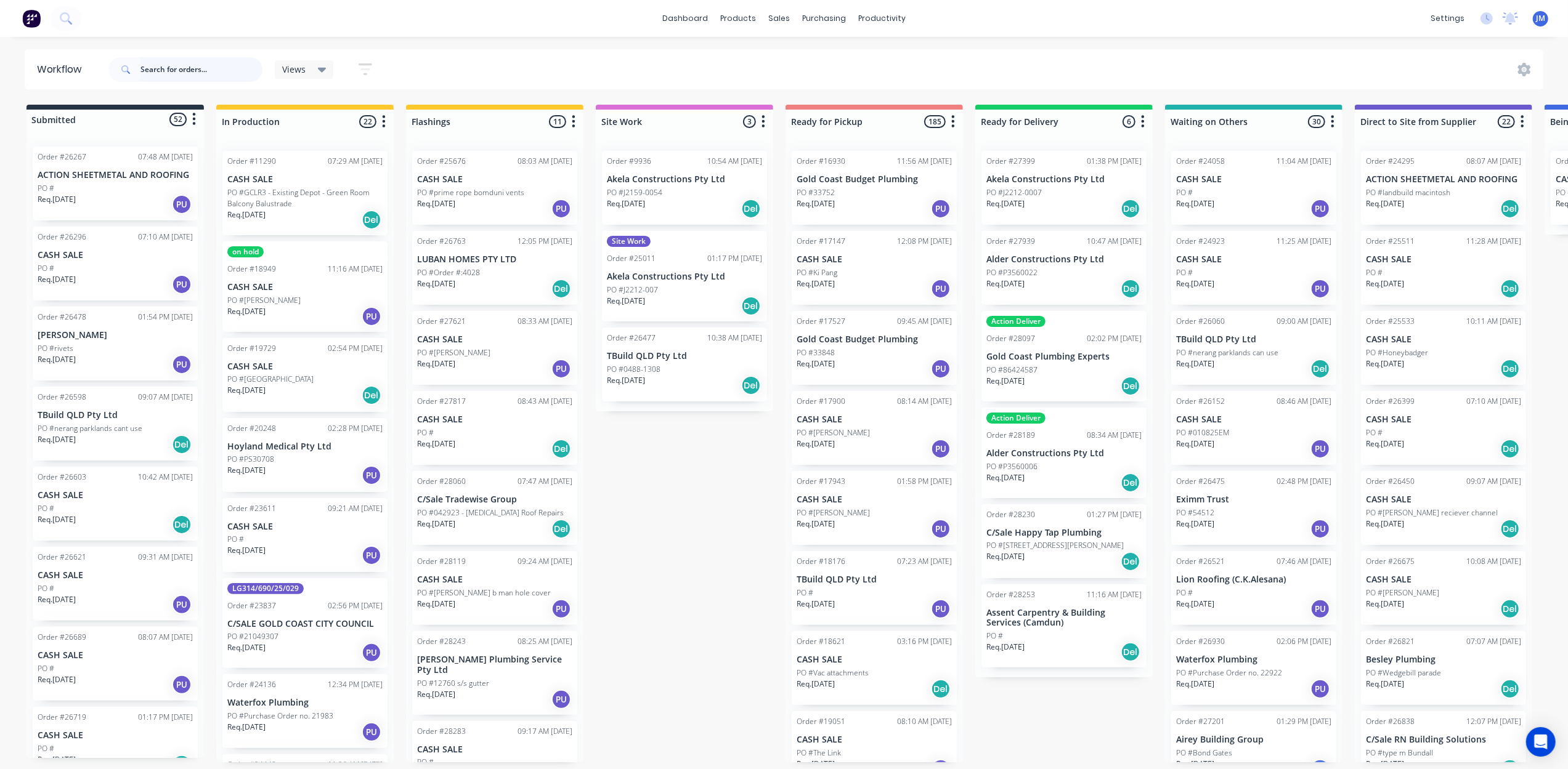
click at [167, 67] on input "text" at bounding box center [202, 69] width 122 height 25
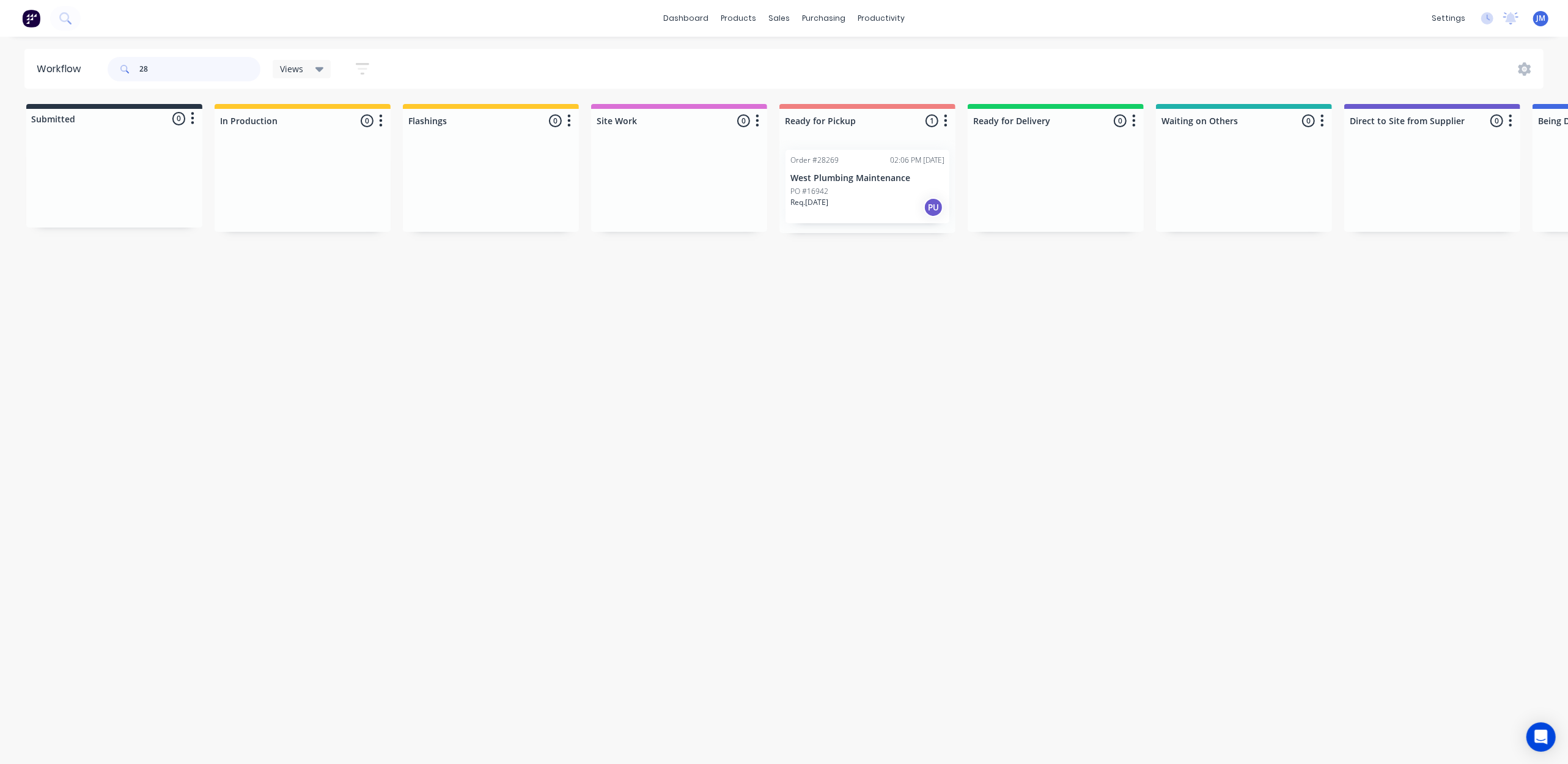
type input "2"
drag, startPoint x: 473, startPoint y: 196, endPoint x: 846, endPoint y: 182, distance: 373.3
click at [846, 181] on div "Submitted 0 Status colour #273444 hex #273444 Save Cancel Summaries Total order…" at bounding box center [1098, 173] width 2216 height 139
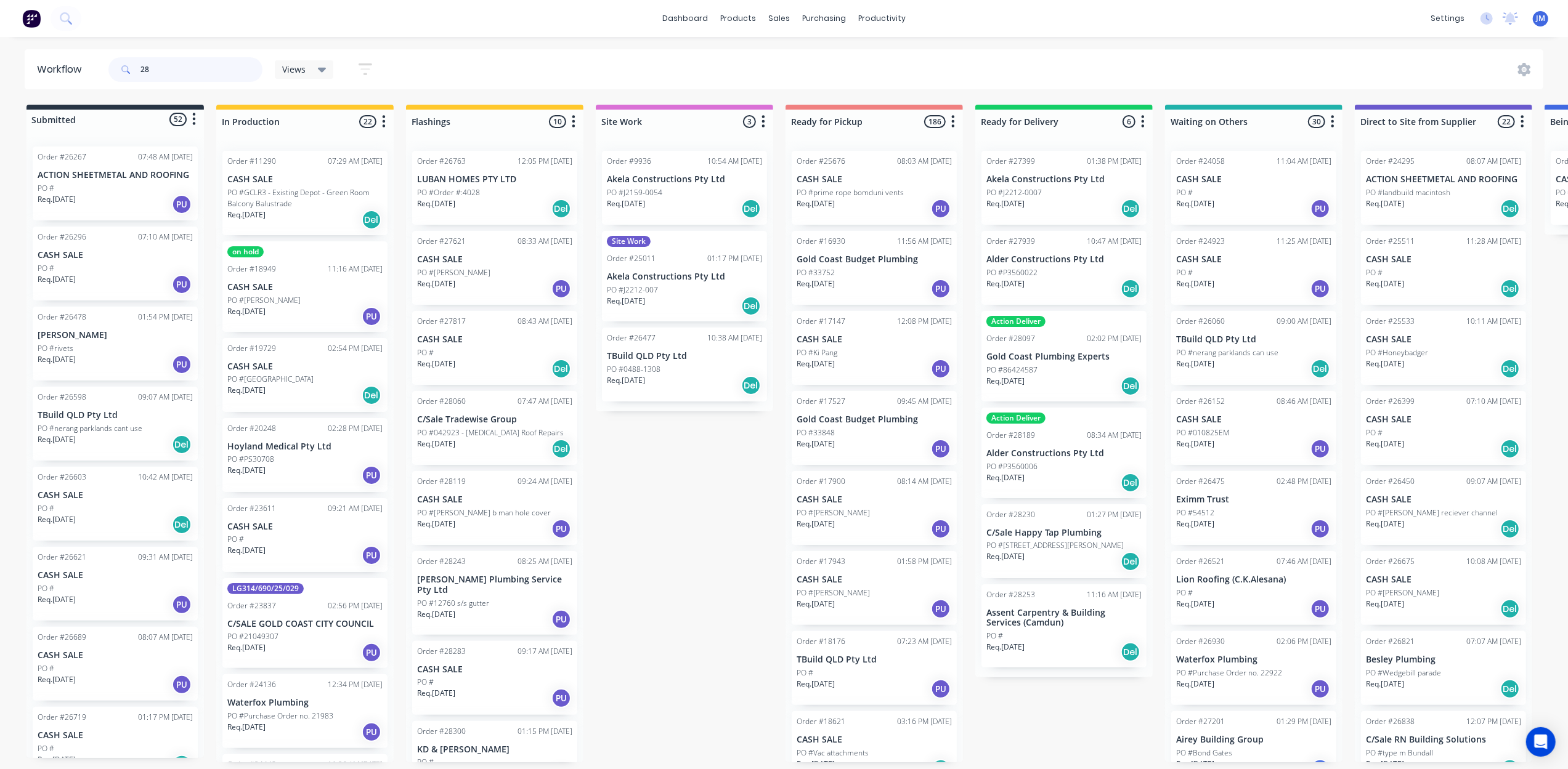
type input "2"
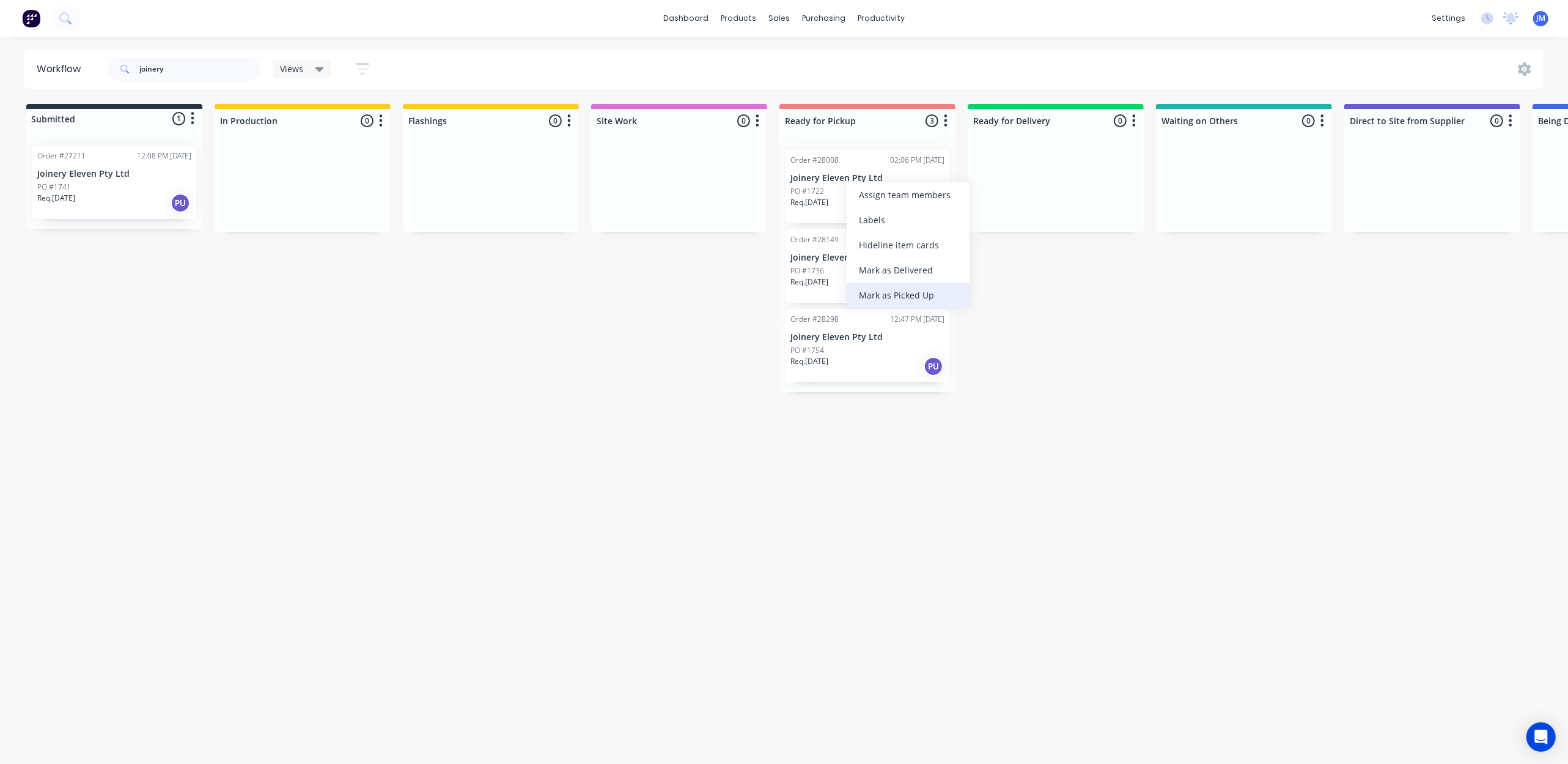
click at [896, 289] on div "Mark as Picked Up" at bounding box center [908, 295] width 123 height 25
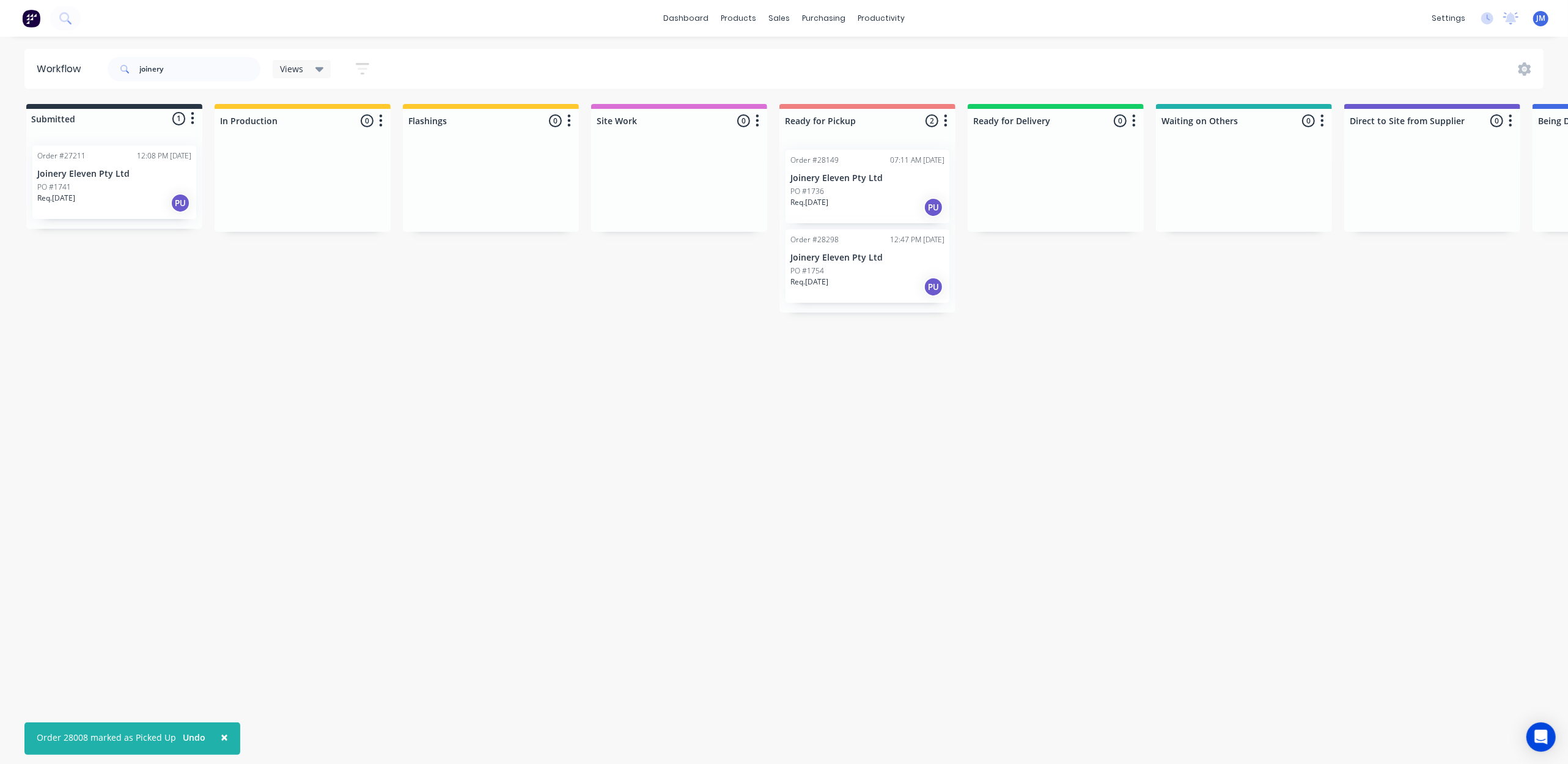
drag, startPoint x: 863, startPoint y: 179, endPoint x: 818, endPoint y: 197, distance: 48.5
drag, startPoint x: 874, startPoint y: 313, endPoint x: 849, endPoint y: 253, distance: 65.0
click at [876, 313] on div "Mark as Picked Up" at bounding box center [879, 310] width 123 height 25
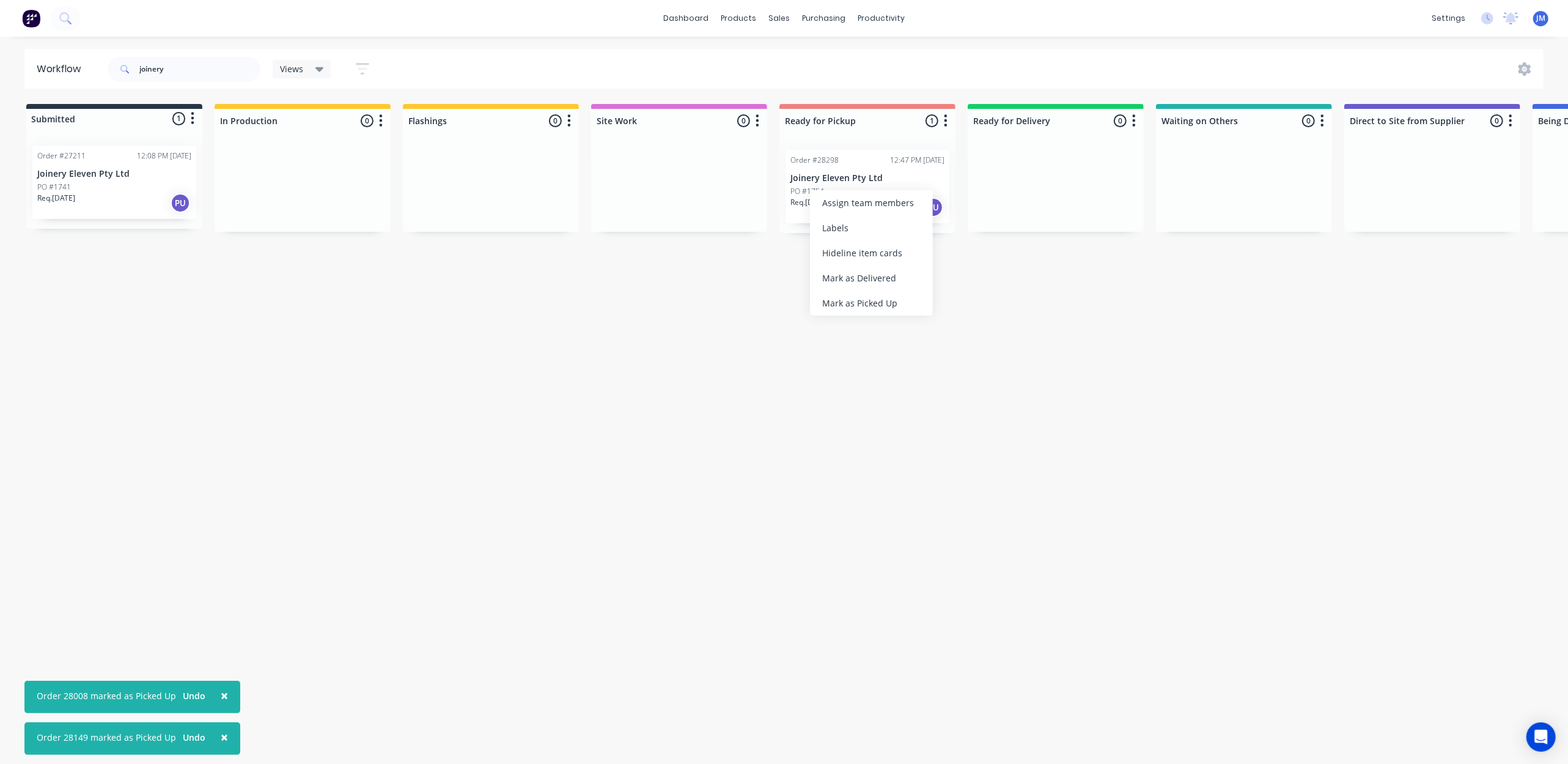
drag, startPoint x: 869, startPoint y: 295, endPoint x: 855, endPoint y: 284, distance: 17.8
click at [869, 294] on div "Mark as Picked Up" at bounding box center [872, 302] width 123 height 25
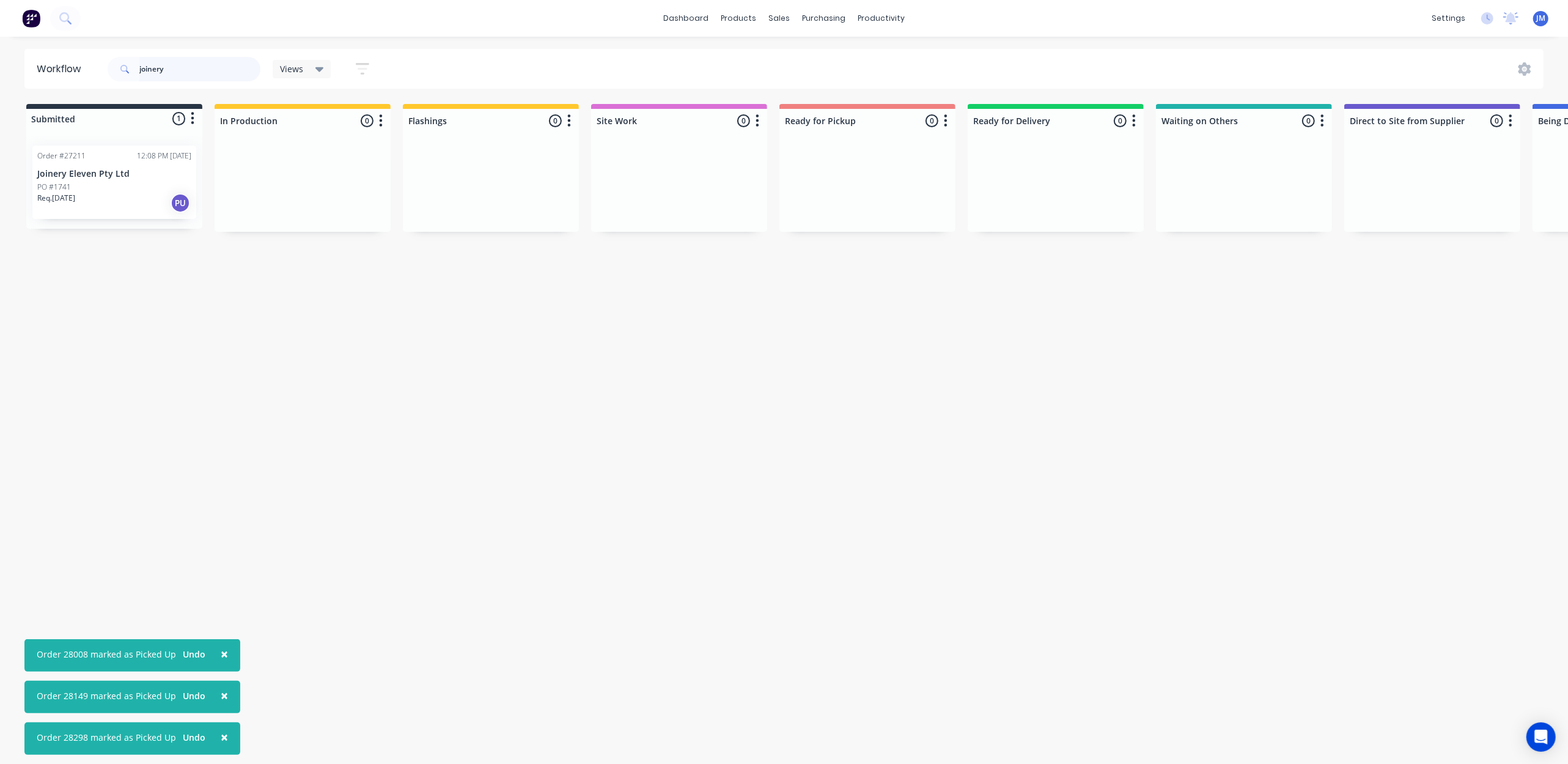
click at [194, 71] on input "joinery" at bounding box center [200, 69] width 121 height 25
type input "j"
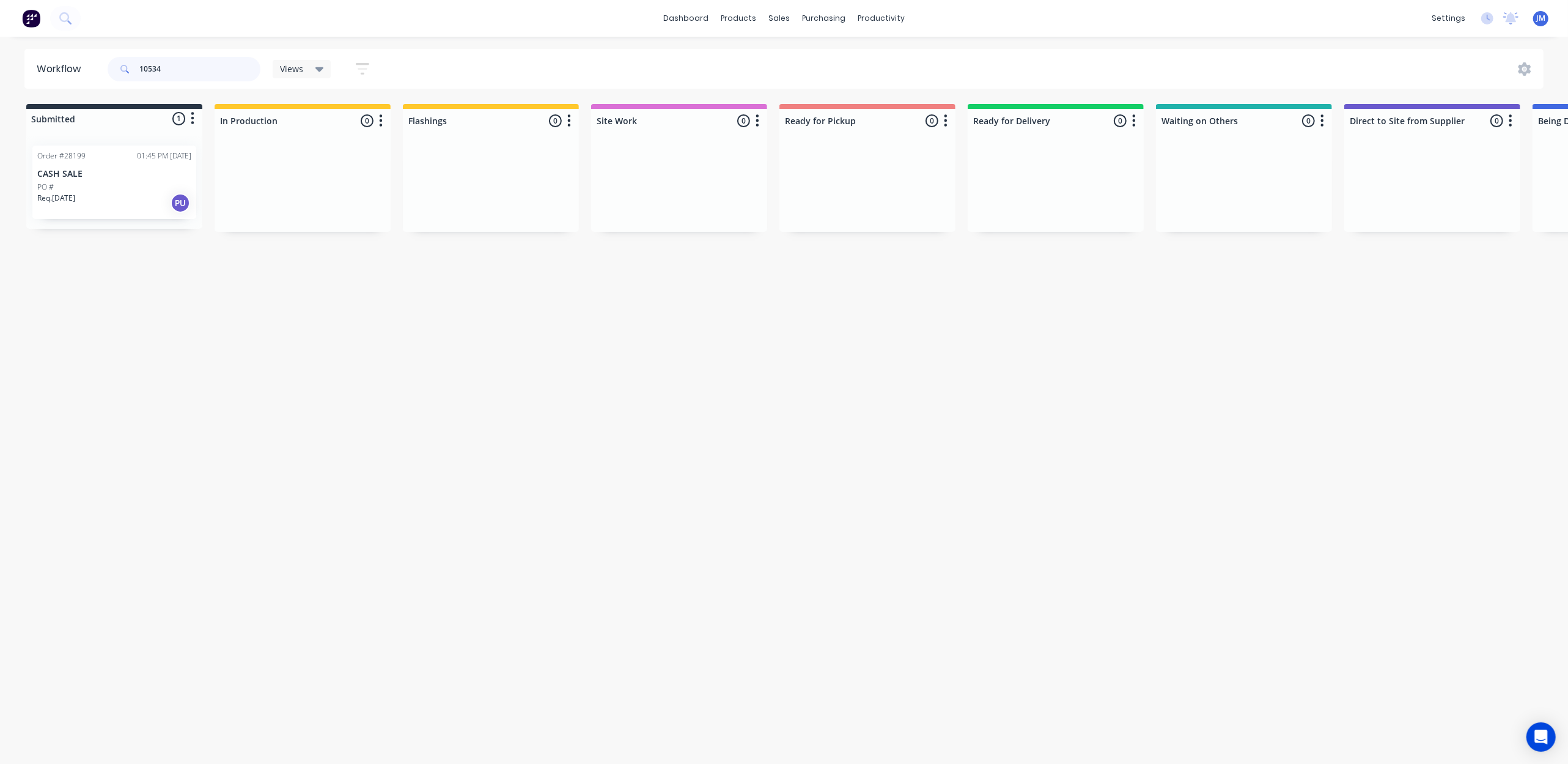
type input "10534"
click at [137, 196] on div "Req. 03/09/25 PU" at bounding box center [114, 203] width 154 height 20
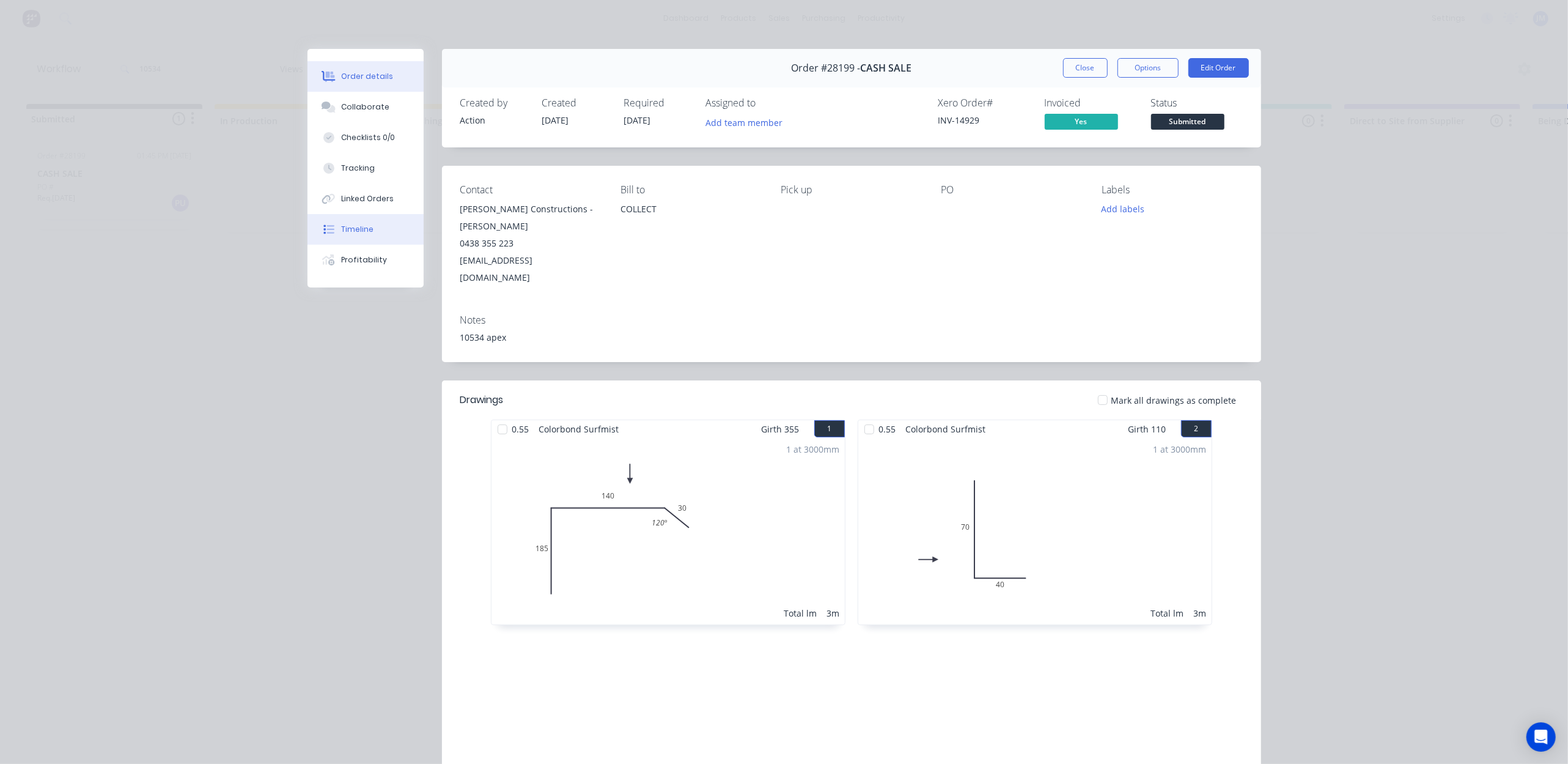
click at [356, 233] on div "Timeline" at bounding box center [358, 229] width 32 height 11
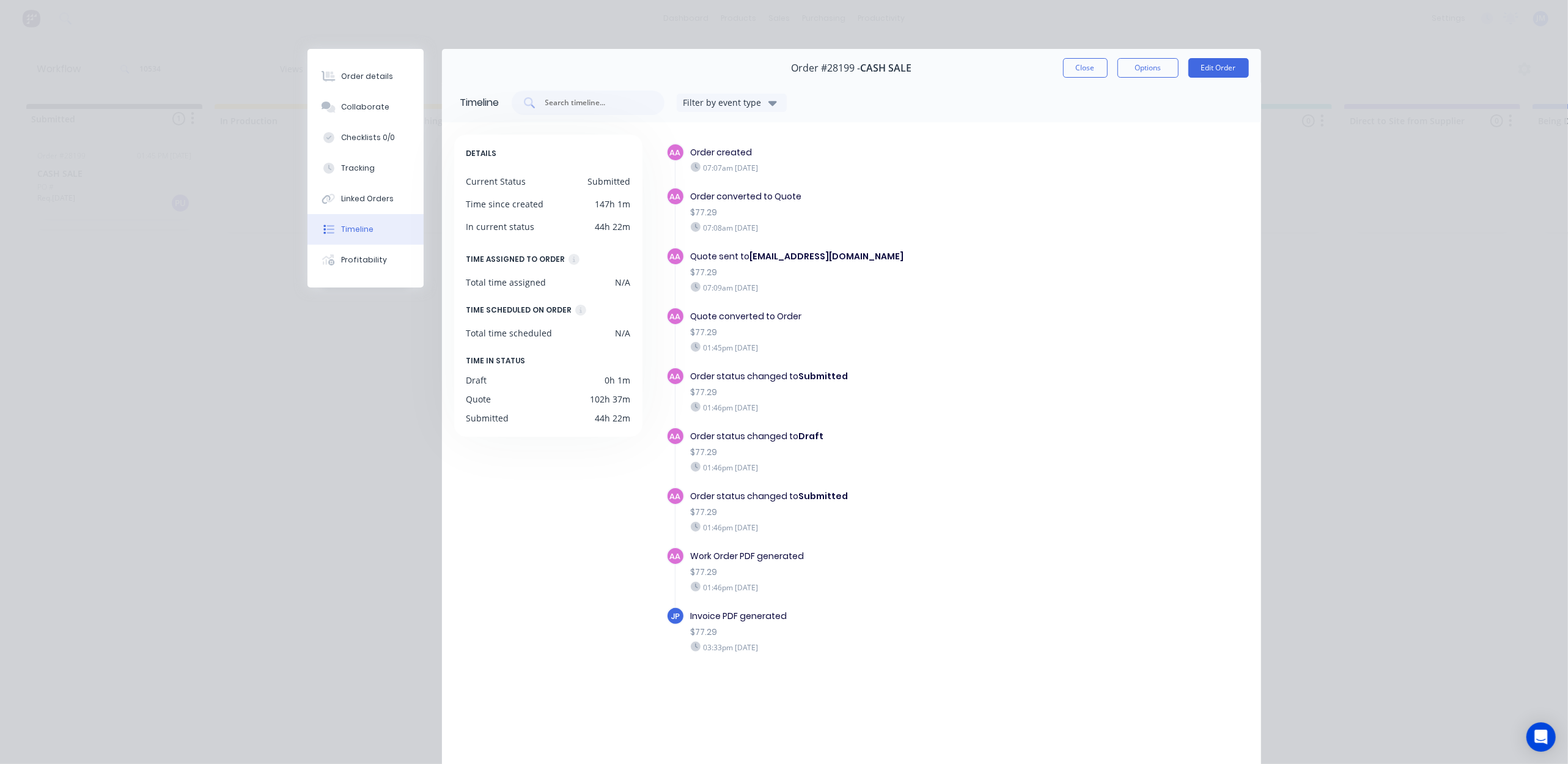
click at [1084, 72] on button "Close" at bounding box center [1085, 67] width 44 height 20
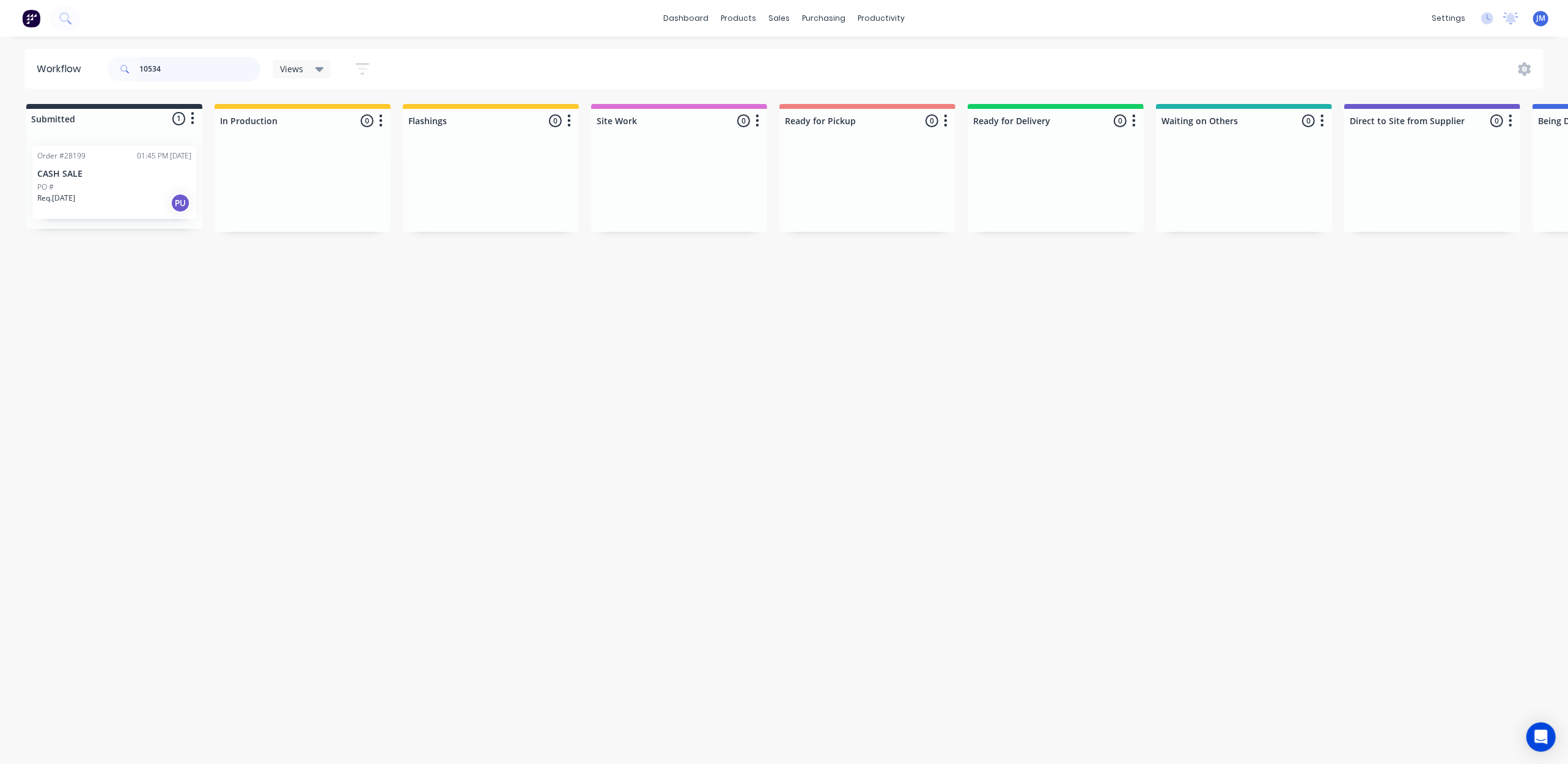
drag, startPoint x: 131, startPoint y: 211, endPoint x: 146, endPoint y: 227, distance: 21.9
click at [130, 207] on div "Order #28199 01:45 PM 01/09/25 CASH SALE PO # Req. 03/09/25 PU" at bounding box center [114, 181] width 176 height 93
click at [140, 202] on div "Req. 03/09/25 PU" at bounding box center [114, 203] width 154 height 20
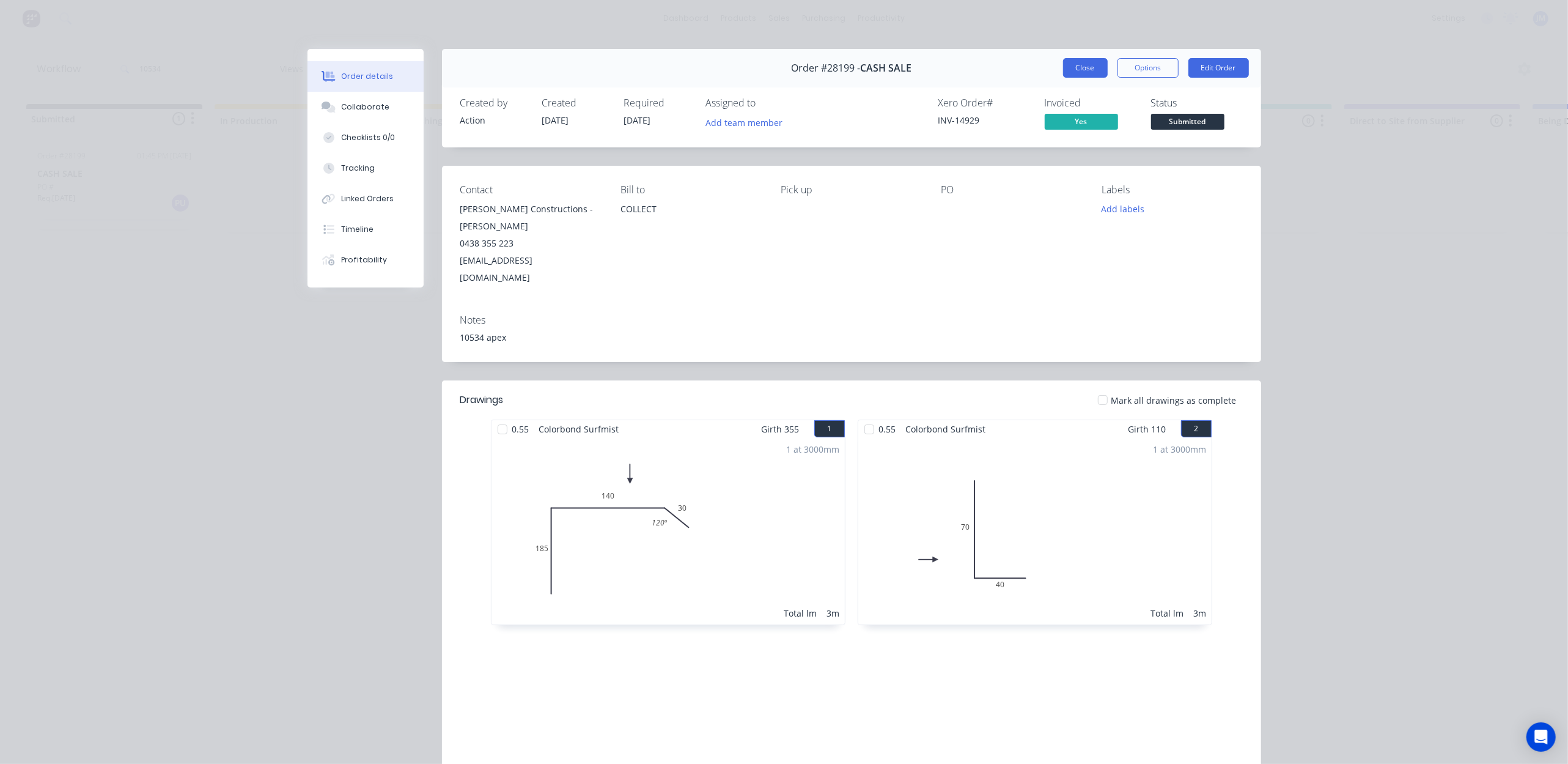
click at [1073, 64] on button "Close" at bounding box center [1085, 67] width 44 height 20
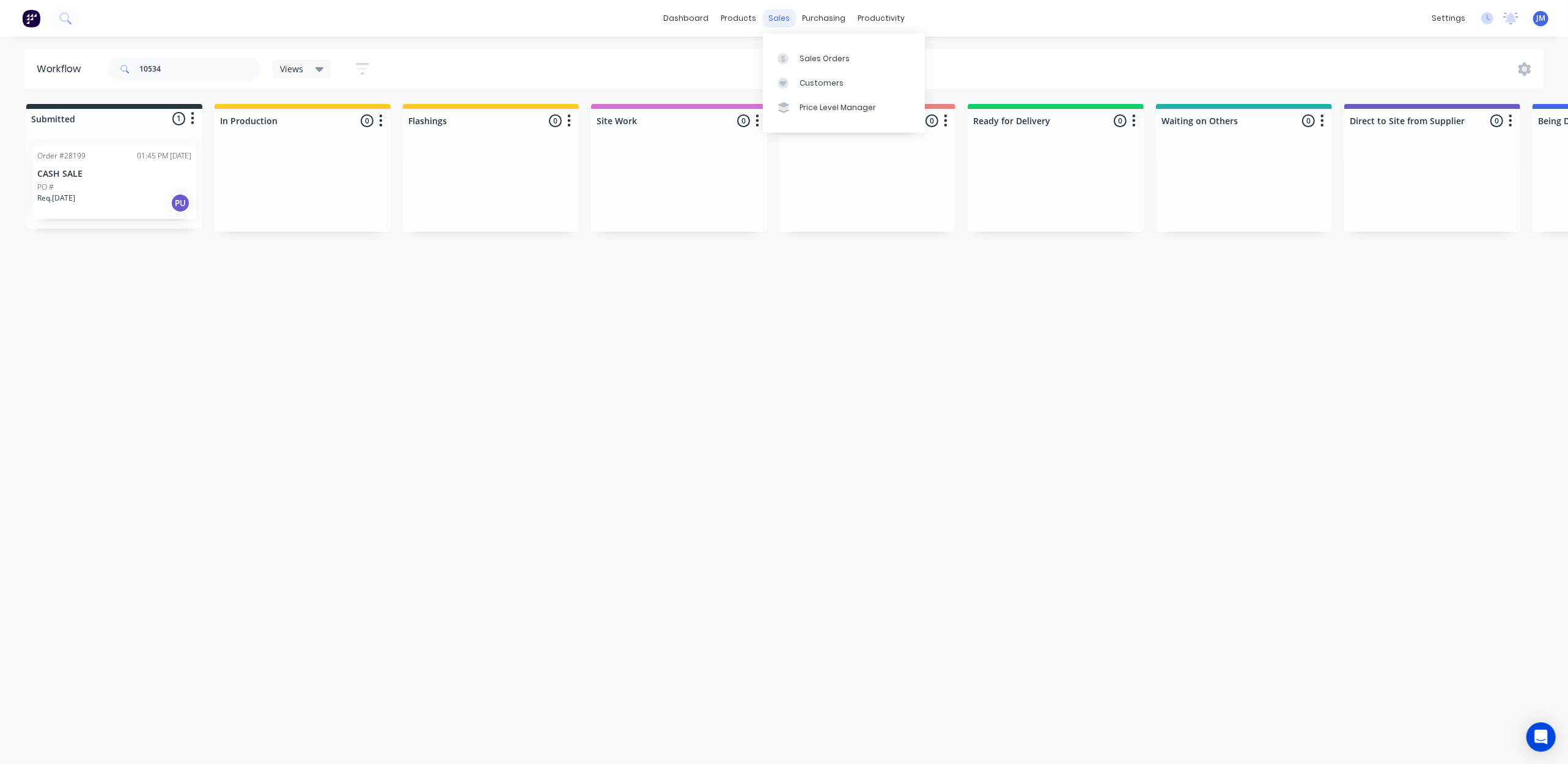
click at [783, 11] on div "sales" at bounding box center [780, 19] width 34 height 19
drag, startPoint x: 821, startPoint y: 53, endPoint x: 832, endPoint y: 55, distance: 11.2
click at [821, 53] on div "Sales Orders" at bounding box center [824, 58] width 50 height 11
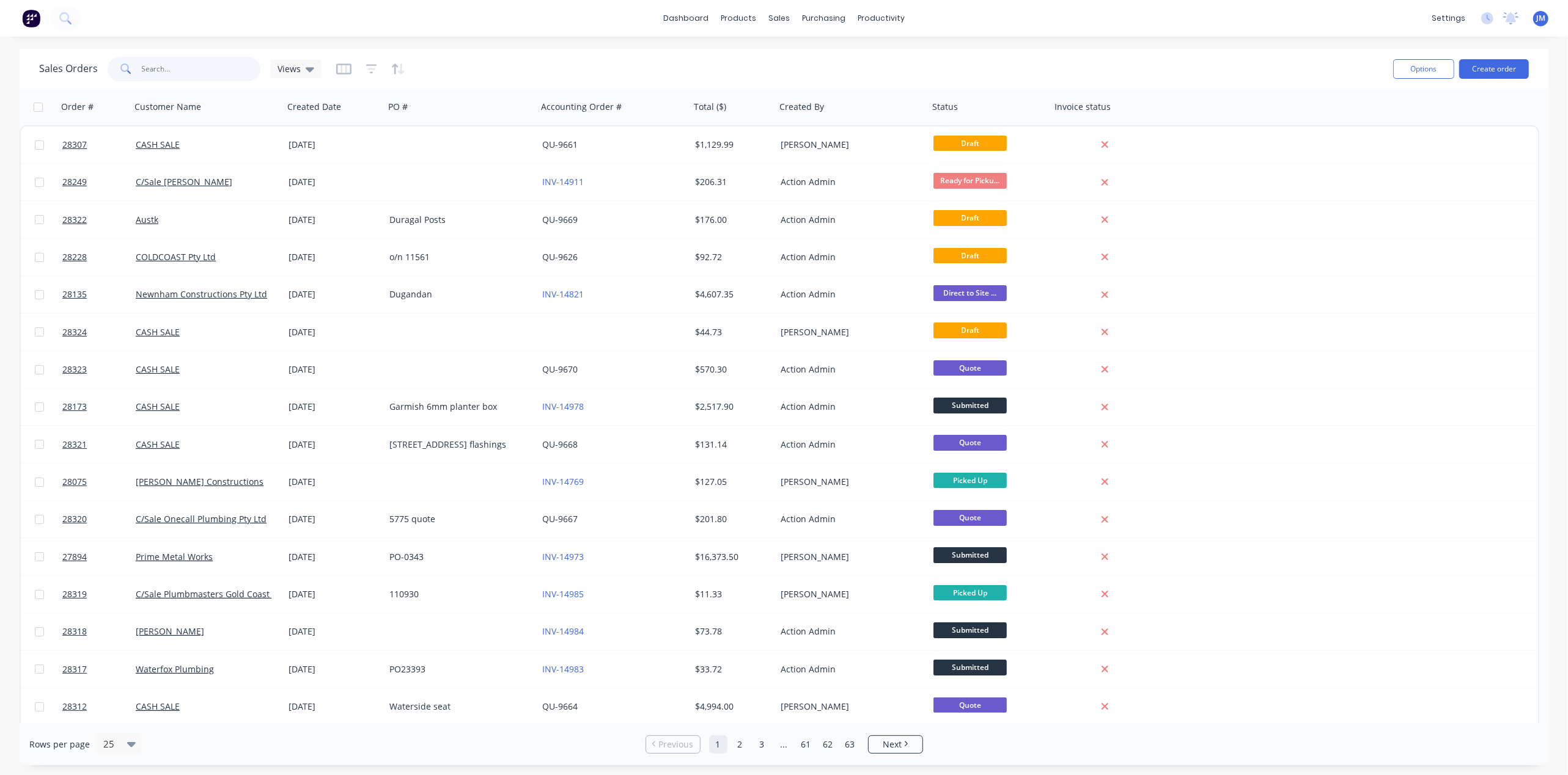
click at [209, 67] on input "text" at bounding box center [202, 69] width 119 height 25
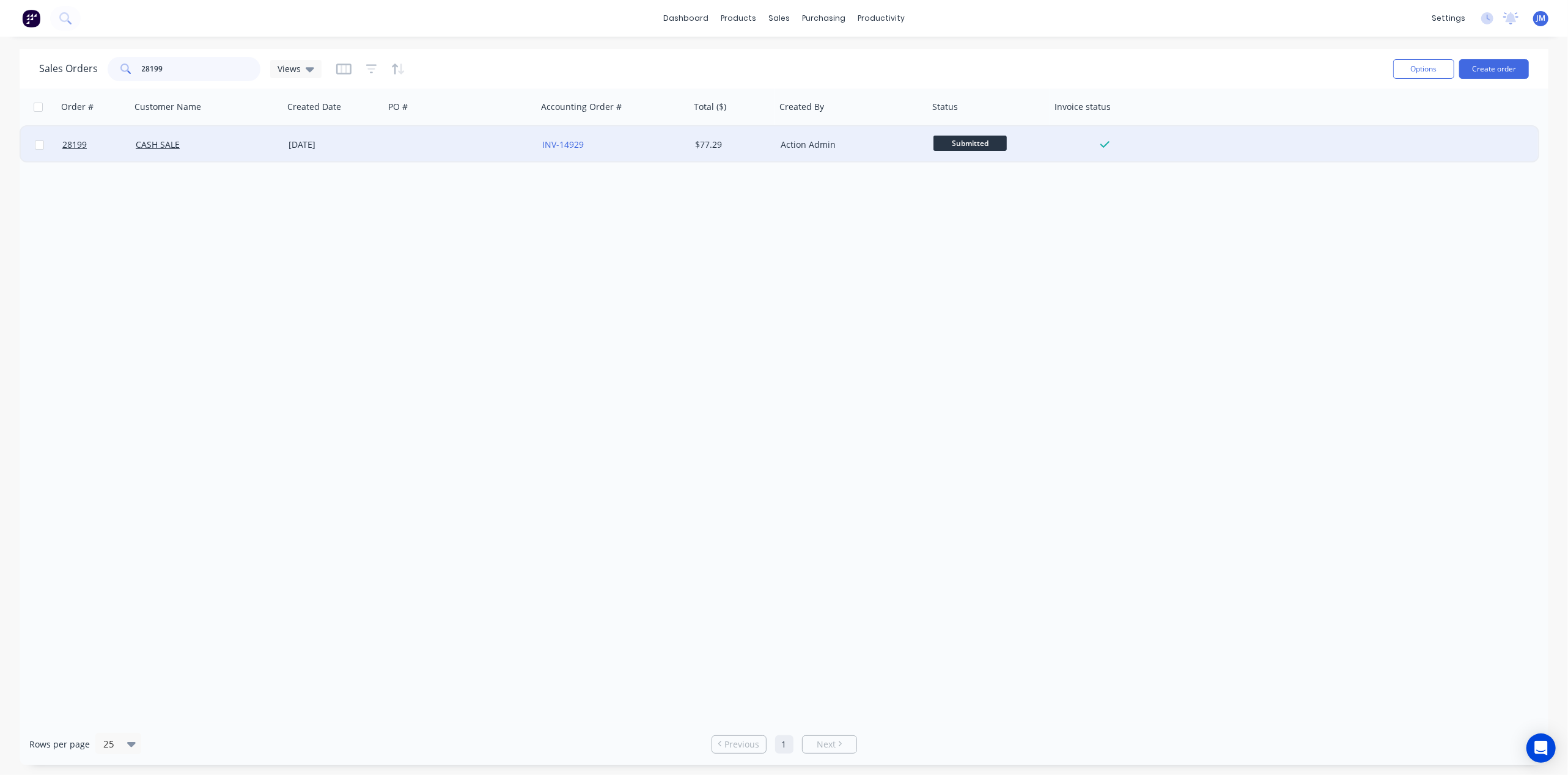
type input "28199"
click at [868, 148] on div "Action Admin" at bounding box center [848, 145] width 135 height 12
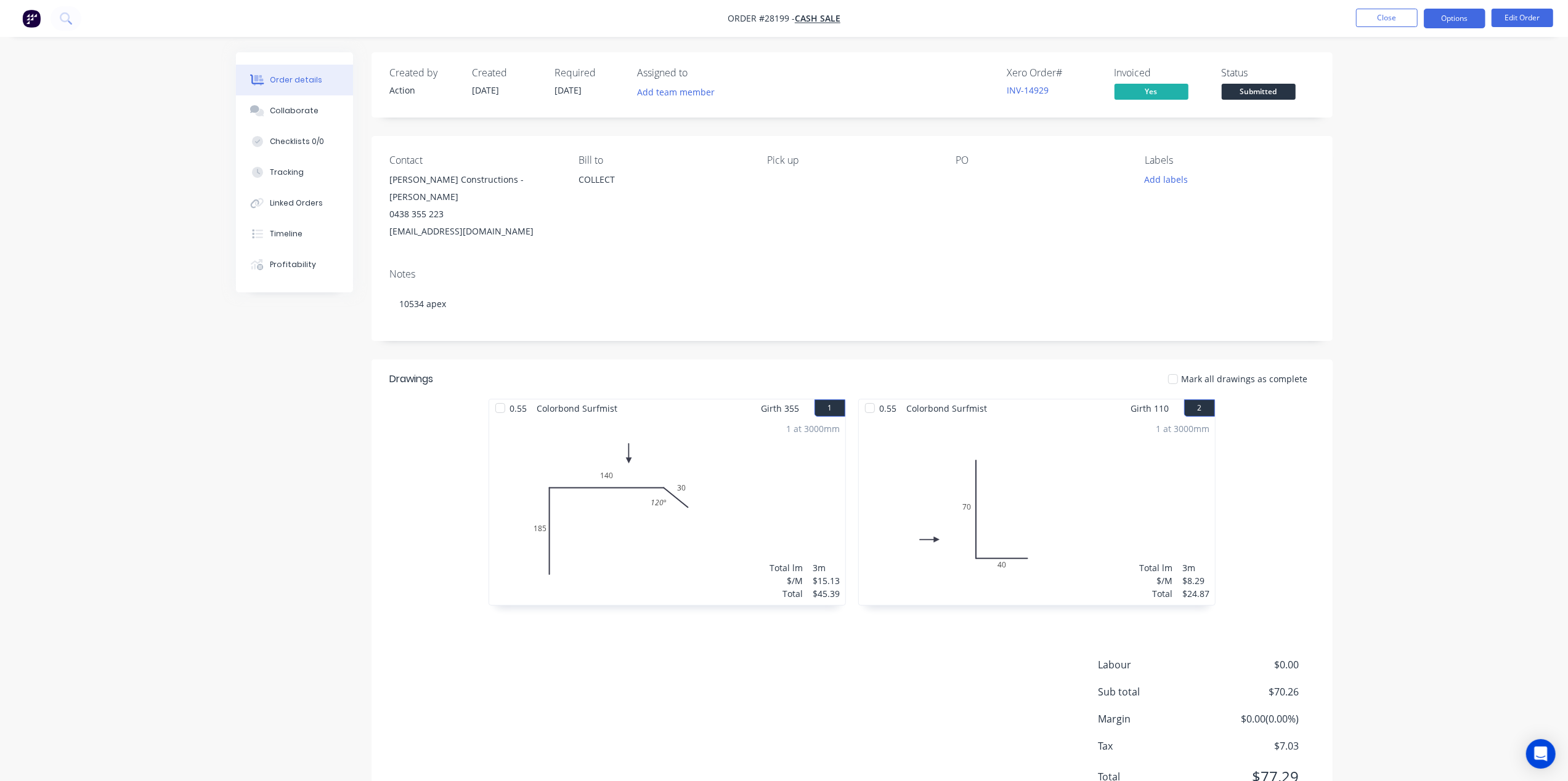
click at [1443, 21] on button "Options" at bounding box center [1455, 18] width 62 height 20
click at [1387, 151] on div "Work Order" at bounding box center [1418, 148] width 113 height 18
click at [1384, 121] on div "Without pricing" at bounding box center [1418, 123] width 113 height 18
click at [1267, 87] on span "Submitted" at bounding box center [1258, 92] width 74 height 15
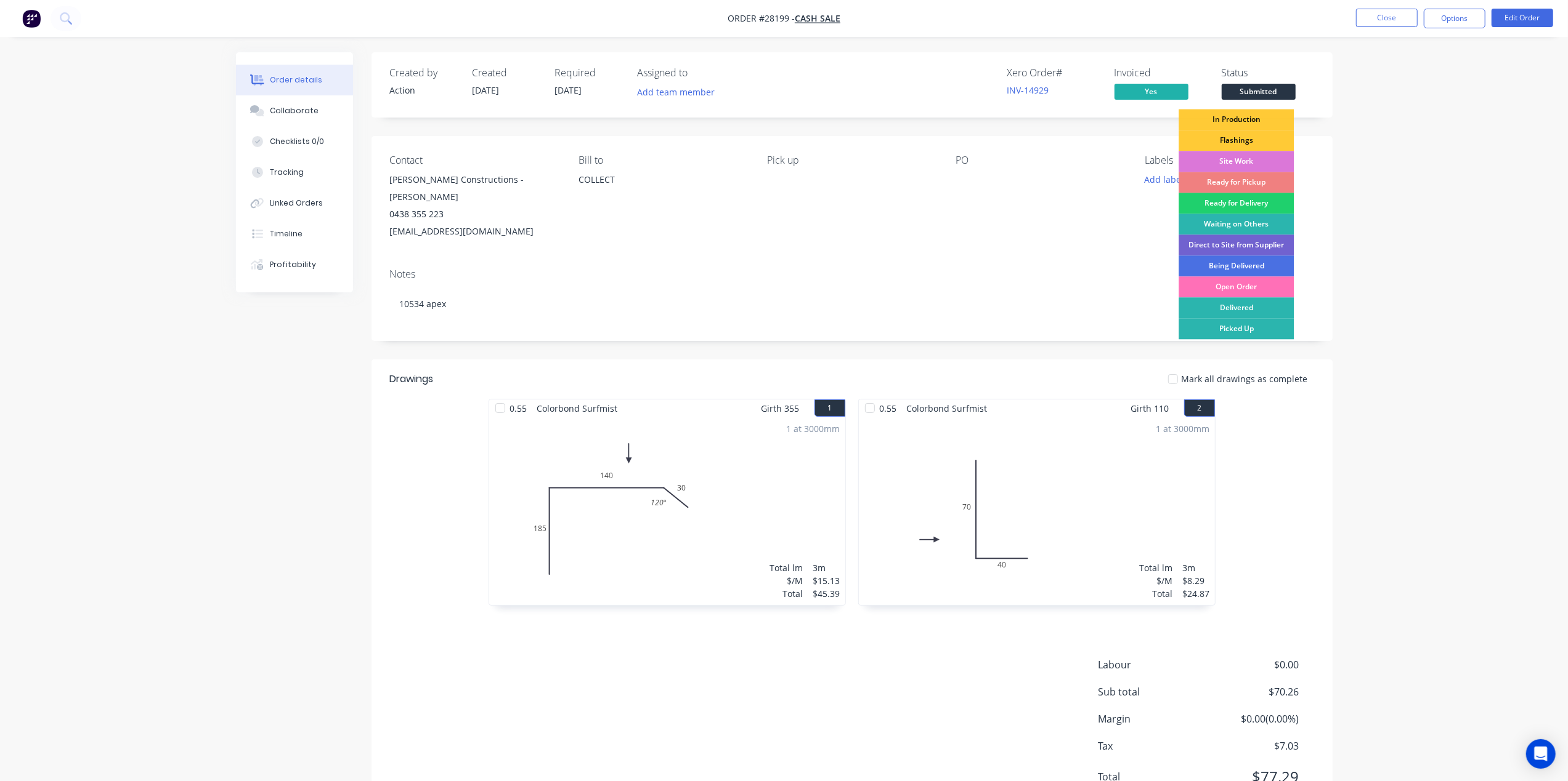
click at [1255, 181] on div "Ready for Pickup" at bounding box center [1236, 182] width 115 height 21
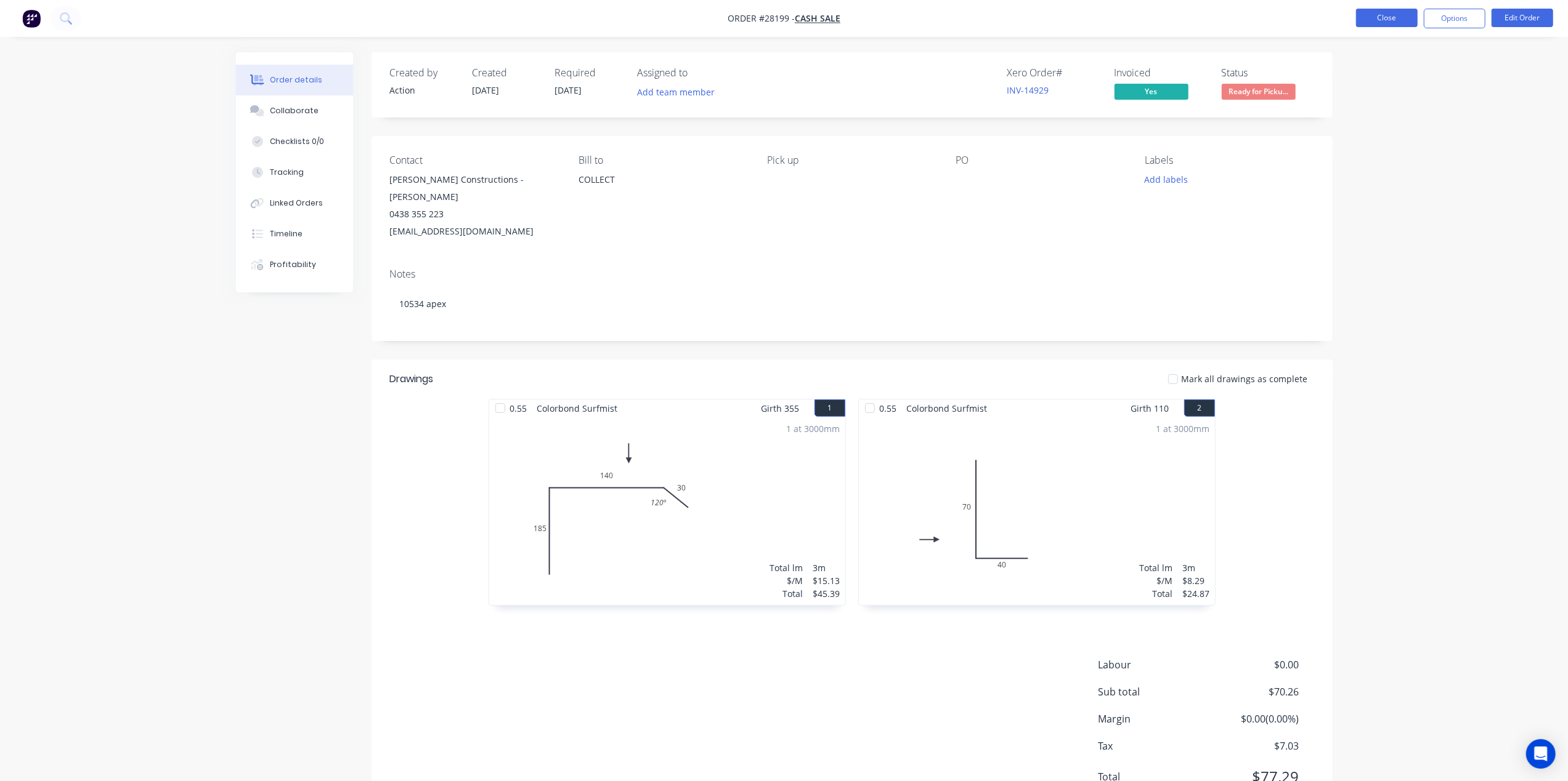
click at [1385, 21] on button "Close" at bounding box center [1387, 18] width 62 height 19
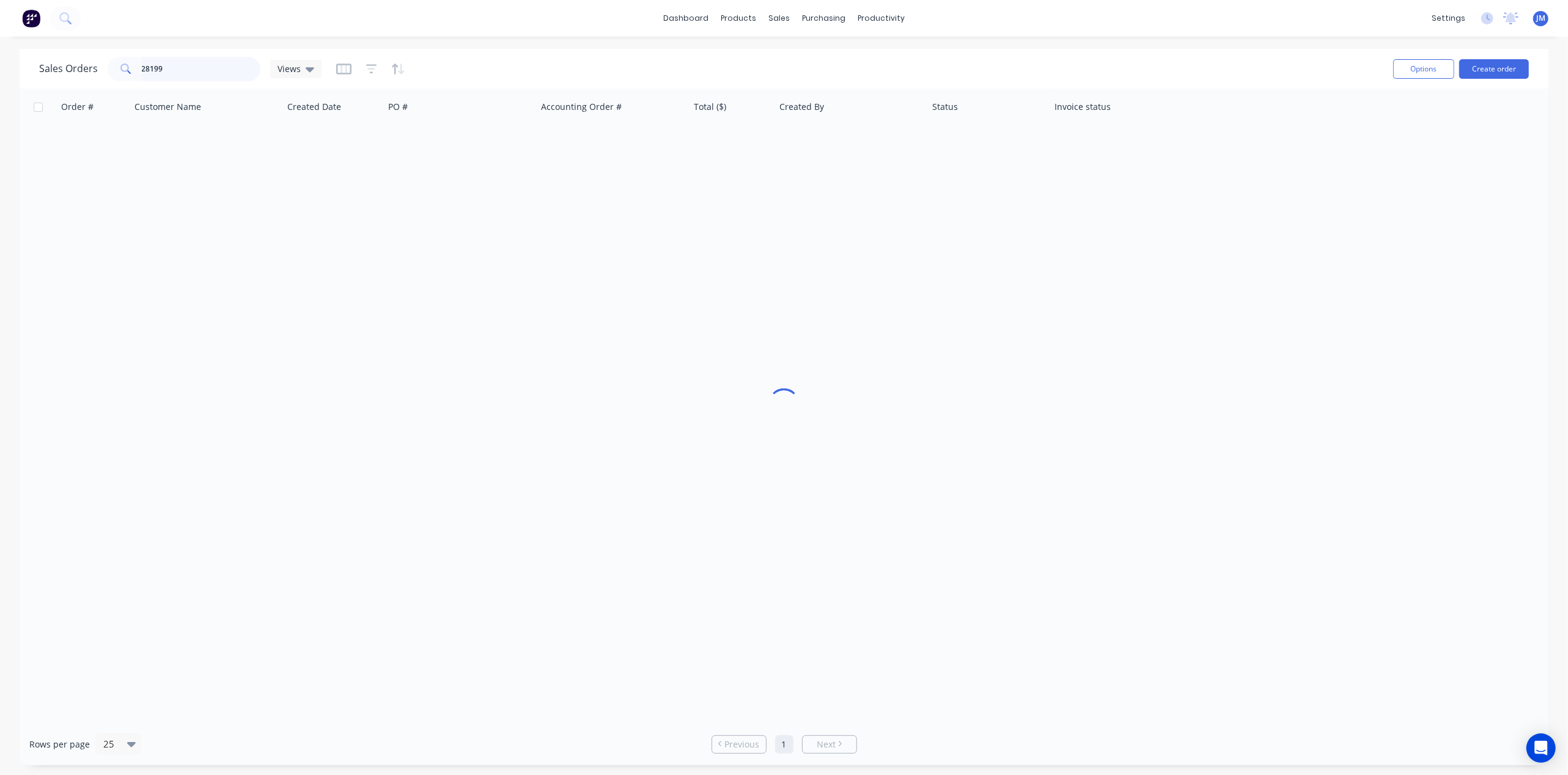
drag, startPoint x: 171, startPoint y: 69, endPoint x: 587, endPoint y: 33, distance: 417.6
click at [172, 69] on input "28199" at bounding box center [202, 69] width 119 height 25
type input "2"
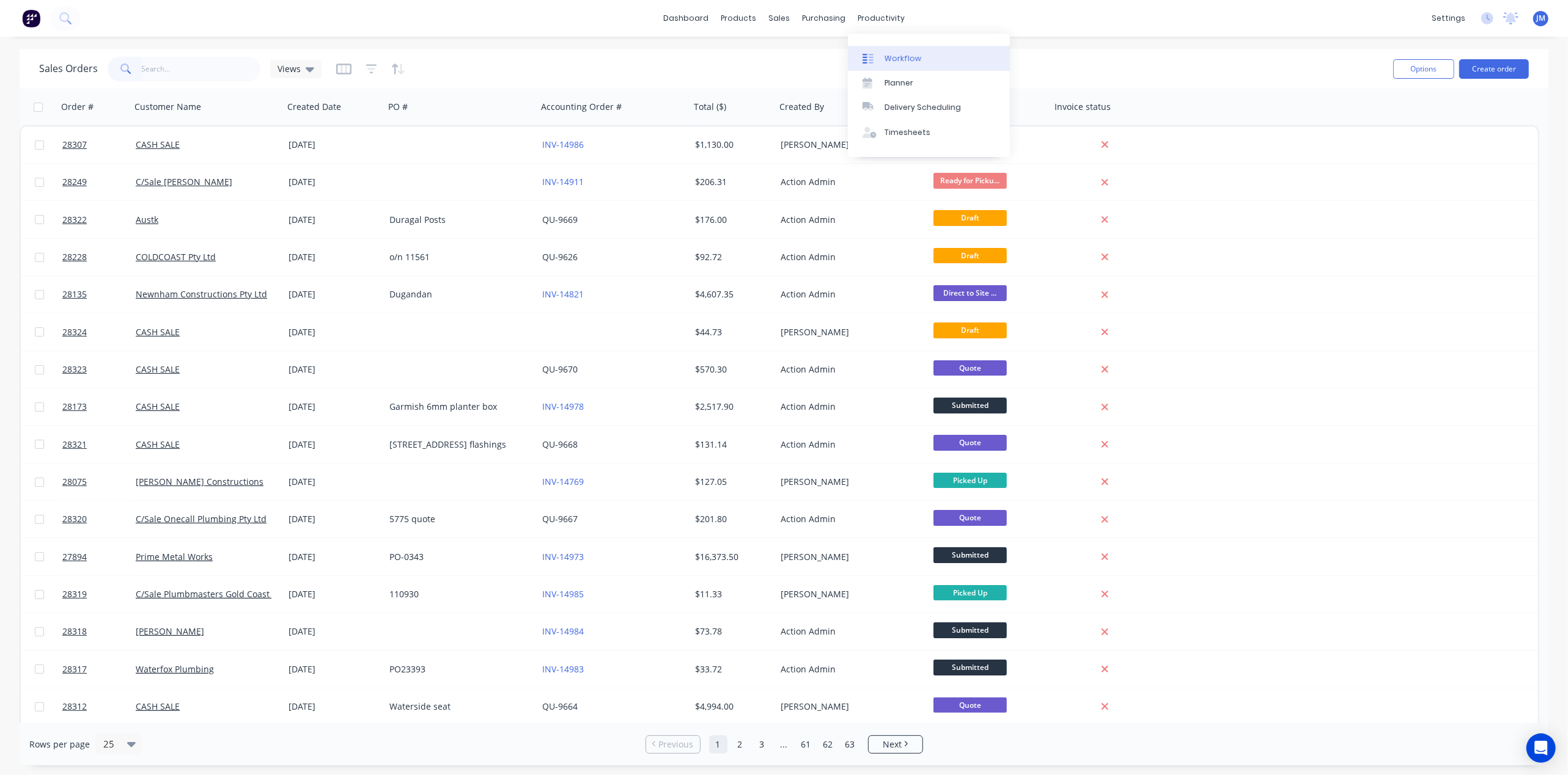
click at [901, 55] on div "Workflow" at bounding box center [902, 58] width 37 height 11
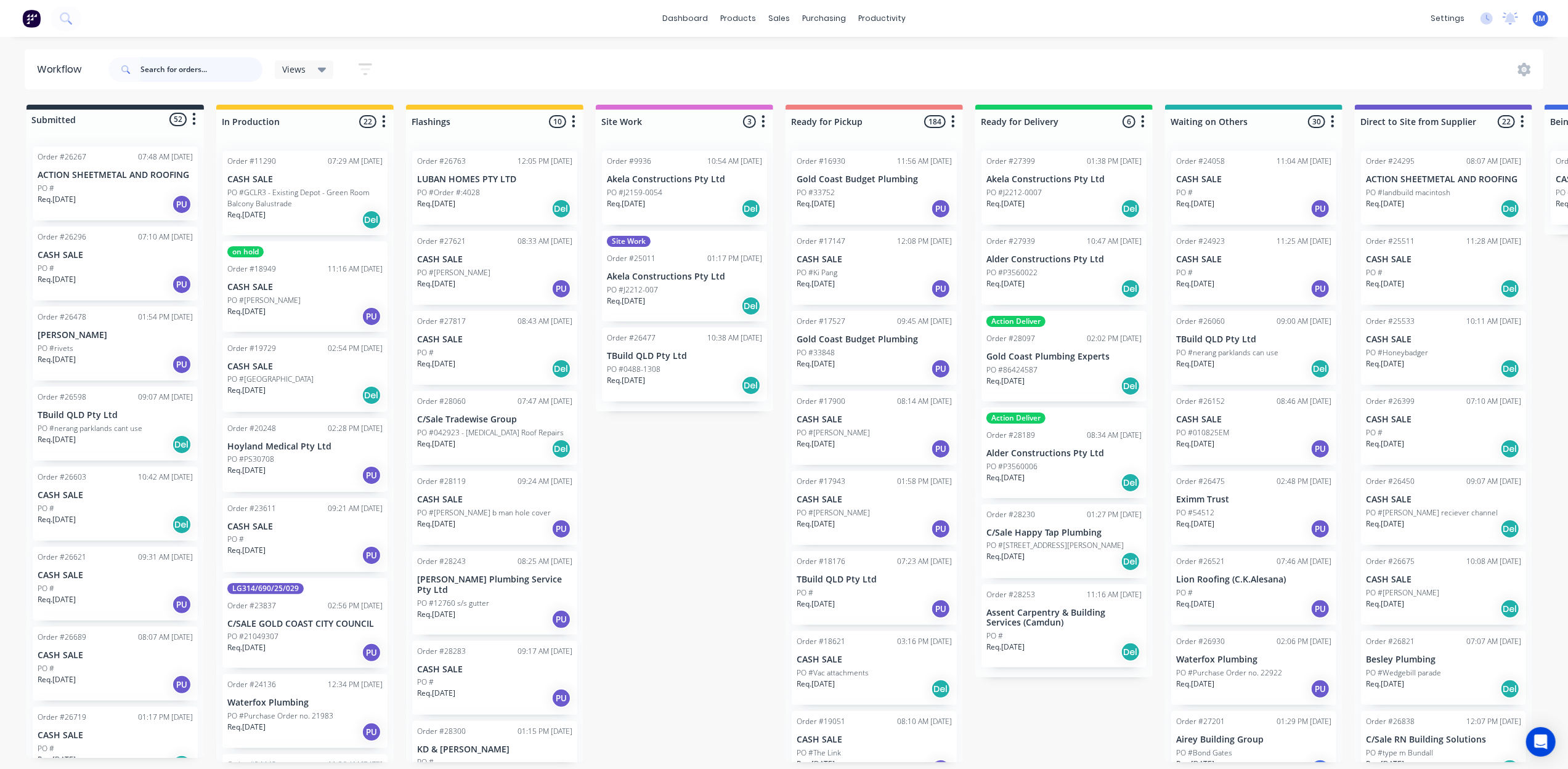
click at [160, 60] on input "text" at bounding box center [202, 69] width 122 height 25
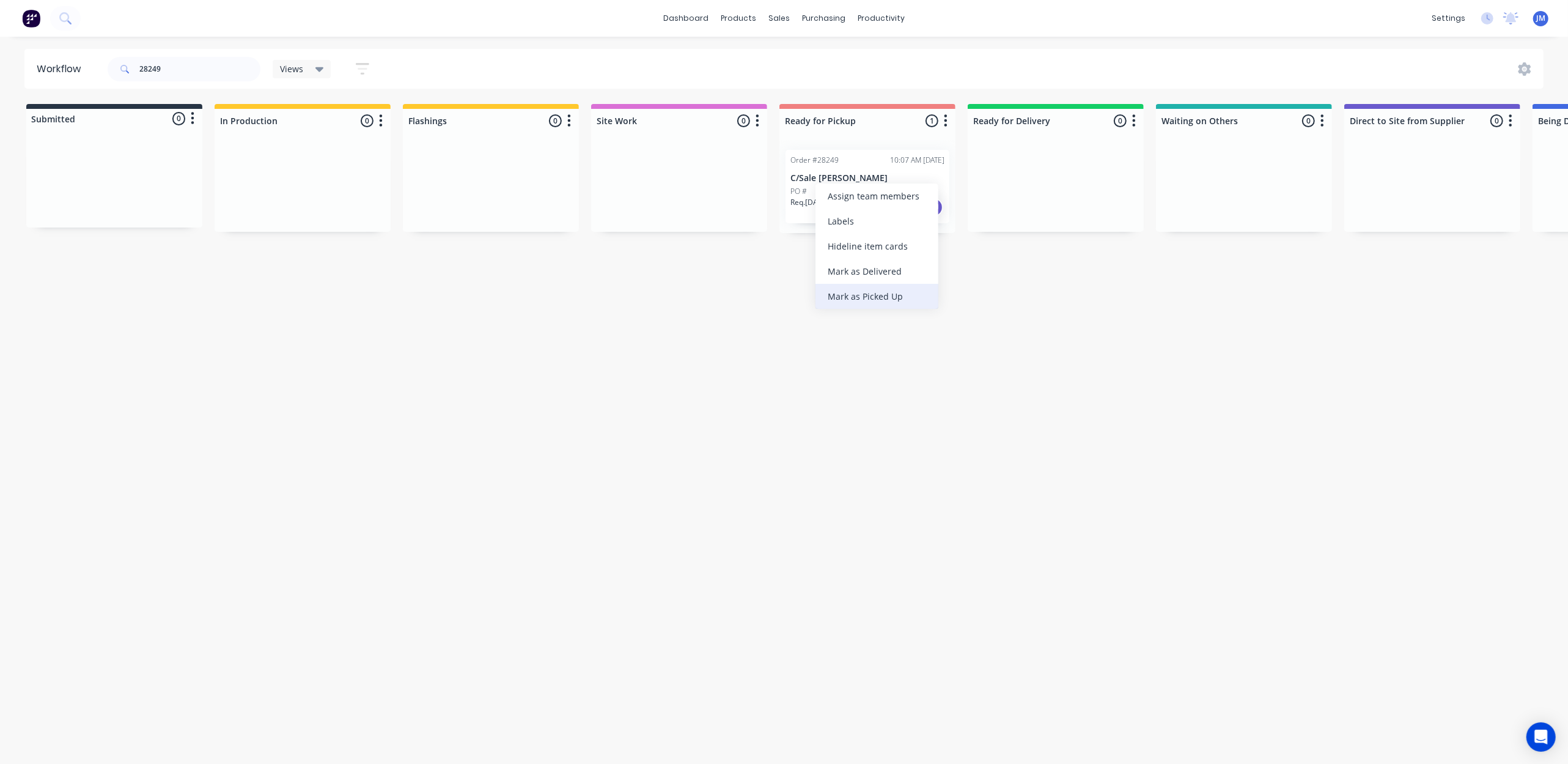
click at [878, 292] on div "Mark as Picked Up" at bounding box center [877, 296] width 123 height 25
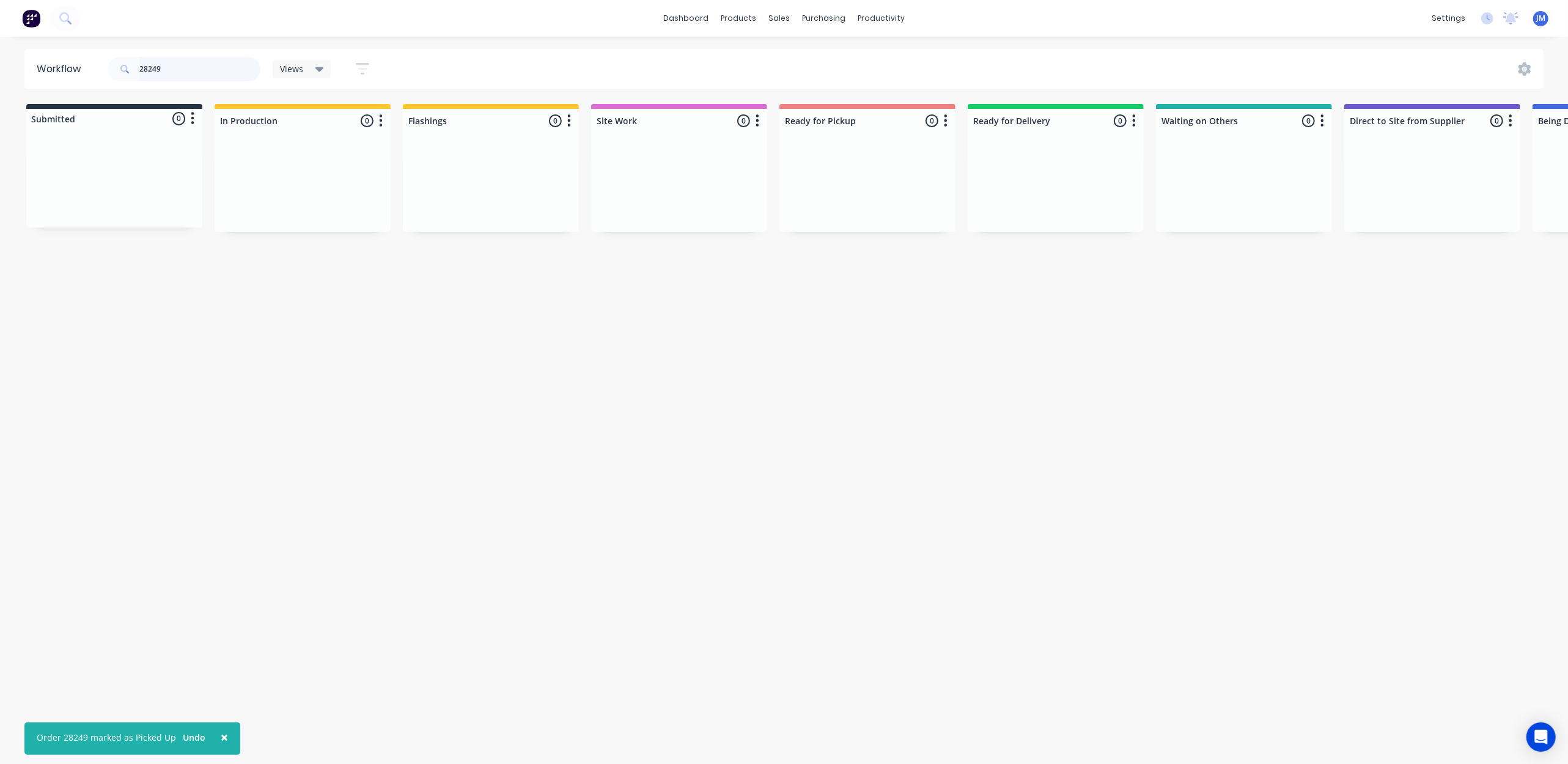
click at [183, 61] on input "28249" at bounding box center [200, 69] width 121 height 25
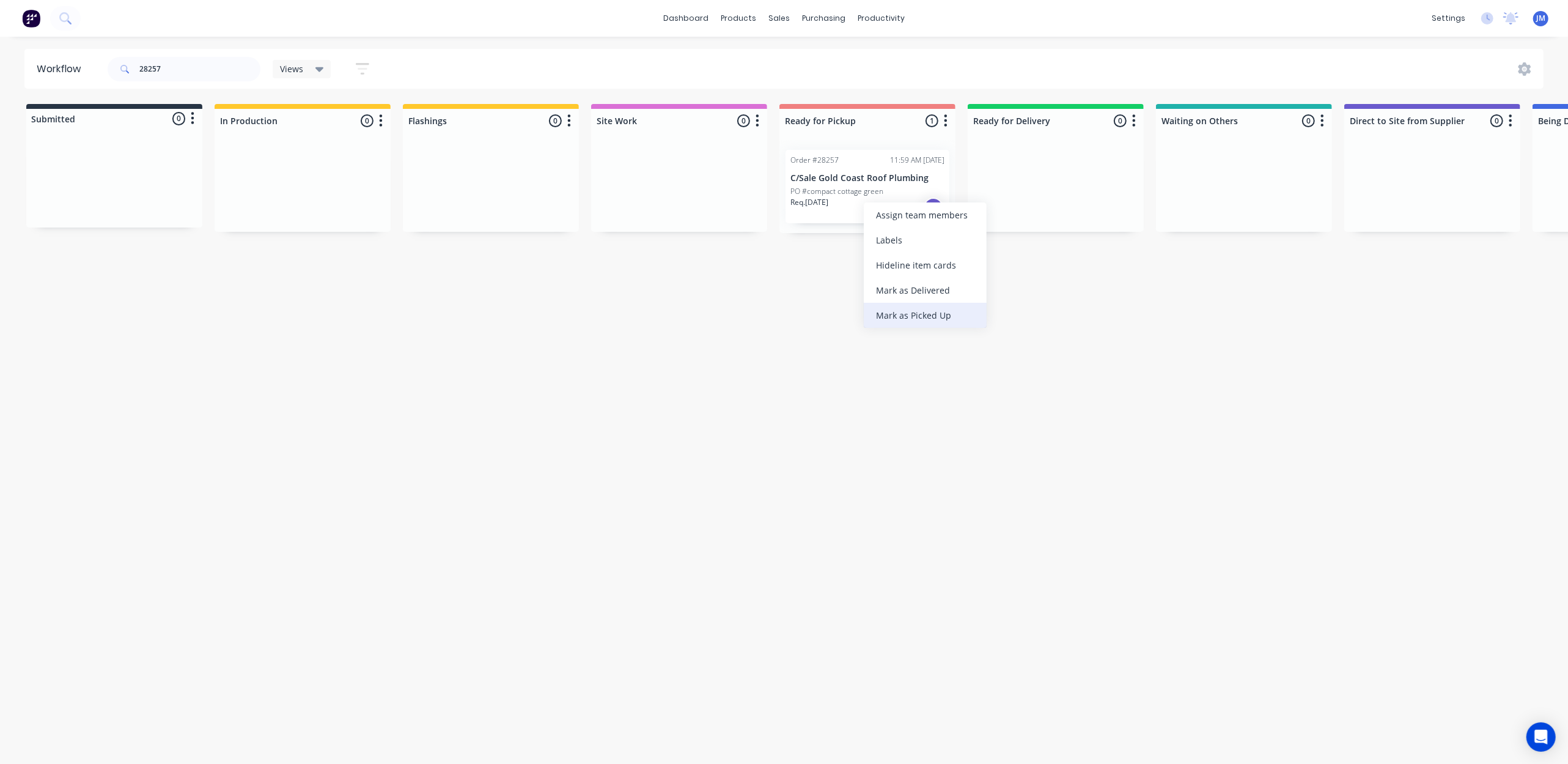
click at [925, 313] on div "Mark as Picked Up" at bounding box center [925, 315] width 123 height 25
drag, startPoint x: 186, startPoint y: 68, endPoint x: 177, endPoint y: 67, distance: 9.1
click at [185, 68] on input "28257" at bounding box center [200, 69] width 121 height 25
type input "2"
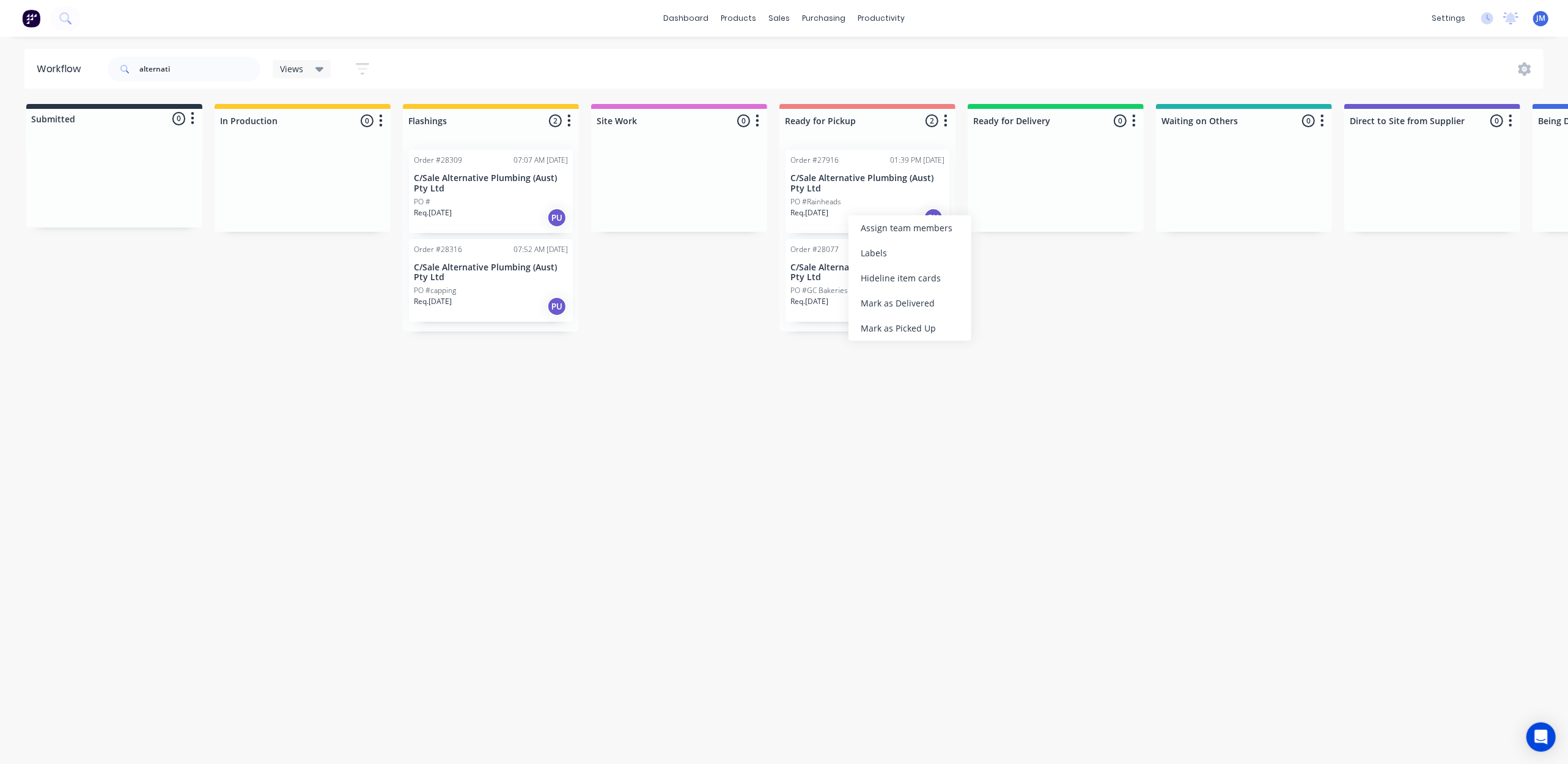
click at [924, 324] on div "Mark as Picked Up" at bounding box center [910, 328] width 123 height 25
drag, startPoint x: 724, startPoint y: 372, endPoint x: 693, endPoint y: 323, distance: 58.0
click at [725, 372] on div "Workflow alternati Views Save new view None (Default) edit Show/Hide statuses S…" at bounding box center [784, 393] width 1568 height 691
click at [535, 322] on div "Mark as Picked Up" at bounding box center [536, 317] width 123 height 25
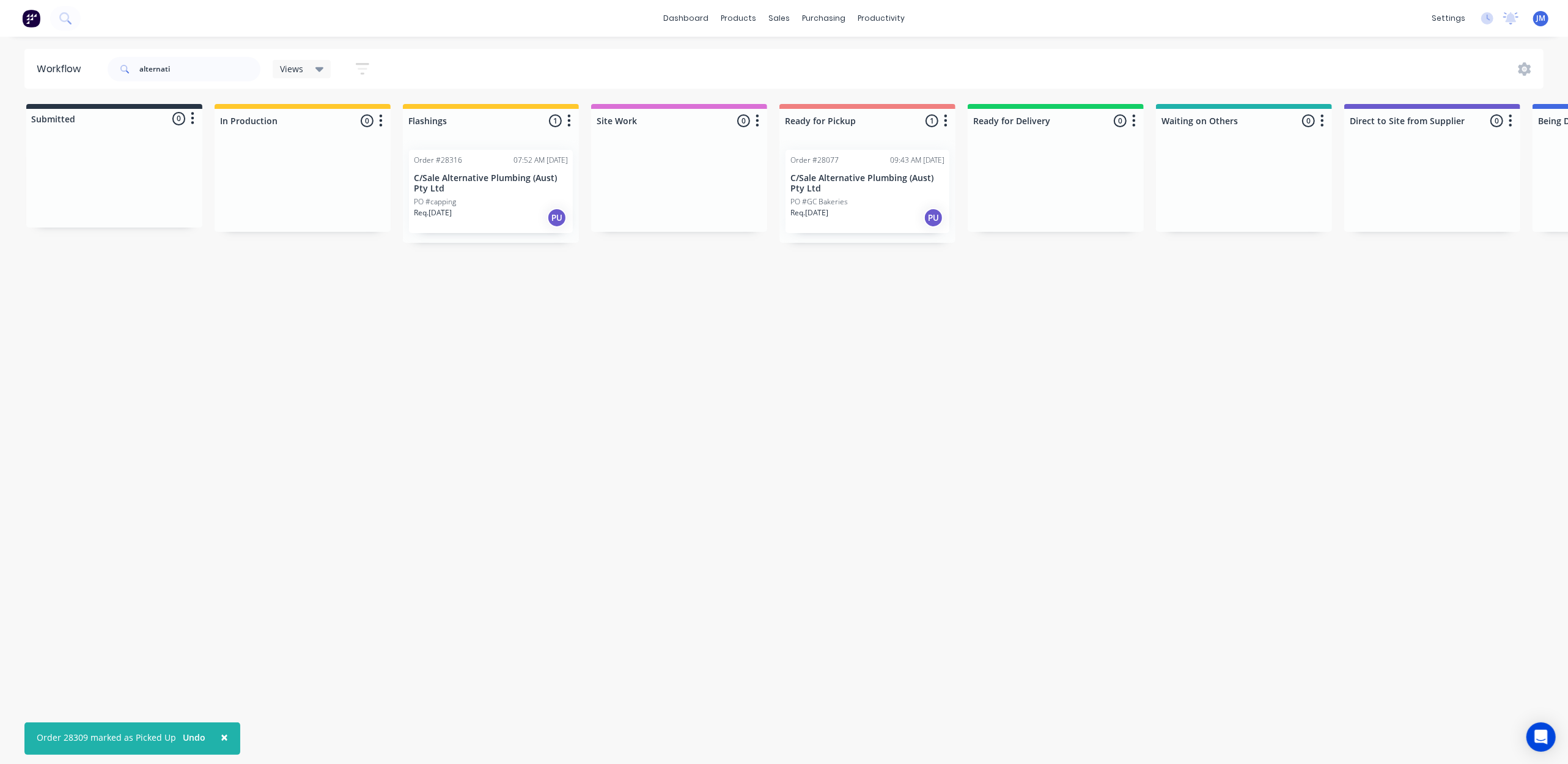
click at [474, 193] on p "C/Sale Alternative Plumbing (Aust) Pty Ltd" at bounding box center [490, 183] width 154 height 20
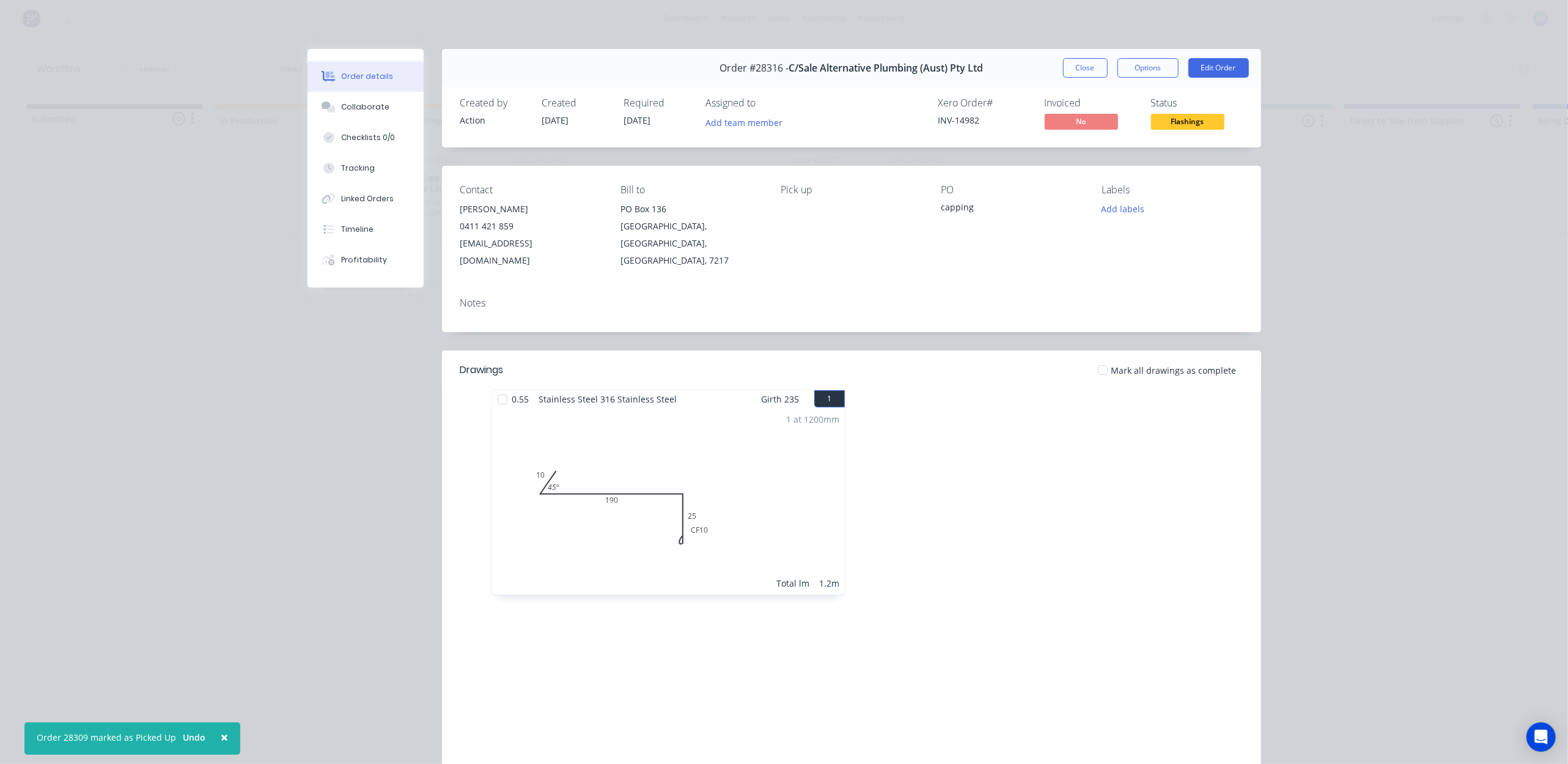
drag, startPoint x: 1073, startPoint y: 66, endPoint x: 1036, endPoint y: 86, distance: 42.1
click at [1074, 65] on button "Close" at bounding box center [1085, 67] width 44 height 20
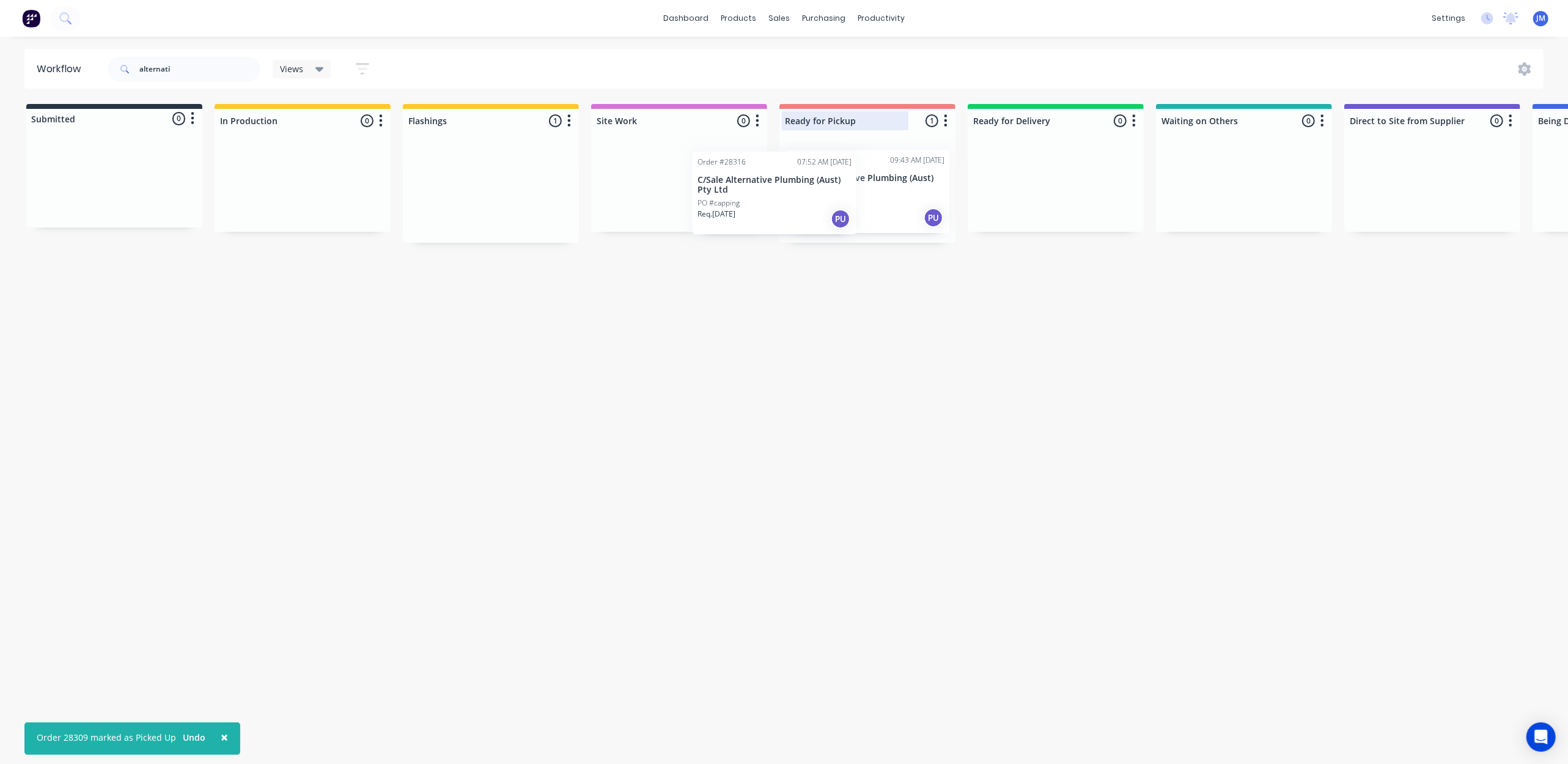
drag, startPoint x: 479, startPoint y: 190, endPoint x: 890, endPoint y: 128, distance: 415.7
click at [890, 128] on div "Submitted 0 Status colour #273444 hex #273444 Save Cancel Summaries Total order…" at bounding box center [1098, 173] width 2216 height 139
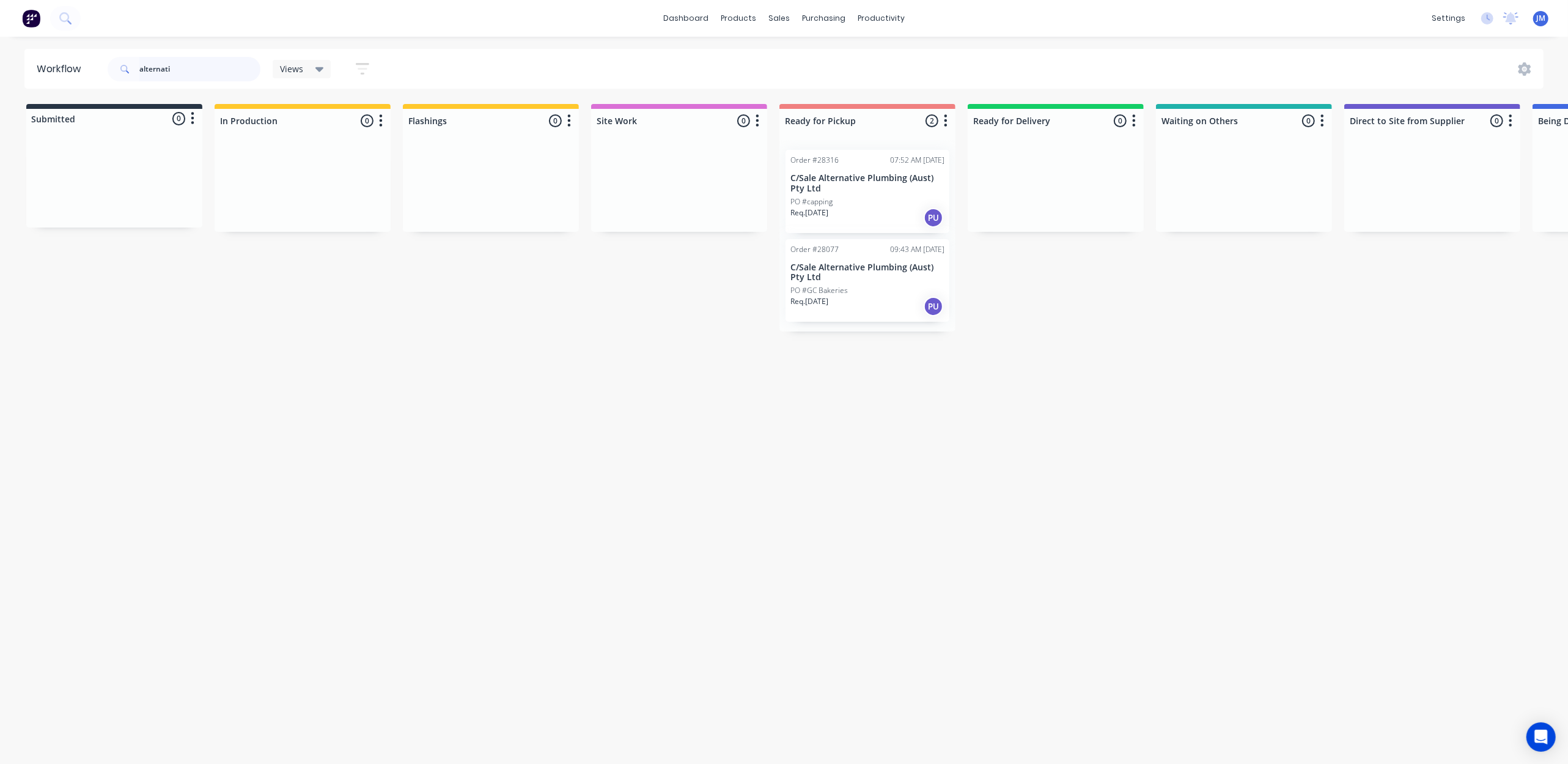
click at [203, 69] on input "alternati" at bounding box center [200, 69] width 121 height 25
type input "a"
drag, startPoint x: 1191, startPoint y: 214, endPoint x: 1004, endPoint y: 206, distance: 187.2
click at [1004, 206] on div "Submitted 0 Status colour #273444 hex #273444 Save Cancel Summaries Total order…" at bounding box center [1097, 176] width 2216 height 146
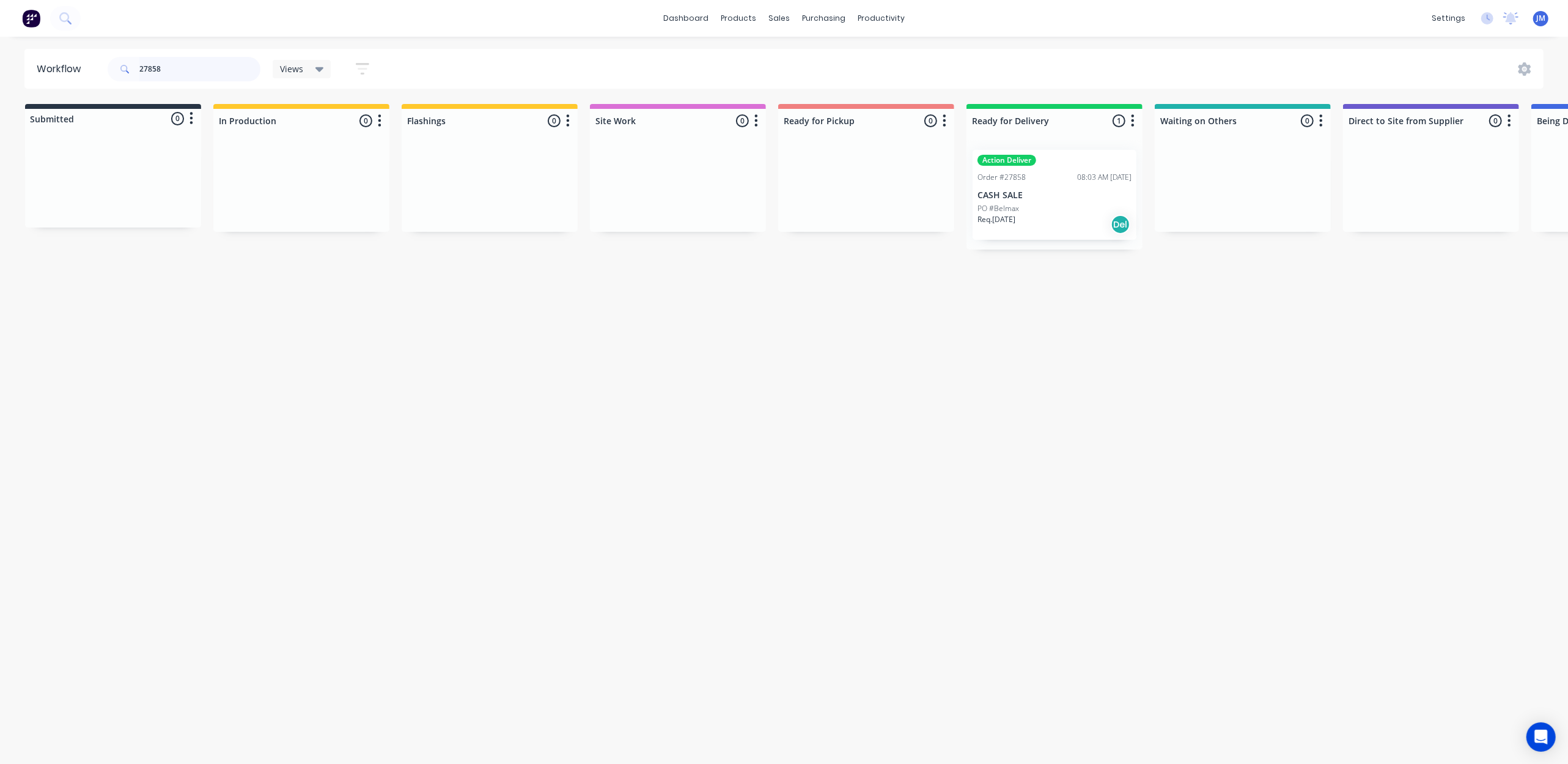
click at [181, 65] on input "27858" at bounding box center [200, 69] width 121 height 25
type input "2"
drag, startPoint x: 1180, startPoint y: 205, endPoint x: 784, endPoint y: 224, distance: 396.5
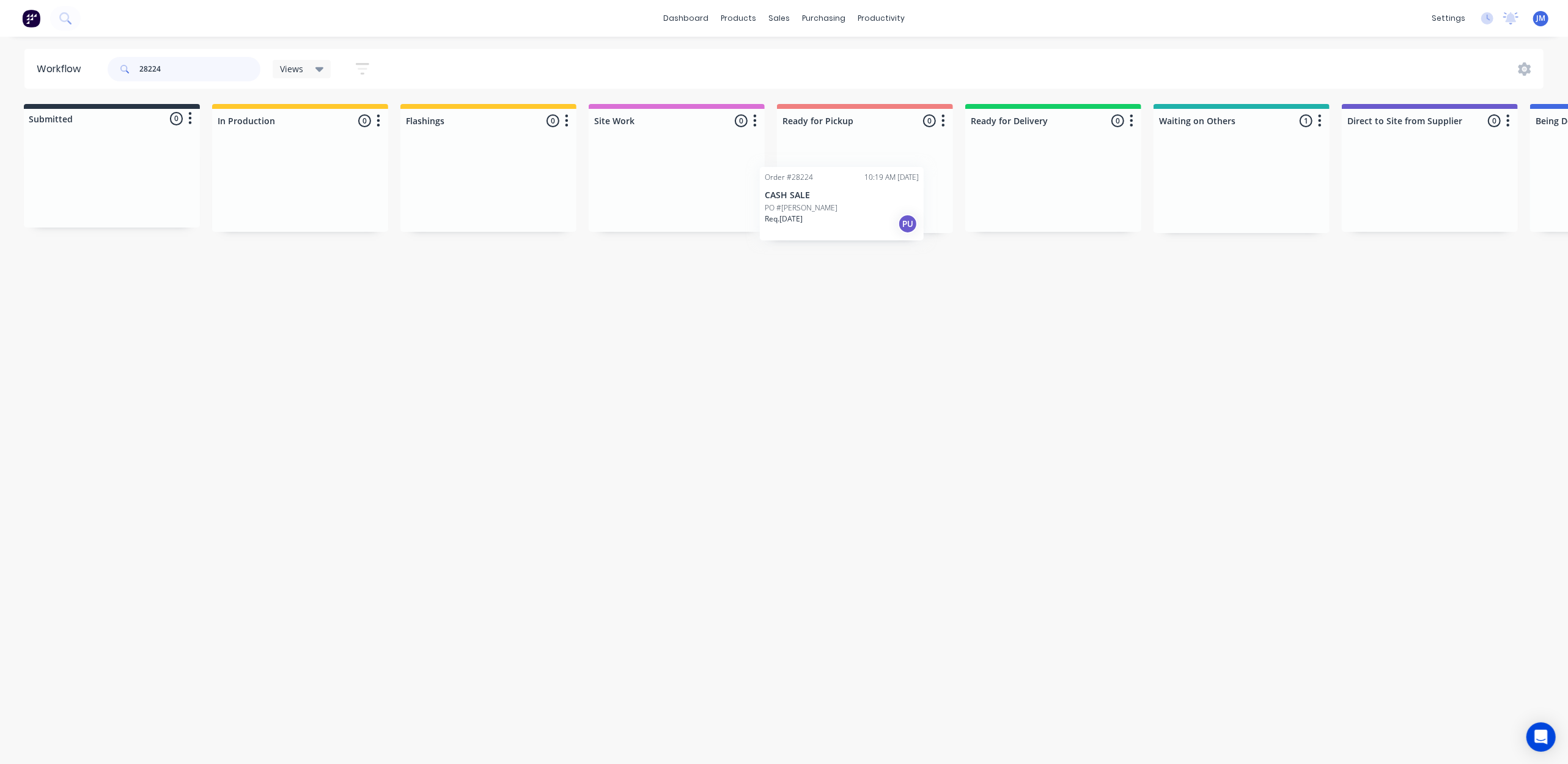
click at [781, 222] on div "Submitted 0 Status colour #273444 hex #273444 Save Cancel Summaries Total order…" at bounding box center [1096, 169] width 2216 height 129
drag, startPoint x: 1227, startPoint y: 181, endPoint x: 834, endPoint y: 208, distance: 393.9
click at [844, 194] on div "Submitted 0 Status colour #273444 hex #273444 Save Cancel Summaries Total order…" at bounding box center [1097, 169] width 2216 height 129
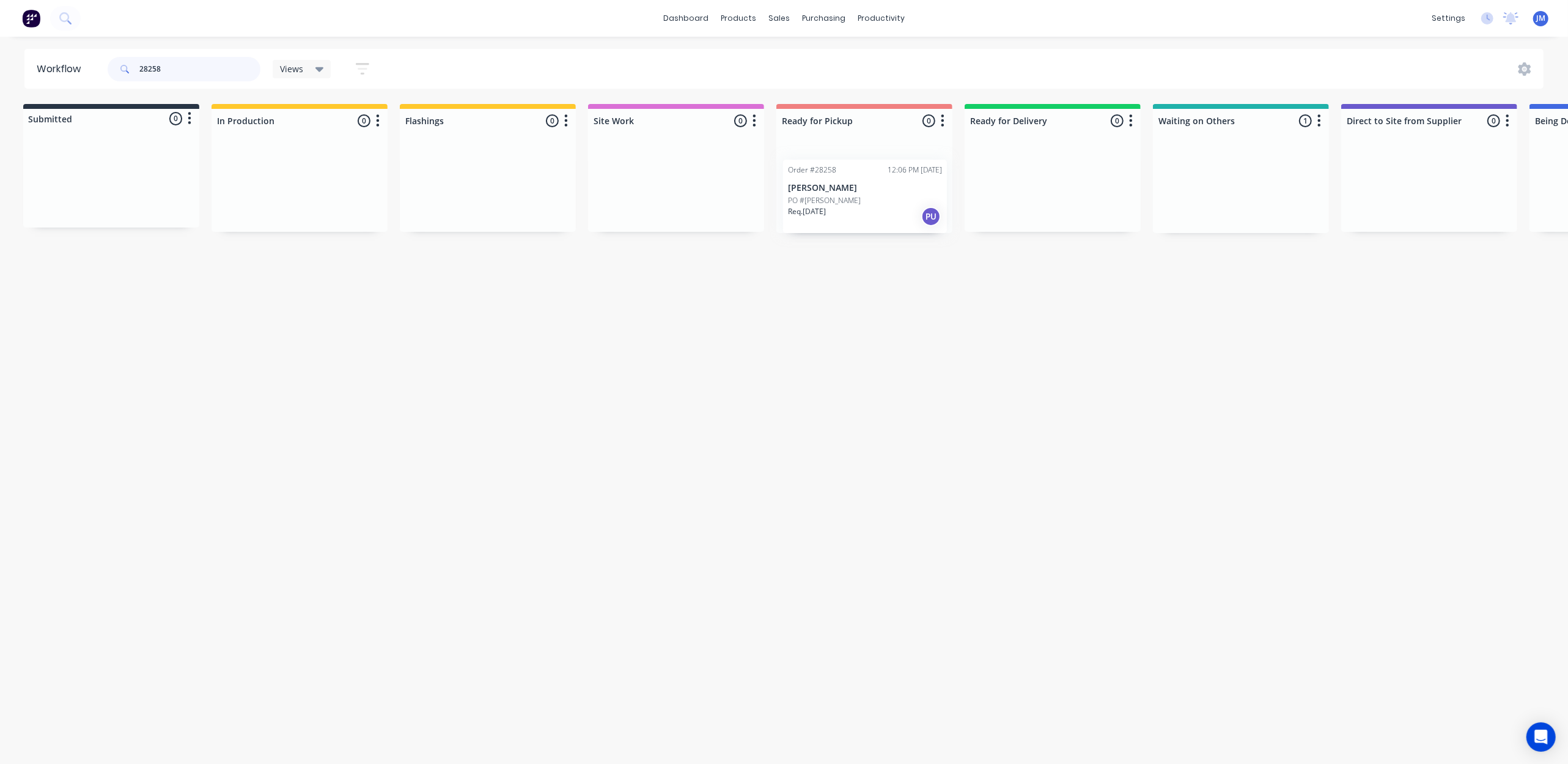
drag, startPoint x: 1252, startPoint y: 197, endPoint x: 856, endPoint y: 205, distance: 396.1
click at [856, 209] on div "Submitted 0 Status colour #273444 hex #273444 Save Cancel Summaries Total order…" at bounding box center [1096, 169] width 2216 height 129
drag, startPoint x: 1173, startPoint y: 196, endPoint x: 773, endPoint y: 196, distance: 400.0
click at [763, 197] on div "Submitted 0 Status colour #273444 hex #273444 Save Cancel Summaries Total order…" at bounding box center [1096, 169] width 2216 height 129
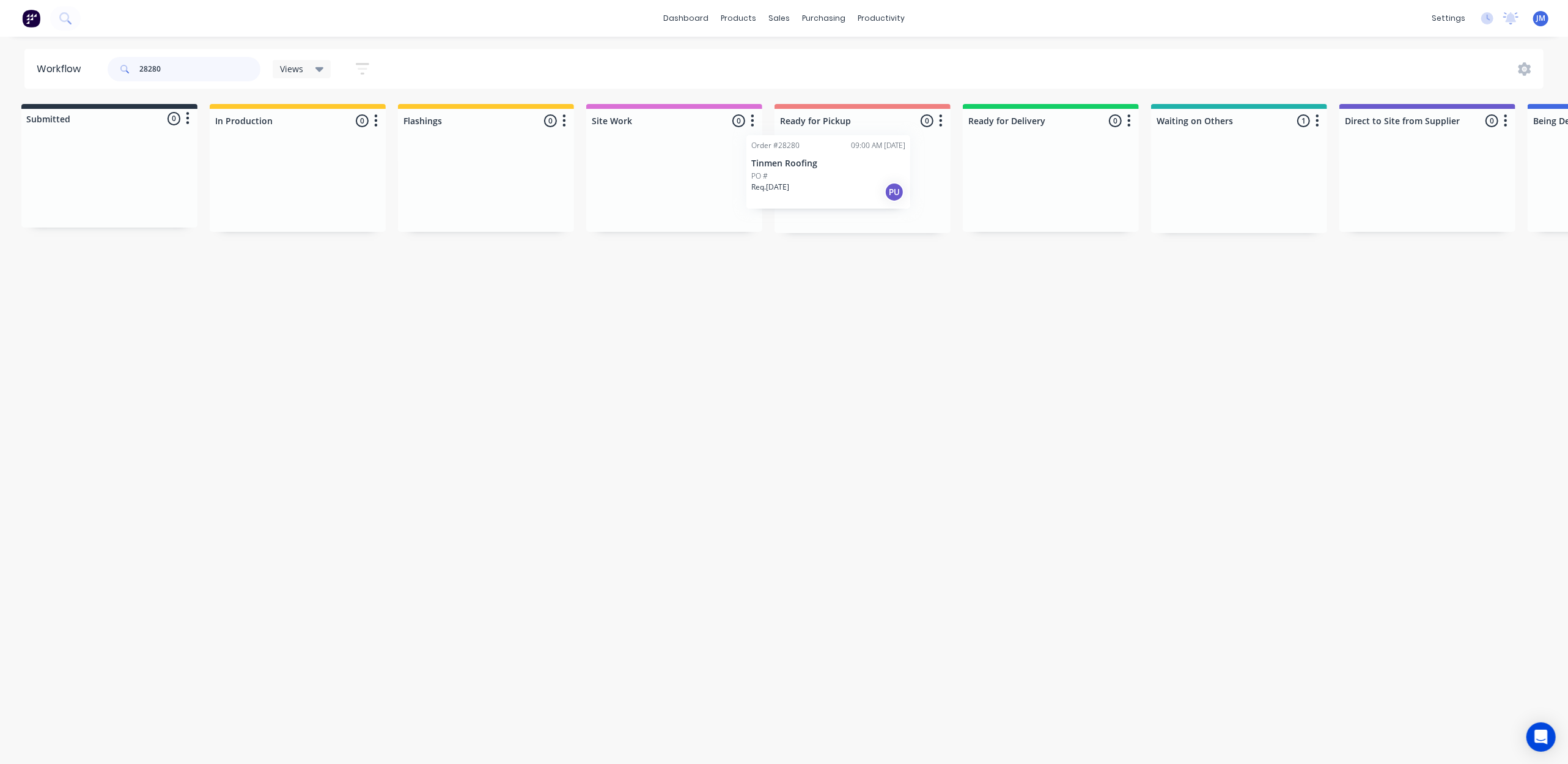
drag, startPoint x: 1179, startPoint y: 193, endPoint x: 799, endPoint y: 179, distance: 380.3
click at [799, 179] on div "Submitted 0 Status colour #273444 hex #273444 Save Cancel Summaries Total order…" at bounding box center [1093, 169] width 2216 height 129
type input "2"
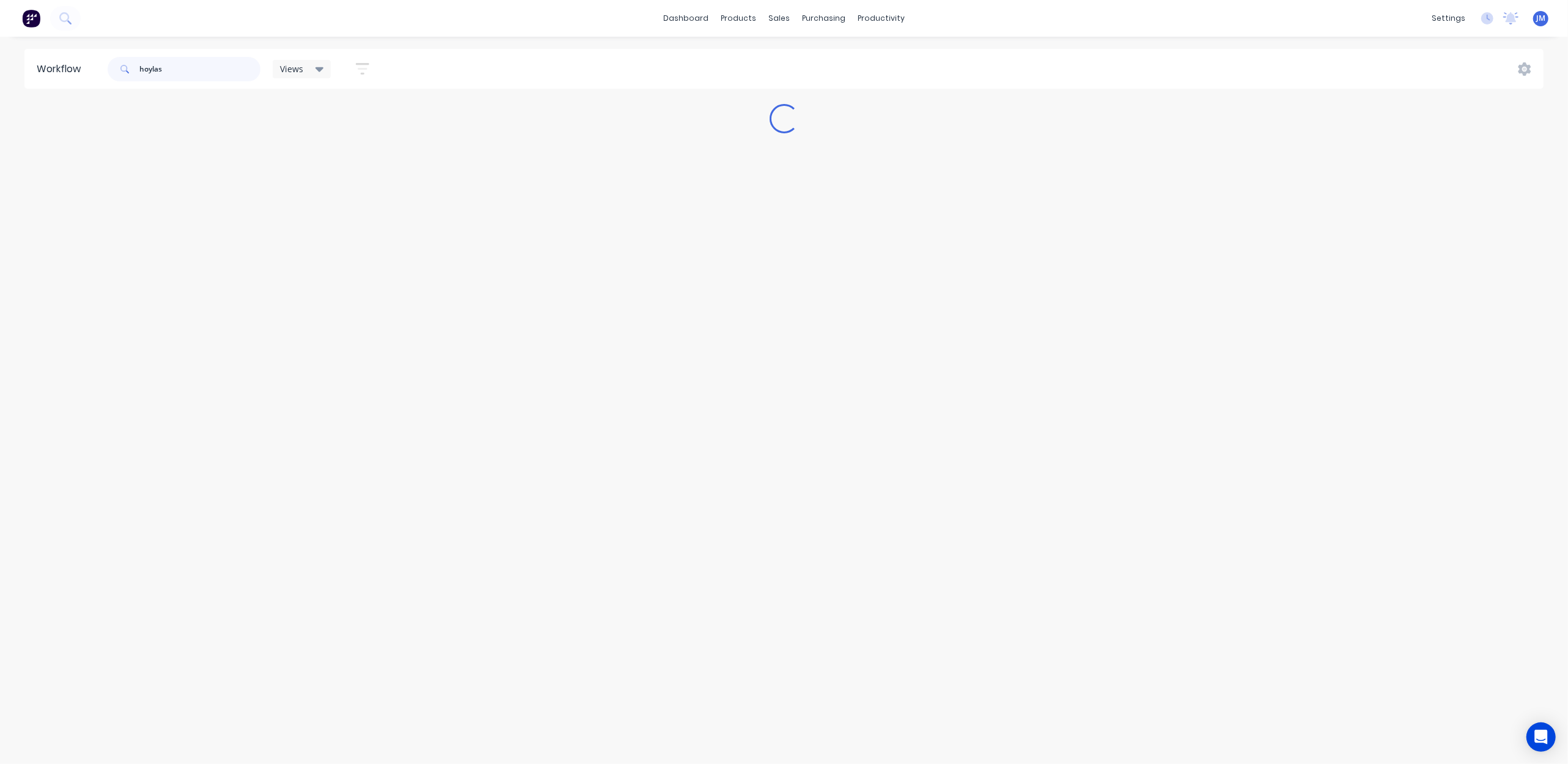
scroll to position [0, 0]
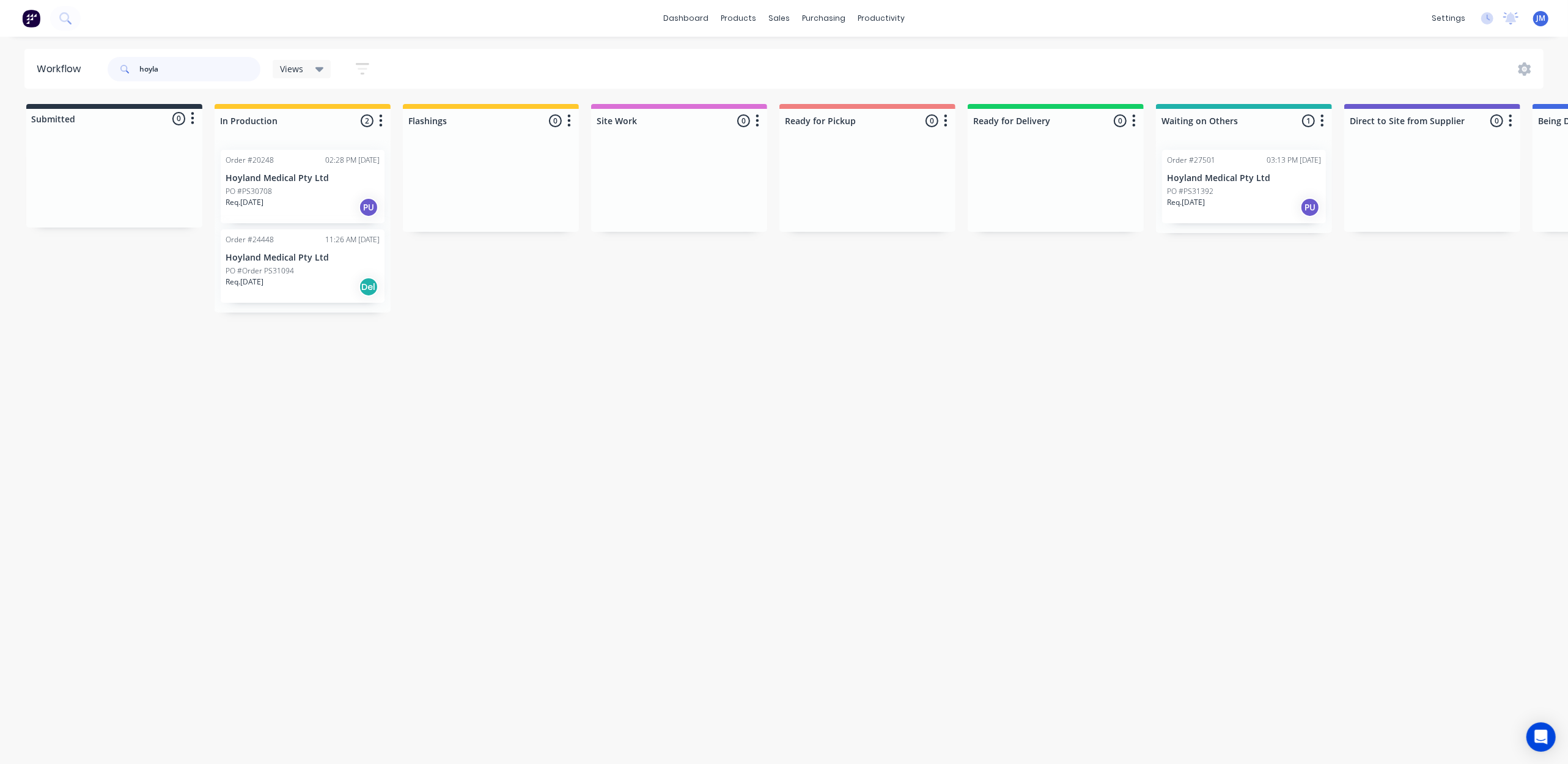
type input "hoyla"
click at [240, 201] on p "Req. 08/11/24" at bounding box center [244, 202] width 38 height 11
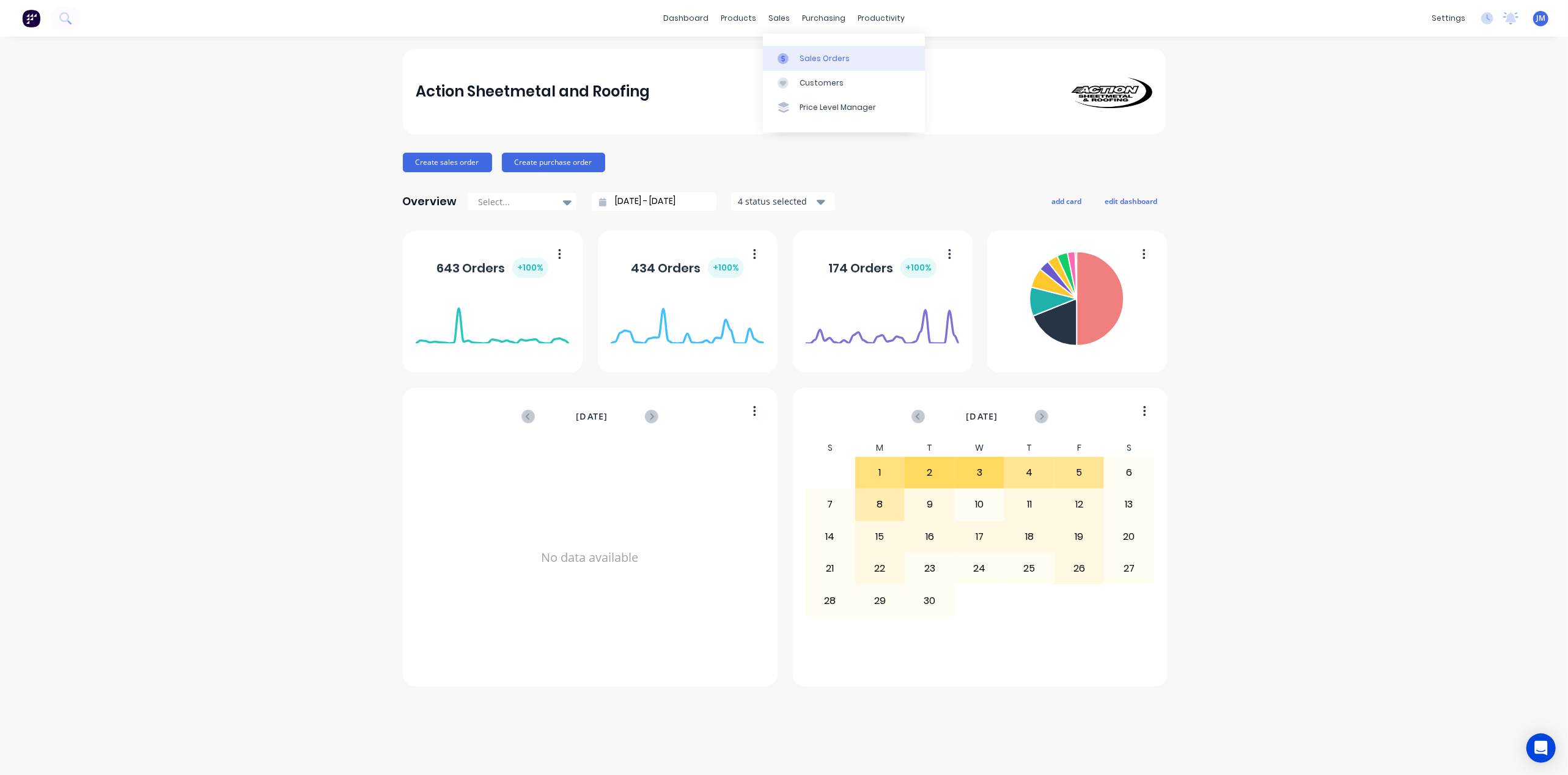
click at [815, 59] on div "Sales Orders" at bounding box center [824, 58] width 50 height 11
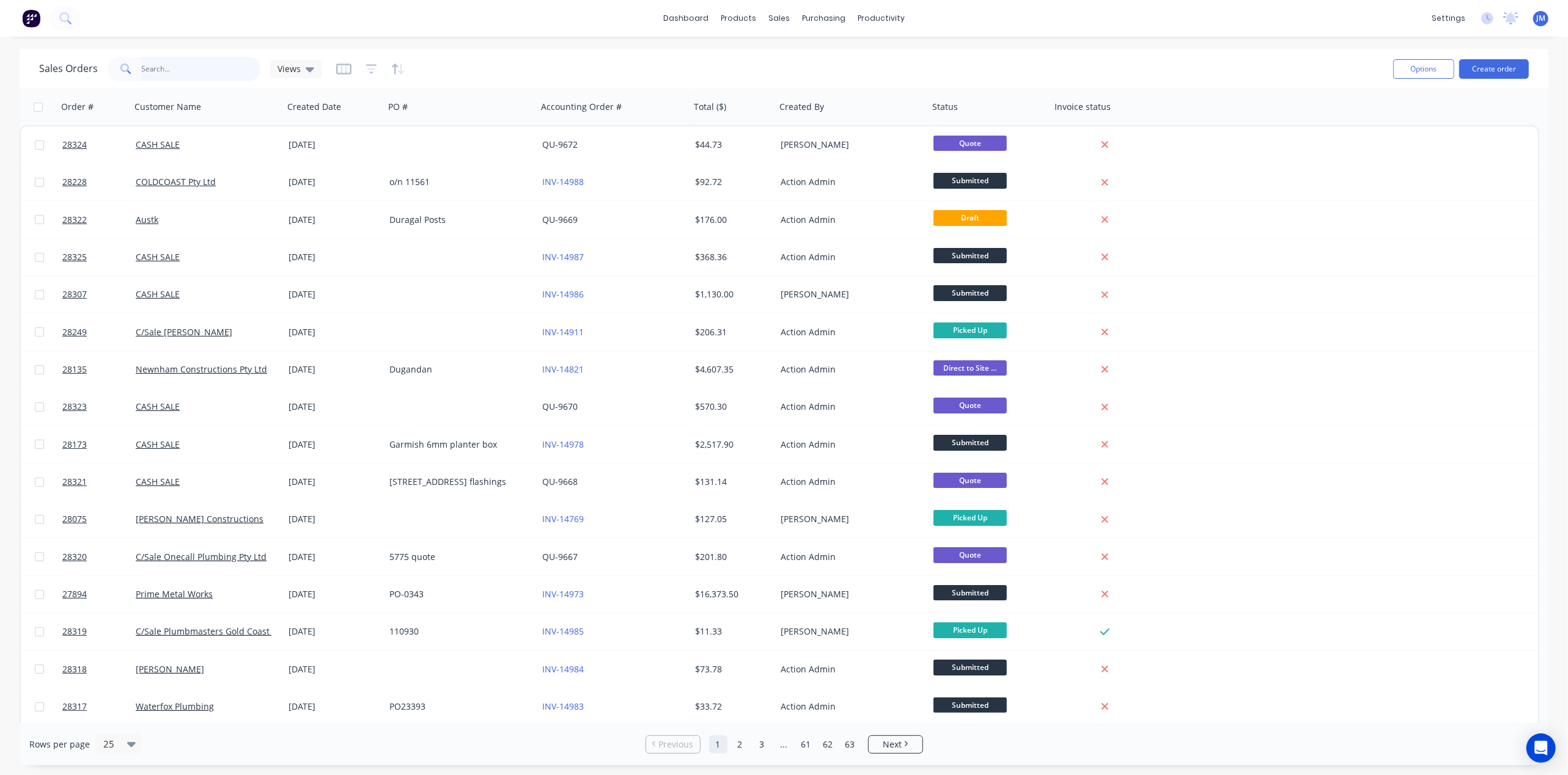
click at [197, 65] on input "text" at bounding box center [202, 69] width 119 height 25
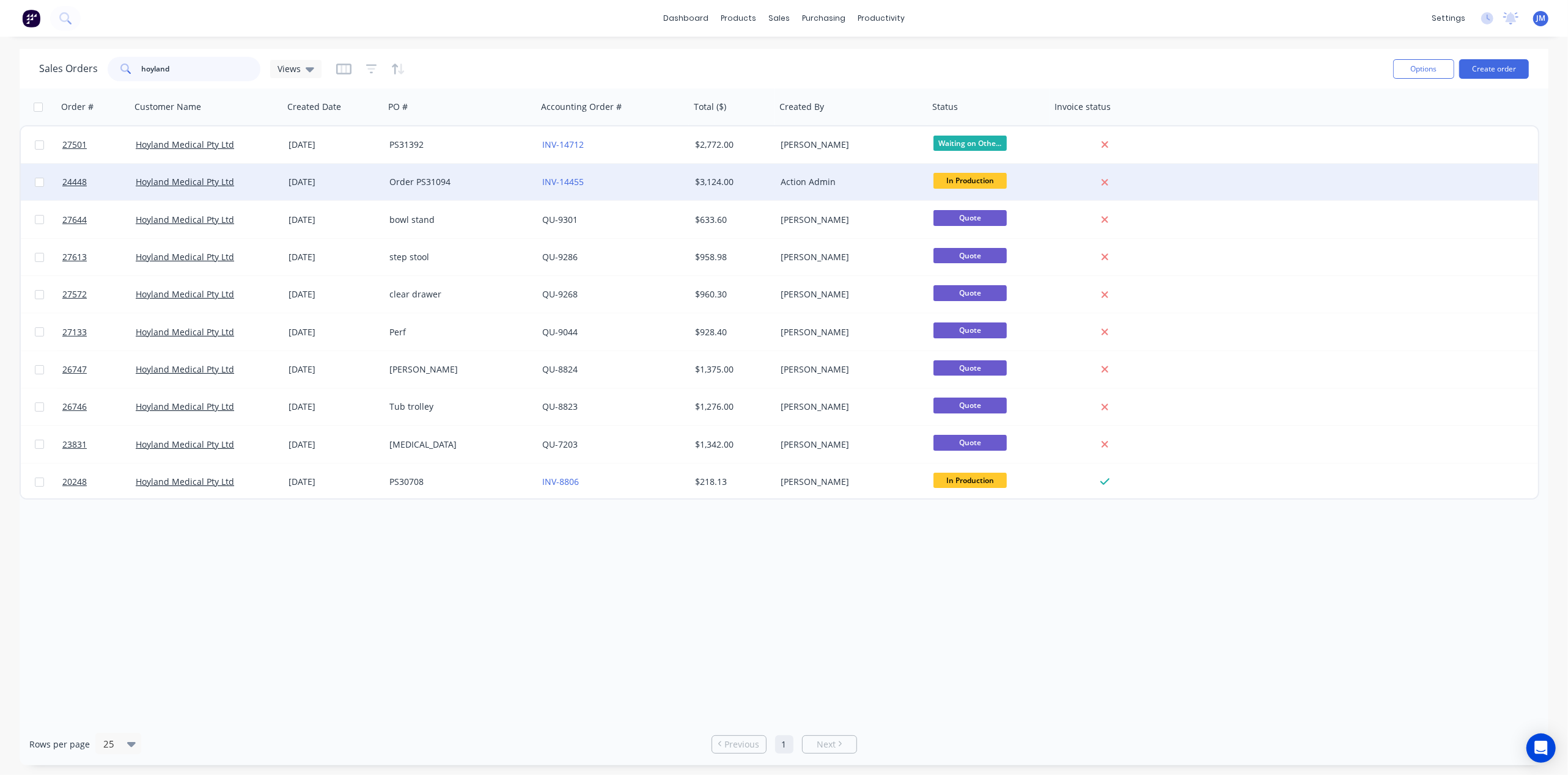
type input "hoyland"
click at [265, 181] on div "Hoyland Medical Pty Ltd" at bounding box center [203, 182] width 135 height 12
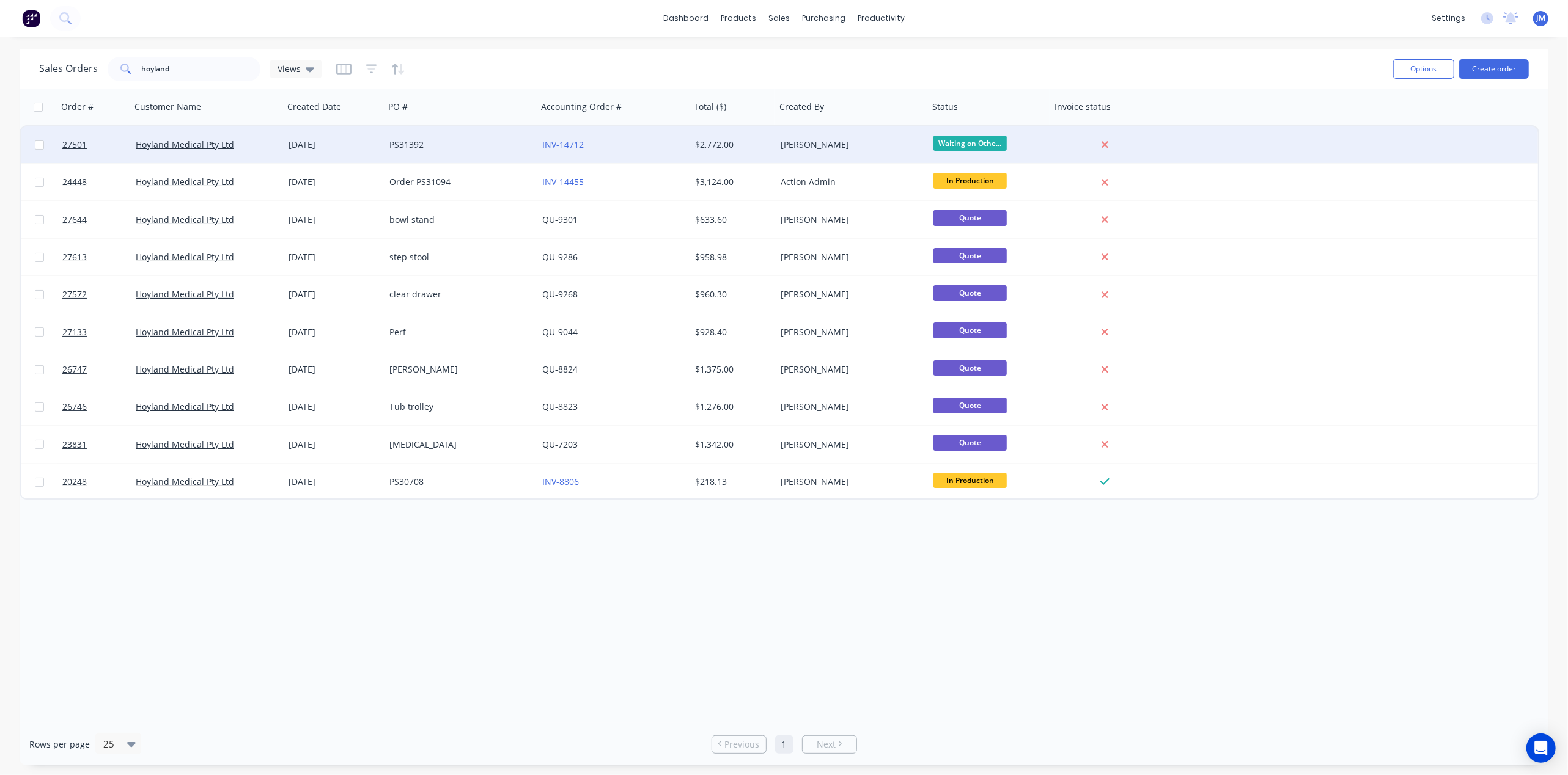
click at [487, 151] on div "PS31392" at bounding box center [461, 145] width 153 height 37
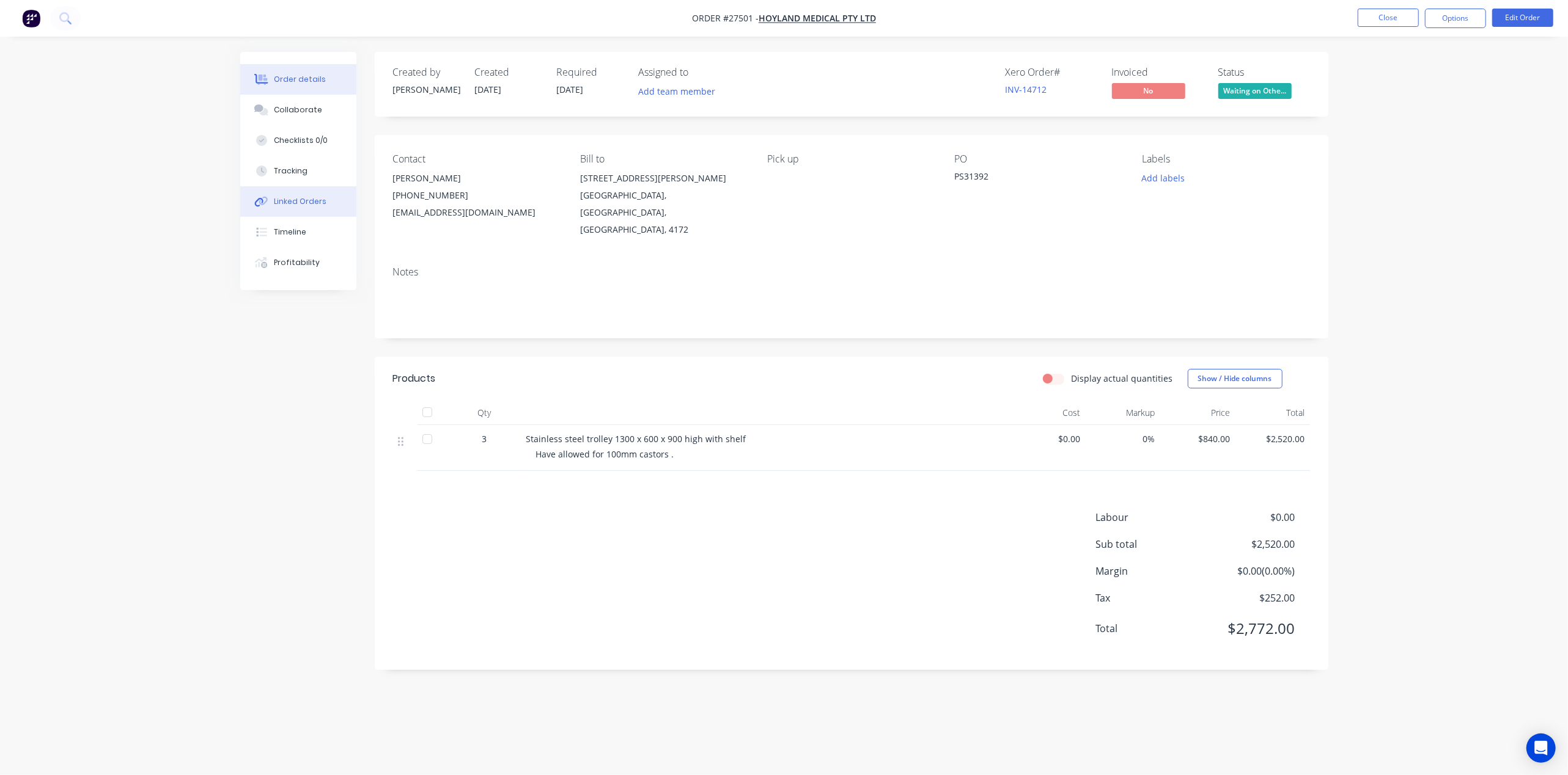
click at [295, 202] on div "Linked Orders" at bounding box center [300, 202] width 53 height 11
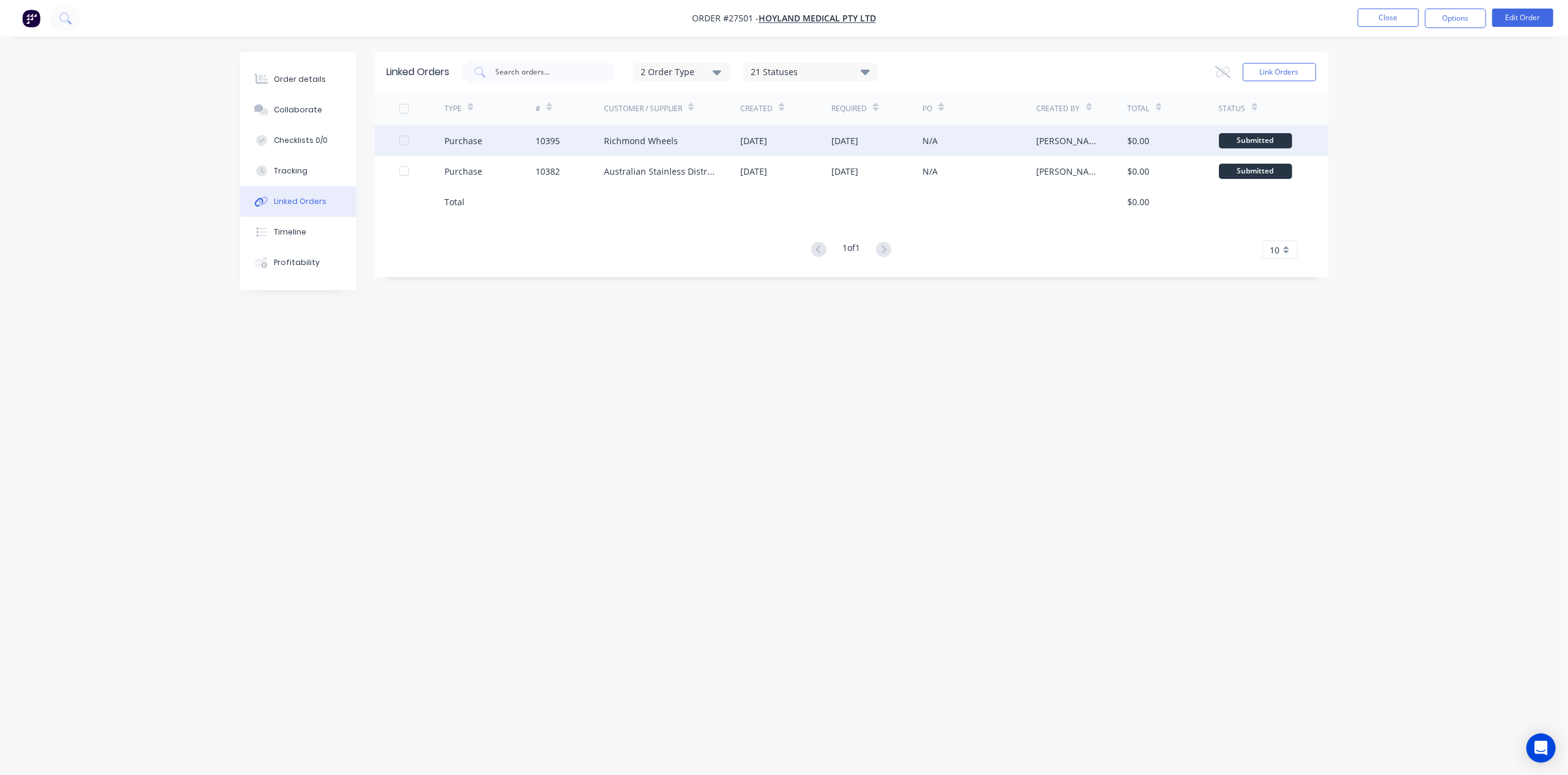
click at [517, 140] on div "Purchase" at bounding box center [489, 140] width 91 height 31
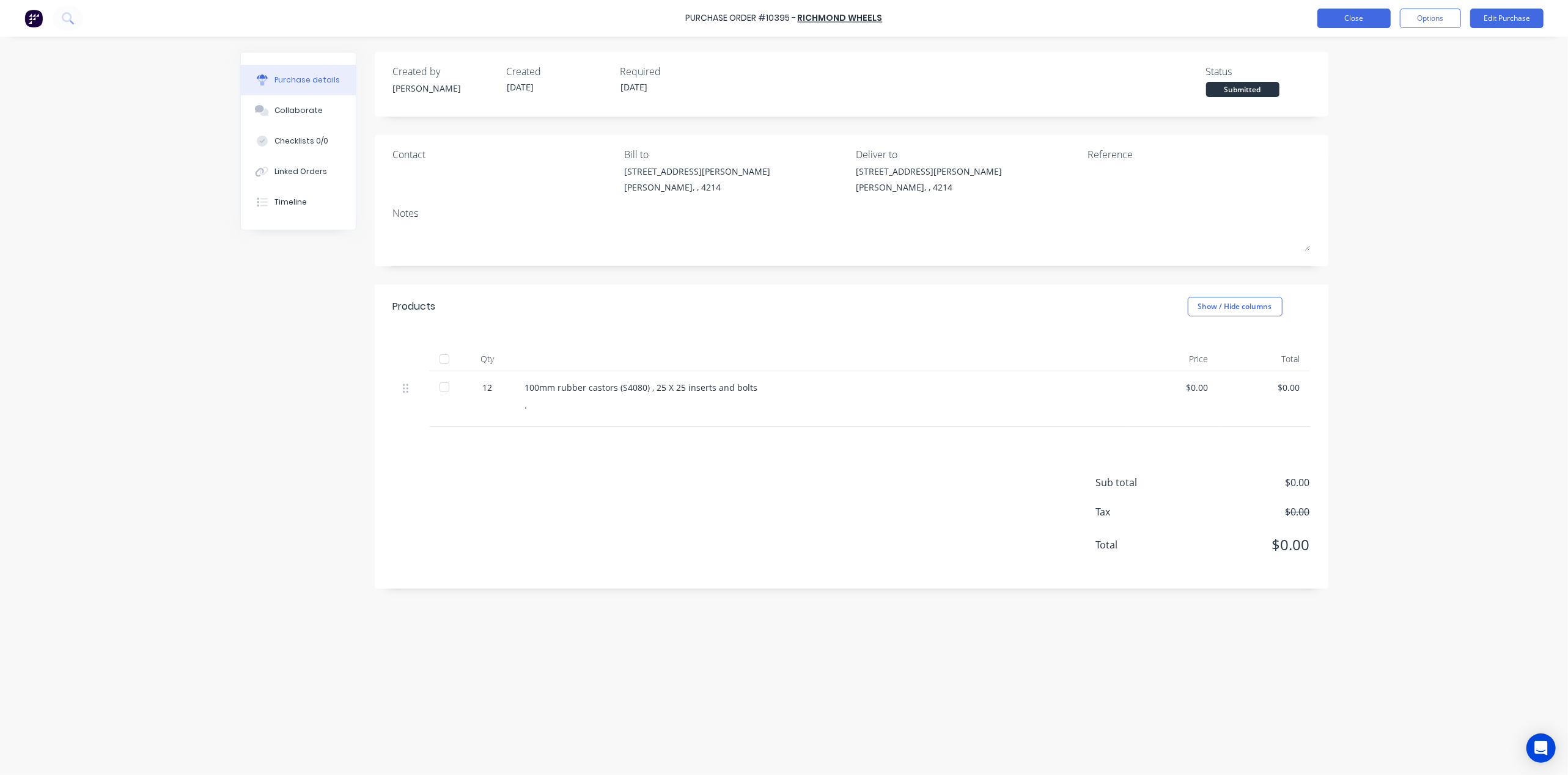
click at [1342, 19] on button "Close" at bounding box center [1354, 18] width 73 height 20
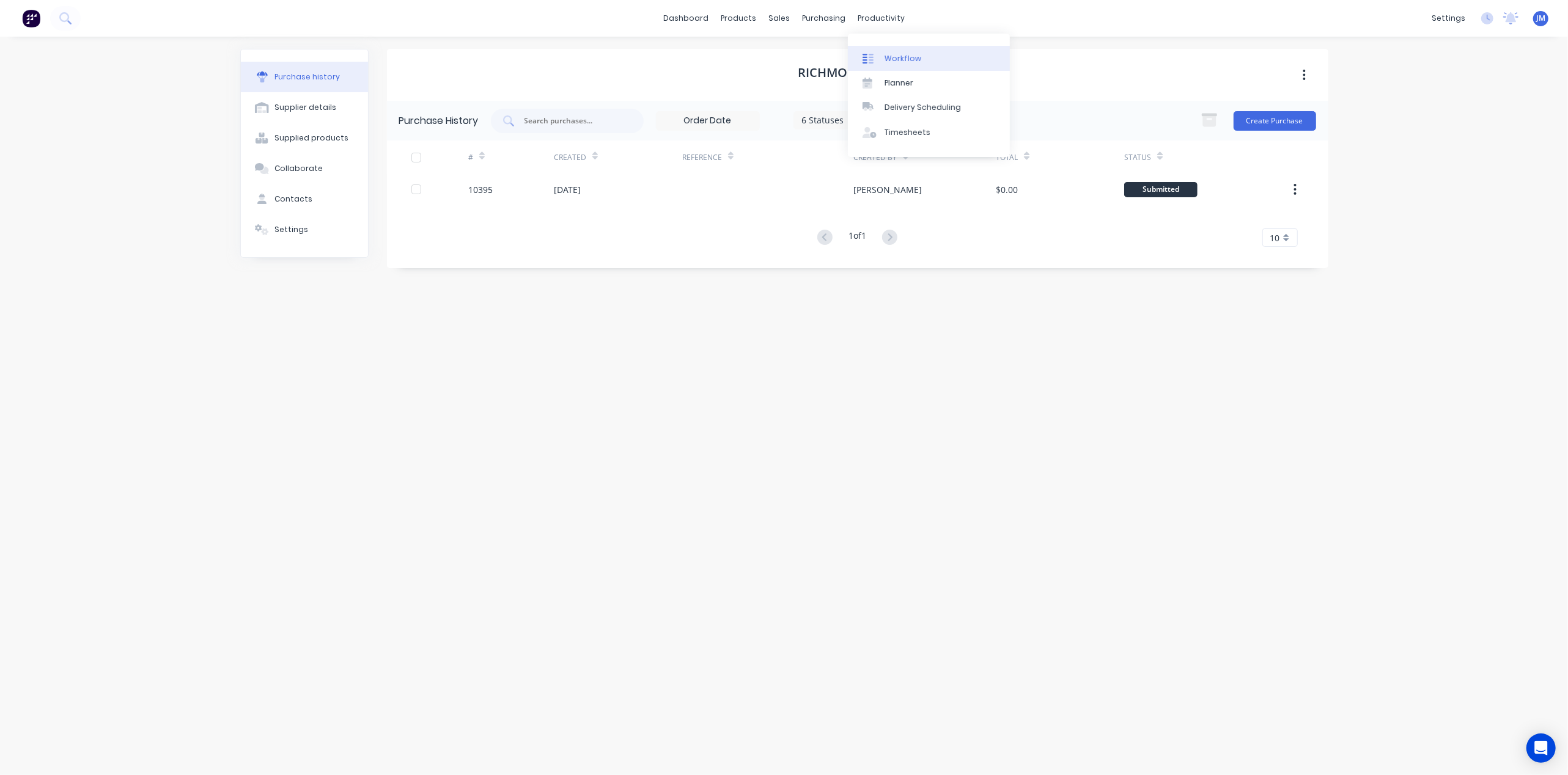
click at [919, 55] on link "Workflow" at bounding box center [929, 58] width 162 height 25
